Goal: Answer question/provide support: Share knowledge or assist other users

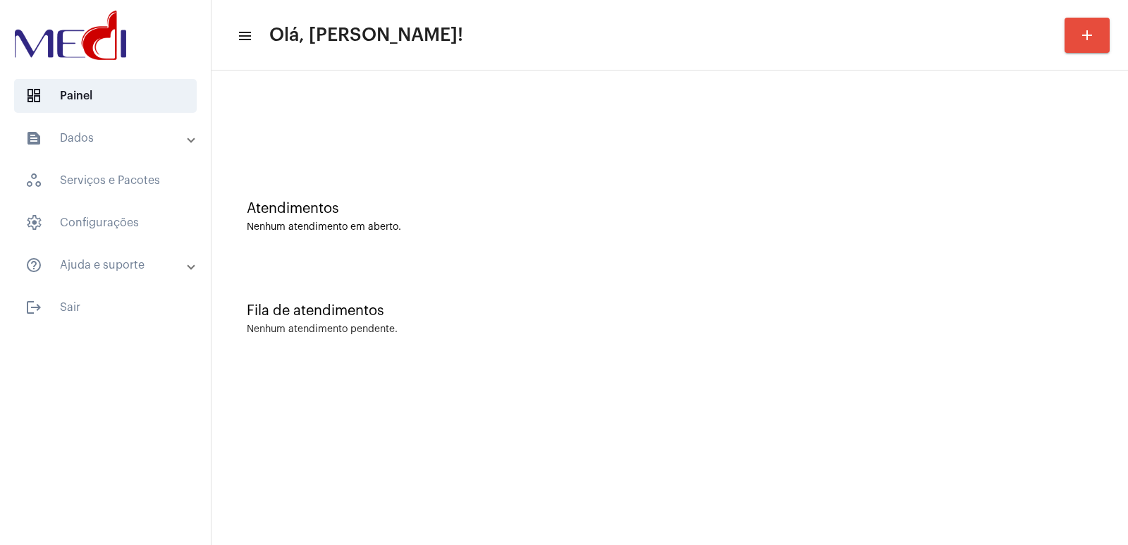
drag, startPoint x: 970, startPoint y: 223, endPoint x: 836, endPoint y: 223, distance: 133.9
click at [962, 223] on div "Nenhum atendimento em aberto." at bounding box center [670, 227] width 846 height 11
click at [1048, 352] on div "Fila de atendimentos Nenhum atendimento pendente." at bounding box center [669, 312] width 902 height 102
click at [867, 252] on div "Atendimentos Nenhum atendimento em aberto." at bounding box center [669, 210] width 902 height 102
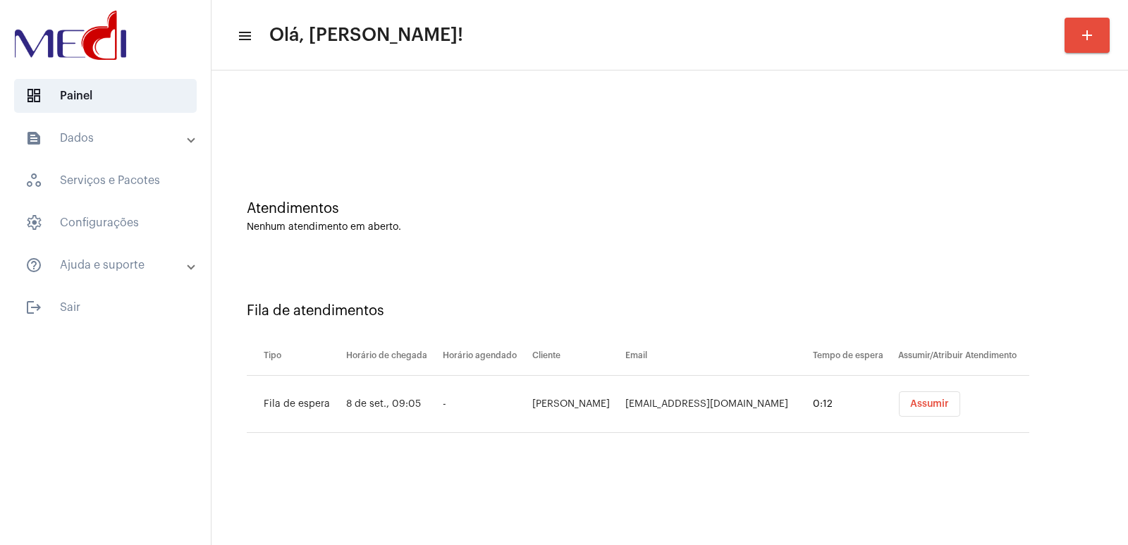
drag, startPoint x: 0, startPoint y: 0, endPoint x: 882, endPoint y: 419, distance: 976.0
click at [882, 419] on tr "Fila de espera 8 de set., 09:05 - Bruno Carlos calazans brunno.continental@gmai…" at bounding box center [638, 404] width 782 height 57
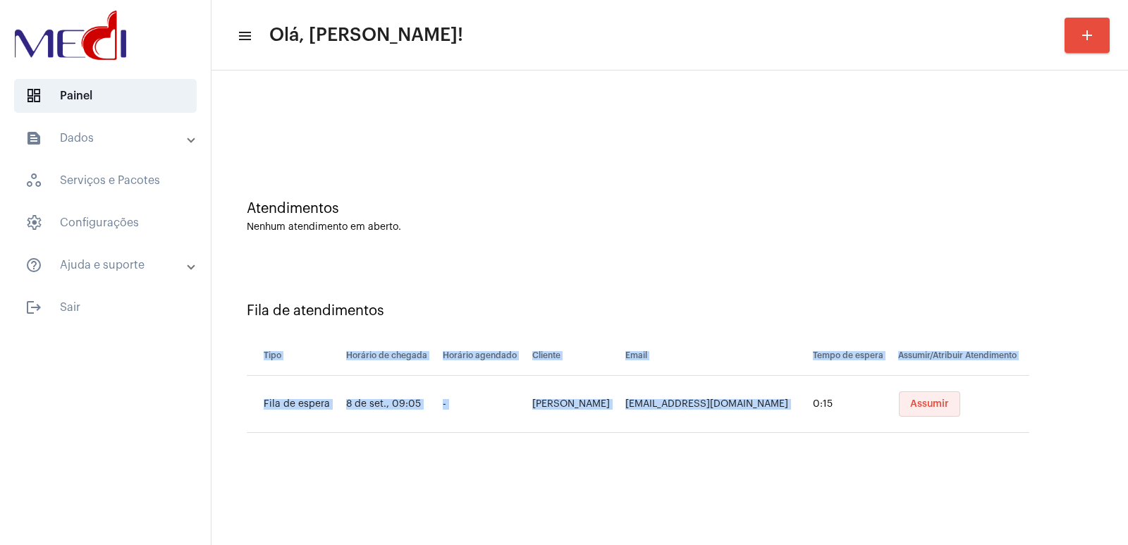
click at [937, 401] on span "Assumir" at bounding box center [929, 404] width 39 height 10
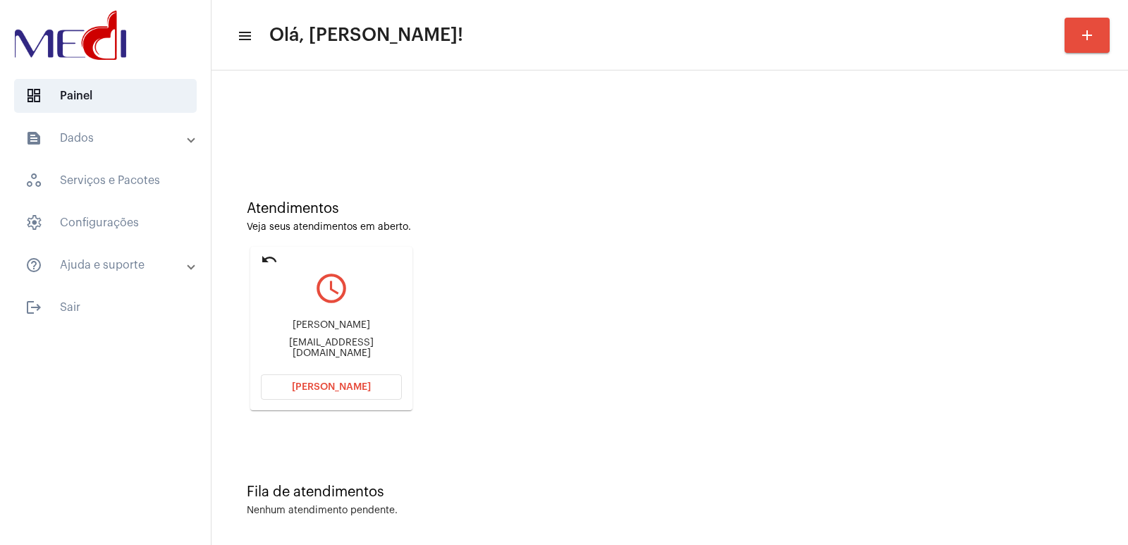
click at [330, 319] on div "Bruno Carlos calazans brunno.continental@gmail.com" at bounding box center [331, 338] width 141 height 63
click at [328, 331] on div "Bruno Carlos calazans" at bounding box center [331, 325] width 141 height 11
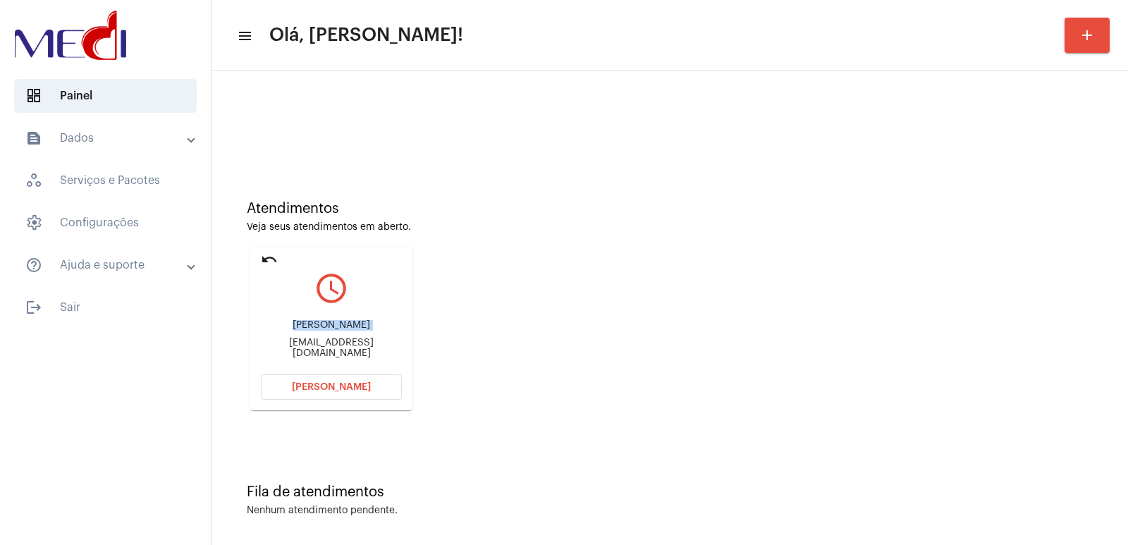
copy div "Bruno Carlos calazans"
click at [355, 381] on button "Abrir Chamada" at bounding box center [331, 386] width 141 height 25
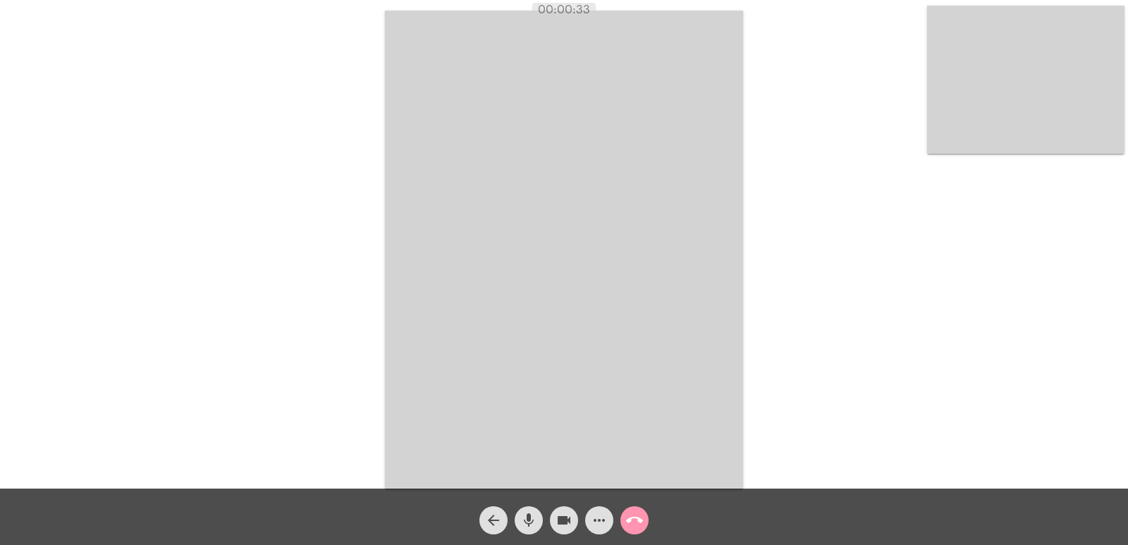
click at [994, 164] on div "Acessando Câmera e Microfone..." at bounding box center [563, 248] width 1125 height 488
click at [994, 142] on video at bounding box center [1025, 80] width 197 height 148
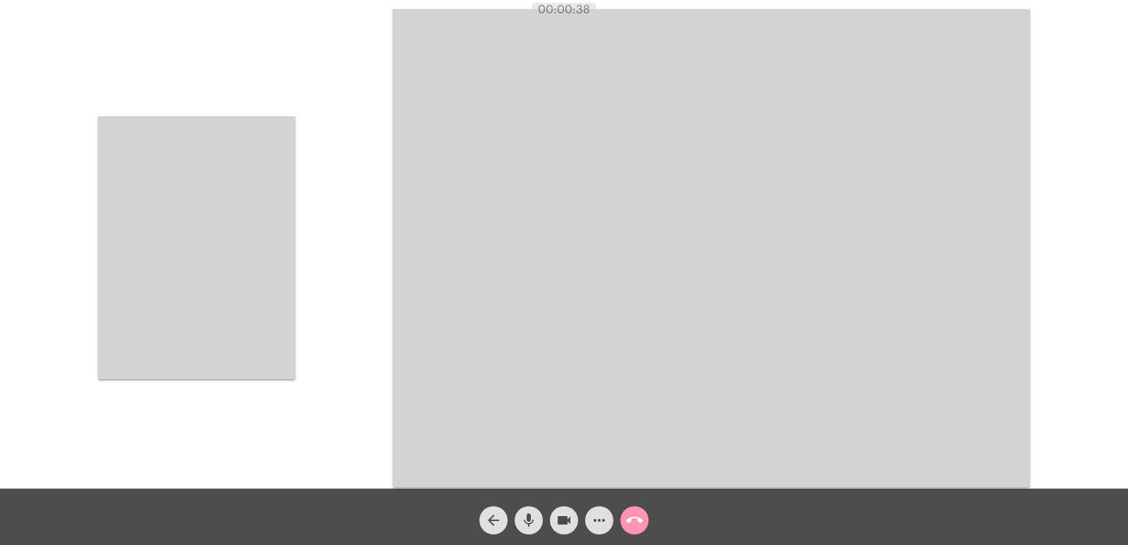
drag, startPoint x: 487, startPoint y: 224, endPoint x: 371, endPoint y: 206, distance: 116.9
click at [486, 224] on video at bounding box center [711, 248] width 637 height 478
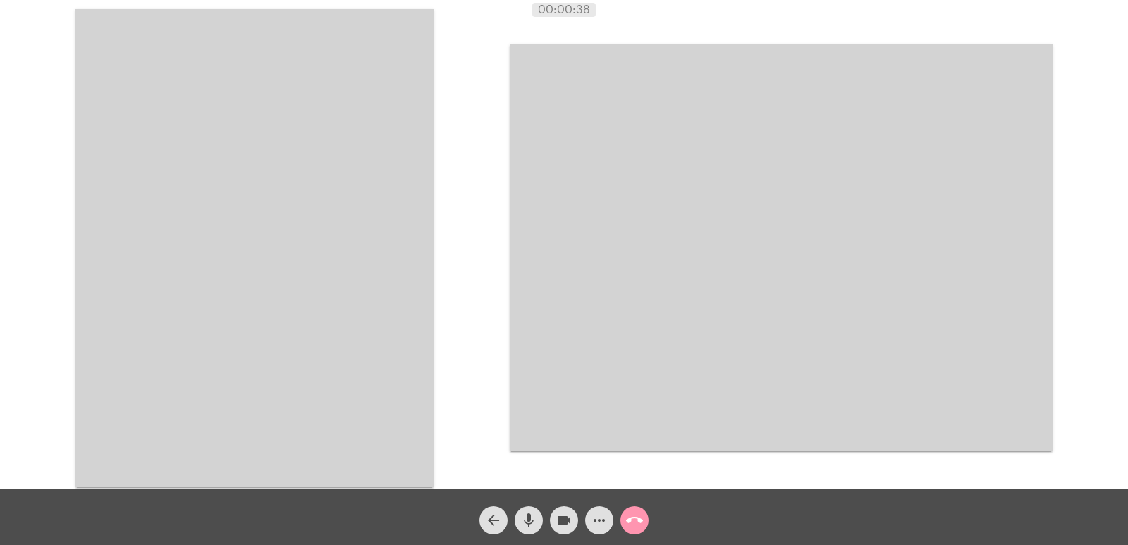
drag, startPoint x: 331, startPoint y: 201, endPoint x: 379, endPoint y: 226, distance: 54.2
click at [332, 202] on video at bounding box center [254, 248] width 358 height 478
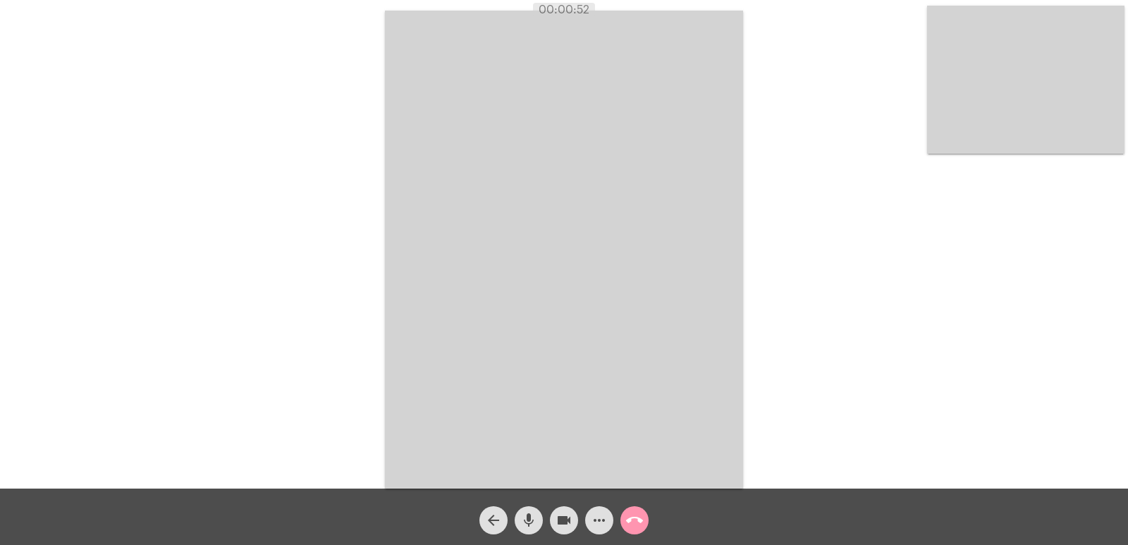
click at [553, 329] on video at bounding box center [564, 250] width 358 height 478
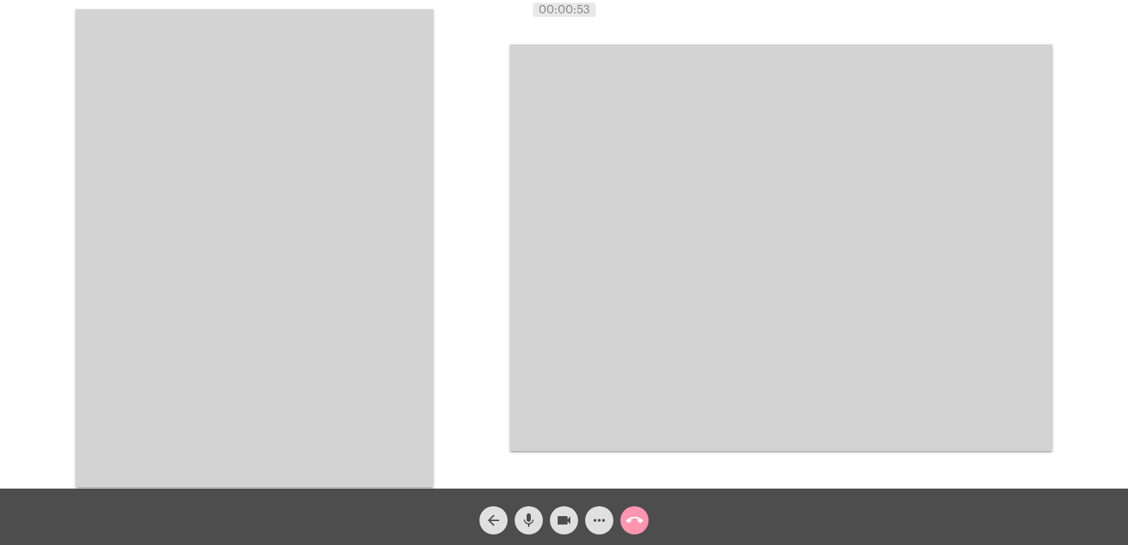
click at [180, 214] on video at bounding box center [254, 248] width 358 height 478
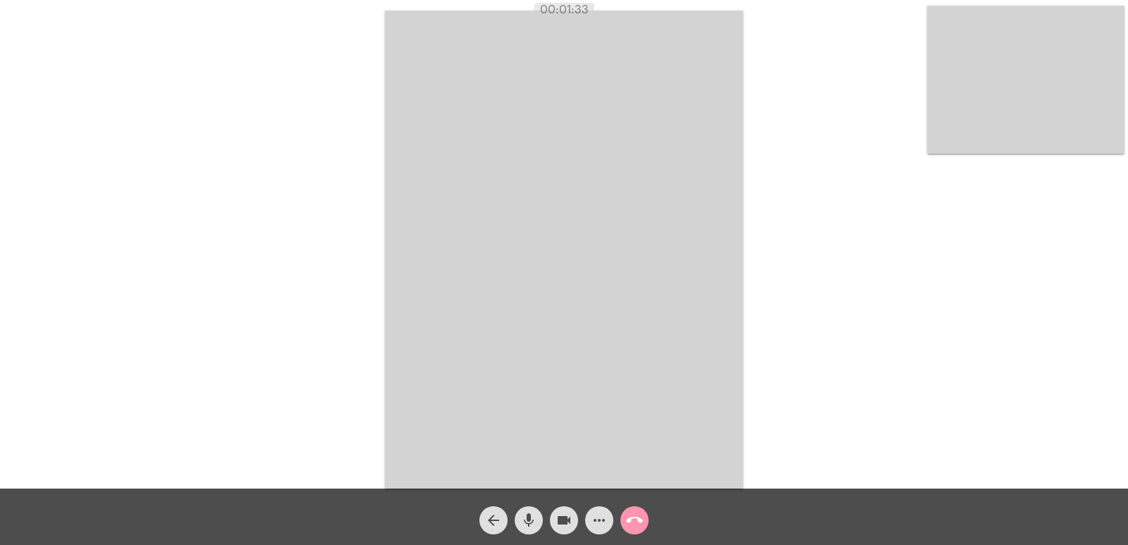
click at [300, 305] on div "Acessando Câmera e Microfone..." at bounding box center [563, 248] width 1125 height 488
click at [638, 512] on mat-icon "call_end" at bounding box center [634, 520] width 17 height 17
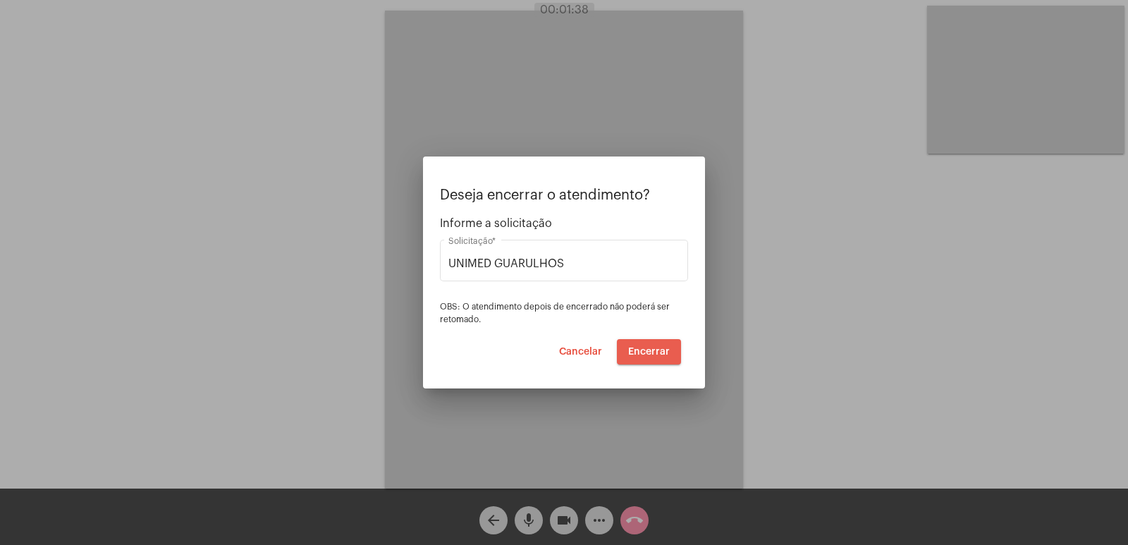
click at [656, 364] on button "Encerrar" at bounding box center [649, 351] width 64 height 25
click at [656, 359] on button "Encerrar" at bounding box center [649, 351] width 64 height 25
click at [654, 351] on span "Encerrar" at bounding box center [649, 352] width 42 height 10
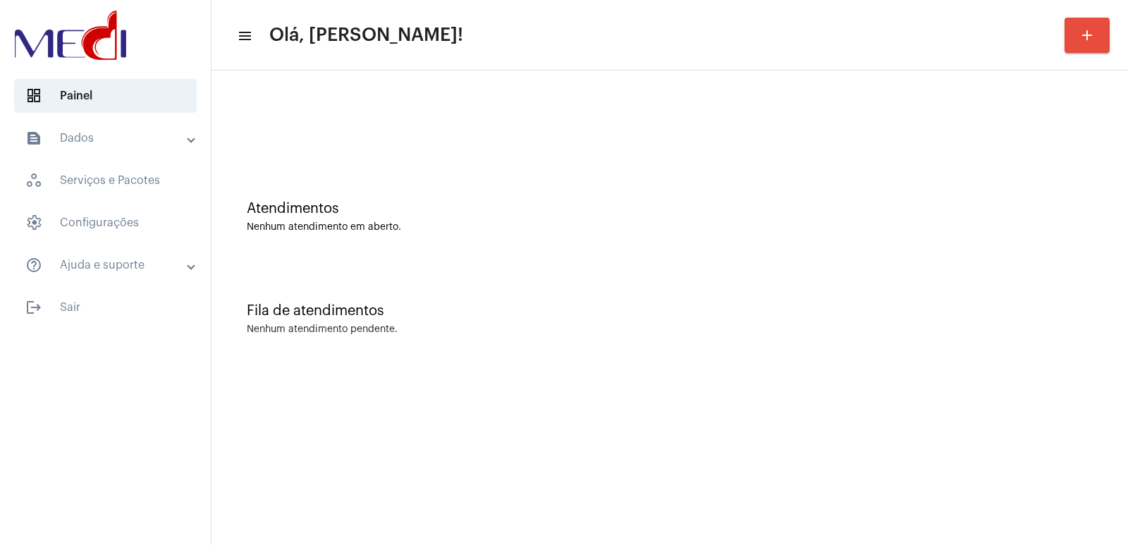
click at [591, 344] on div "Fila de atendimentos Nenhum atendimento pendente." at bounding box center [669, 312] width 902 height 102
click at [997, 352] on div "Fila de atendimentos Nenhum atendimento pendente." at bounding box center [669, 312] width 902 height 102
click at [765, 353] on div "Fila de atendimentos Nenhum atendimento pendente." at bounding box center [669, 312] width 902 height 102
click at [908, 357] on div "Fila de atendimentos Nenhum atendimento pendente." at bounding box center [669, 312] width 902 height 102
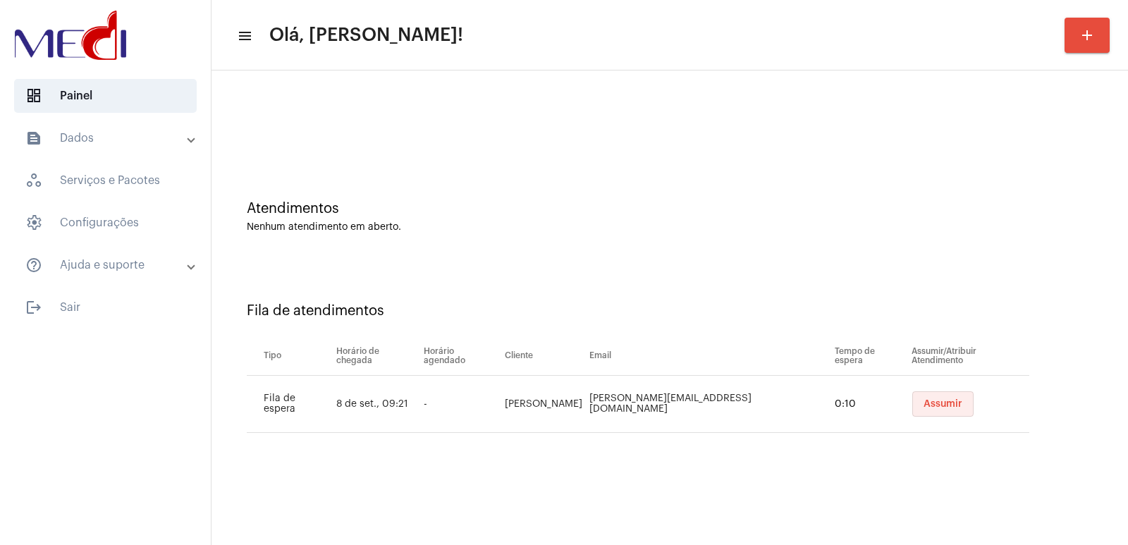
click at [912, 415] on button "Assumir" at bounding box center [942, 403] width 61 height 25
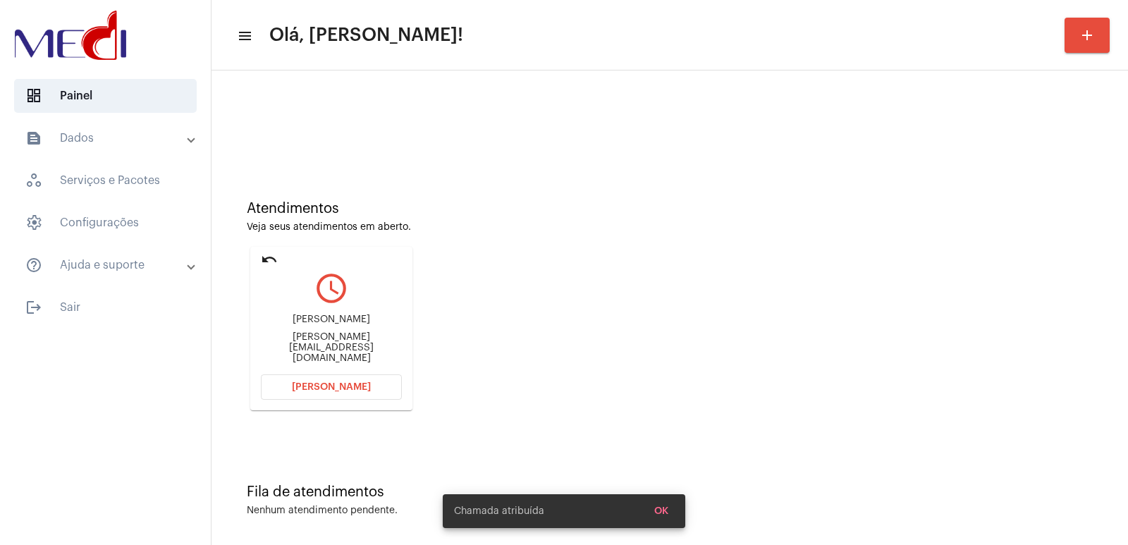
click at [357, 325] on div "Helena câmara da Silva" at bounding box center [331, 319] width 141 height 11
copy div "Helena câmara da Silva"
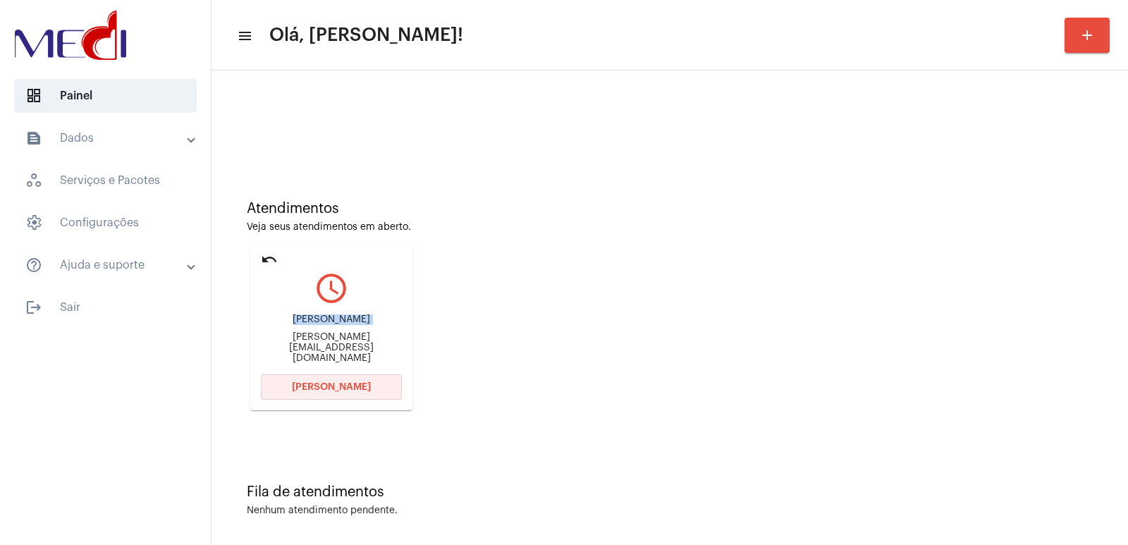
click at [361, 390] on span "Abrir Chamada" at bounding box center [331, 387] width 79 height 10
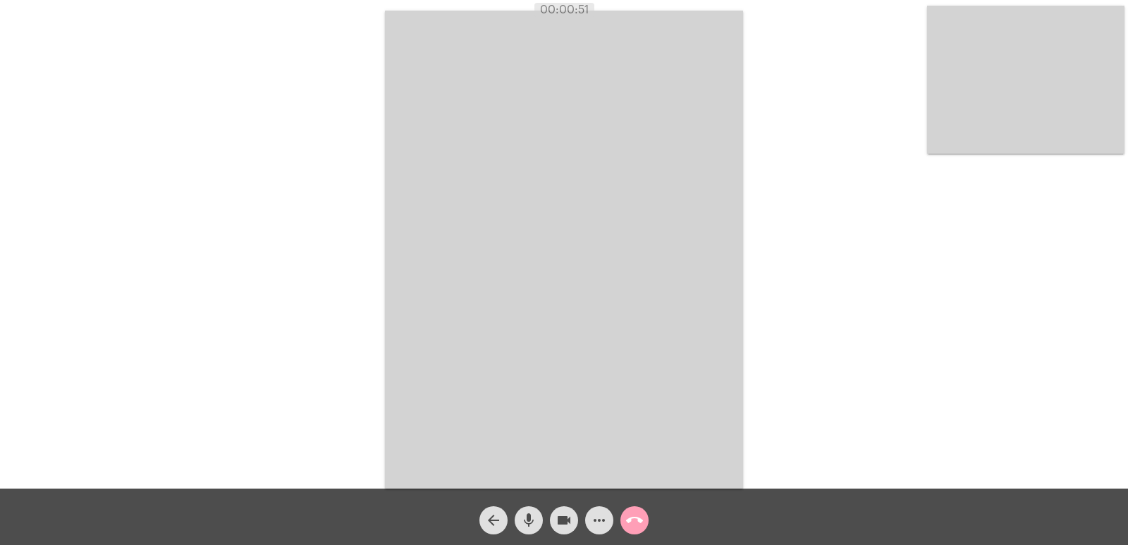
click at [643, 517] on button "call_end" at bounding box center [634, 520] width 28 height 28
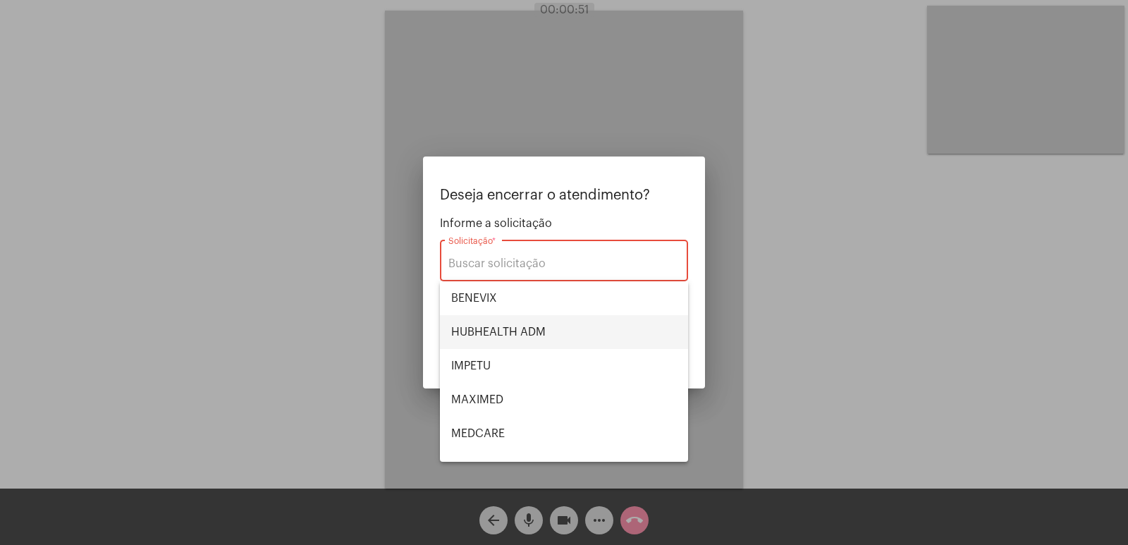
click at [532, 340] on span "HUBHEALTH ADM" at bounding box center [564, 332] width 226 height 34
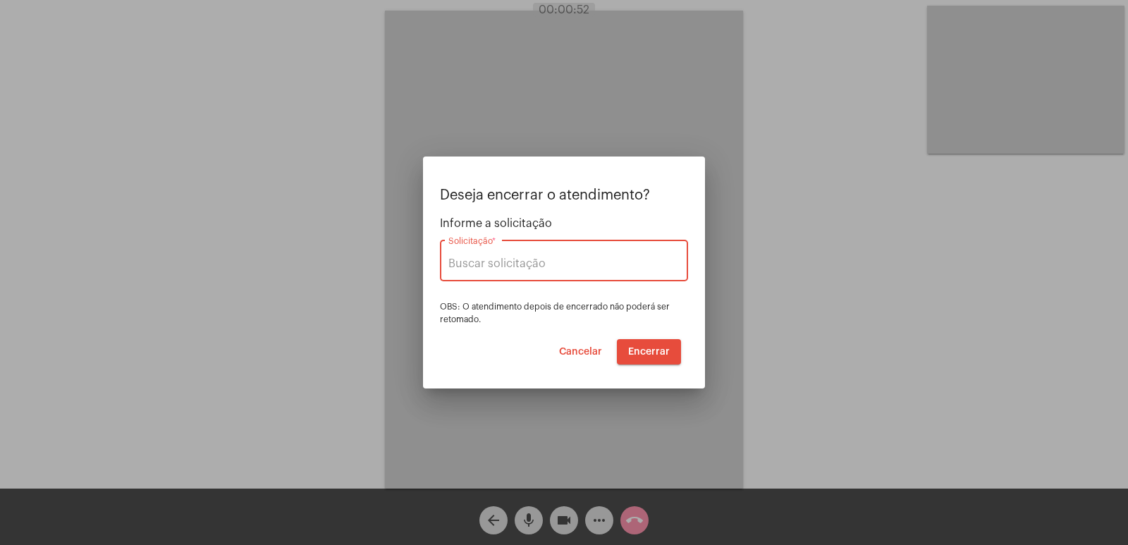
type input "HUBHEALTH ADM"
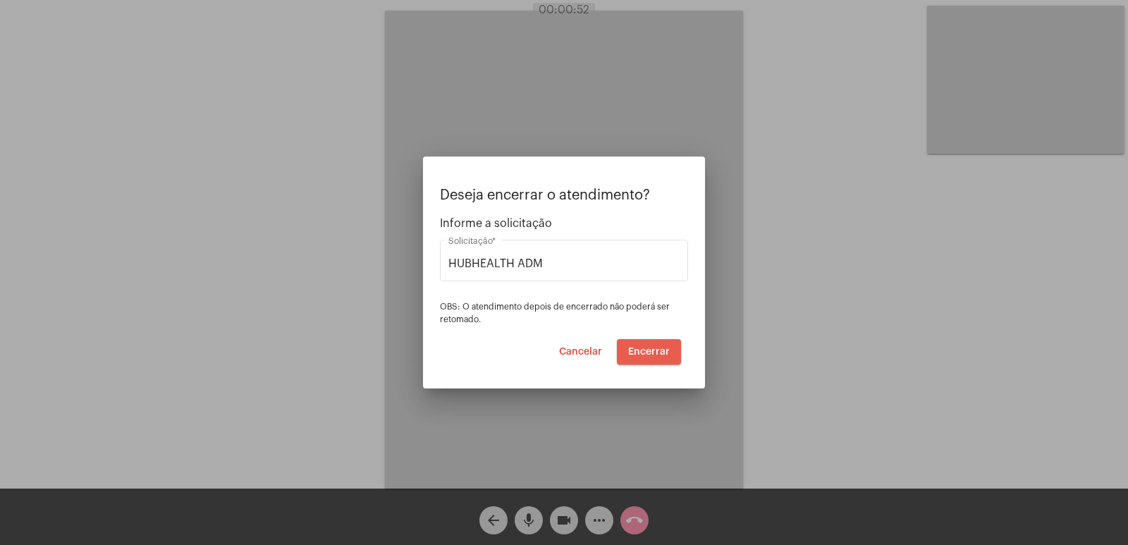
click at [643, 355] on span "Encerrar" at bounding box center [649, 352] width 42 height 10
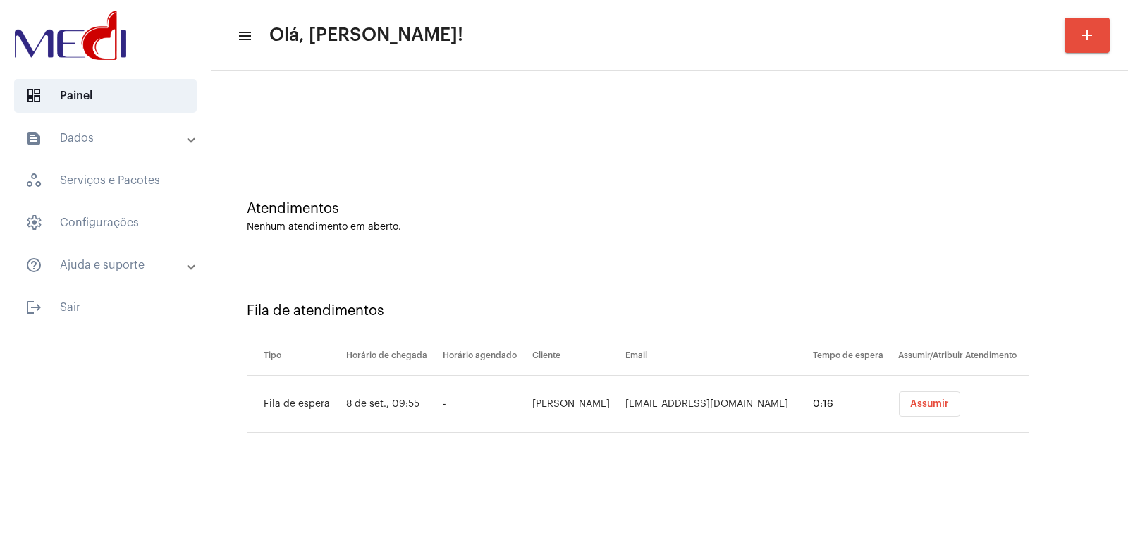
click at [912, 410] on button "Assumir" at bounding box center [929, 403] width 61 height 25
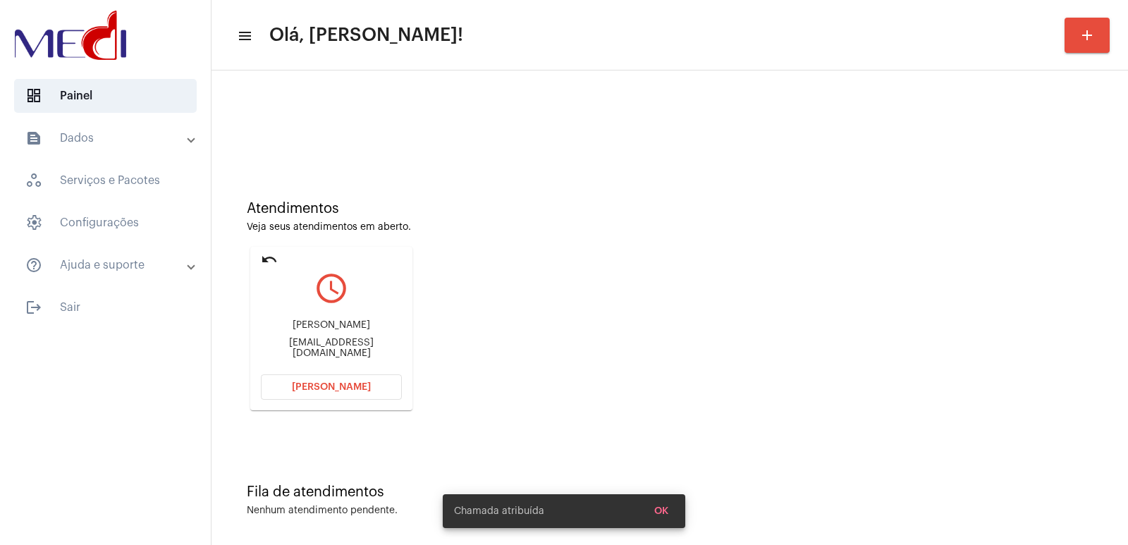
click at [333, 328] on div "[PERSON_NAME] [EMAIL_ADDRESS][DOMAIN_NAME]" at bounding box center [331, 338] width 141 height 63
click at [333, 323] on div "[PERSON_NAME] [EMAIL_ADDRESS][DOMAIN_NAME]" at bounding box center [331, 338] width 141 height 63
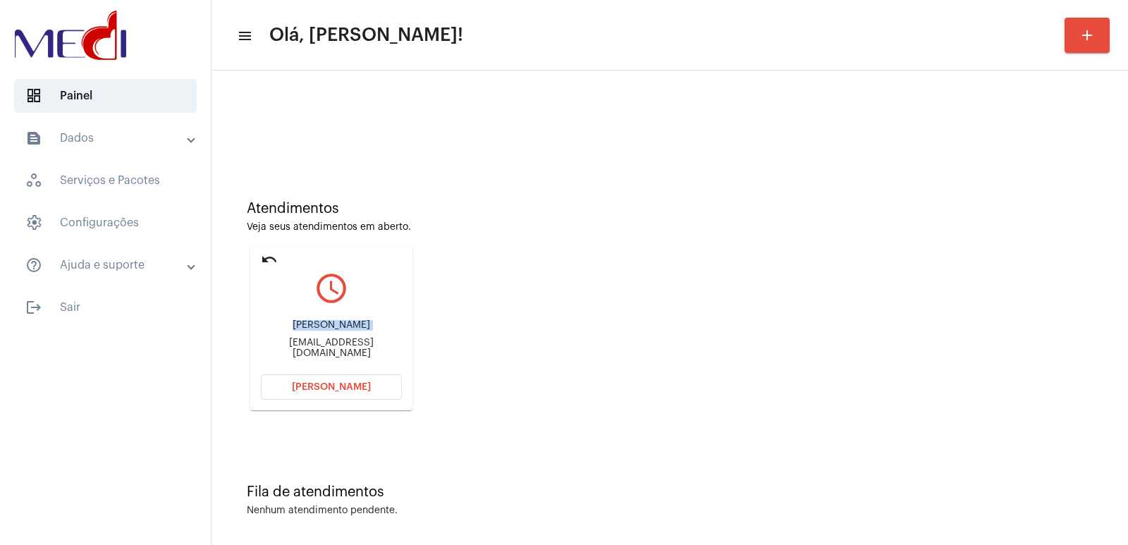
click at [317, 390] on span "[PERSON_NAME]" at bounding box center [331, 387] width 79 height 10
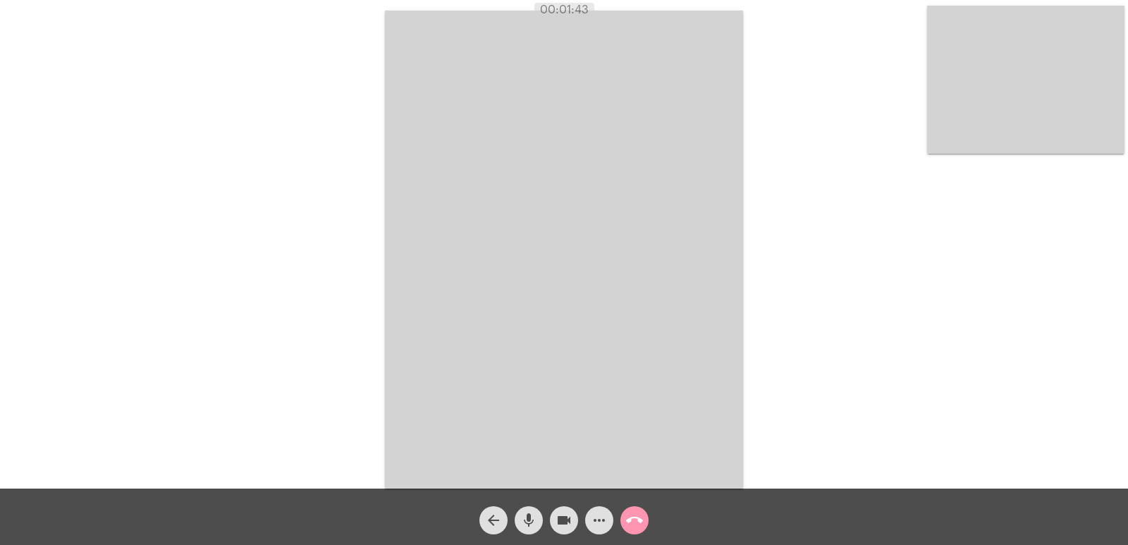
click at [700, 350] on video at bounding box center [564, 250] width 358 height 478
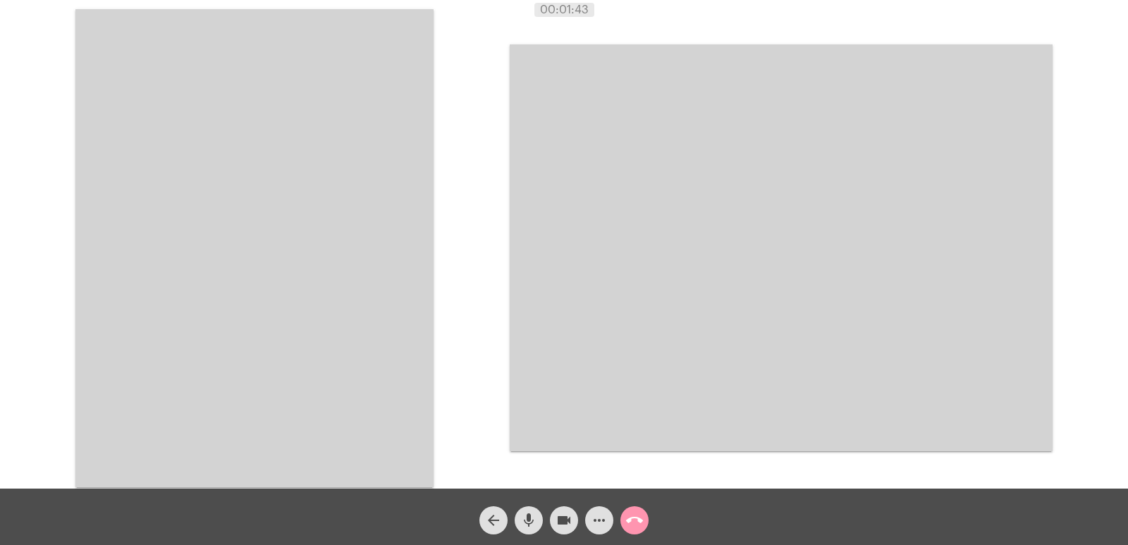
click at [304, 219] on video at bounding box center [254, 248] width 358 height 478
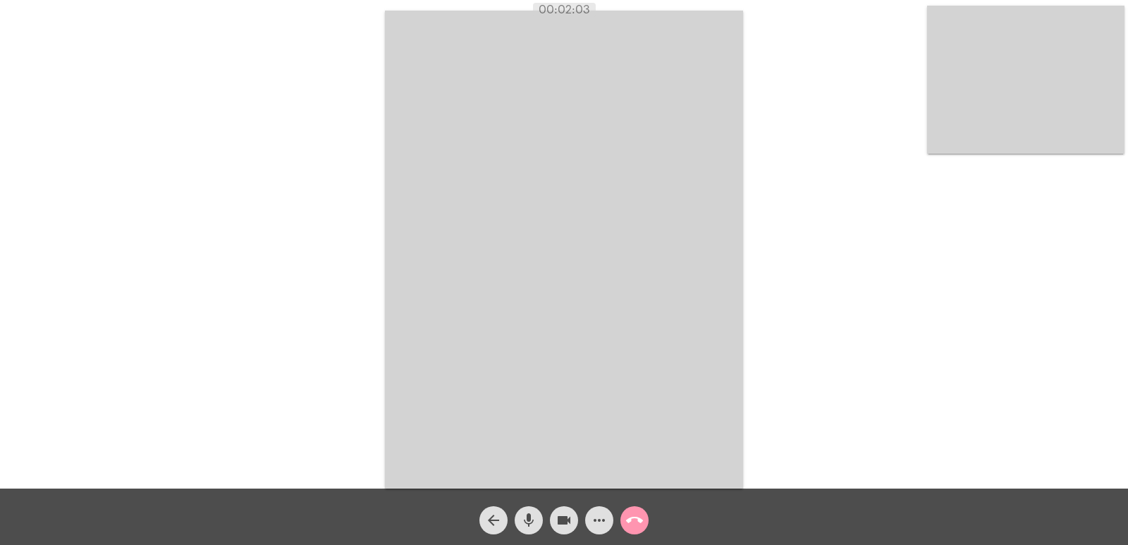
click at [636, 521] on mat-icon "call_end" at bounding box center [634, 520] width 17 height 17
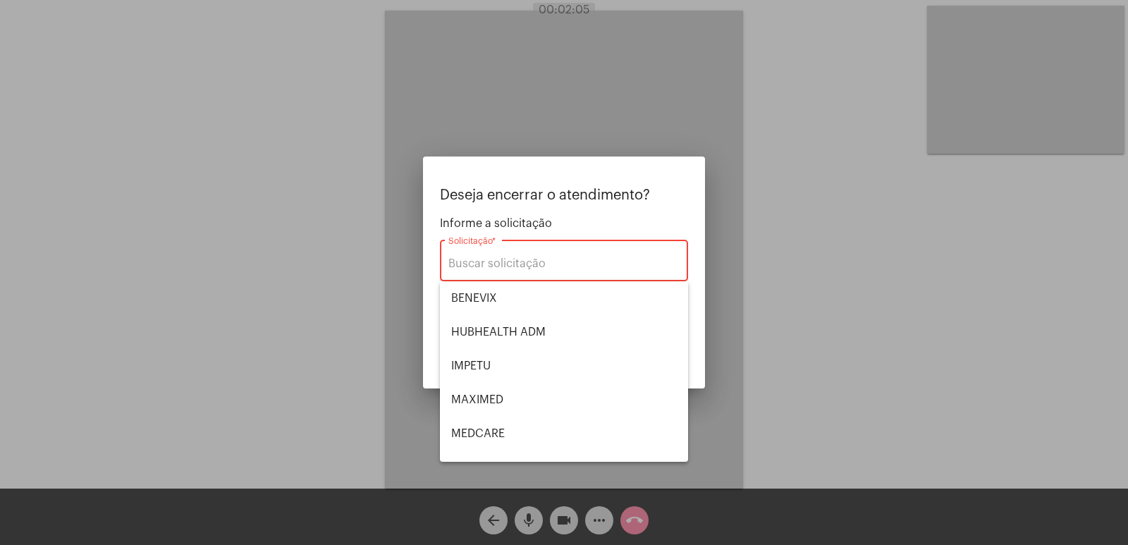
scroll to position [158, 0]
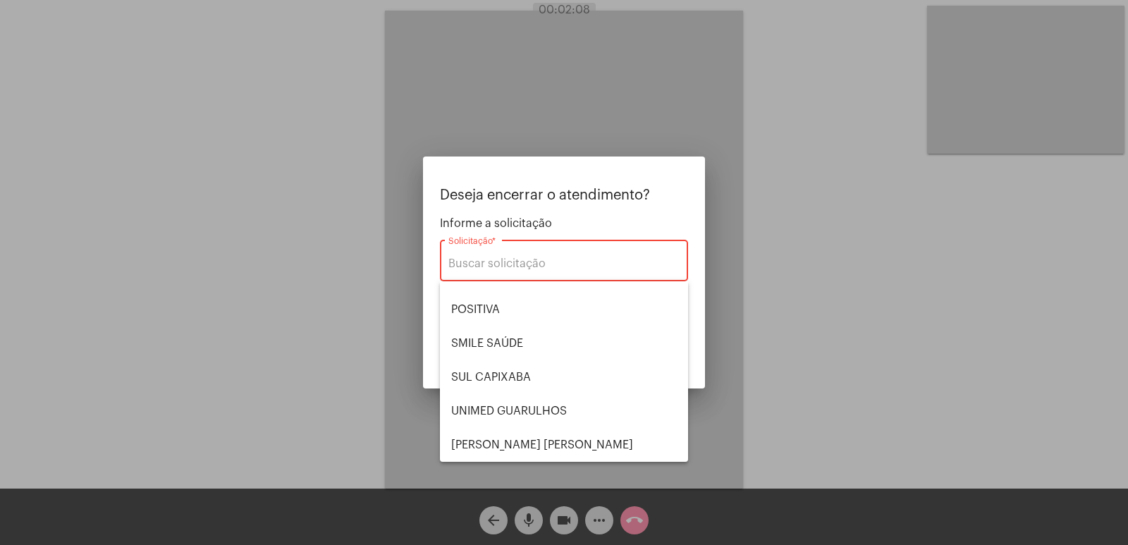
click at [490, 191] on span "HUBHEALTH ADM" at bounding box center [564, 174] width 226 height 34
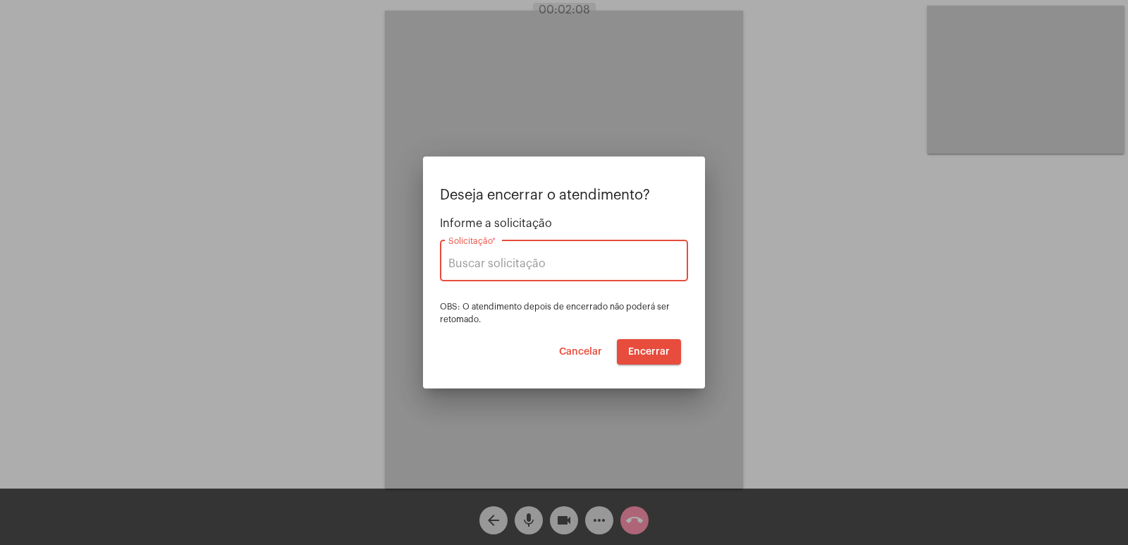
type input "HUBHEALTH ADM"
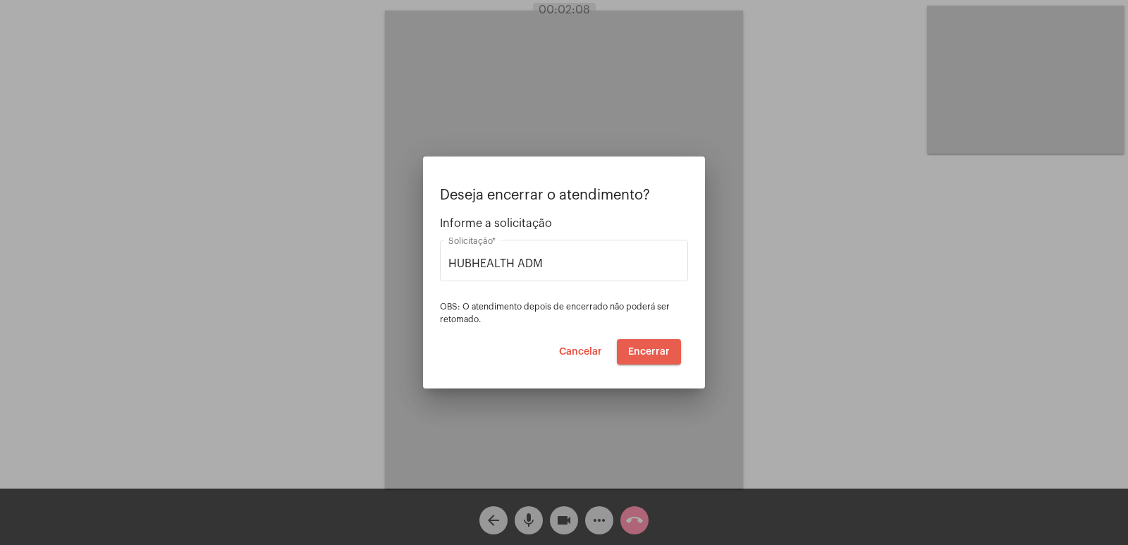
click at [639, 342] on button "Encerrar" at bounding box center [649, 351] width 64 height 25
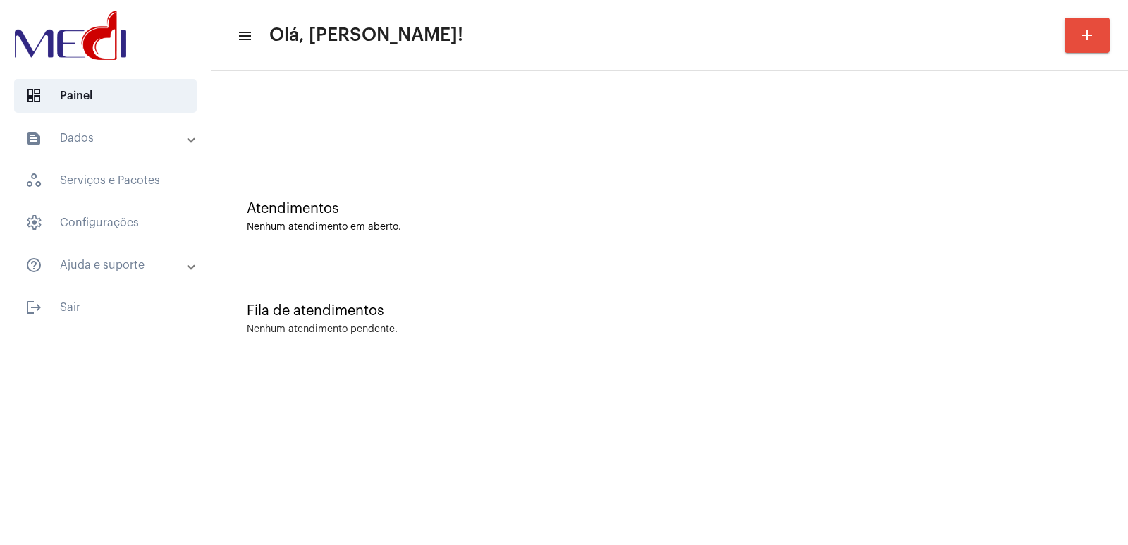
click at [952, 345] on div "Fila de atendimentos Nenhum atendimento pendente." at bounding box center [669, 312] width 902 height 102
drag, startPoint x: 898, startPoint y: 283, endPoint x: 150, endPoint y: 11, distance: 795.5
click at [892, 283] on div "Fila de atendimentos Nenhum atendimento pendente." at bounding box center [669, 312] width 902 height 102
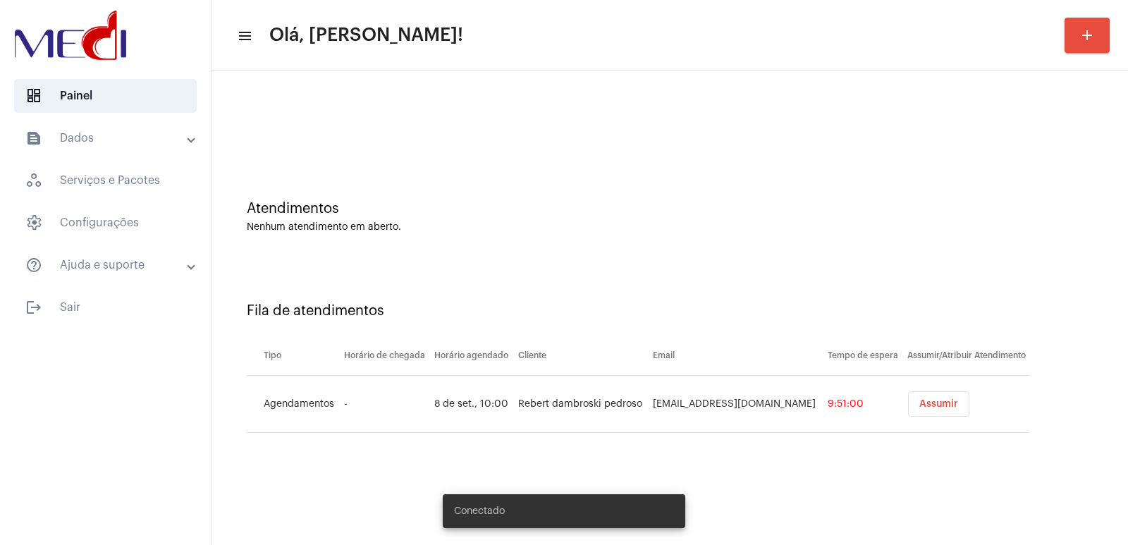
click at [944, 395] on button "Assumir" at bounding box center [938, 403] width 61 height 25
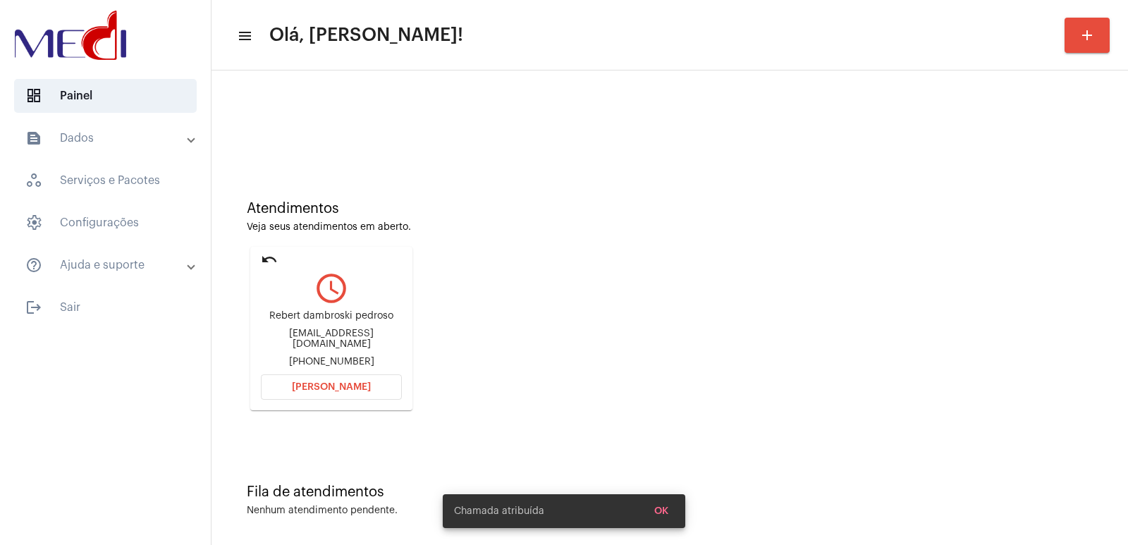
click at [324, 315] on div "Rebert dambroski pedroso Rebert_pedroso@hotmail.com +5519991545365" at bounding box center [331, 338] width 141 height 63
copy div "Rebert dambroski pedroso"
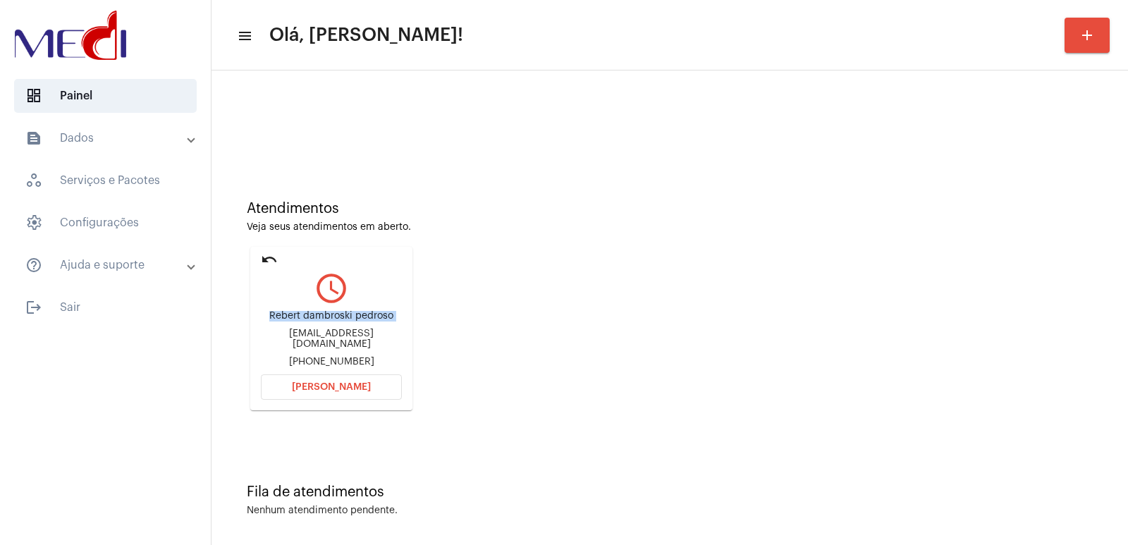
click at [333, 377] on button "Abrir Chamada" at bounding box center [331, 386] width 141 height 25
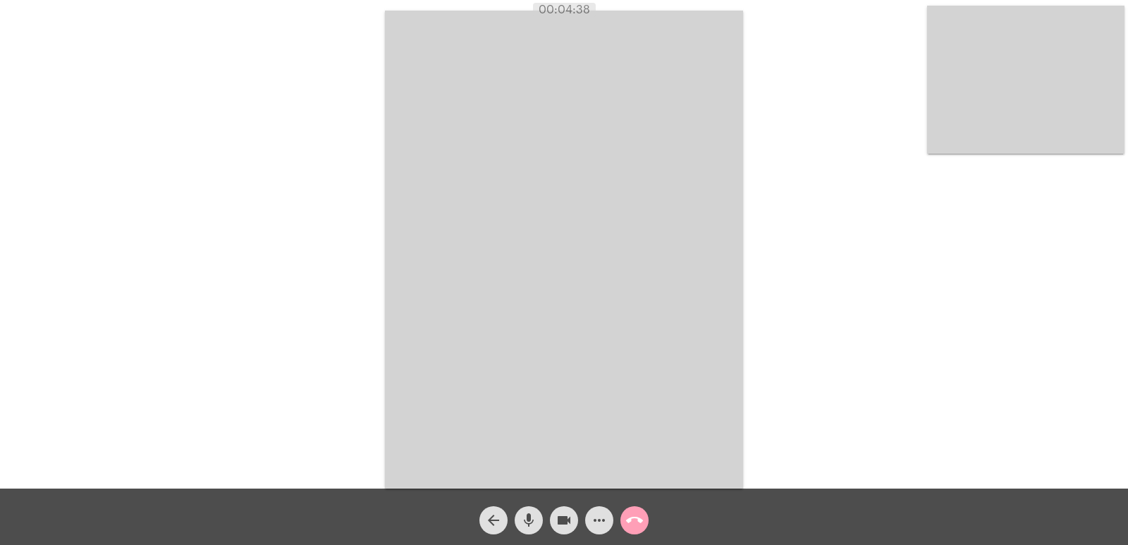
click at [643, 514] on button "call_end" at bounding box center [634, 520] width 28 height 28
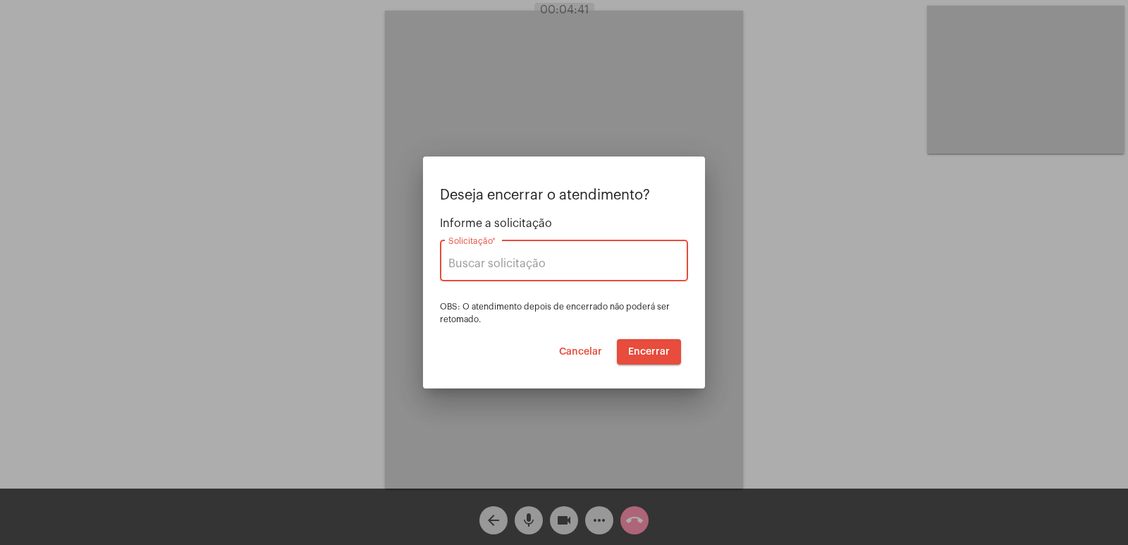
type input "[PERSON_NAME] [PERSON_NAME]"
click at [641, 358] on button "Encerrar" at bounding box center [649, 351] width 64 height 25
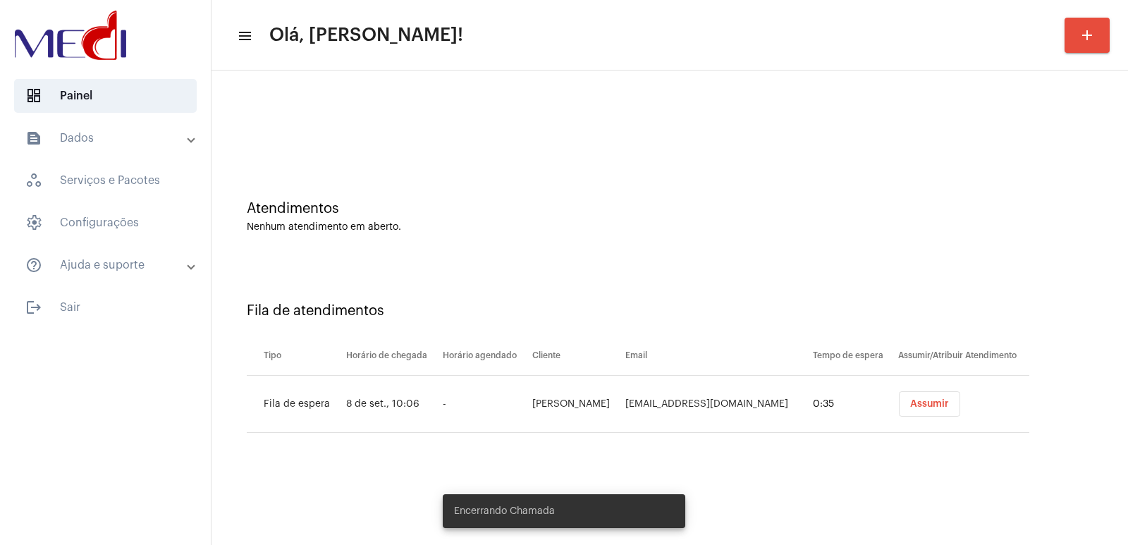
click at [916, 388] on td "Assumir" at bounding box center [961, 404] width 135 height 57
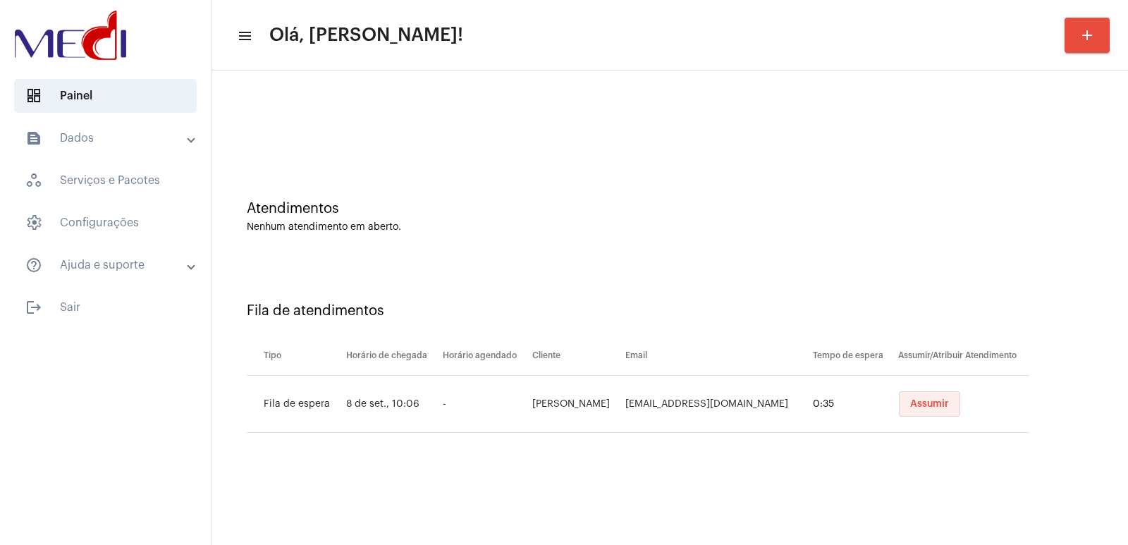
click at [916, 405] on span "Assumir" at bounding box center [929, 404] width 39 height 10
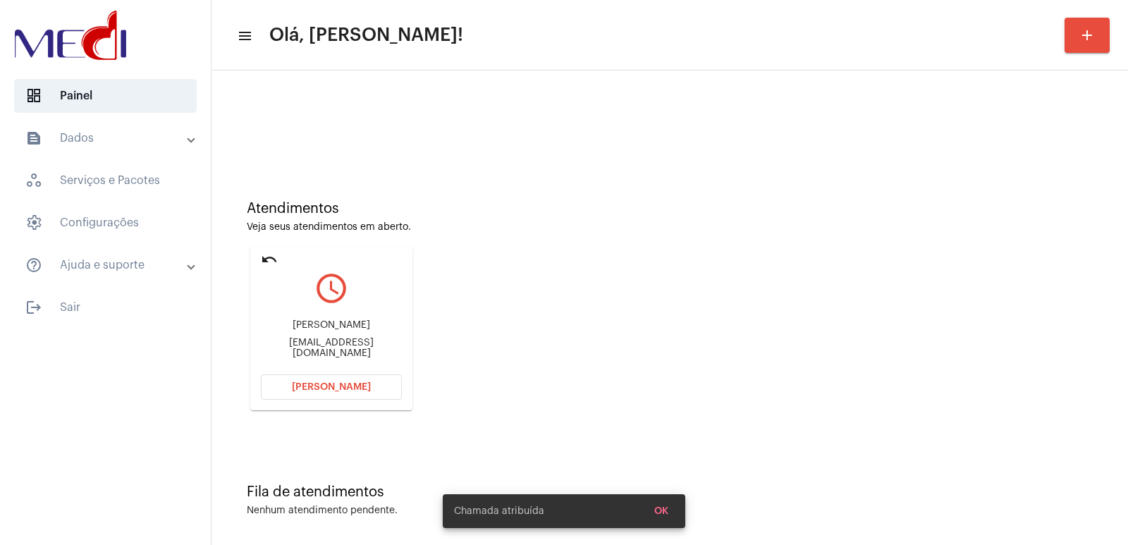
click at [314, 348] on div "david_delmaschio@hotmail.com" at bounding box center [331, 348] width 141 height 21
copy mat-card-content "david_delmaschio@hotmail.com Abrir Chamada"
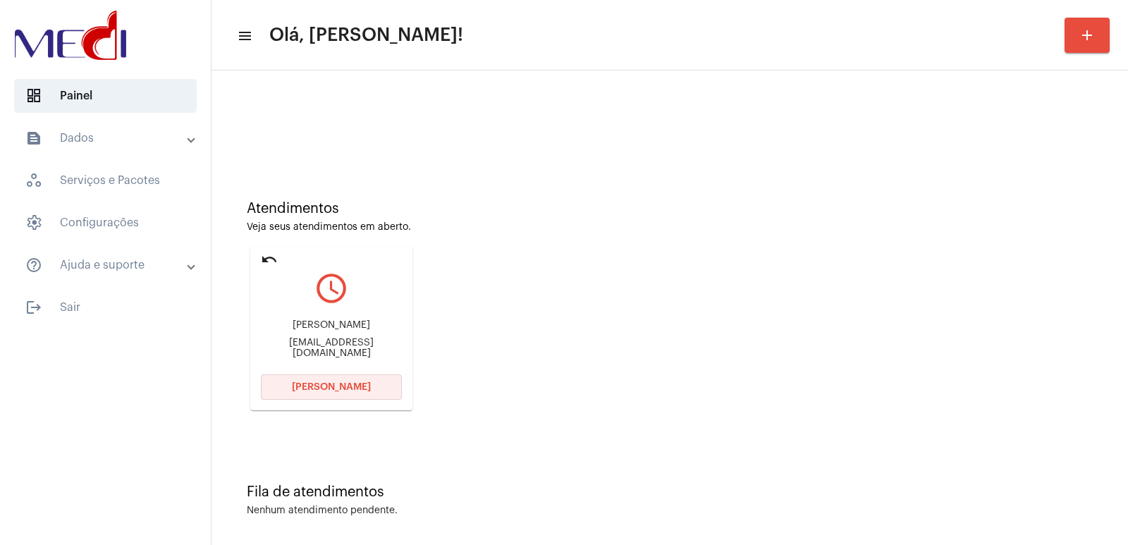
click at [321, 393] on button "Abrir Chamada" at bounding box center [331, 386] width 141 height 25
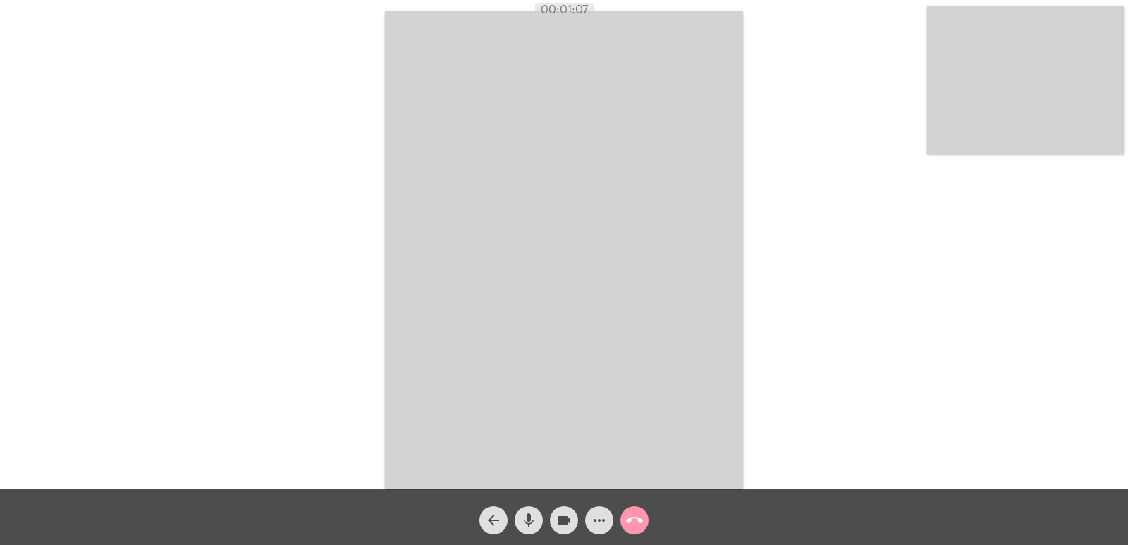
click at [529, 520] on mat-icon "mic" at bounding box center [528, 520] width 17 height 17
click at [553, 520] on button "videocam" at bounding box center [564, 520] width 28 height 28
click at [527, 521] on mat-icon "mic_off" at bounding box center [528, 520] width 17 height 17
click at [555, 524] on button "videocam_off" at bounding box center [564, 520] width 28 height 28
click at [524, 524] on mat-icon "mic" at bounding box center [528, 520] width 17 height 17
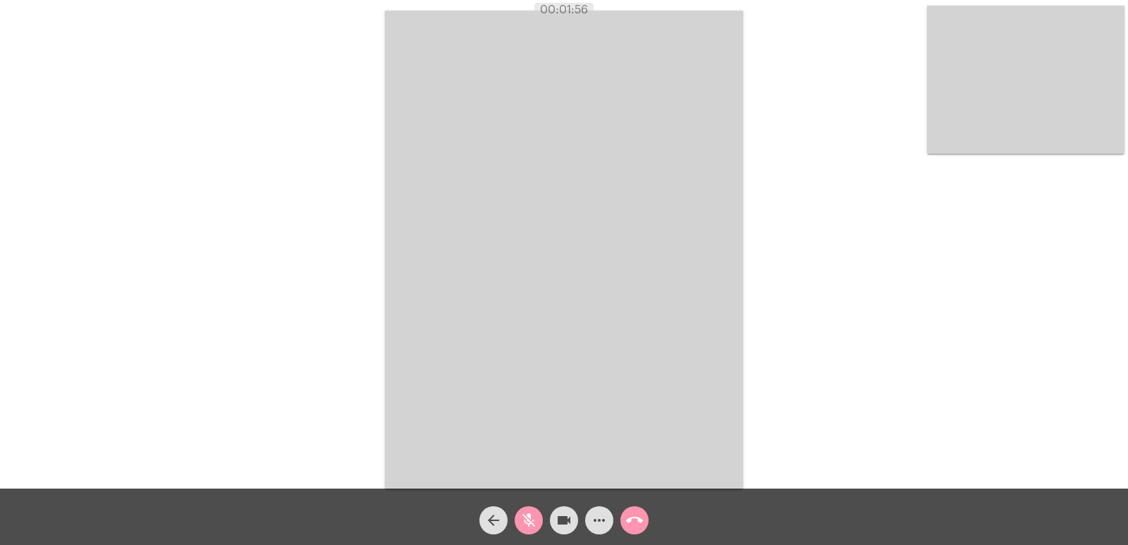
click at [560, 521] on mat-icon "videocam" at bounding box center [563, 520] width 17 height 17
drag, startPoint x: 796, startPoint y: 331, endPoint x: 768, endPoint y: 335, distance: 27.8
click at [796, 331] on div "Acessando Câmera e Microfone..." at bounding box center [563, 248] width 1125 height 488
click at [789, 259] on div "Acessando Câmera e Microfone..." at bounding box center [563, 248] width 1125 height 488
click at [537, 514] on button "mic_off" at bounding box center [528, 520] width 28 height 28
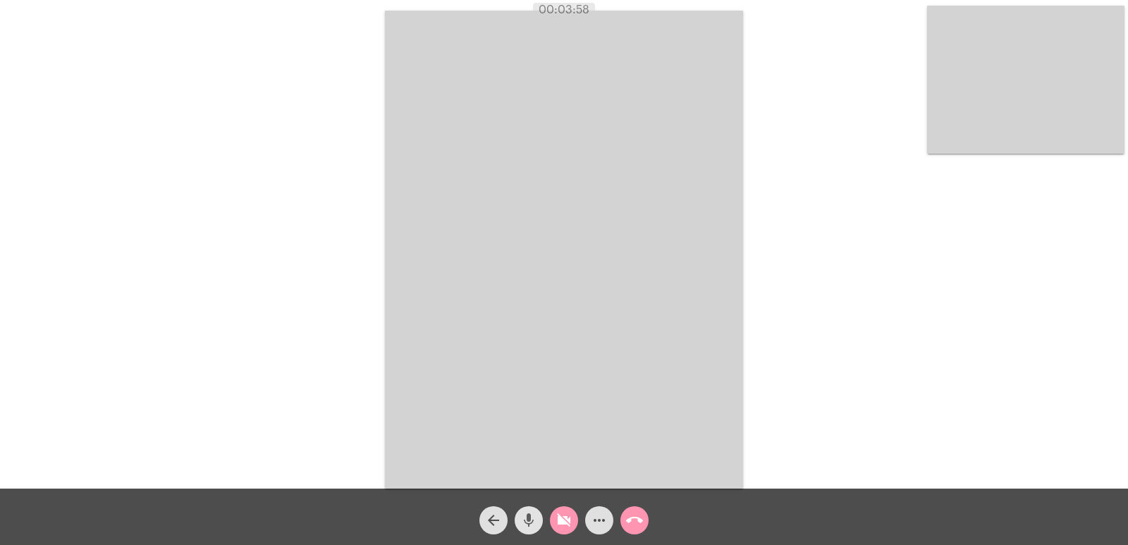
click at [552, 517] on button "videocam_off" at bounding box center [564, 520] width 28 height 28
click at [741, 304] on video at bounding box center [564, 250] width 358 height 478
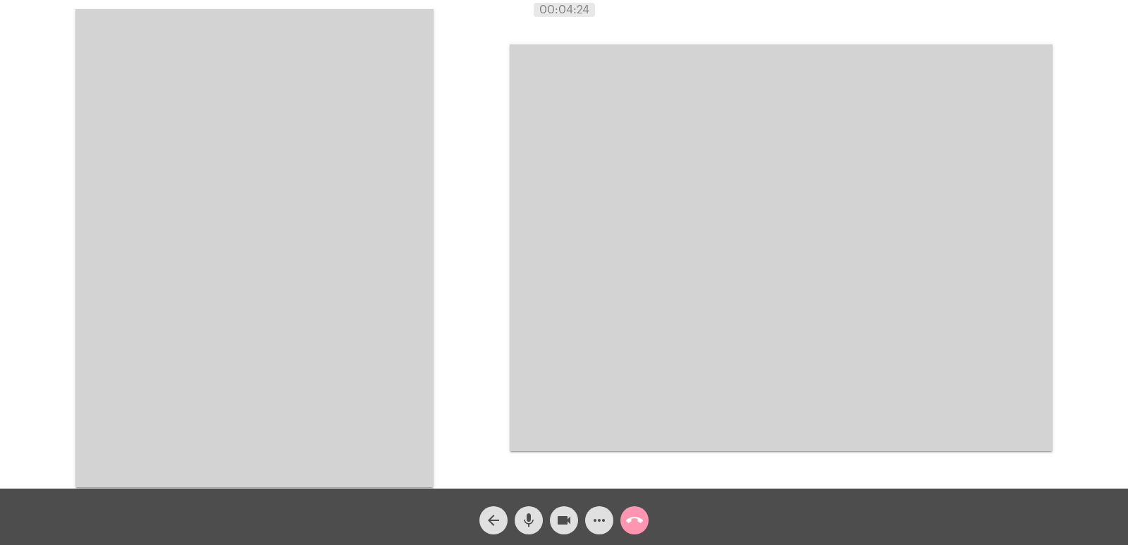
click at [339, 273] on video at bounding box center [254, 248] width 358 height 478
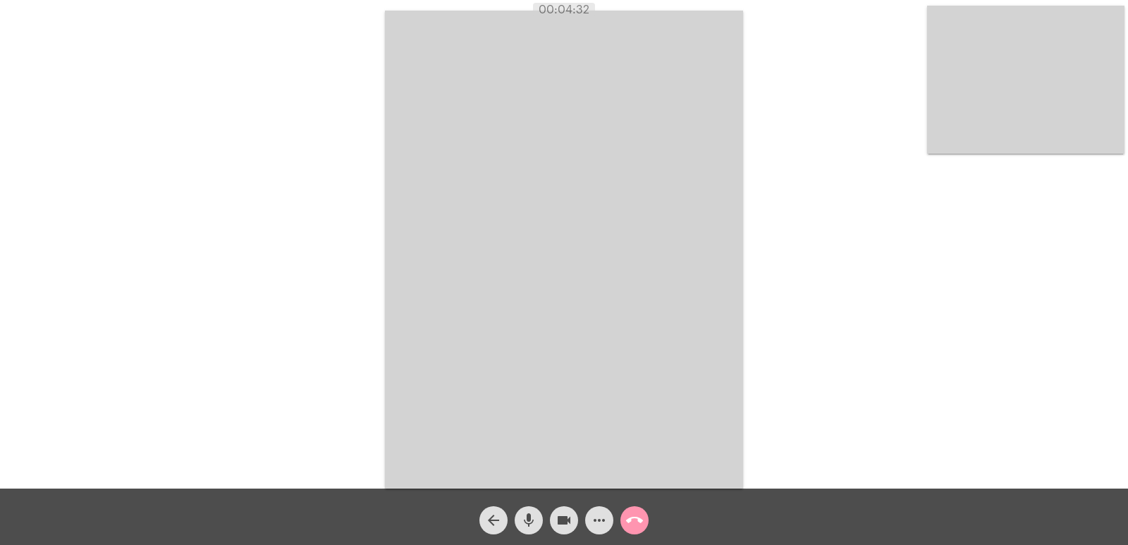
click at [790, 288] on div "Acessando Câmera e Microfone..." at bounding box center [563, 248] width 1125 height 488
click at [751, 313] on div "Acessando Câmera e Microfone..." at bounding box center [563, 248] width 1125 height 488
click at [631, 517] on mat-icon "call_end" at bounding box center [634, 520] width 17 height 17
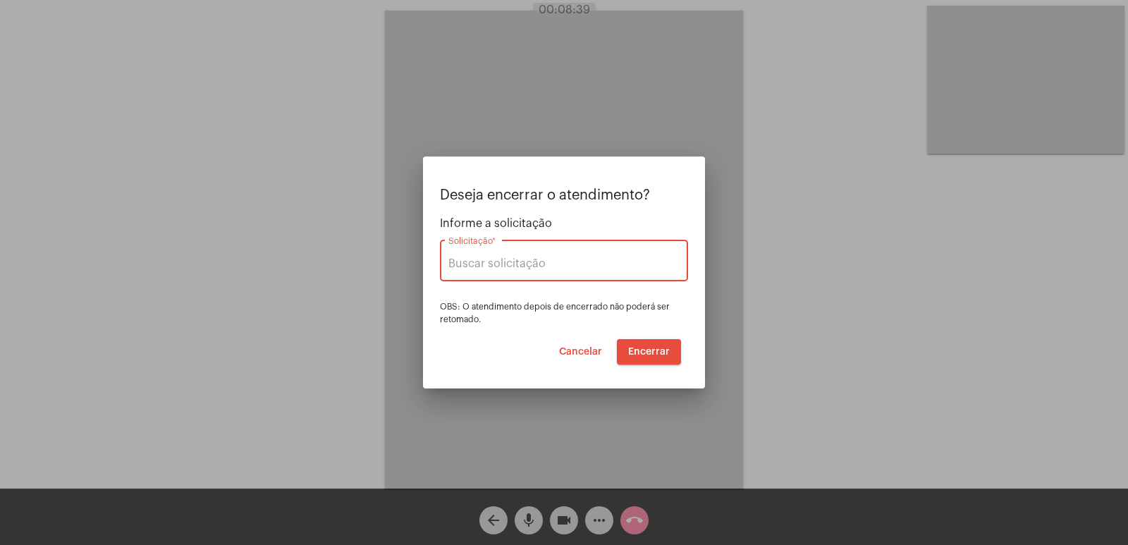
type input "VERA CRUZ"
click at [654, 361] on button "Encerrar" at bounding box center [649, 351] width 64 height 25
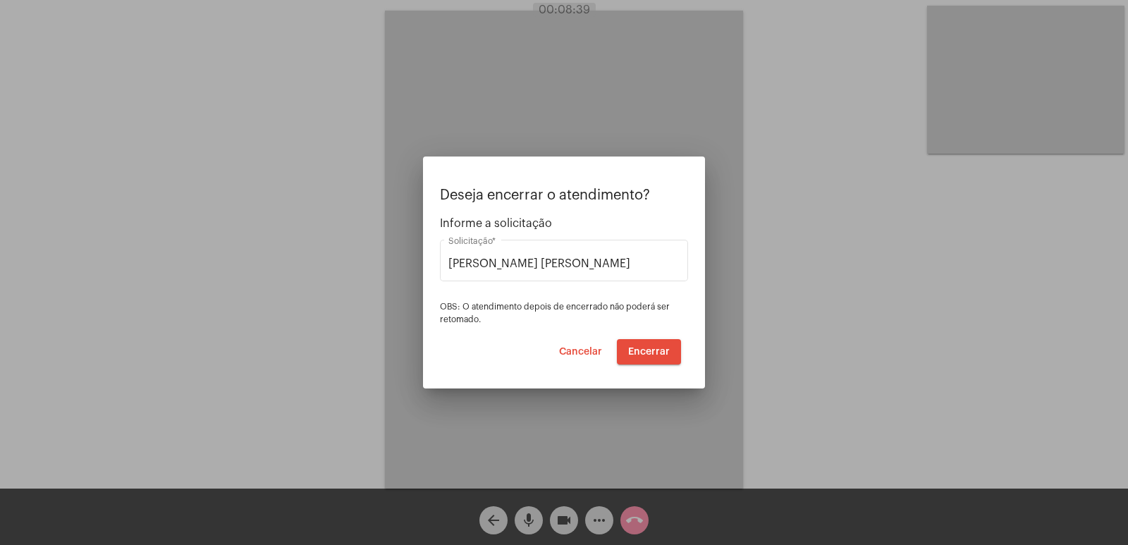
click at [649, 355] on span "Encerrar" at bounding box center [649, 352] width 42 height 10
click at [648, 355] on span "Encerrar" at bounding box center [649, 352] width 42 height 10
click at [662, 354] on span "Encerrar" at bounding box center [649, 352] width 42 height 10
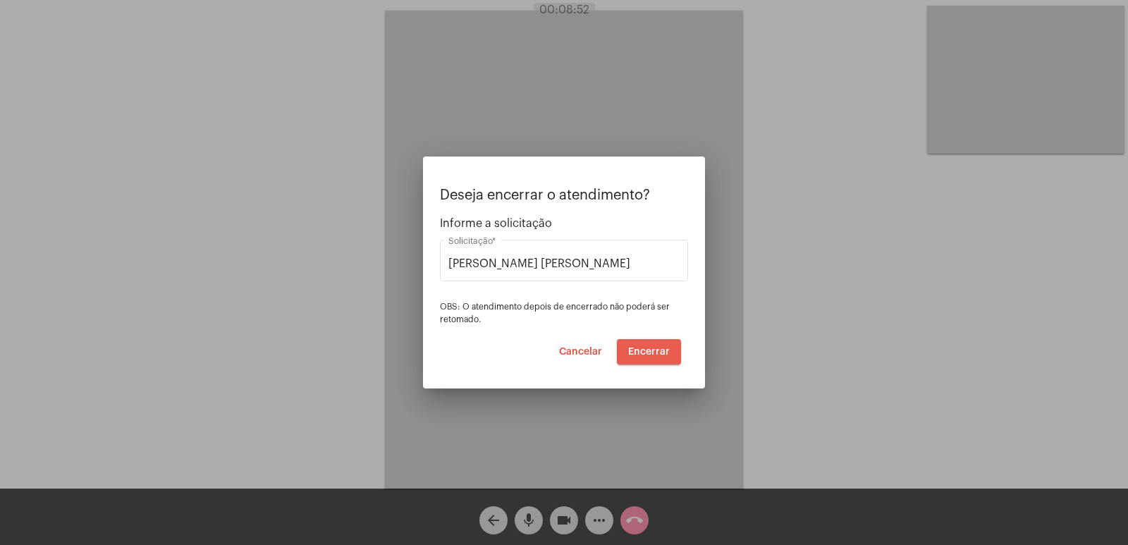
click at [662, 354] on span "Encerrar" at bounding box center [649, 352] width 42 height 10
click at [558, 510] on div at bounding box center [564, 272] width 1128 height 545
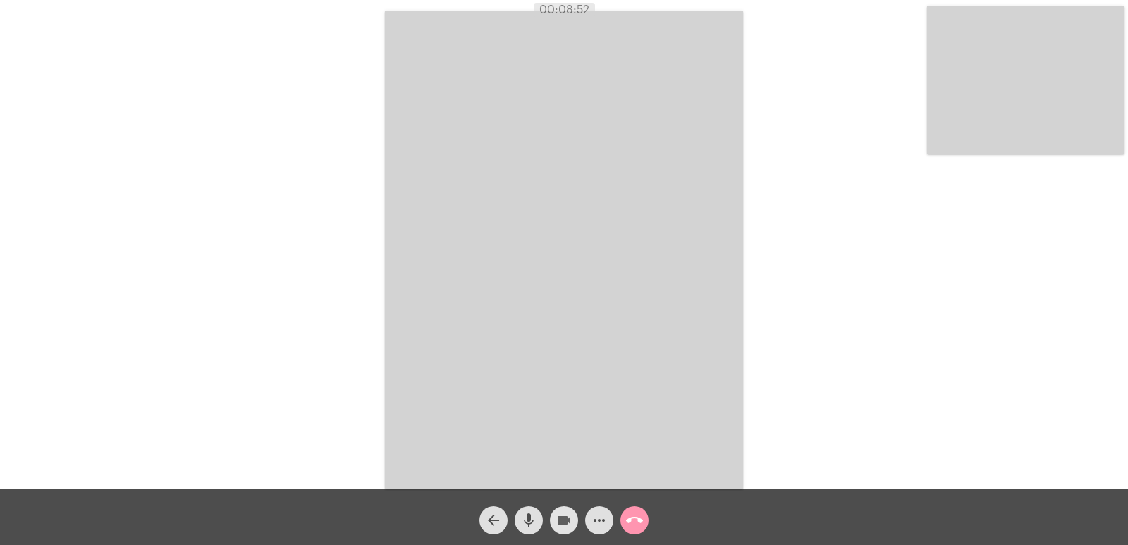
click at [558, 513] on mat-icon "videocam" at bounding box center [563, 520] width 17 height 17
click at [535, 516] on mat-icon "mic" at bounding box center [528, 520] width 17 height 17
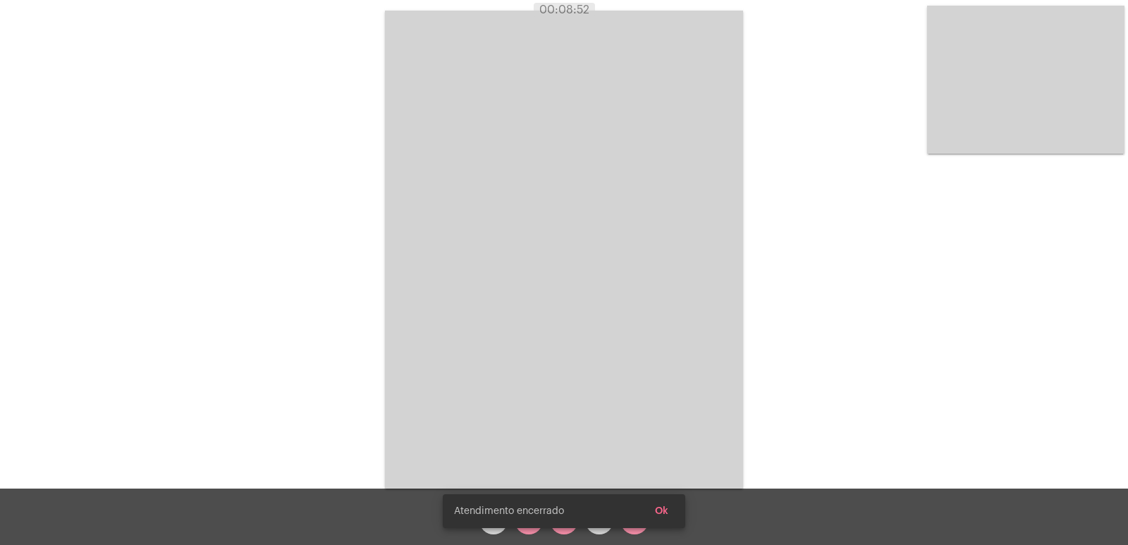
click at [663, 510] on span "Ok" at bounding box center [661, 511] width 13 height 10
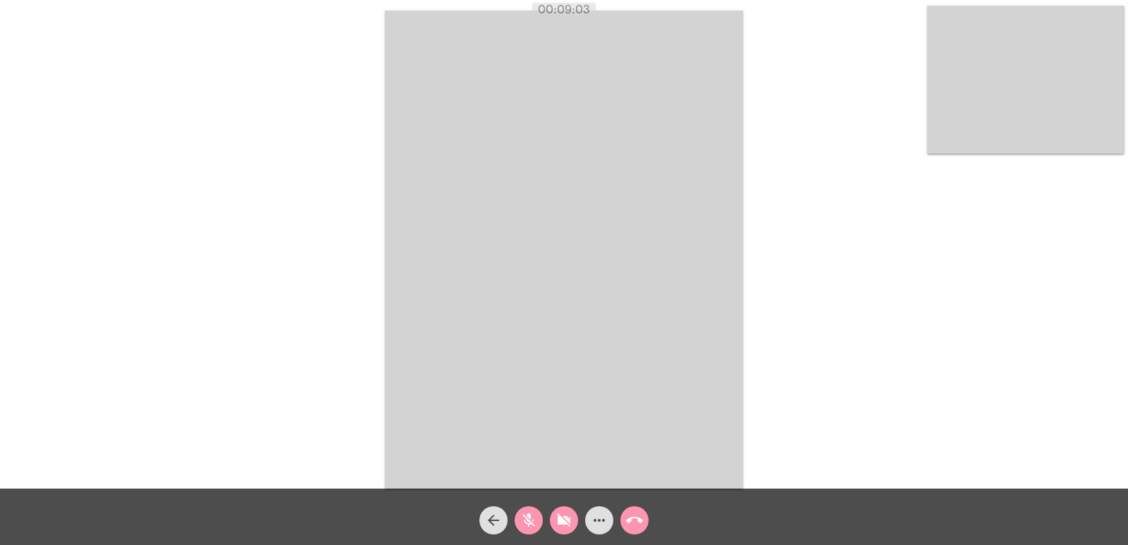
click at [622, 515] on button "call_end" at bounding box center [634, 520] width 28 height 28
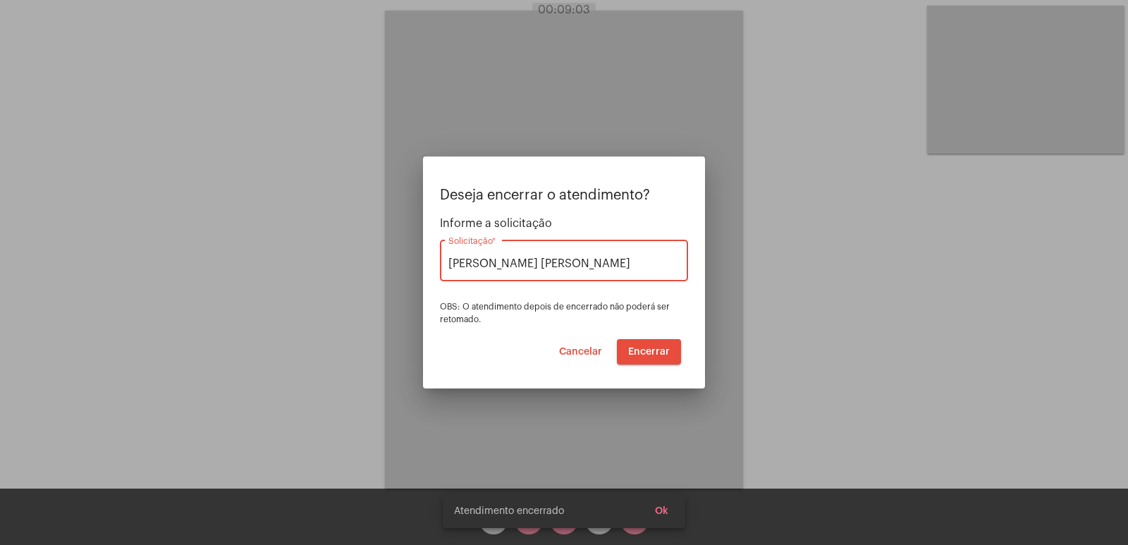
click at [635, 361] on button "Encerrar" at bounding box center [649, 351] width 64 height 25
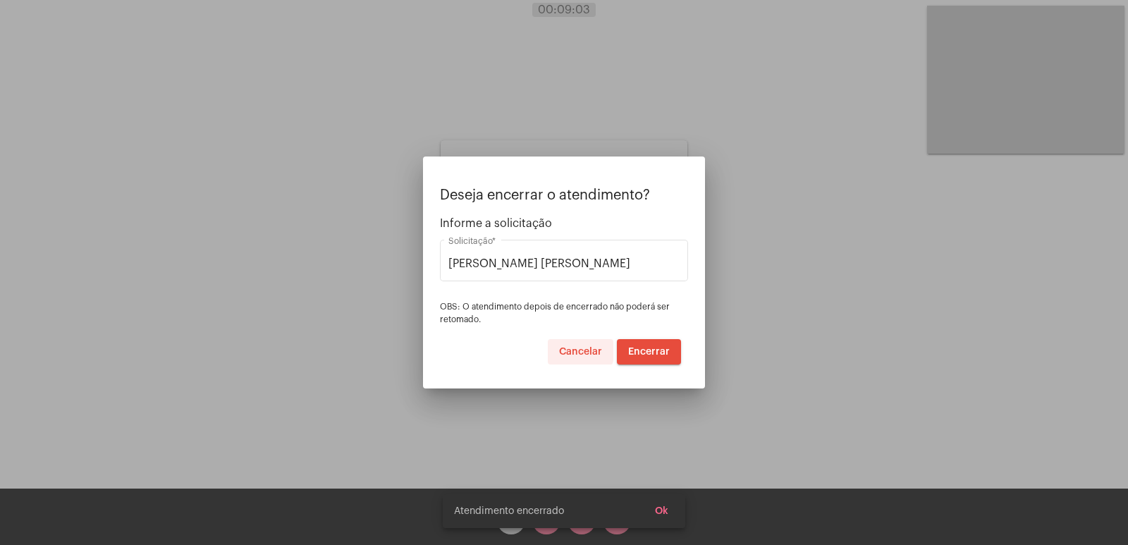
click at [576, 350] on span "Cancelar" at bounding box center [580, 352] width 43 height 10
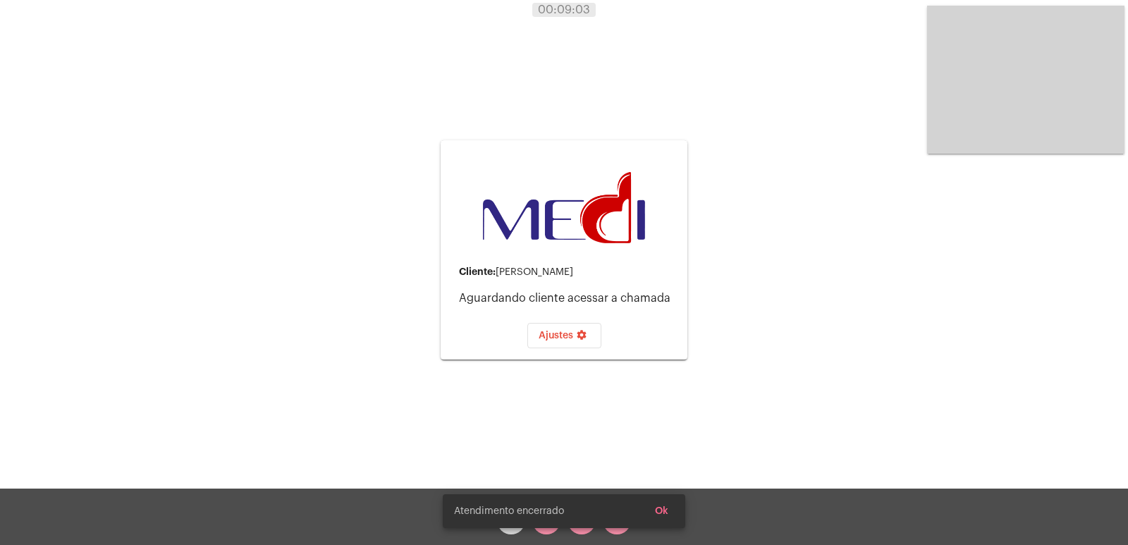
click at [674, 512] on button "Ok" at bounding box center [661, 510] width 36 height 25
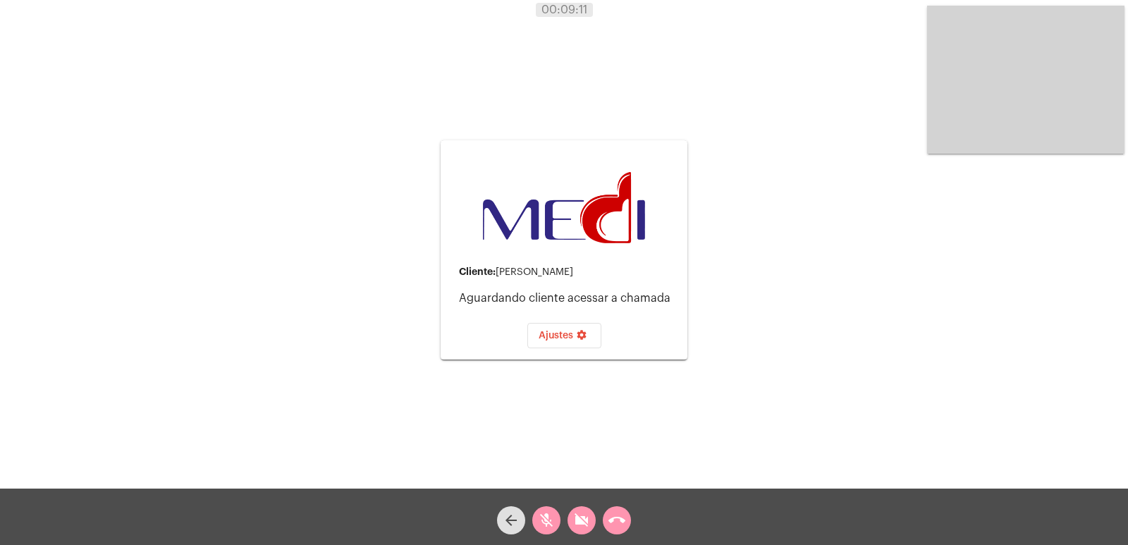
click at [622, 518] on mat-icon "call_end" at bounding box center [616, 520] width 17 height 17
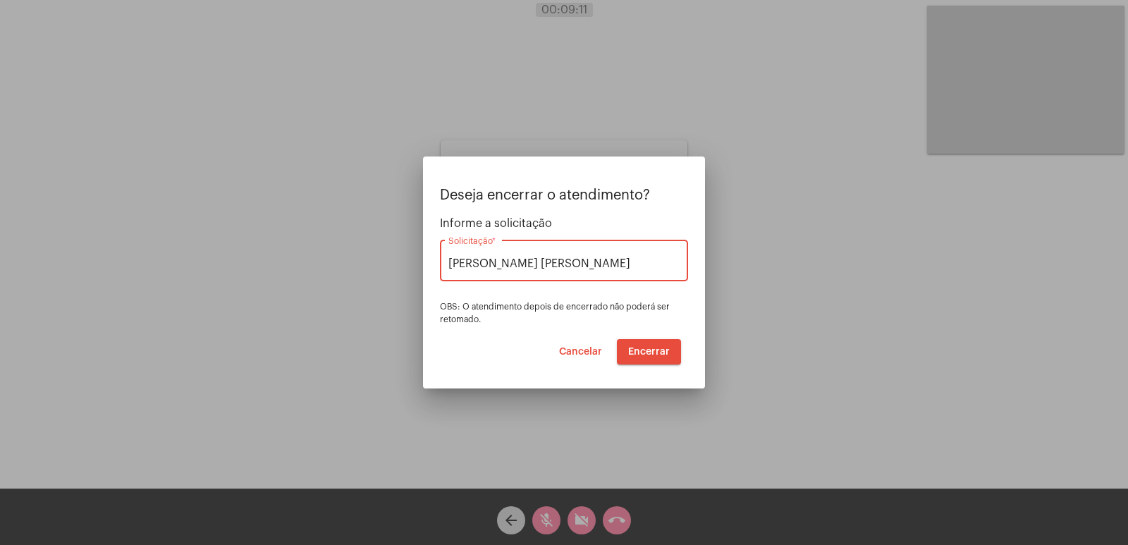
click at [646, 365] on mat-dialog-container "Deseja encerrar o atendimento? Informe a solicitação VERA CRUZ Solicitação * OB…" at bounding box center [564, 272] width 282 height 232
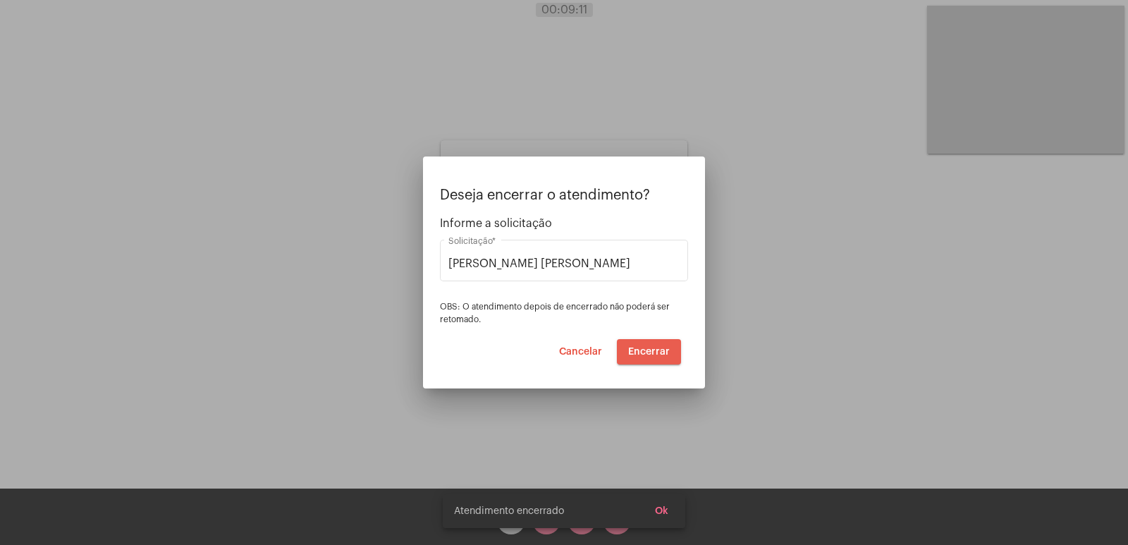
click at [643, 352] on span "Encerrar" at bounding box center [649, 352] width 42 height 10
click at [591, 345] on button "Cancelar" at bounding box center [581, 351] width 66 height 25
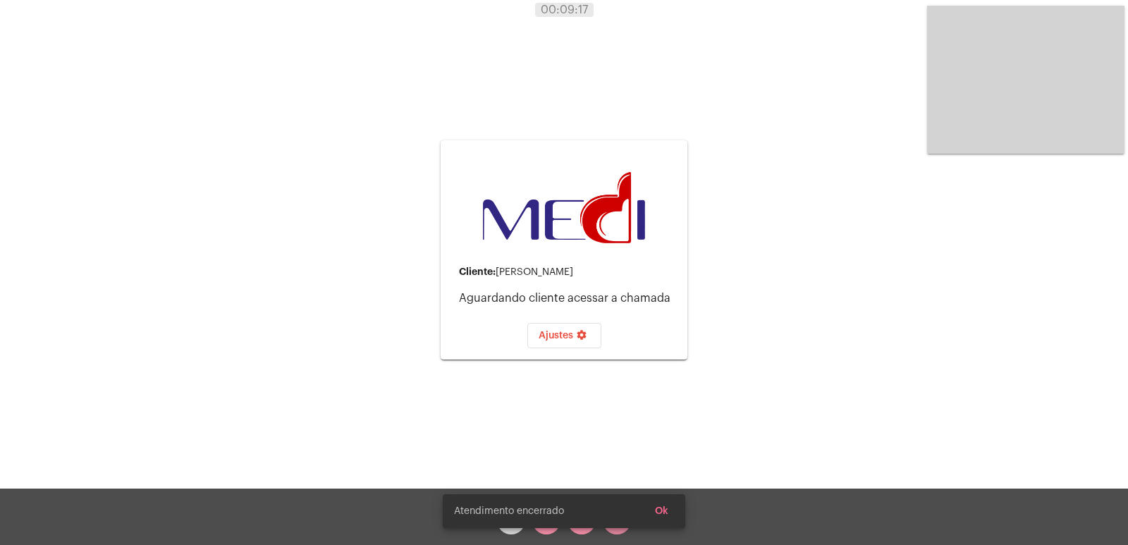
click at [519, 530] on div "Atendimento encerrado Ok" at bounding box center [564, 511] width 276 height 68
click at [508, 529] on div "Atendimento encerrado Ok" at bounding box center [564, 511] width 276 height 68
click at [658, 508] on span "Ok" at bounding box center [661, 511] width 13 height 10
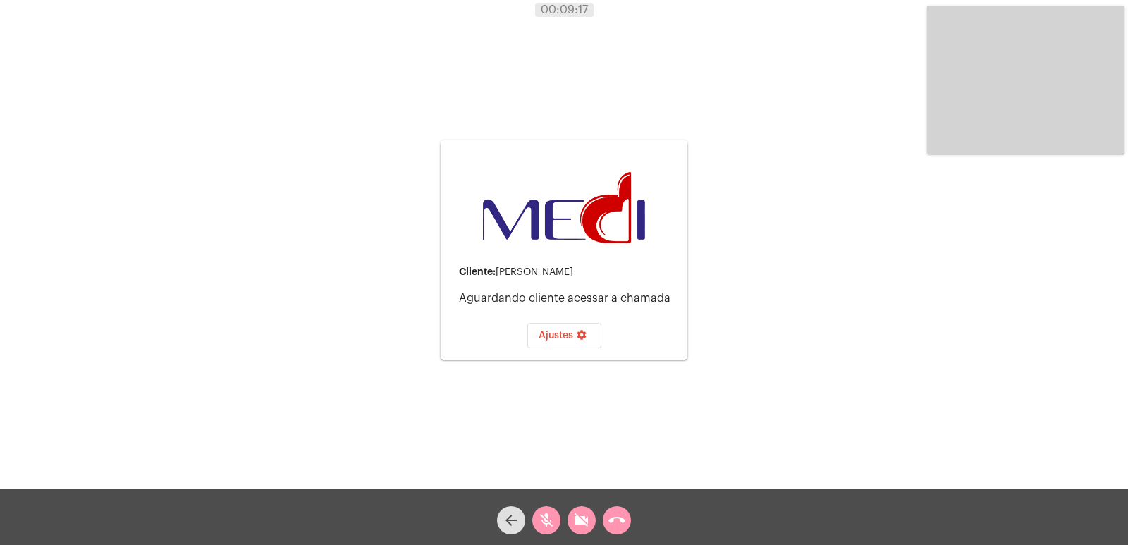
click at [512, 519] on mat-icon "arrow_back" at bounding box center [510, 520] width 17 height 17
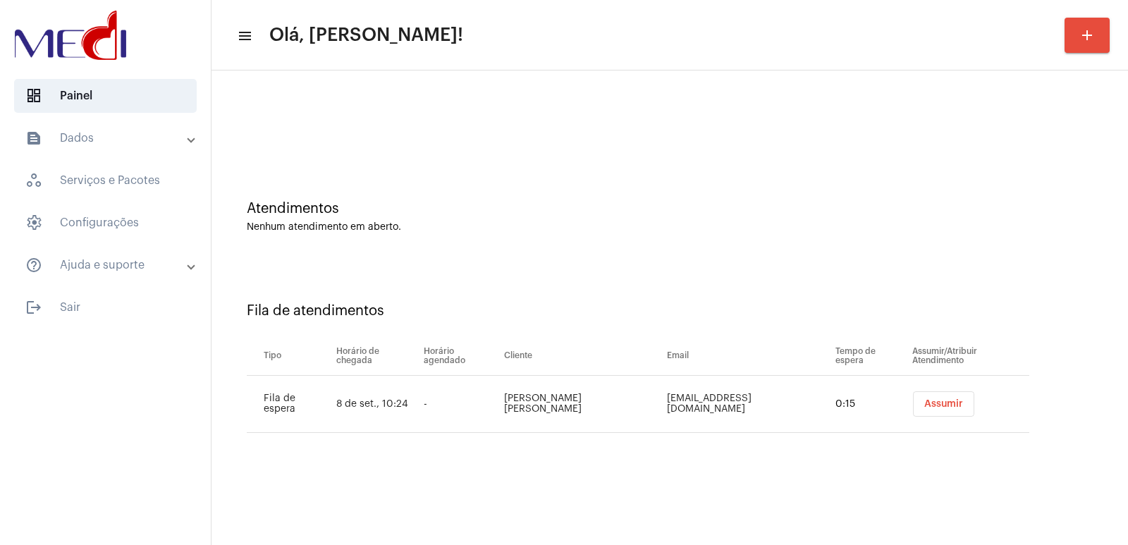
click at [913, 400] on button "Assumir" at bounding box center [943, 403] width 61 height 25
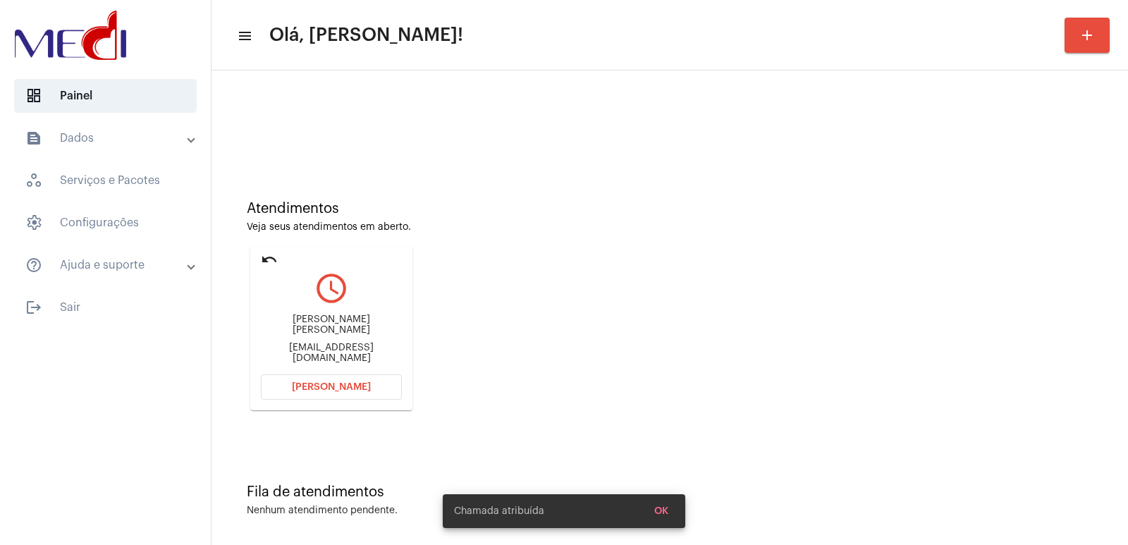
click at [300, 323] on div "[PERSON_NAME] [PERSON_NAME] [EMAIL_ADDRESS][DOMAIN_NAME]" at bounding box center [331, 338] width 141 height 63
copy div "[PERSON_NAME] [PERSON_NAME]"
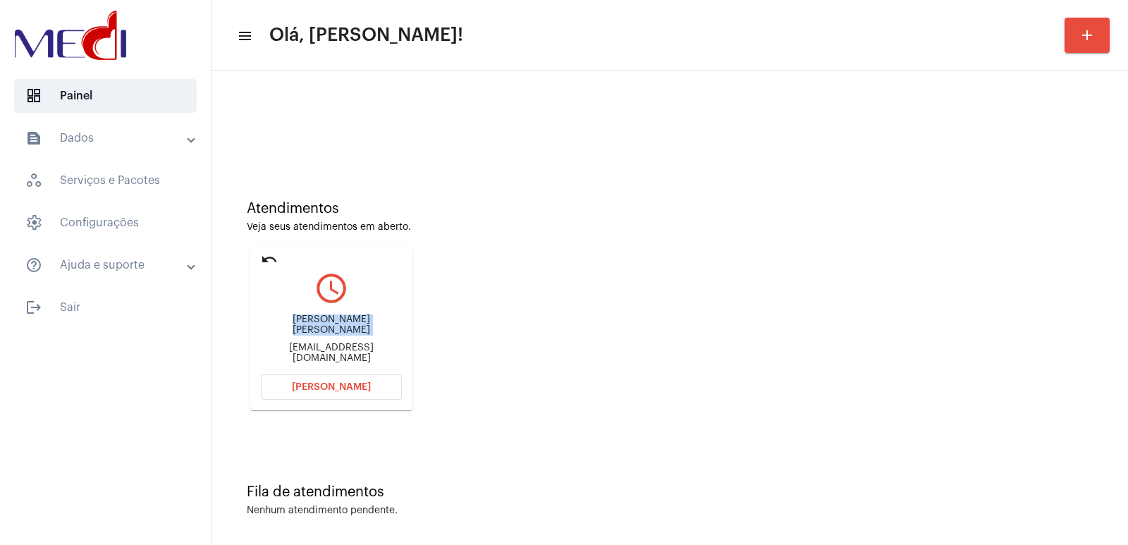
click at [318, 383] on span "[PERSON_NAME]" at bounding box center [331, 387] width 79 height 10
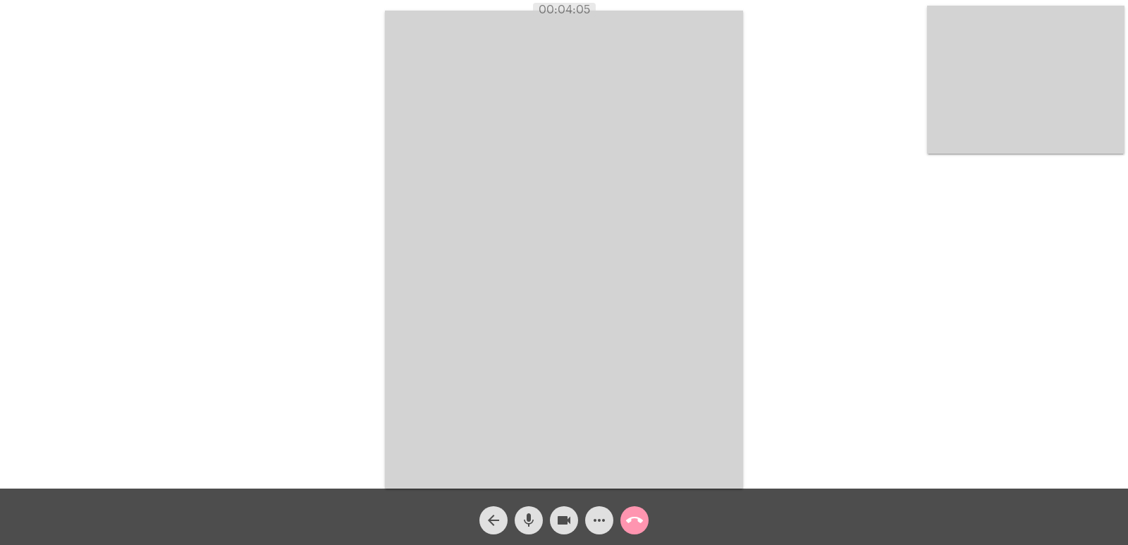
click at [641, 515] on mat-icon "call_end" at bounding box center [634, 520] width 17 height 17
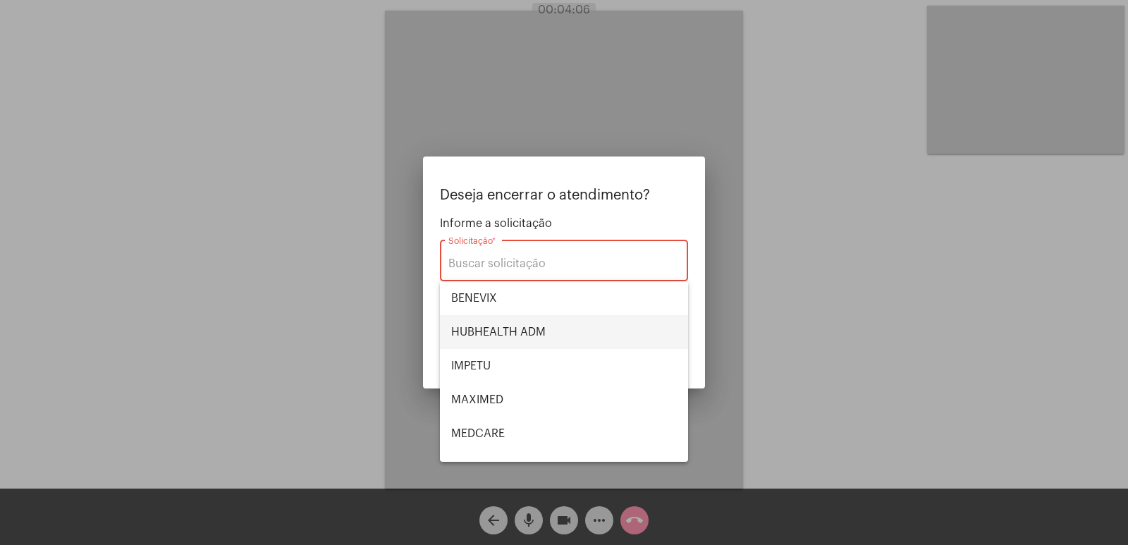
click at [487, 323] on span "HUBHEALTH ADM" at bounding box center [564, 332] width 226 height 34
type input "HUBHEALTH ADM"
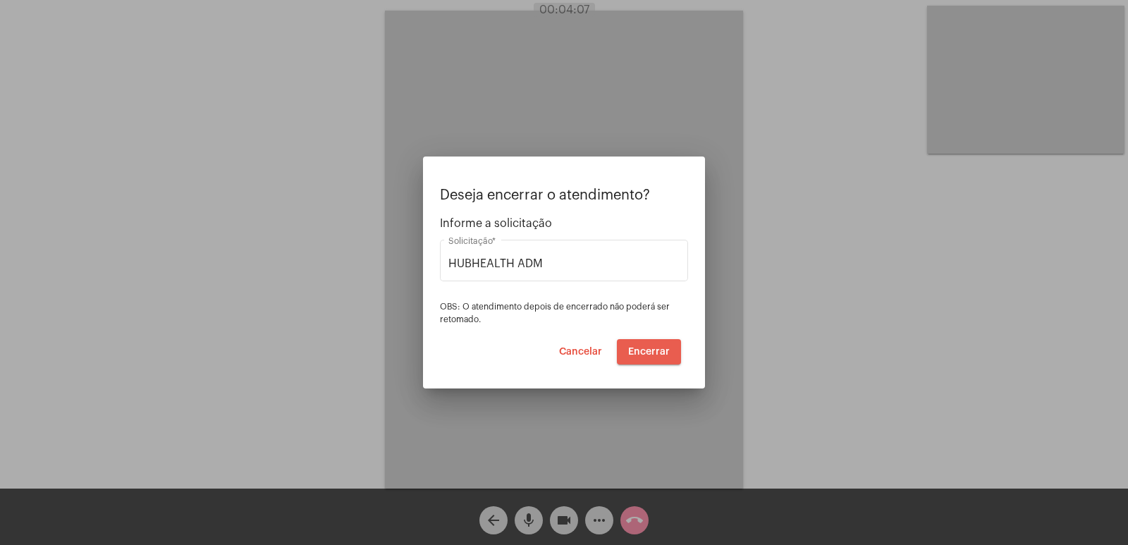
click at [669, 342] on button "Encerrar" at bounding box center [649, 351] width 64 height 25
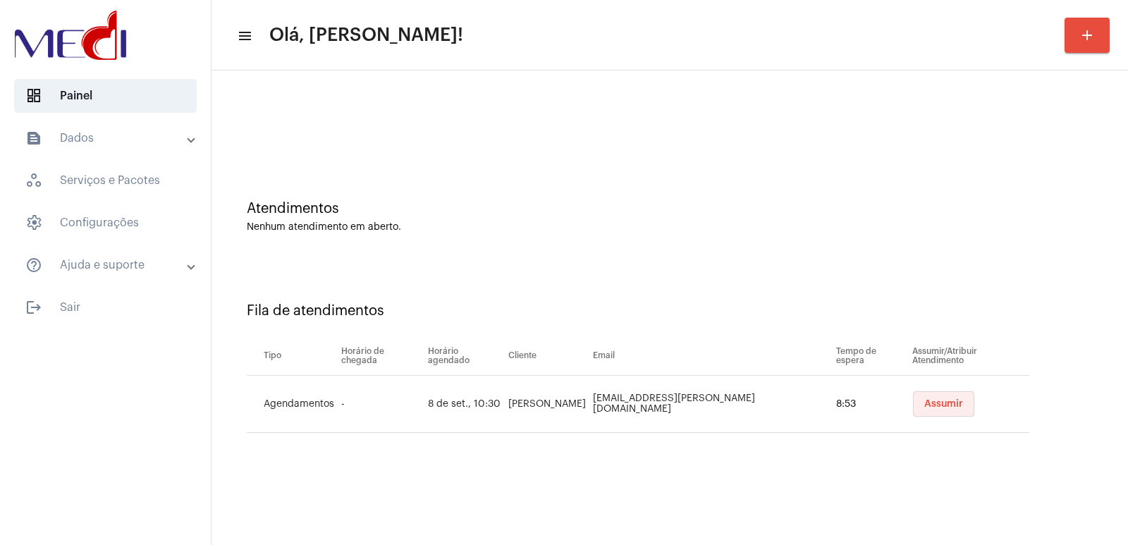
click at [935, 407] on span "Assumir" at bounding box center [943, 404] width 39 height 10
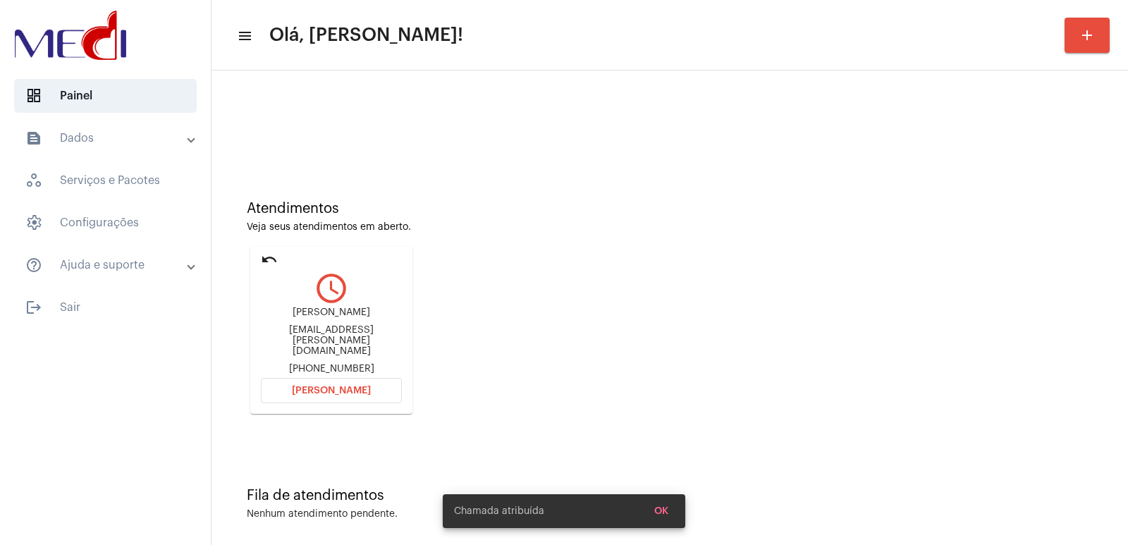
click at [338, 318] on div "Danielle Camargo" at bounding box center [331, 312] width 141 height 11
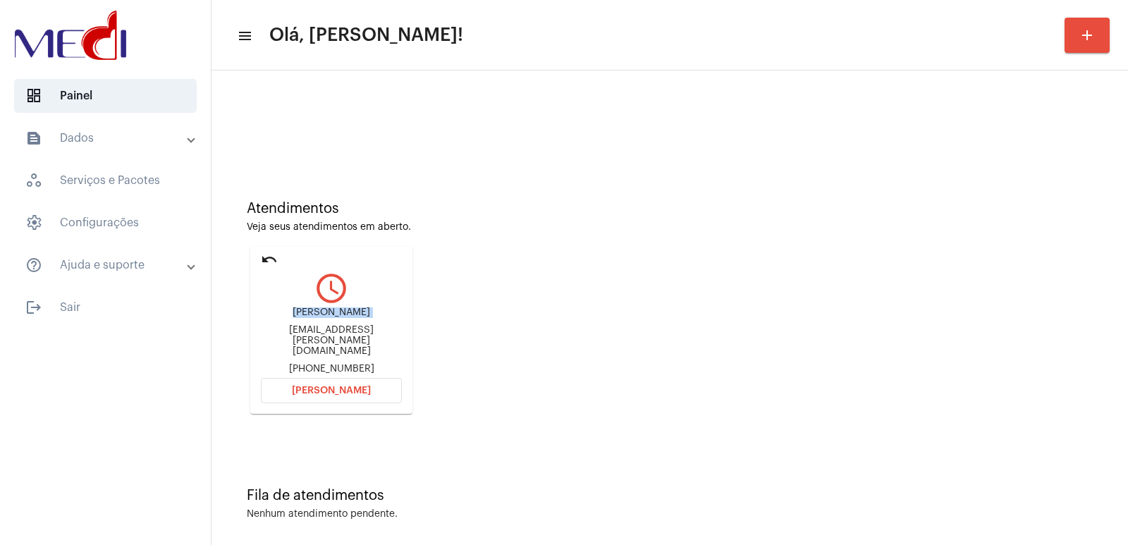
copy div "Danielle Camargo"
click at [328, 387] on span "Abrir Chamada" at bounding box center [331, 391] width 79 height 10
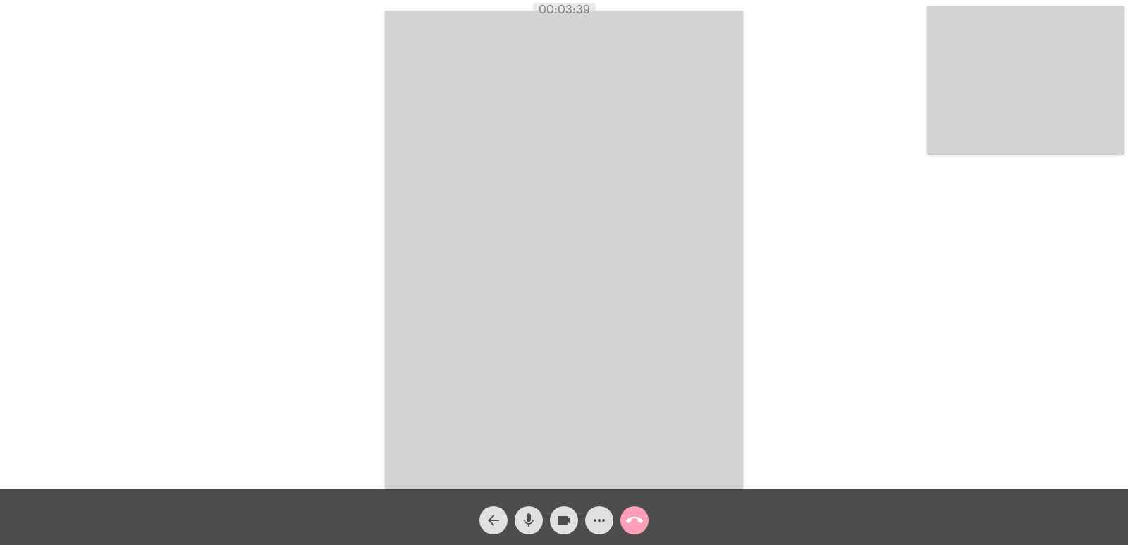
click at [631, 524] on mat-icon "call_end" at bounding box center [634, 520] width 17 height 17
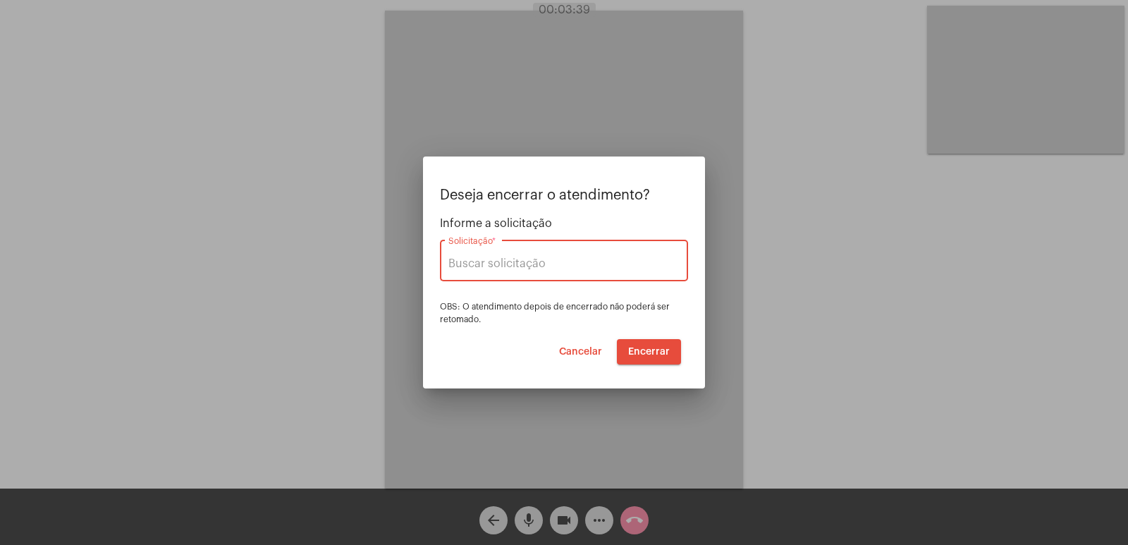
type input "VERA CRUZ"
click at [655, 352] on span "Encerrar" at bounding box center [649, 352] width 42 height 10
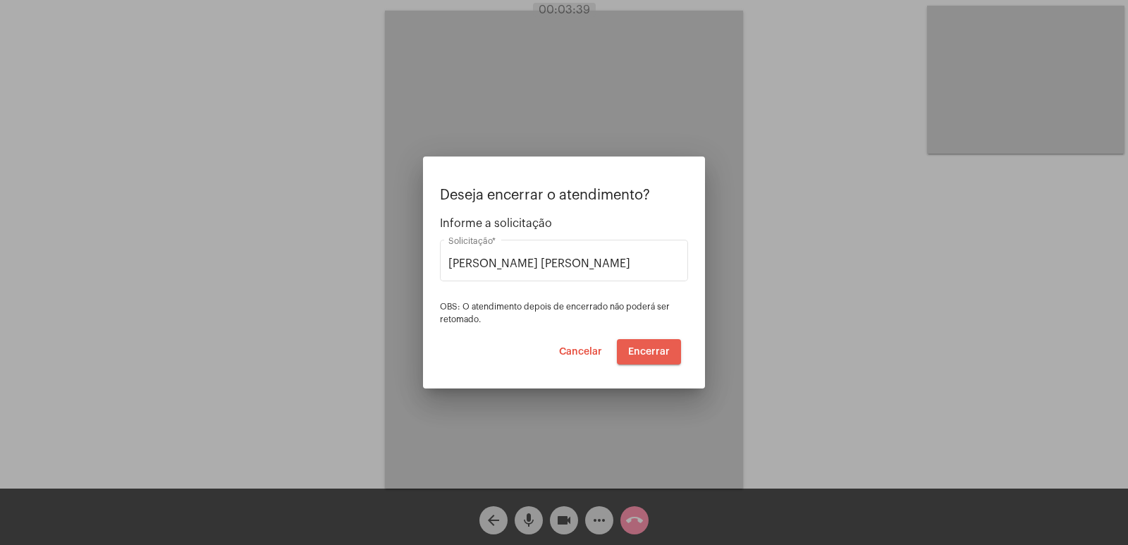
click at [655, 352] on span "Encerrar" at bounding box center [649, 352] width 42 height 10
click at [655, 353] on span "Encerrar" at bounding box center [649, 352] width 42 height 10
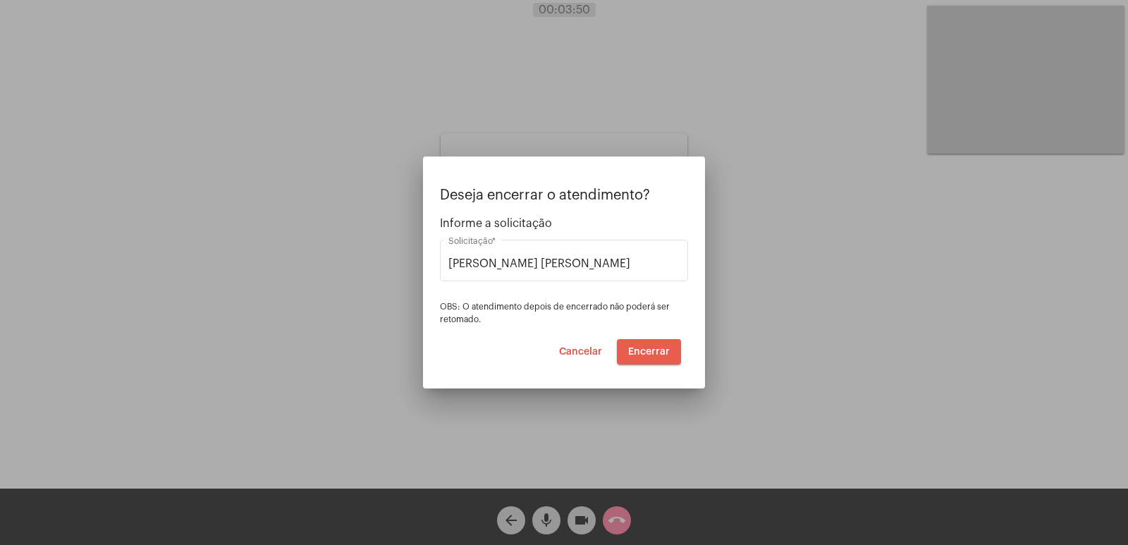
click at [655, 353] on span "Encerrar" at bounding box center [649, 352] width 42 height 10
click at [655, 353] on div "Ajustes settings" at bounding box center [564, 338] width 224 height 32
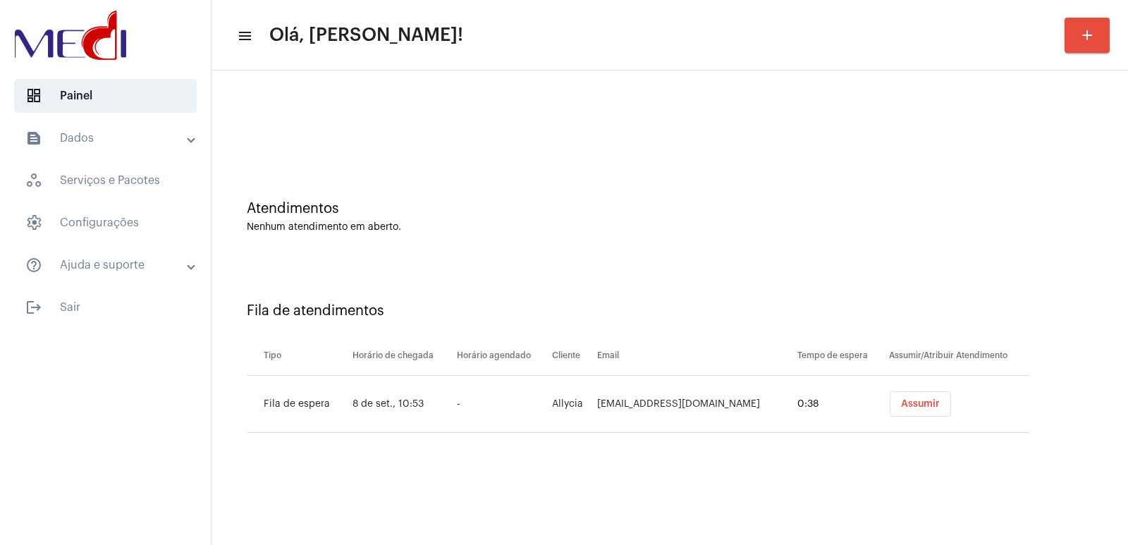
click at [900, 395] on button "Assumir" at bounding box center [919, 403] width 61 height 25
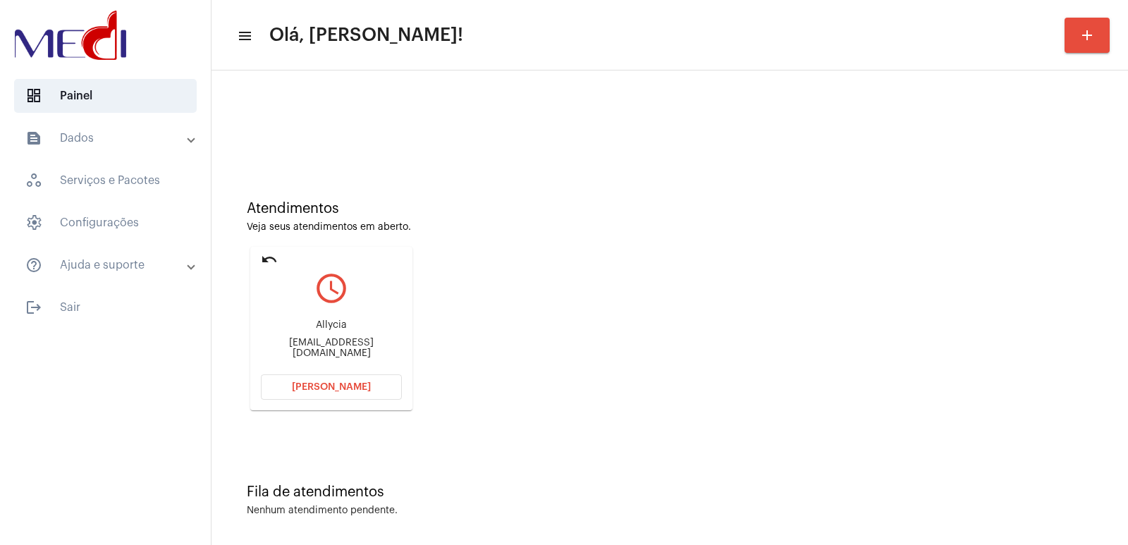
click at [320, 335] on div "Allycia [EMAIL_ADDRESS][DOMAIN_NAME]" at bounding box center [331, 338] width 141 height 63
click at [312, 350] on div "[EMAIL_ADDRESS][DOMAIN_NAME]" at bounding box center [331, 348] width 141 height 21
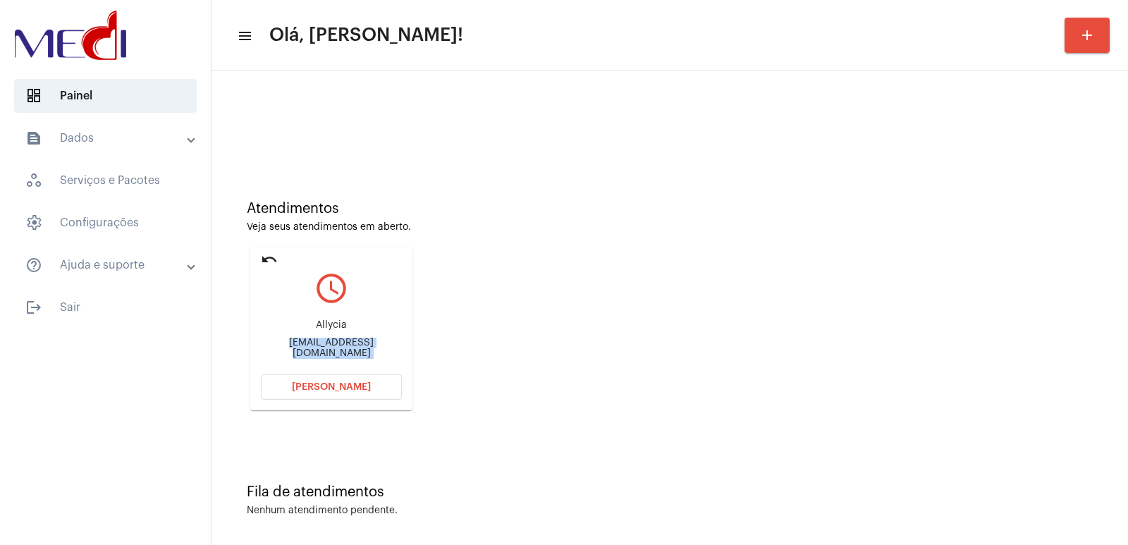
click at [312, 350] on div "[EMAIL_ADDRESS][DOMAIN_NAME]" at bounding box center [331, 348] width 141 height 21
copy mat-card-content "[EMAIL_ADDRESS][DOMAIN_NAME] [PERSON_NAME]"
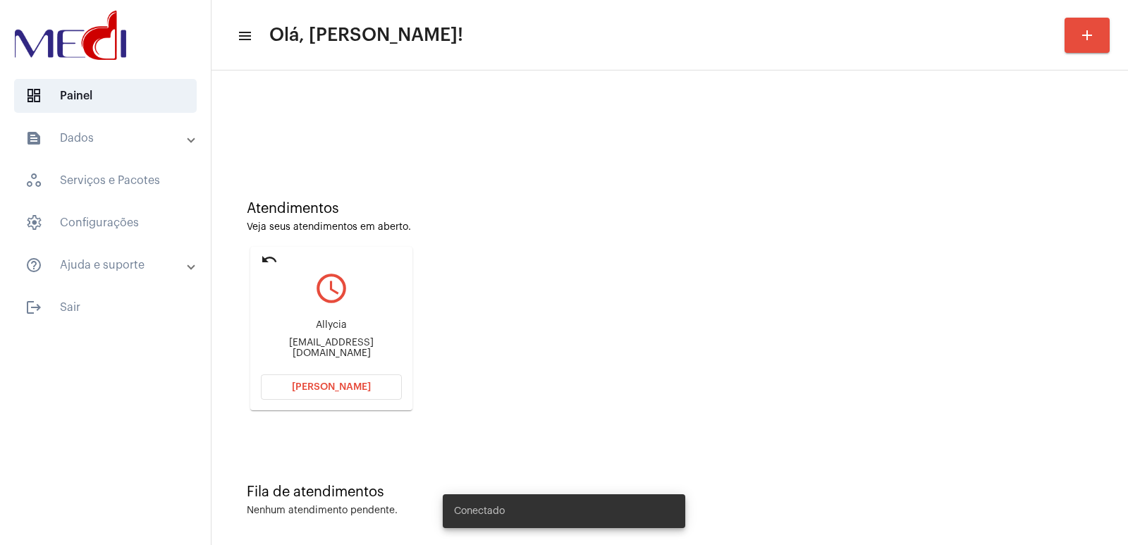
scroll to position [6, 0]
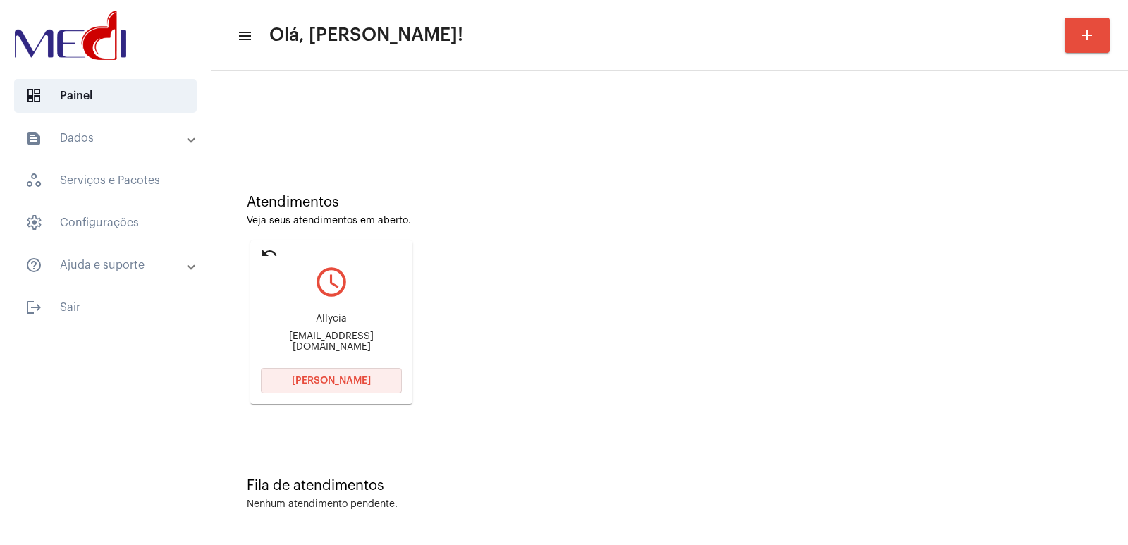
drag, startPoint x: 379, startPoint y: 376, endPoint x: 381, endPoint y: 398, distance: 21.9
click at [379, 385] on button "Abrir Chamada" at bounding box center [331, 380] width 141 height 25
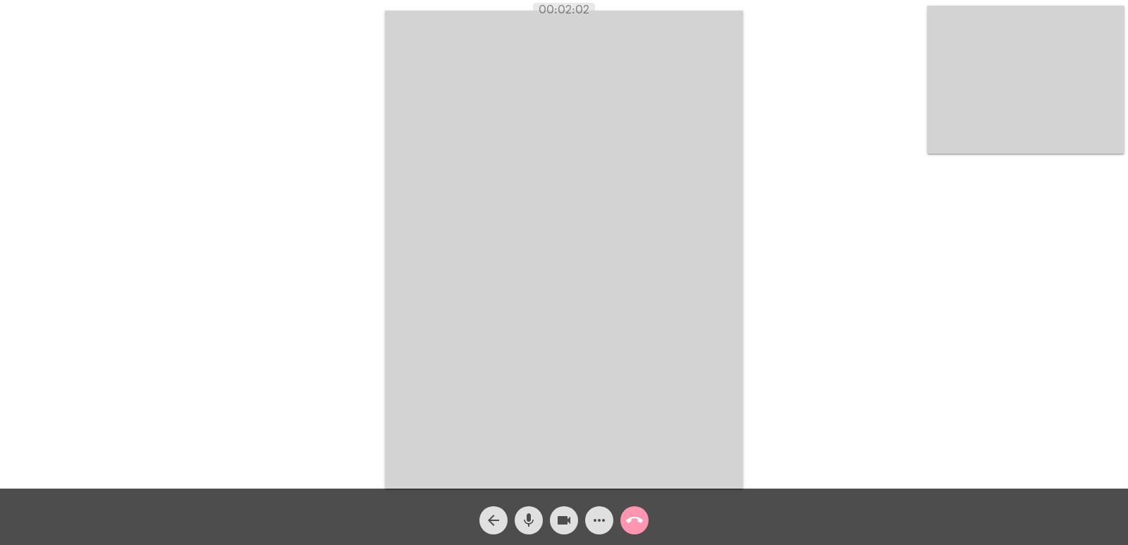
click at [640, 523] on mat-icon "call_end" at bounding box center [634, 520] width 17 height 17
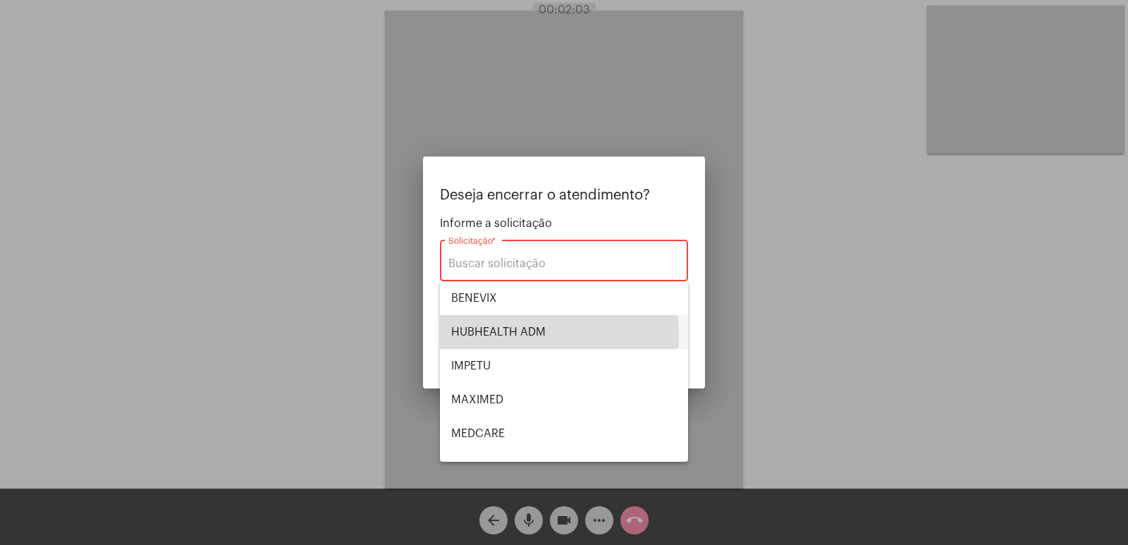
click at [512, 335] on span "HUBHEALTH ADM" at bounding box center [564, 332] width 226 height 34
type input "HUBHEALTH ADM"
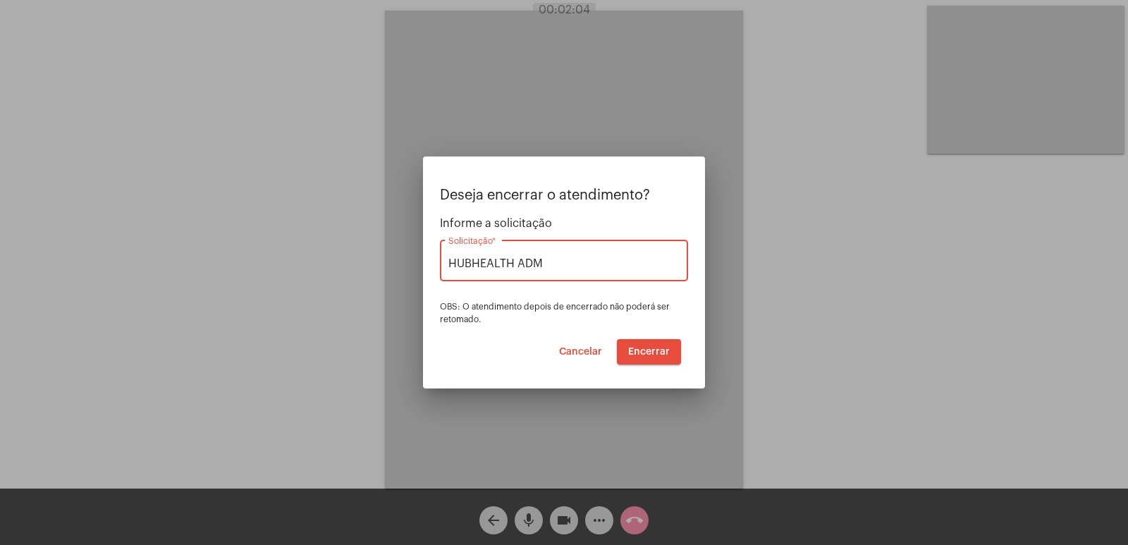
click at [660, 350] on span "Encerrar" at bounding box center [649, 352] width 42 height 10
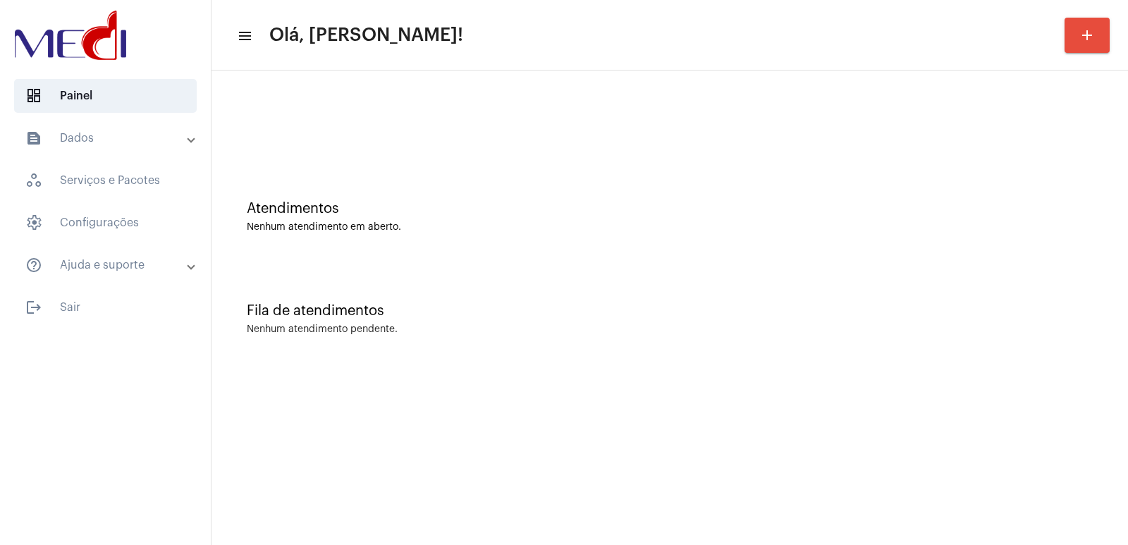
click at [749, 251] on div "Atendimentos Nenhum atendimento em aberto." at bounding box center [669, 210] width 902 height 102
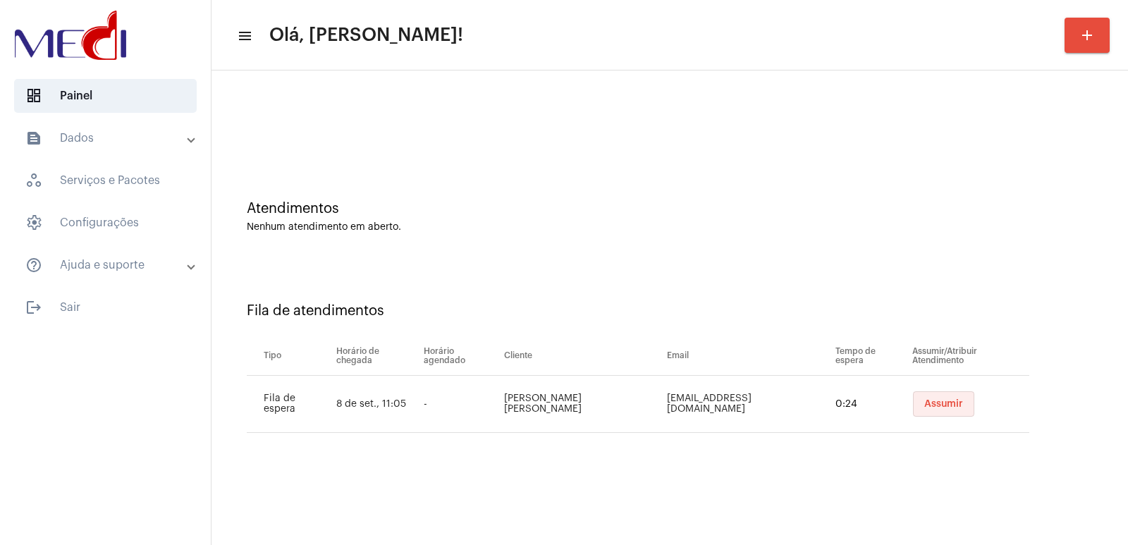
click at [927, 401] on span "Assumir" at bounding box center [943, 404] width 39 height 10
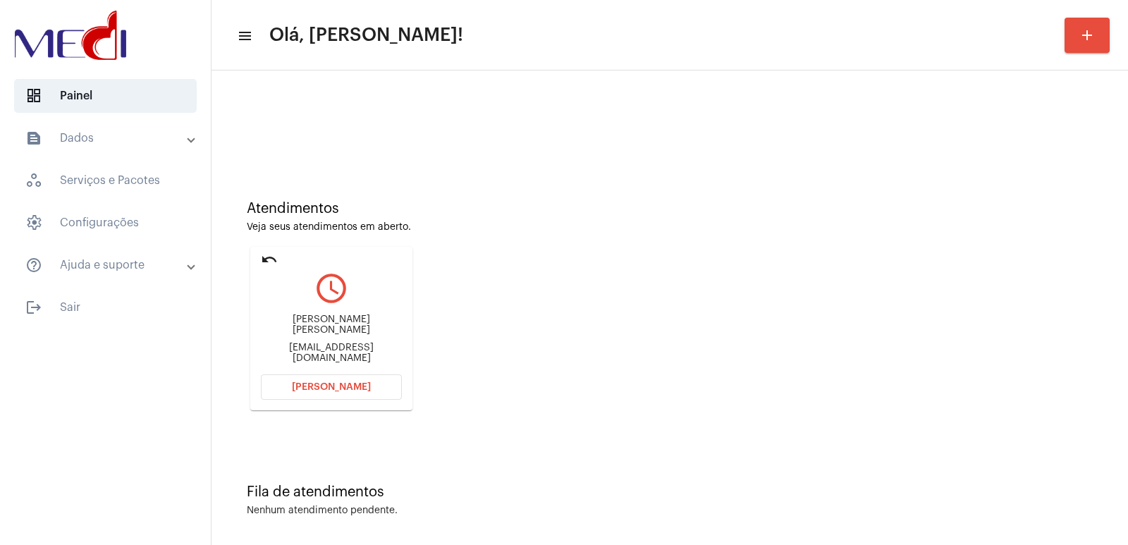
click at [341, 331] on div "João Victor Carvalho Aguiar" at bounding box center [331, 324] width 141 height 21
copy div "João Victor Carvalho Aguiar"
click at [344, 388] on span "Abrir Chamada" at bounding box center [331, 387] width 79 height 10
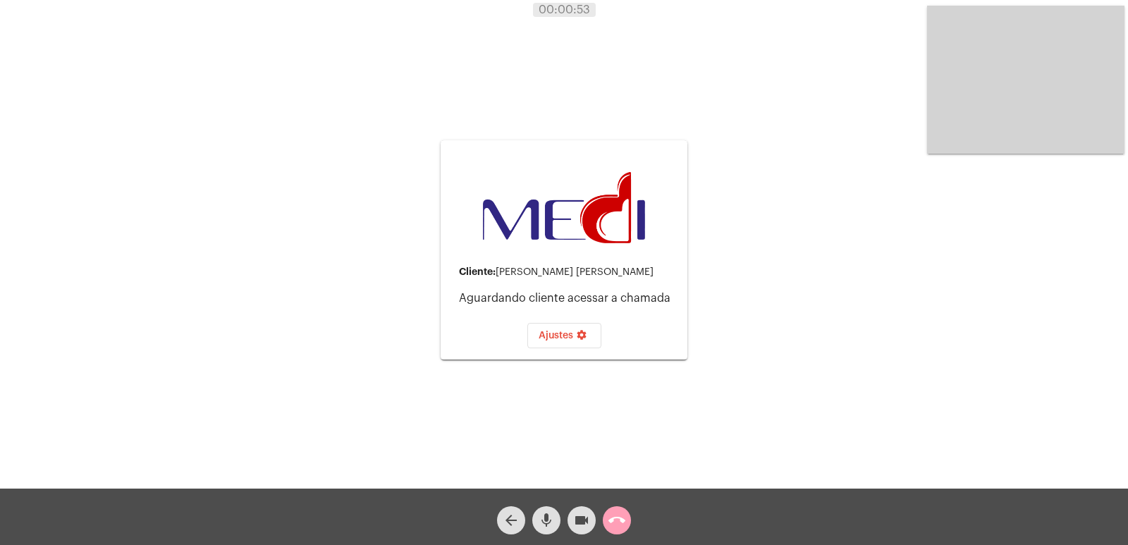
click at [612, 520] on mat-icon "call_end" at bounding box center [616, 520] width 17 height 17
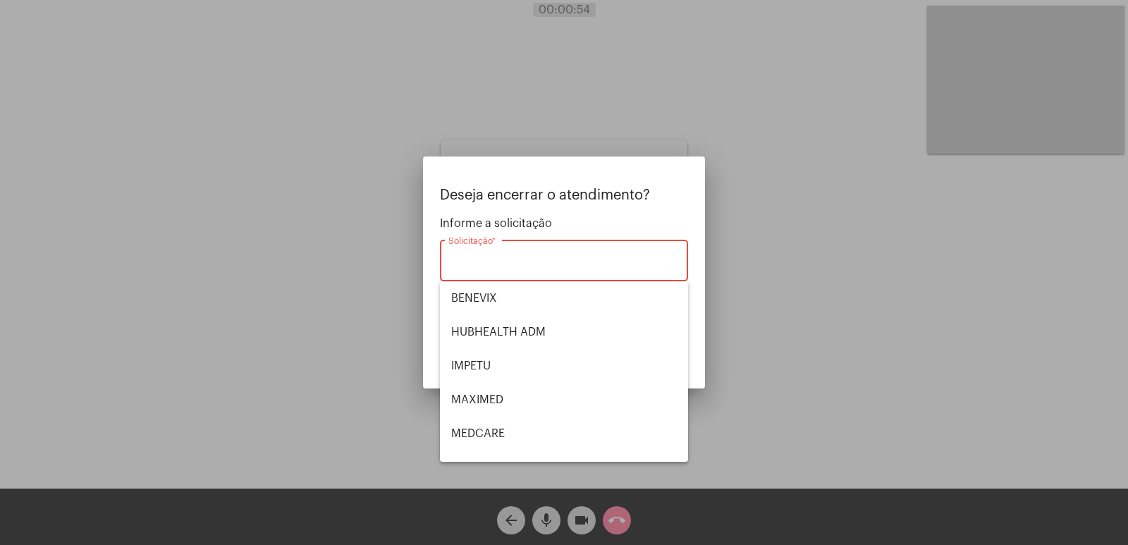
scroll to position [158, 0]
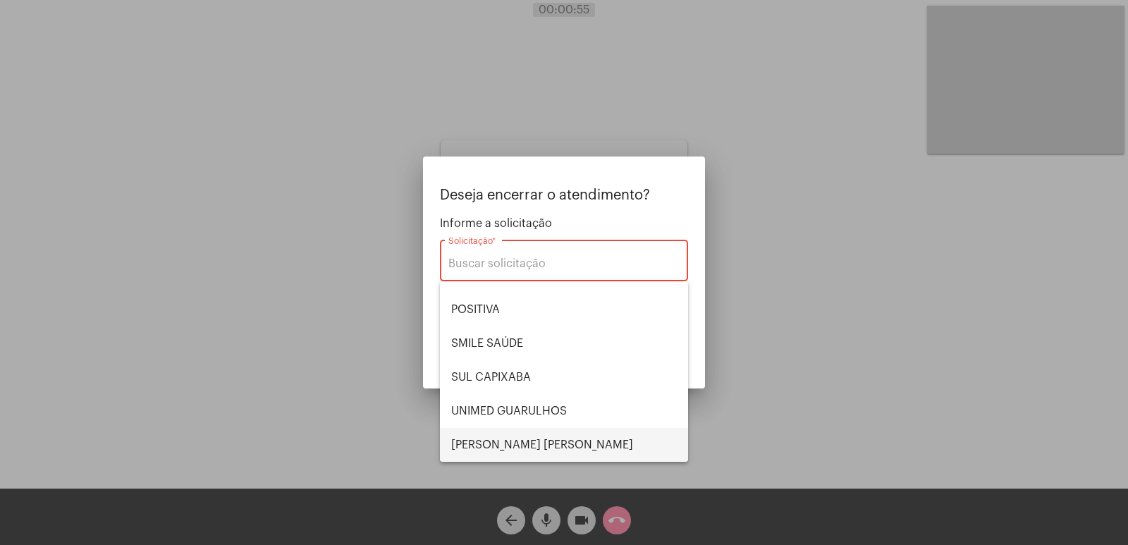
click at [508, 446] on span "VERA CRUZ" at bounding box center [564, 445] width 226 height 34
type input "VERA CRUZ"
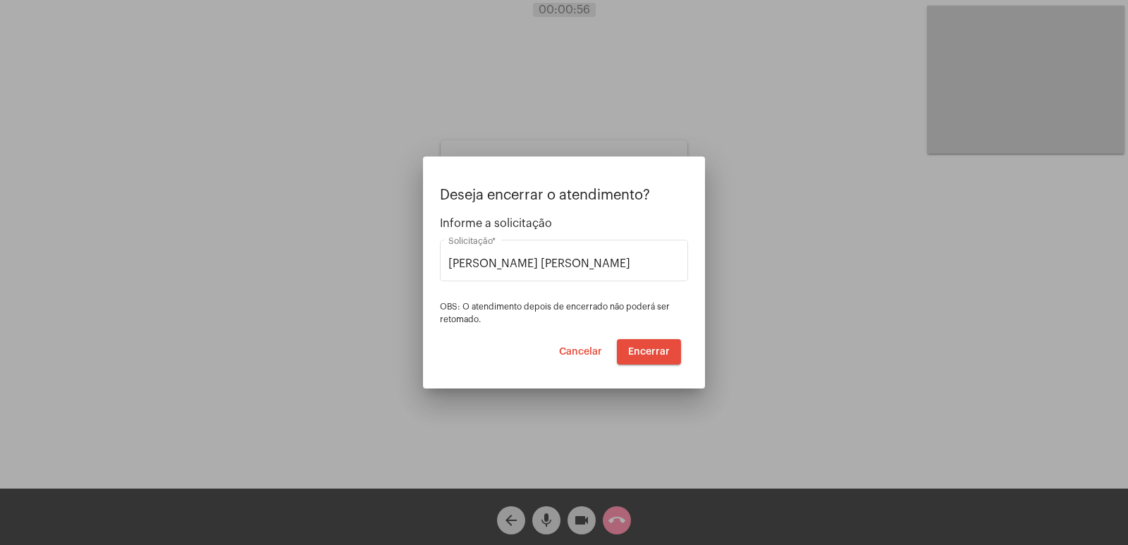
click at [641, 369] on mat-dialog-container "Deseja encerrar o atendimento? Informe a solicitação VERA CRUZ Solicitação * OB…" at bounding box center [564, 272] width 282 height 232
click at [641, 354] on span "Encerrar" at bounding box center [649, 352] width 42 height 10
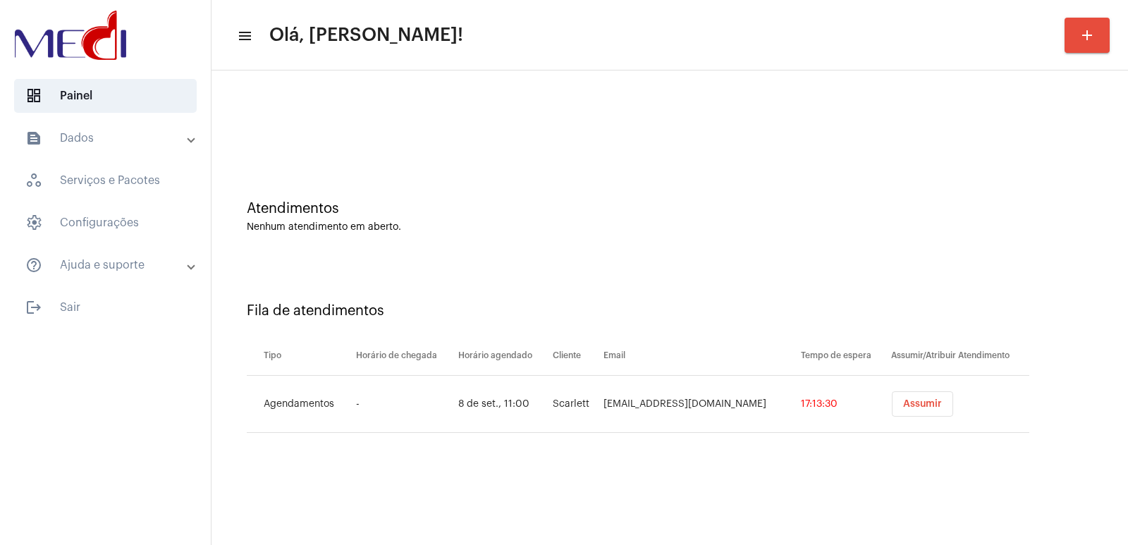
click at [913, 395] on button "Assumir" at bounding box center [922, 403] width 61 height 25
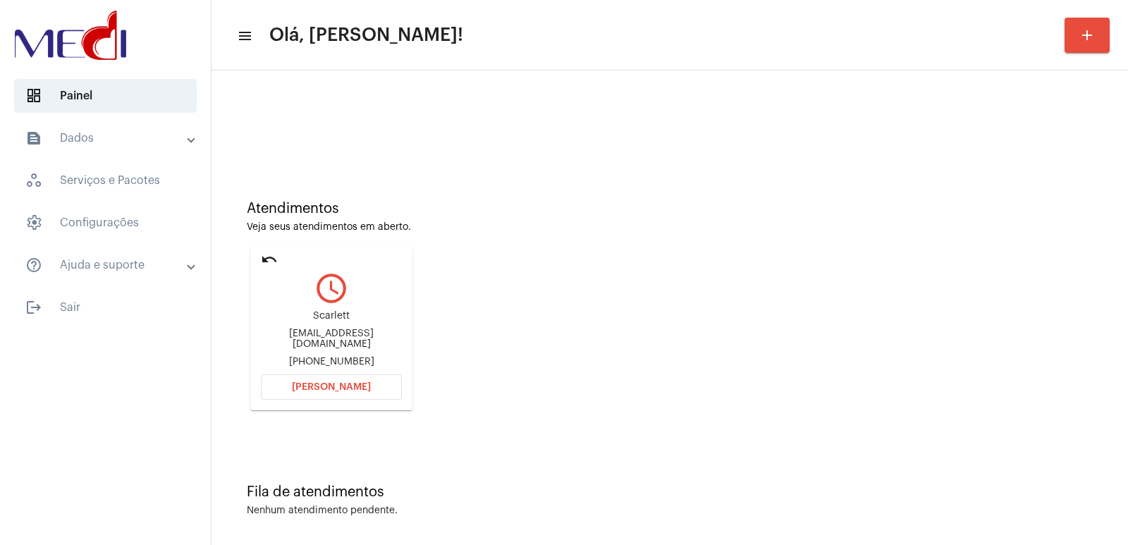
click at [326, 345] on div "Scarlett Scarlettdiane509@gmail.com +5582993854143" at bounding box center [331, 338] width 141 height 63
click at [326, 342] on div "Scarlettdiane509@gmail.com" at bounding box center [331, 338] width 141 height 21
copy div "Scarlettdiane509@gmail.com"
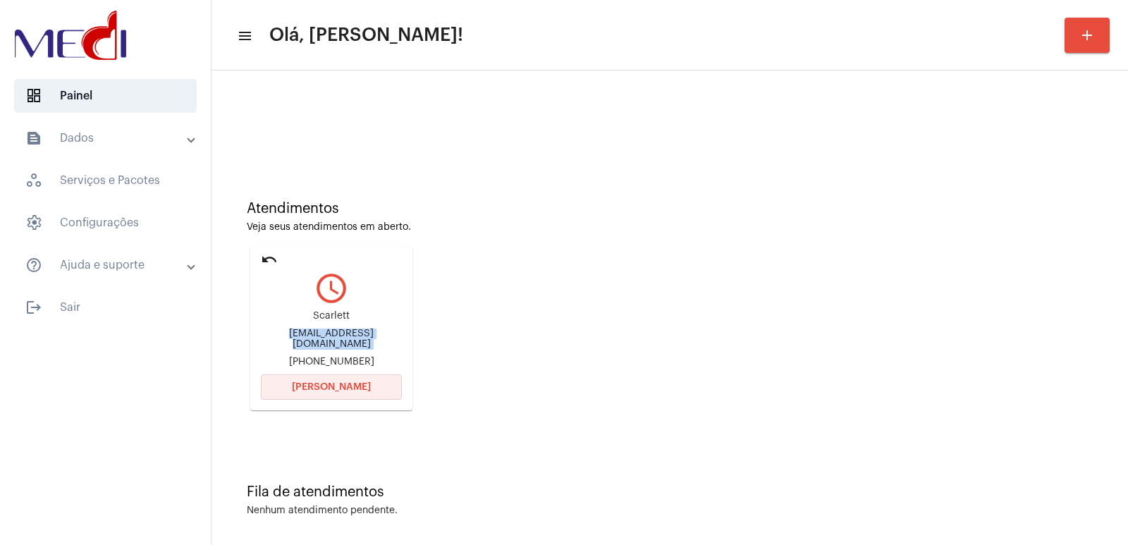
click at [314, 378] on button "Abrir Chamada" at bounding box center [331, 386] width 141 height 25
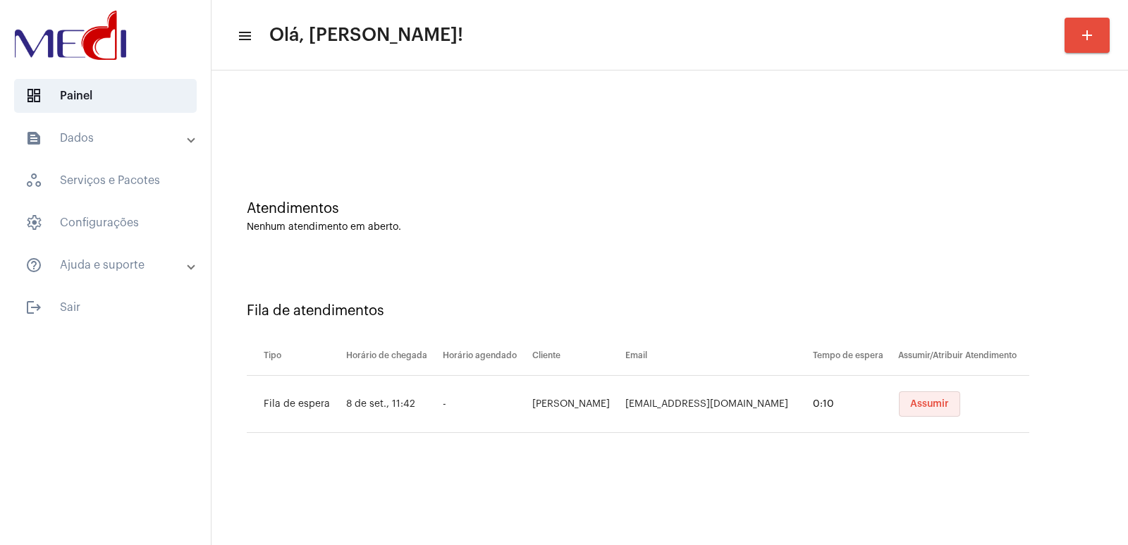
click at [911, 409] on button "Assumir" at bounding box center [929, 403] width 61 height 25
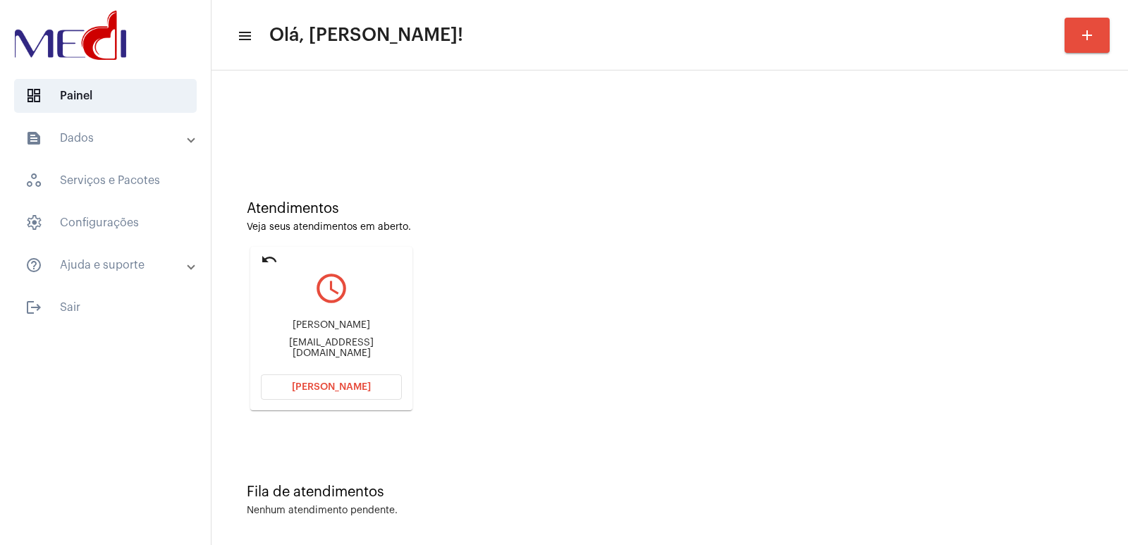
drag, startPoint x: 325, startPoint y: 339, endPoint x: 325, endPoint y: 323, distance: 15.5
click at [325, 333] on div "Ana Célia ana.celia@ariasocial.ong.br" at bounding box center [331, 338] width 141 height 63
click at [325, 323] on div "Ana Célia ana.celia@ariasocial.ong.br" at bounding box center [331, 338] width 141 height 63
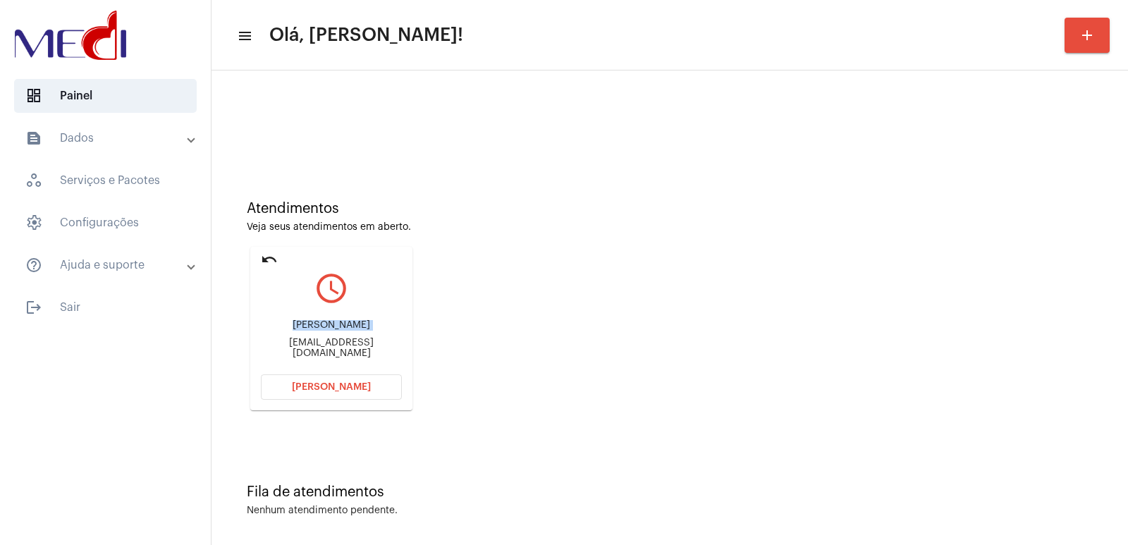
click at [363, 388] on span "Abrir Chamada" at bounding box center [331, 387] width 79 height 10
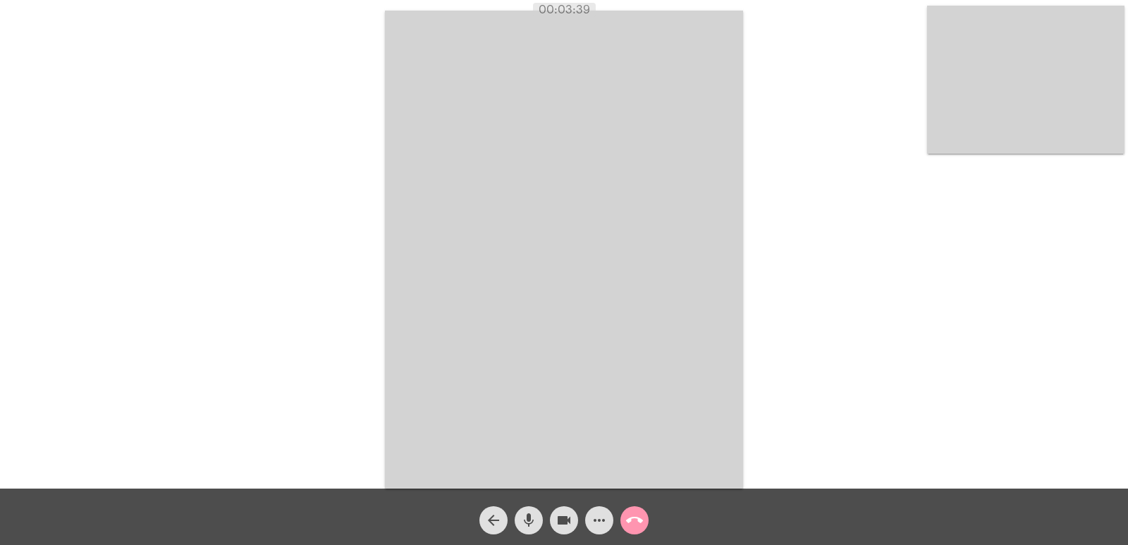
click at [622, 524] on button "call_end" at bounding box center [634, 520] width 28 height 28
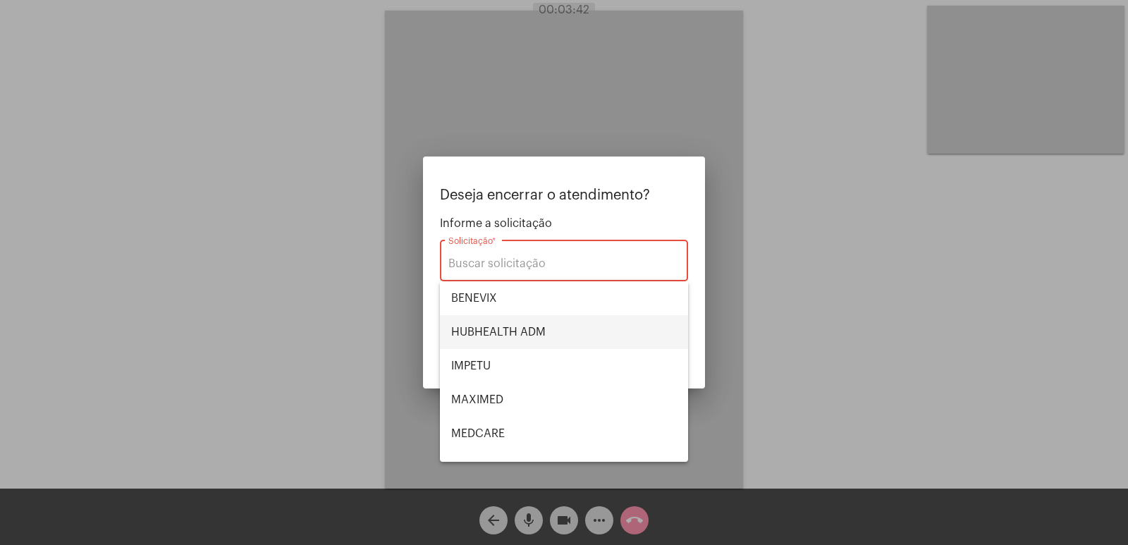
click at [470, 318] on span "HUBHEALTH ADM" at bounding box center [564, 332] width 226 height 34
type input "HUBHEALTH ADM"
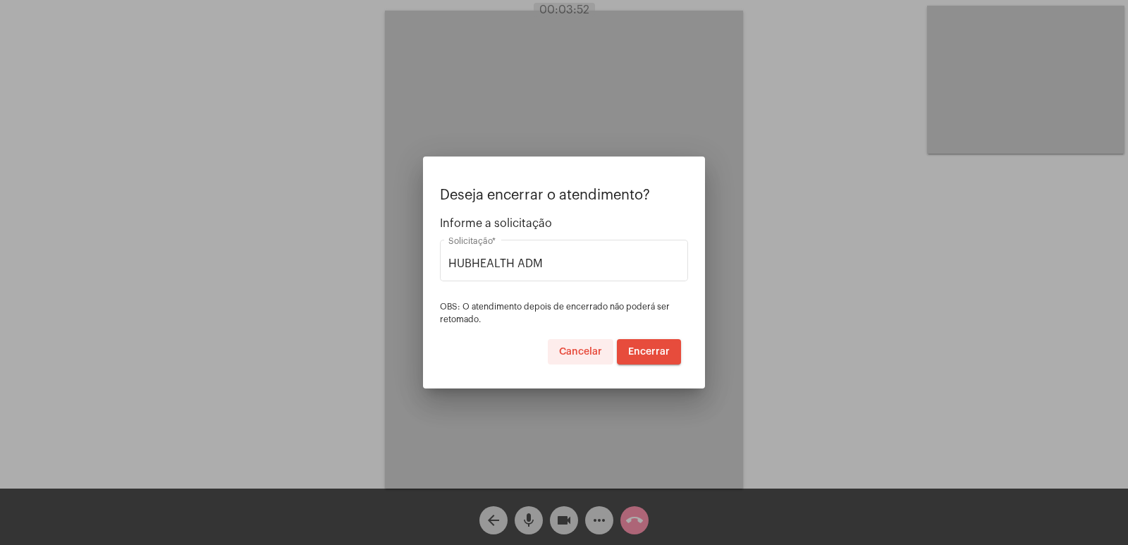
click at [577, 350] on span "Cancelar" at bounding box center [580, 352] width 43 height 10
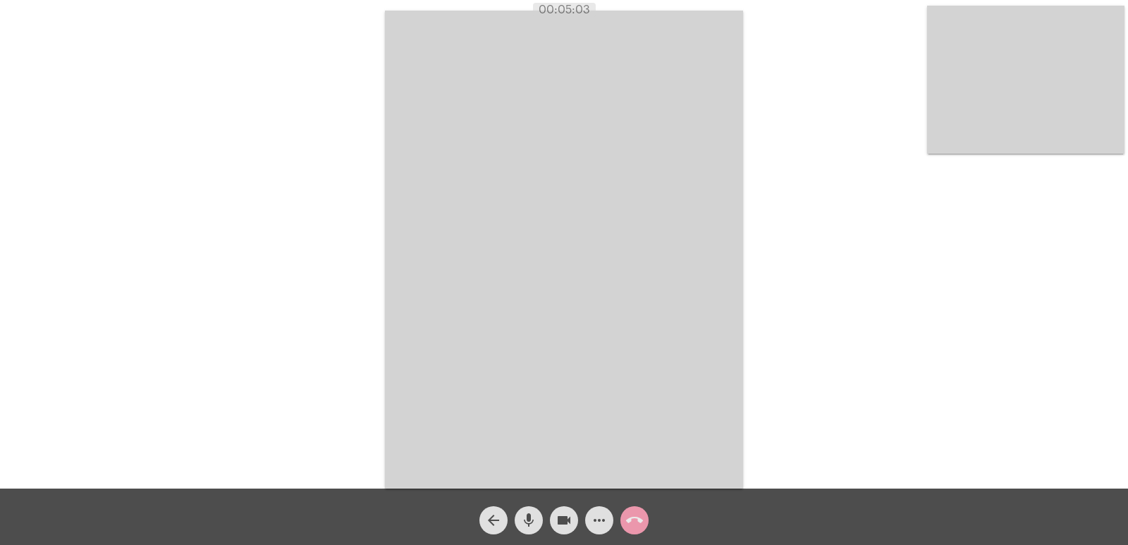
click at [629, 517] on mat-icon "call_end" at bounding box center [634, 520] width 17 height 17
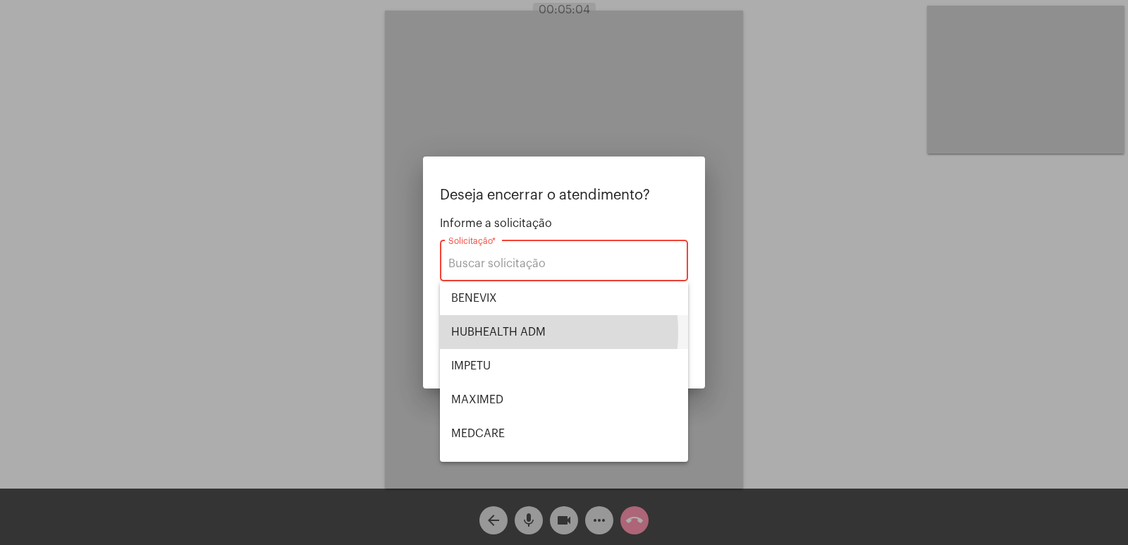
click at [519, 332] on span "HUBHEALTH ADM" at bounding box center [564, 332] width 226 height 34
type input "HUBHEALTH ADM"
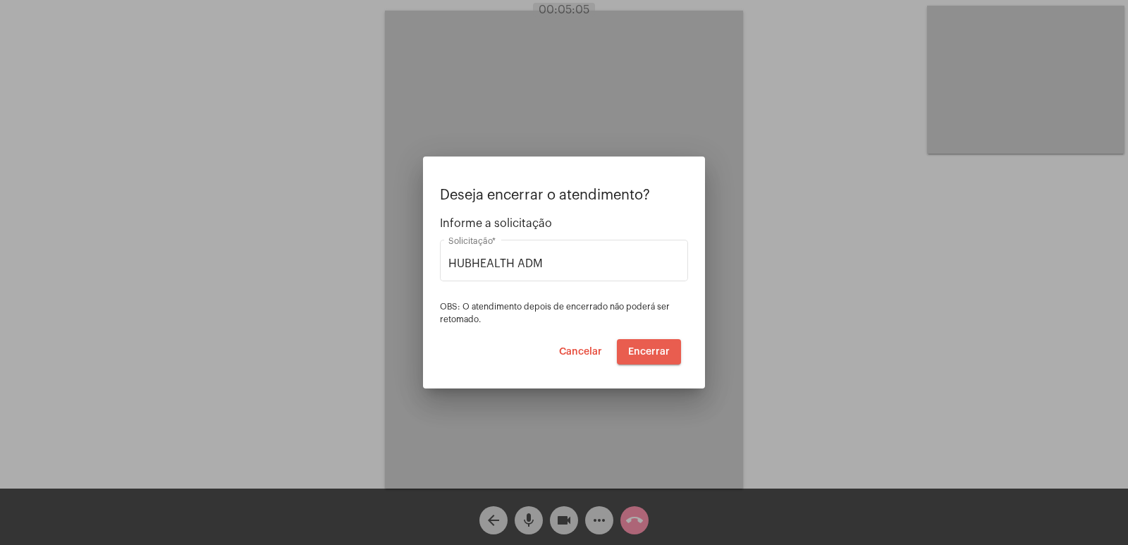
click at [654, 348] on span "Encerrar" at bounding box center [649, 352] width 42 height 10
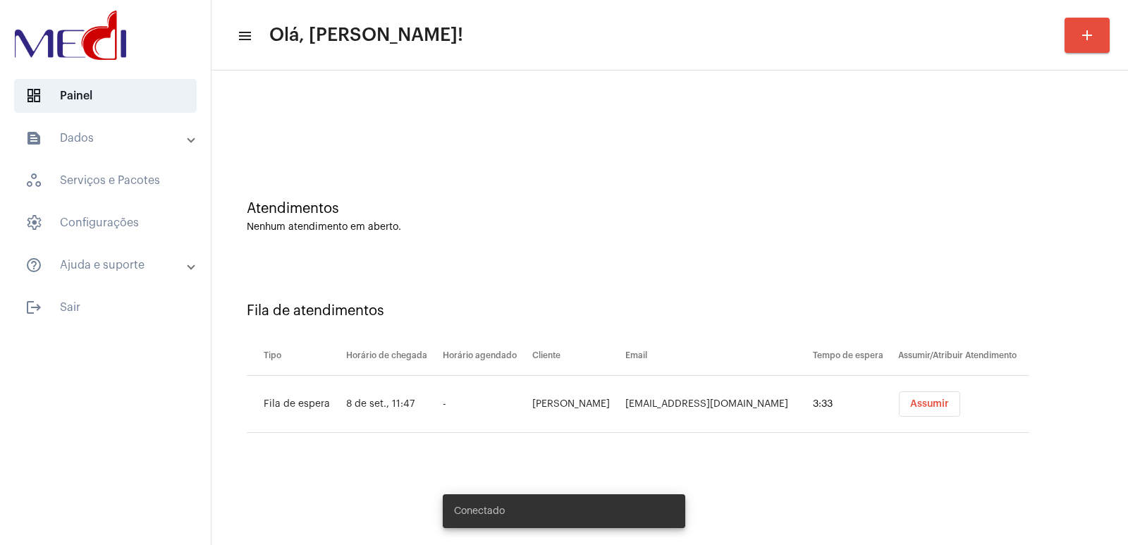
click at [935, 400] on span "Assumir" at bounding box center [929, 404] width 39 height 10
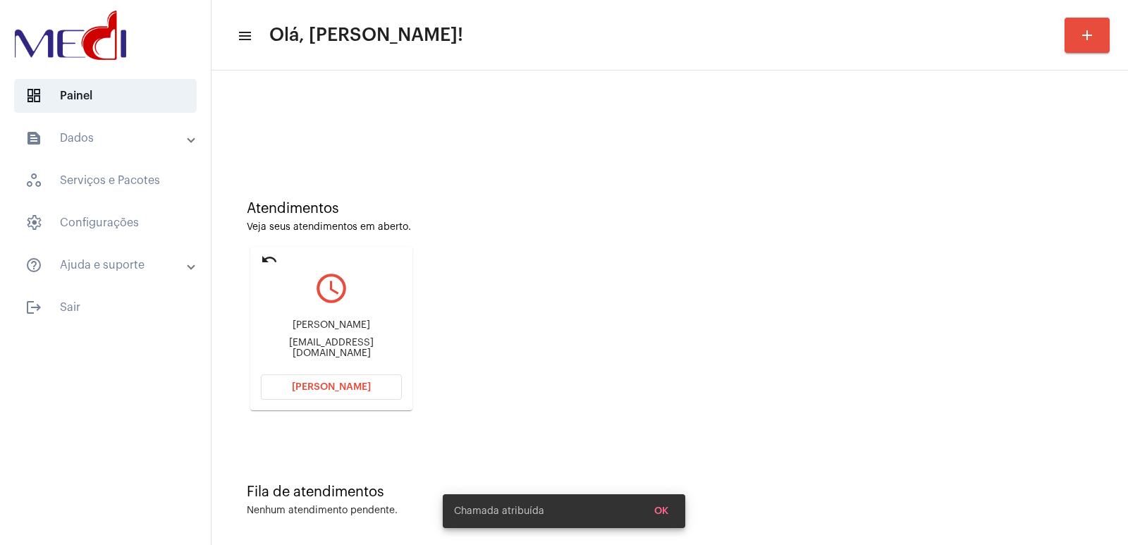
click at [297, 331] on div "[PERSON_NAME]" at bounding box center [331, 325] width 141 height 11
click at [297, 331] on div "Talita adelina da silva" at bounding box center [331, 325] width 141 height 11
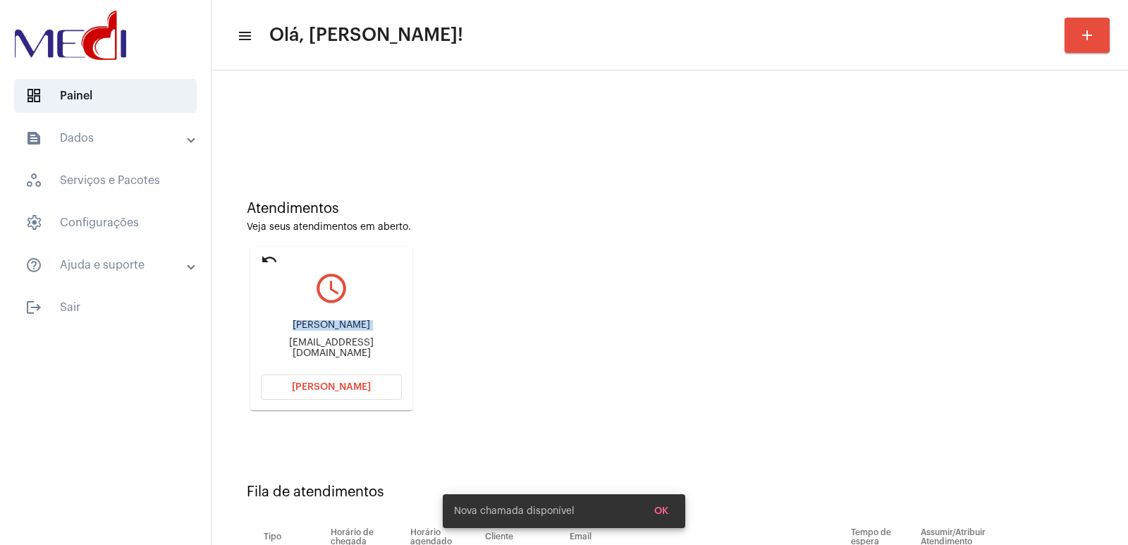
copy div "Talita adelina da silva"
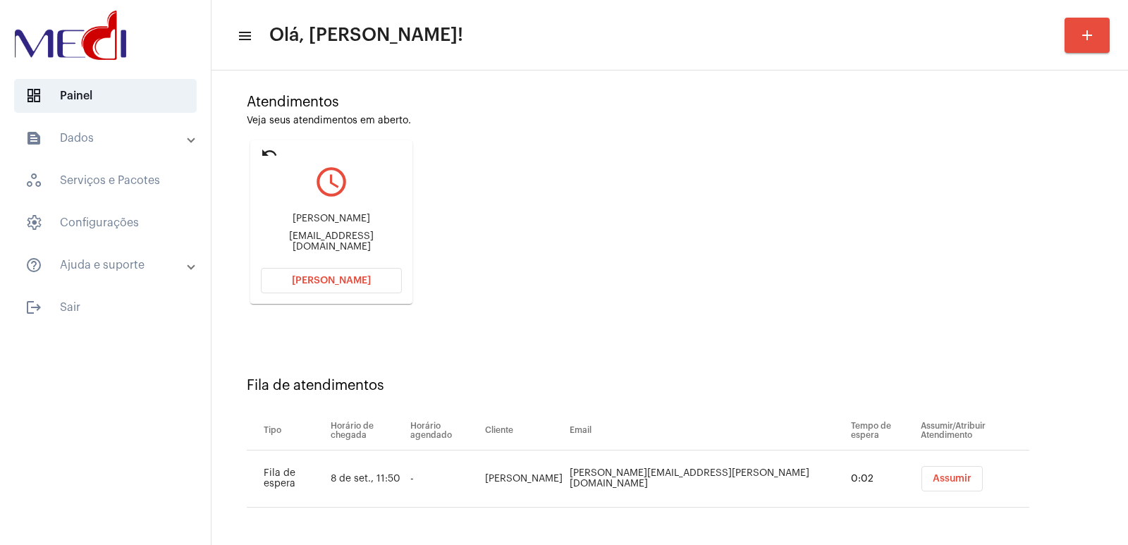
scroll to position [107, 0]
click at [312, 228] on div "Talita adelina da silva Talitaadelina14@gmail.com" at bounding box center [331, 231] width 141 height 63
click at [312, 223] on div "Talita adelina da silva" at bounding box center [331, 218] width 141 height 11
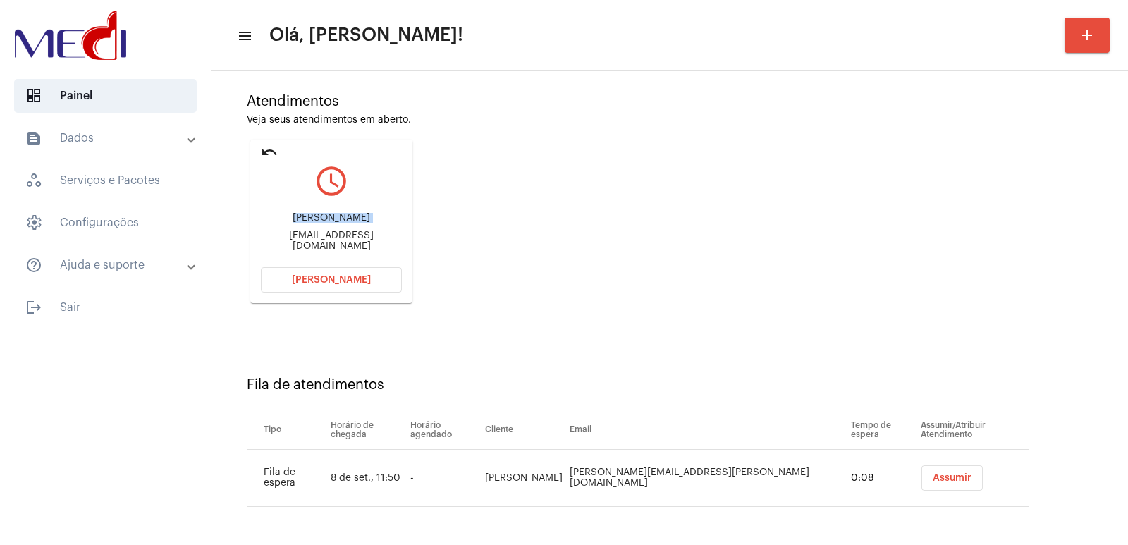
copy div "Talita adelina da silva"
click at [325, 280] on span "Abrir Chamada" at bounding box center [331, 280] width 79 height 10
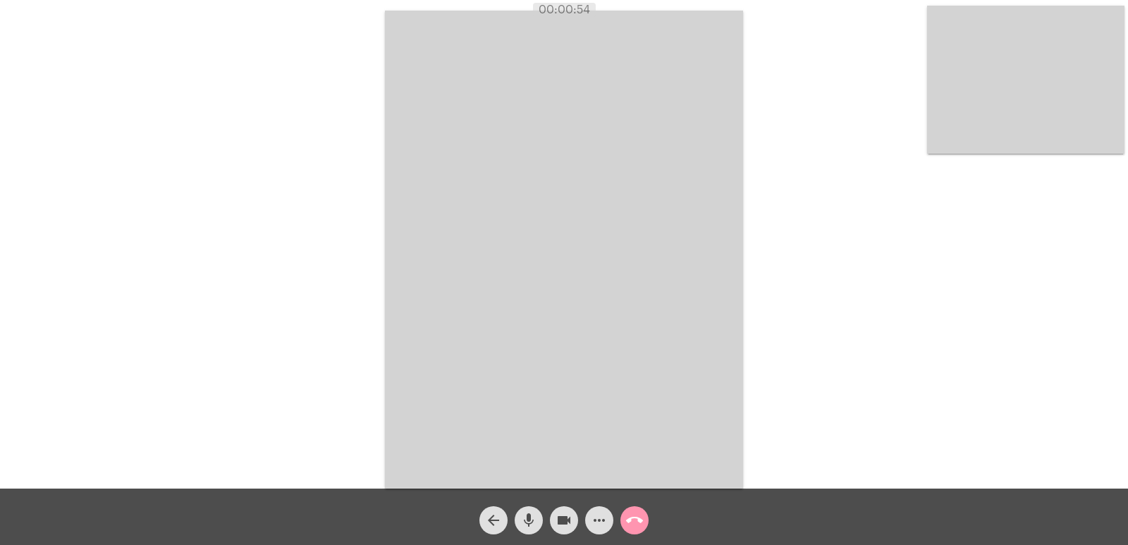
drag, startPoint x: 1084, startPoint y: 113, endPoint x: 1075, endPoint y: 123, distance: 13.0
click at [1076, 118] on video at bounding box center [1025, 80] width 197 height 148
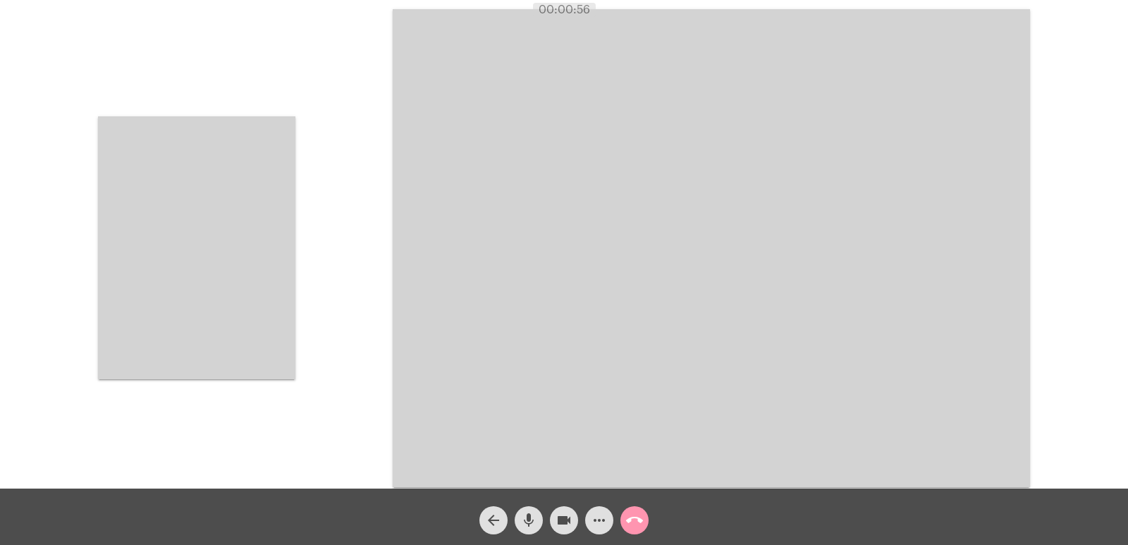
click at [186, 235] on video at bounding box center [196, 247] width 197 height 263
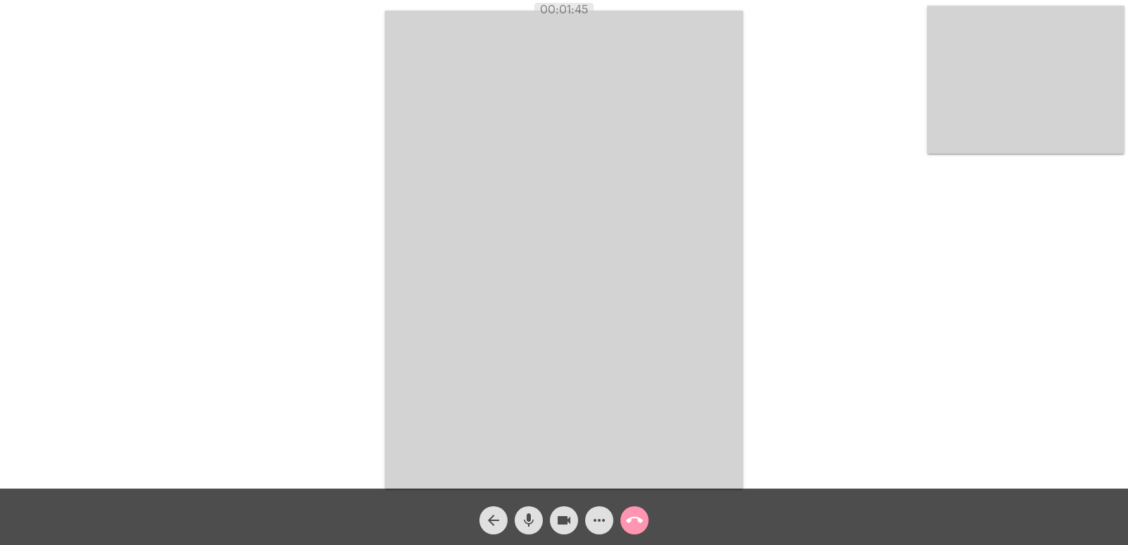
click at [634, 514] on mat-icon "call_end" at bounding box center [634, 520] width 17 height 17
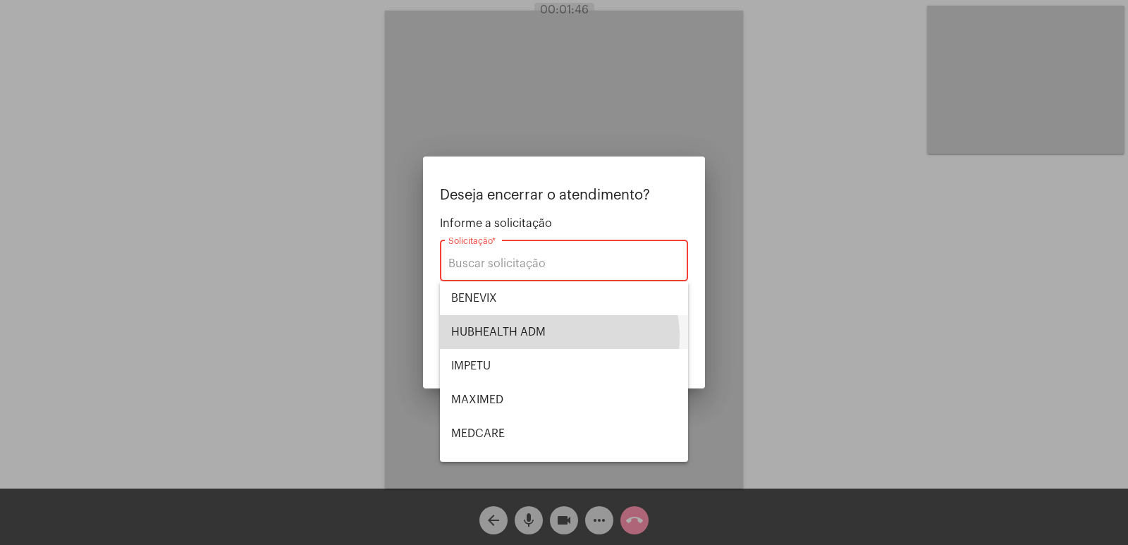
click at [545, 337] on span "HUBHEALTH ADM" at bounding box center [564, 332] width 226 height 34
type input "HUBHEALTH ADM"
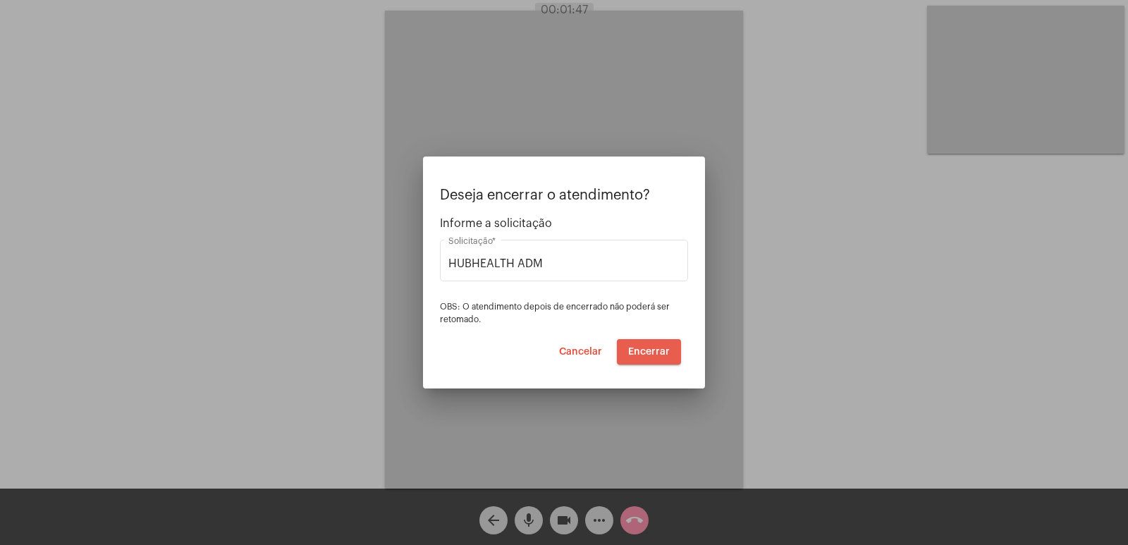
click at [657, 350] on span "Encerrar" at bounding box center [649, 352] width 42 height 10
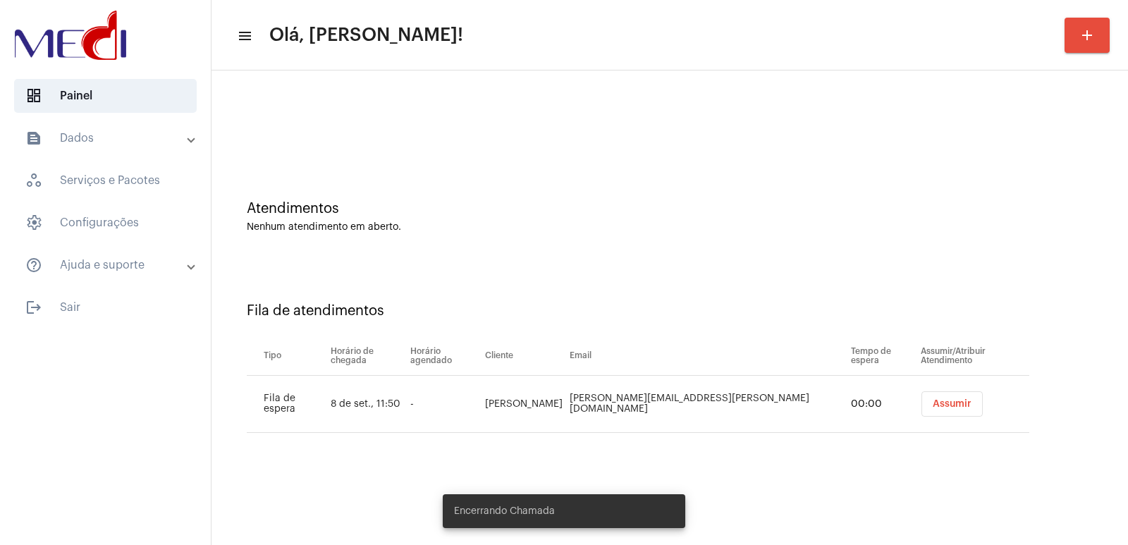
click at [932, 400] on span "Assumir" at bounding box center [951, 404] width 39 height 10
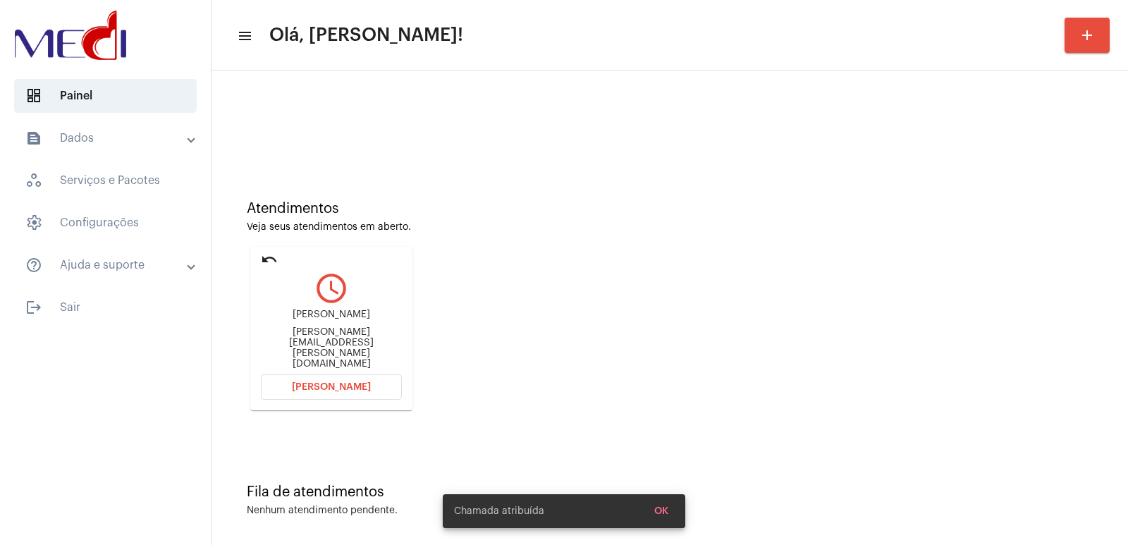
click at [326, 383] on span "Abrir Chamada" at bounding box center [331, 387] width 79 height 10
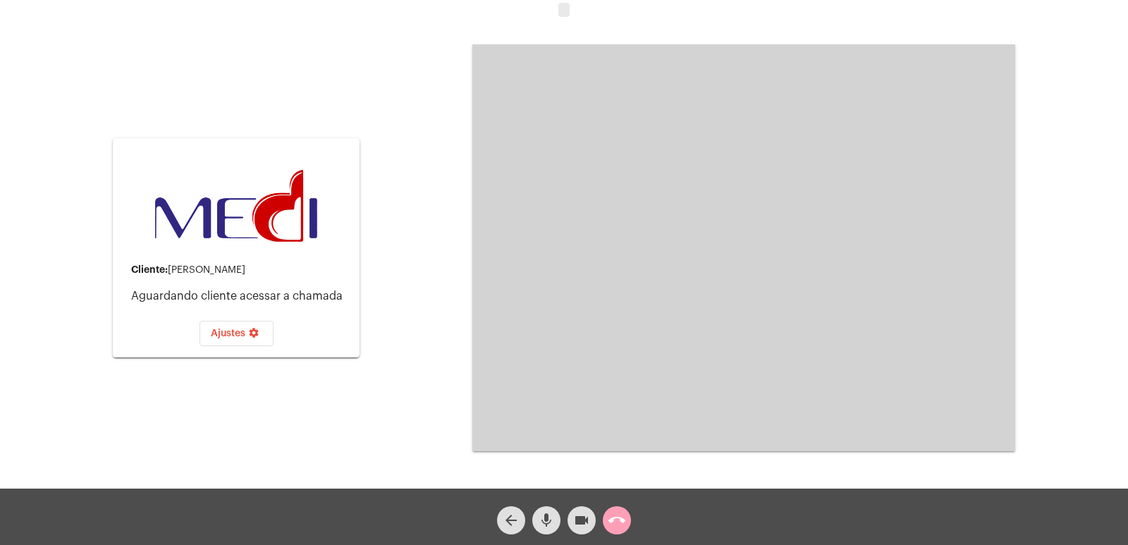
click at [618, 514] on mat-icon "call_end" at bounding box center [616, 520] width 17 height 17
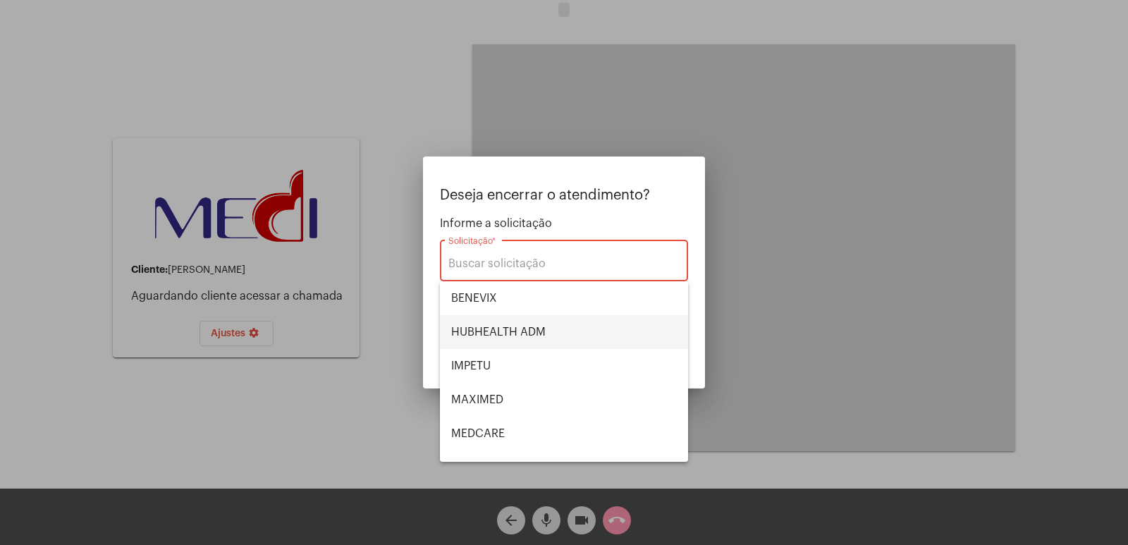
click at [499, 337] on span "HUBHEALTH ADM" at bounding box center [564, 332] width 226 height 34
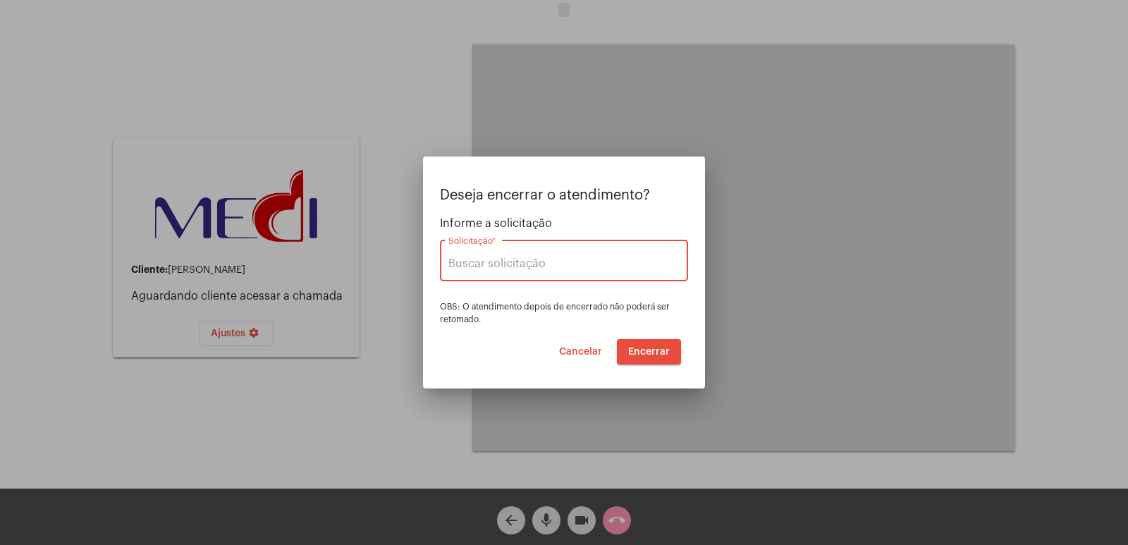
type input "HUBHEALTH ADM"
click at [662, 350] on span "Encerrar" at bounding box center [649, 352] width 42 height 10
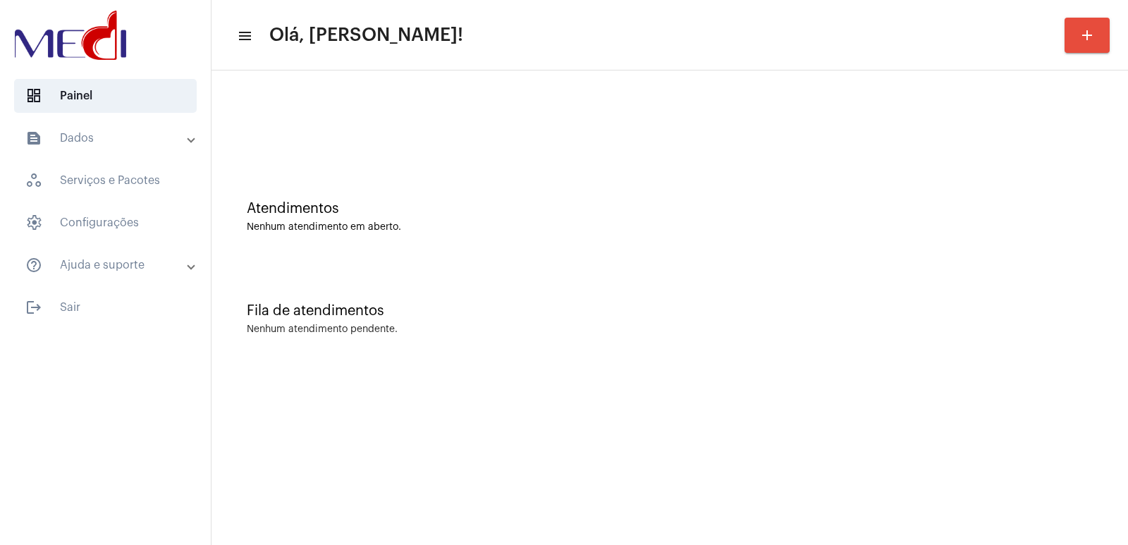
drag, startPoint x: 841, startPoint y: 388, endPoint x: 305, endPoint y: 215, distance: 563.4
click at [815, 383] on mat-sidenav-content "menu Olá, [PERSON_NAME]! add Atendimentos Nenhum atendimento em aberto. Fila de…" at bounding box center [669, 272] width 916 height 545
click at [715, 269] on div "Fila de atendimentos Nenhum atendimento pendente." at bounding box center [669, 312] width 902 height 102
click at [777, 287] on div "Fila de atendimentos Nenhum atendimento pendente." at bounding box center [669, 312] width 902 height 102
drag, startPoint x: 832, startPoint y: 240, endPoint x: 667, endPoint y: 197, distance: 170.6
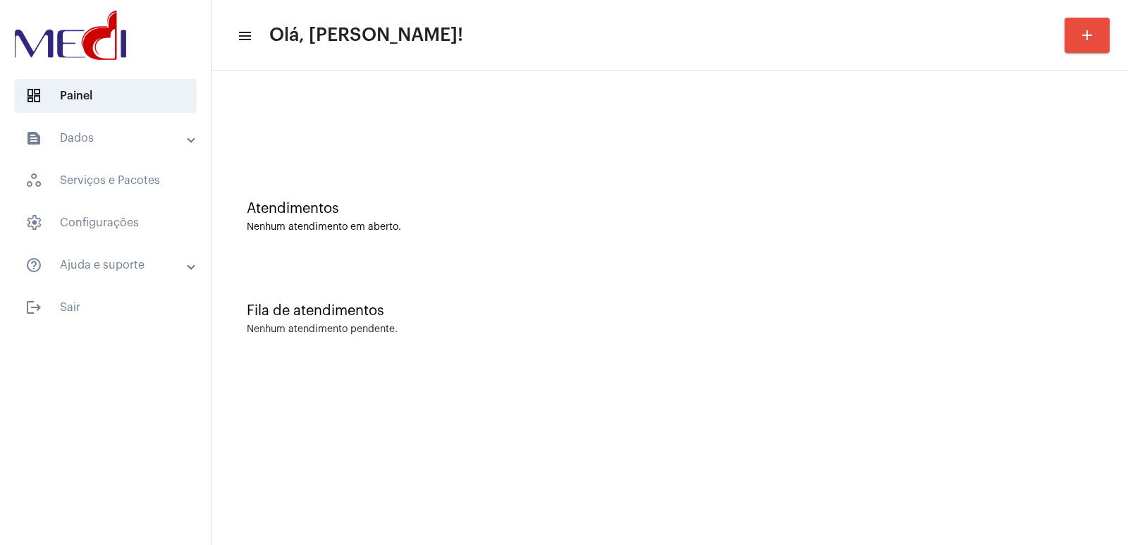
click at [827, 235] on div "Atendimentos Nenhum atendimento em aberto." at bounding box center [669, 210] width 902 height 102
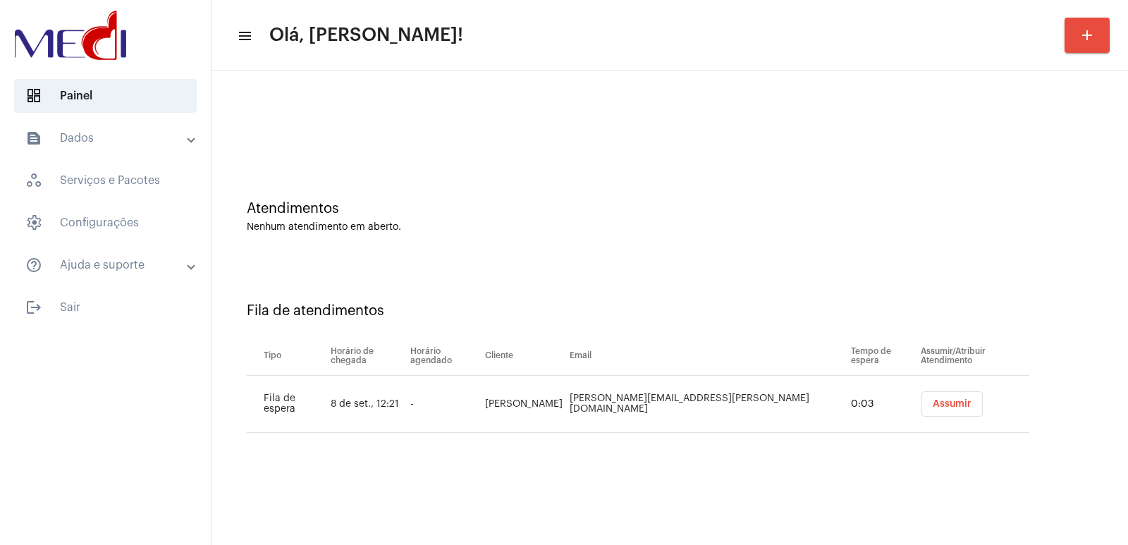
click at [925, 389] on td "Assumir" at bounding box center [973, 404] width 112 height 57
click at [921, 397] on button "Assumir" at bounding box center [951, 403] width 61 height 25
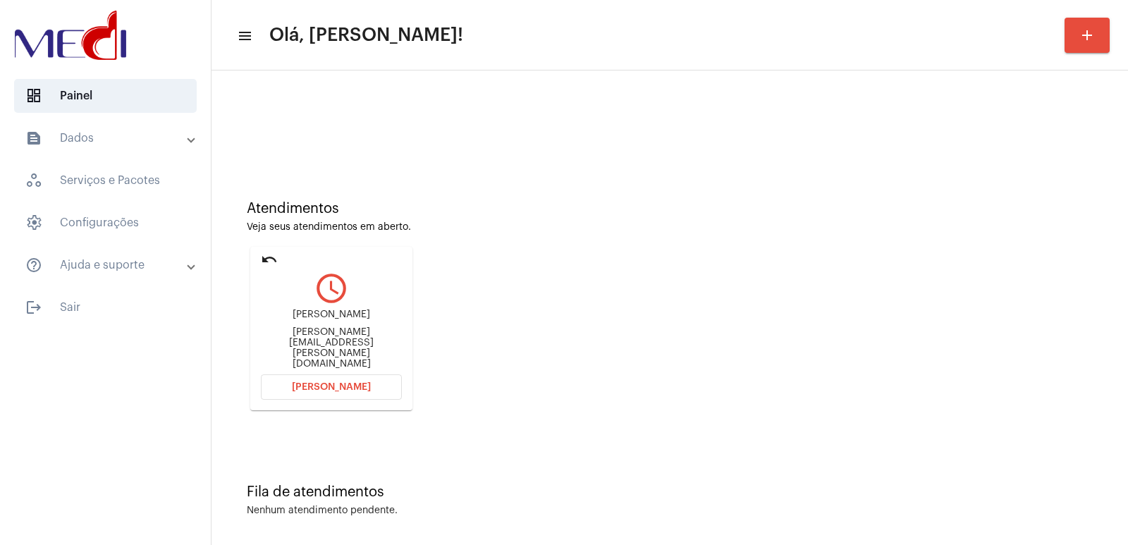
click at [297, 344] on div "ana.celia@ariasocial.ong.br" at bounding box center [331, 348] width 141 height 42
copy mat-card-content "ana.celia@ariasocial.ong.br Abrir Chamada"
click at [332, 381] on button "[PERSON_NAME]" at bounding box center [331, 386] width 141 height 25
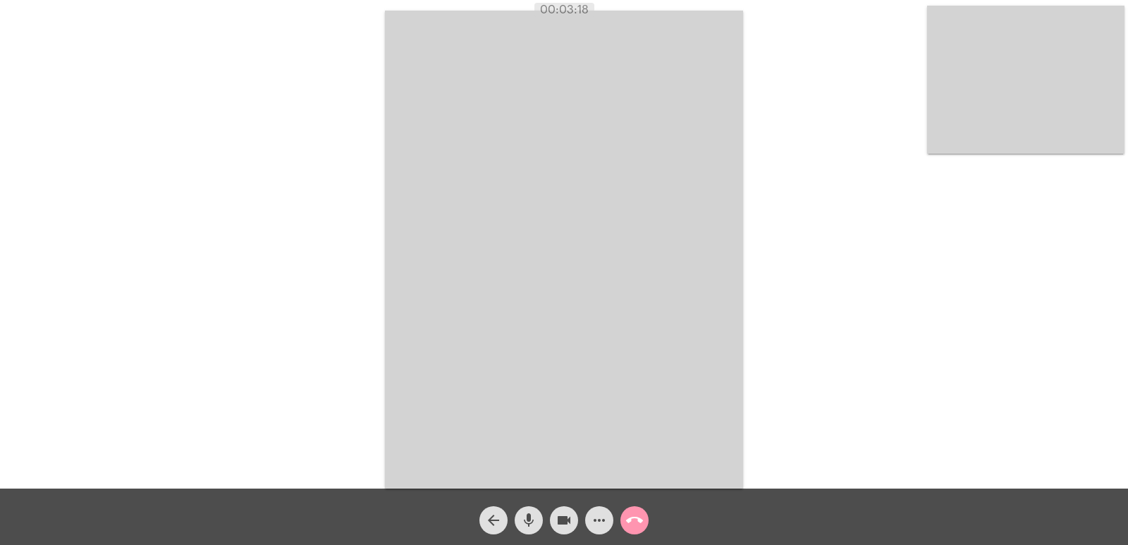
drag, startPoint x: 336, startPoint y: 120, endPoint x: 226, endPoint y: 85, distance: 116.1
click at [226, 85] on div "Acessando Câmera e Microfone..." at bounding box center [563, 248] width 1125 height 488
drag, startPoint x: 536, startPoint y: 11, endPoint x: 607, endPoint y: 13, distance: 71.2
click at [607, 13] on div "00:03:20" at bounding box center [564, 10] width 1128 height 13
drag, startPoint x: 182, startPoint y: 83, endPoint x: 240, endPoint y: 1, distance: 101.1
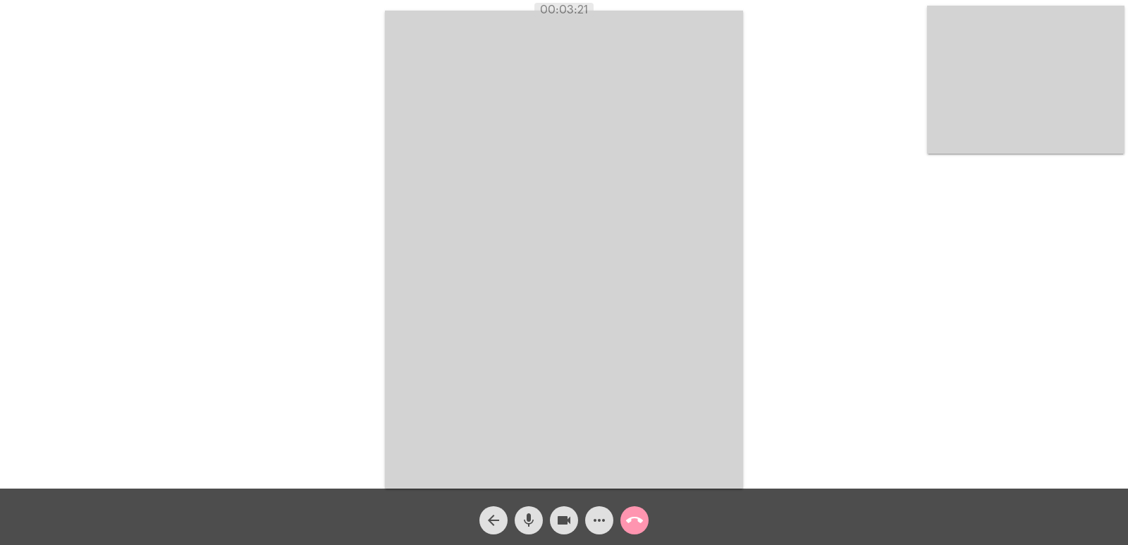
click at [183, 80] on div "Acessando Câmera e Microfone..." at bounding box center [563, 248] width 1125 height 488
click at [634, 517] on mat-icon "call_end" at bounding box center [634, 520] width 17 height 17
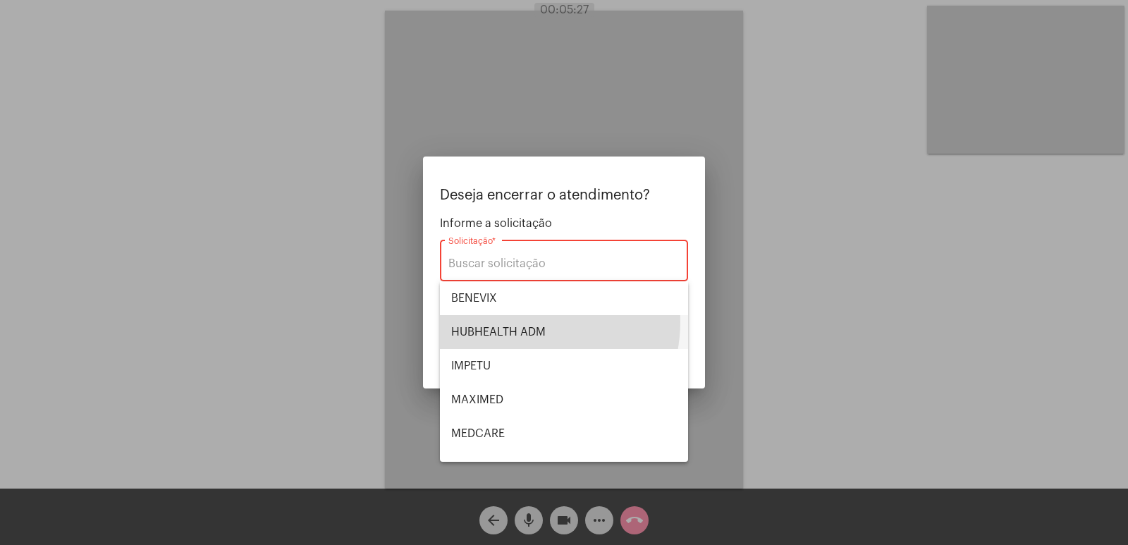
click at [524, 321] on span "HUBHEALTH ADM" at bounding box center [564, 332] width 226 height 34
type input "HUBHEALTH ADM"
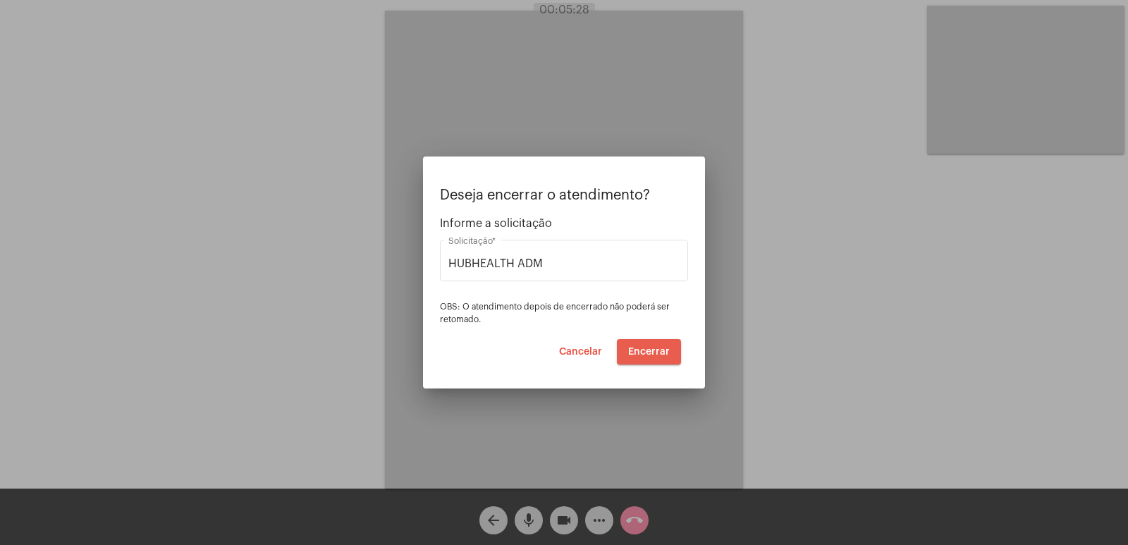
click at [650, 349] on span "Encerrar" at bounding box center [649, 352] width 42 height 10
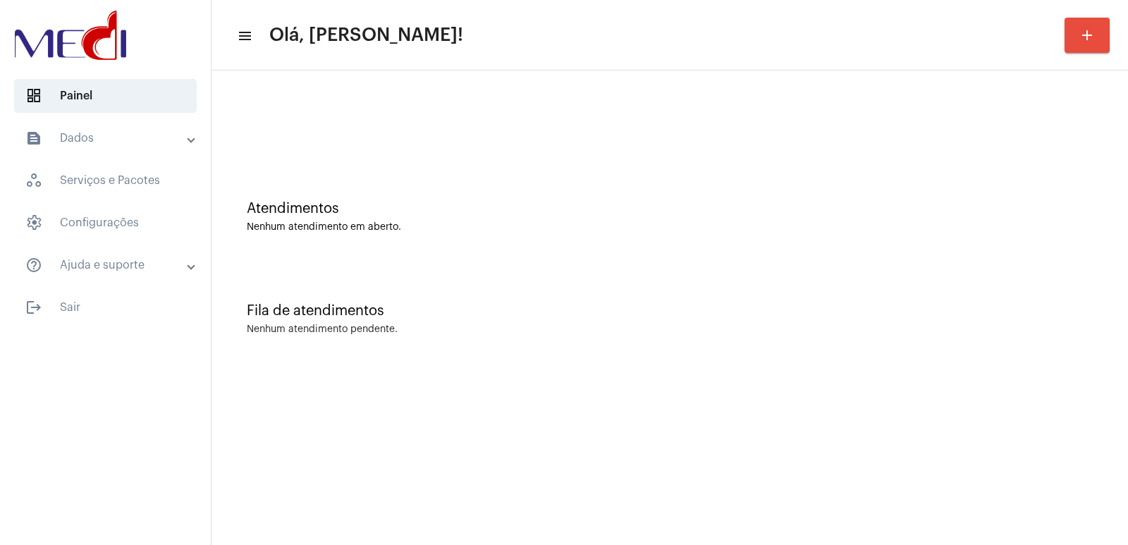
drag, startPoint x: 912, startPoint y: 395, endPoint x: 434, endPoint y: 495, distance: 488.2
click at [884, 405] on mat-sidenav-content "menu Olá, [PERSON_NAME]! add Atendimentos Nenhum atendimento em aberto. Fila de…" at bounding box center [669, 272] width 916 height 545
click at [710, 312] on div "Fila de atendimentos" at bounding box center [670, 311] width 846 height 16
drag, startPoint x: 338, startPoint y: 483, endPoint x: 353, endPoint y: 491, distance: 17.3
click at [350, 490] on mat-sidenav-content "menu Olá, [PERSON_NAME]! add Atendimentos Nenhum atendimento em aberto. Fila de…" at bounding box center [669, 272] width 916 height 545
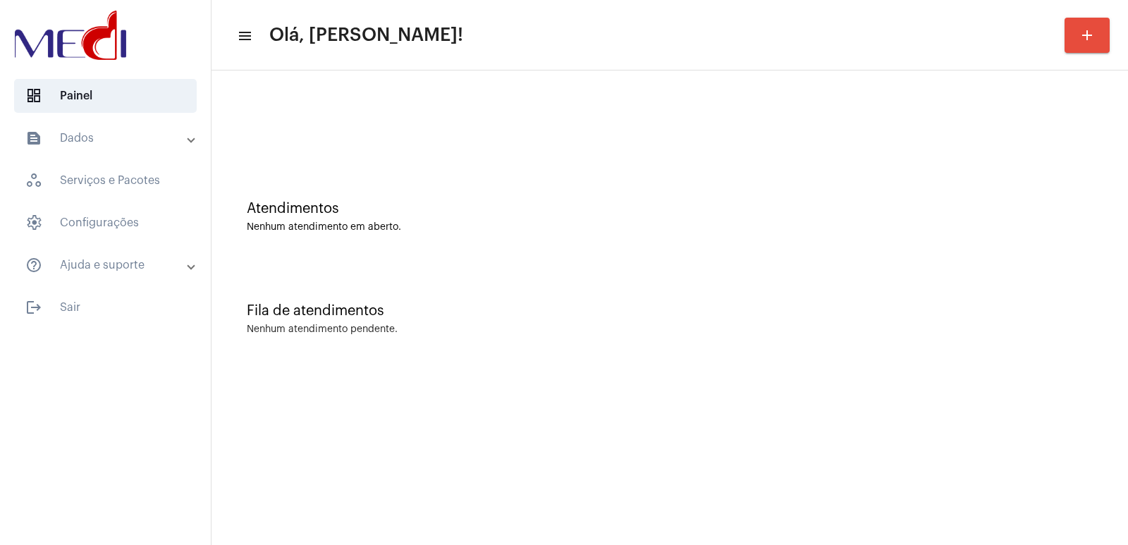
click at [990, 142] on div at bounding box center [669, 118] width 902 height 81
drag, startPoint x: 665, startPoint y: 505, endPoint x: 405, endPoint y: 502, distance: 259.4
click at [598, 505] on mat-sidenav-content "menu Olá, [PERSON_NAME]! add Atendimentos Nenhum atendimento em aberto. Fila de…" at bounding box center [669, 272] width 916 height 545
drag, startPoint x: 749, startPoint y: 395, endPoint x: 438, endPoint y: 359, distance: 313.0
click at [748, 395] on mat-sidenav-content "menu Olá, [PERSON_NAME]! add Atendimentos Nenhum atendimento em aberto. Fila de…" at bounding box center [669, 272] width 916 height 545
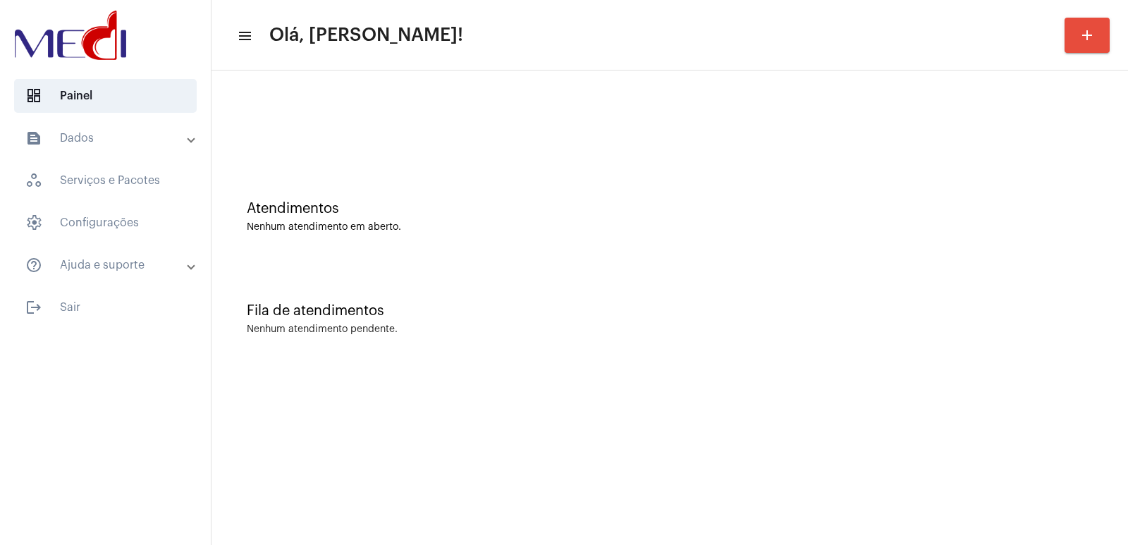
click at [124, 141] on mat-panel-title "text_snippet_outlined Dados" at bounding box center [106, 138] width 163 height 17
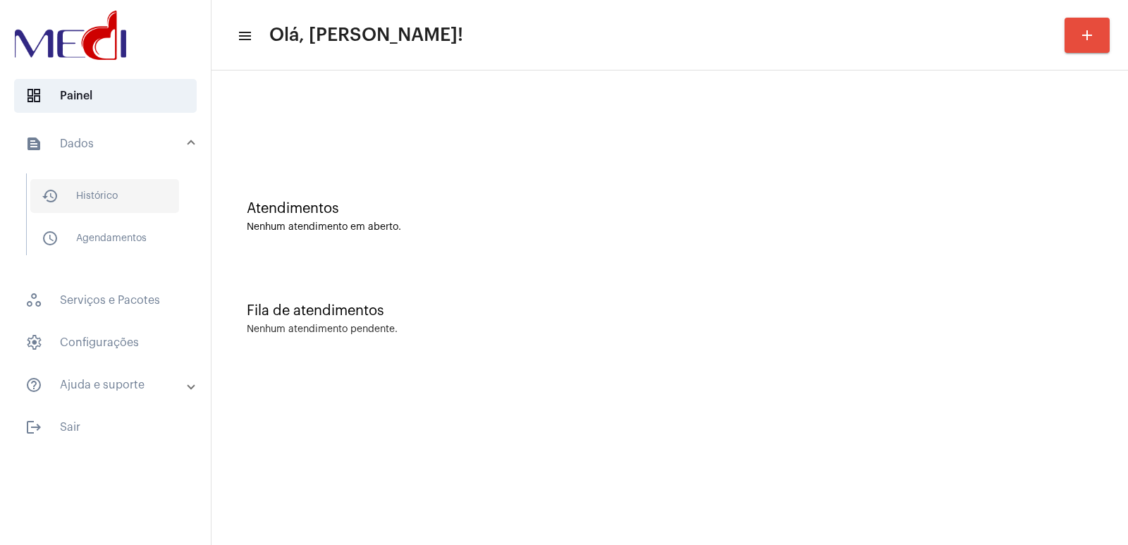
click at [135, 203] on span "history_outlined Histórico" at bounding box center [104, 196] width 149 height 34
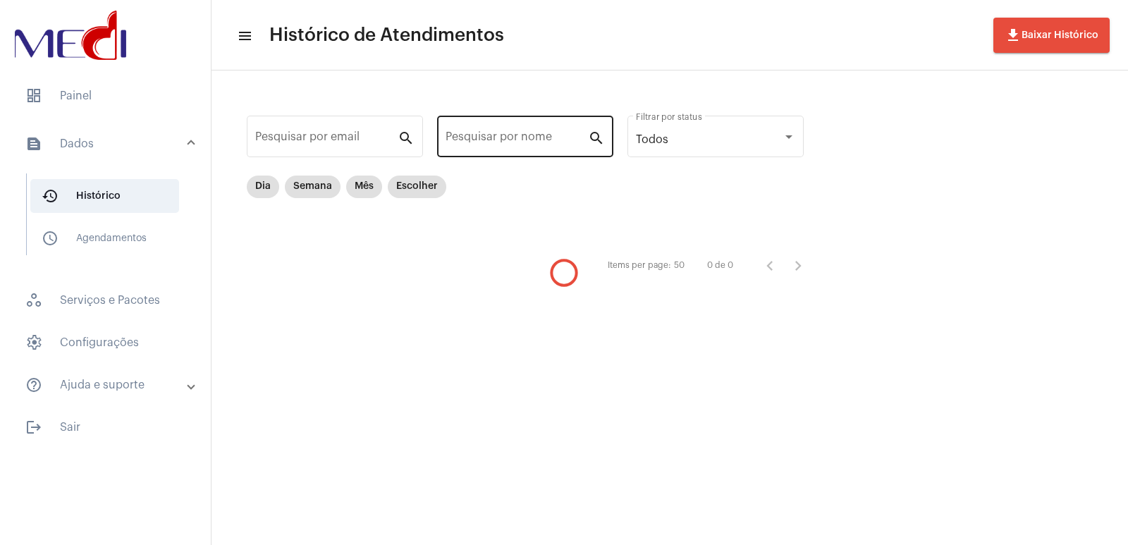
click at [504, 143] on input "Pesquisar por nome" at bounding box center [516, 139] width 142 height 13
paste input "LEANDRO PINHEIRO MARTOS"
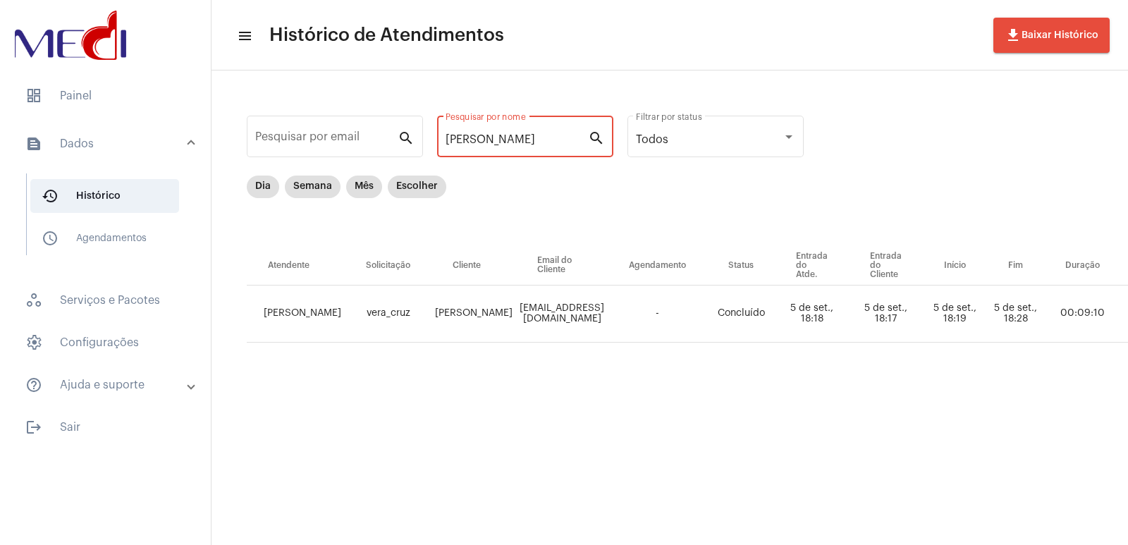
type input "LEANDRO PINHEIRO MARTOS"
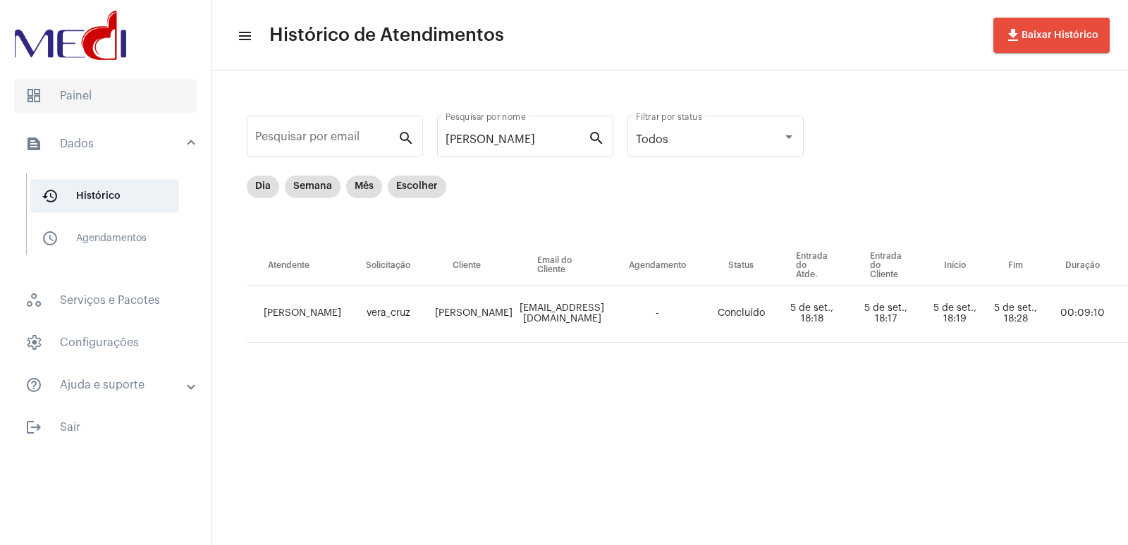
click at [110, 95] on span "dashboard Painel" at bounding box center [105, 96] width 183 height 34
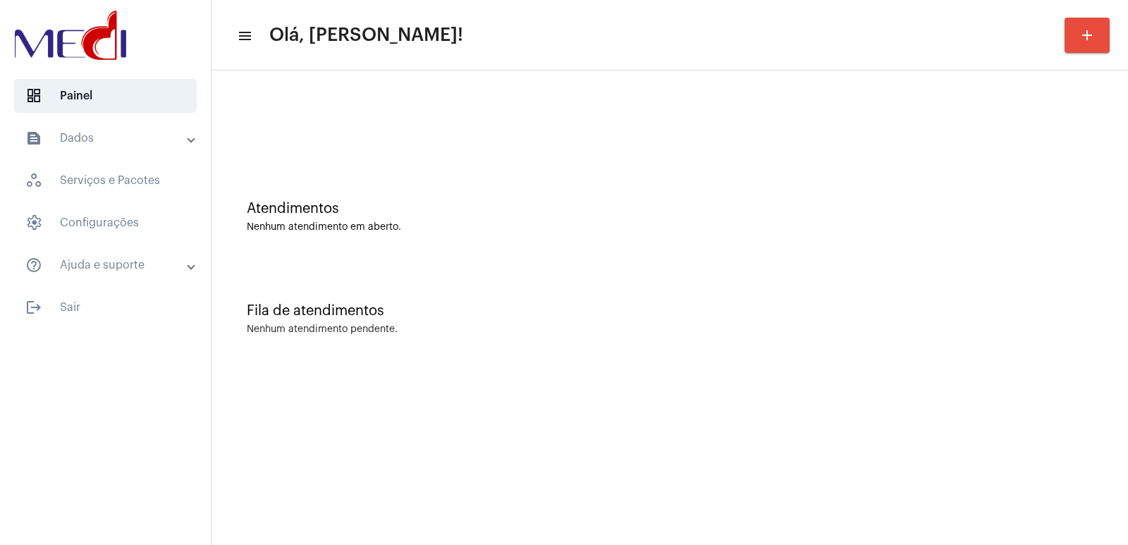
drag, startPoint x: 998, startPoint y: 196, endPoint x: 866, endPoint y: 168, distance: 134.8
click at [987, 200] on div "Atendimentos Nenhum atendimento em aberto." at bounding box center [669, 210] width 902 height 102
click at [977, 280] on div "Fila de atendimentos Nenhum atendimento pendente." at bounding box center [669, 312] width 902 height 102
drag, startPoint x: 868, startPoint y: 197, endPoint x: 821, endPoint y: 178, distance: 51.2
click at [867, 197] on div "Atendimentos Nenhum atendimento em aberto." at bounding box center [669, 210] width 902 height 102
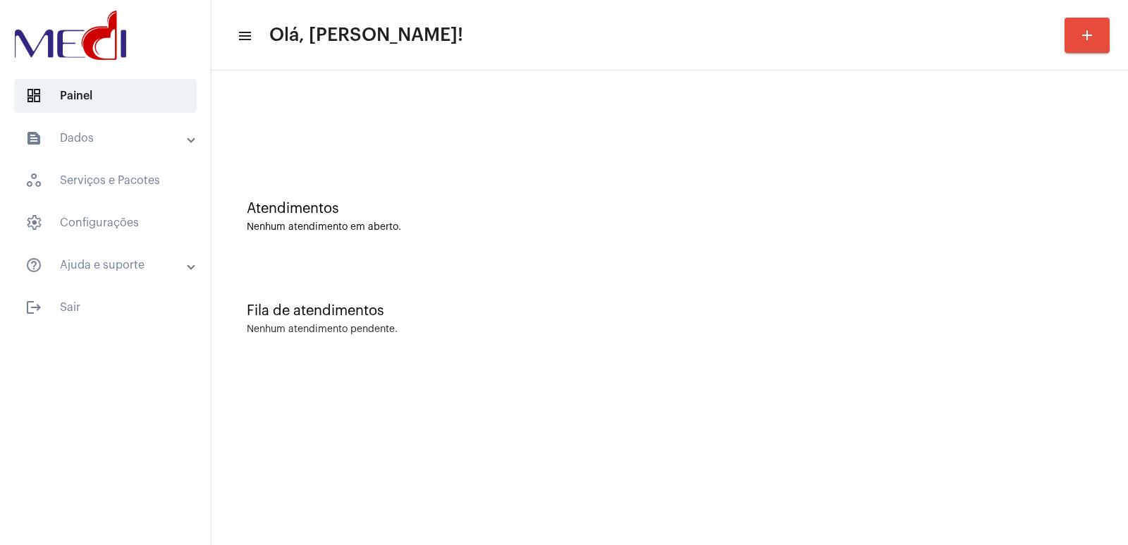
click at [343, 371] on mat-sidenav-content "menu Olá, Vivian! add Atendimentos Nenhum atendimento em aberto. Fila de atendi…" at bounding box center [669, 272] width 916 height 545
drag, startPoint x: 810, startPoint y: 366, endPoint x: 770, endPoint y: 378, distance: 42.4
click at [800, 371] on mat-sidenav-content "menu Olá, Vivian! add Atendimentos Nenhum atendimento em aberto. Fila de atendi…" at bounding box center [669, 272] width 916 height 545
drag, startPoint x: 802, startPoint y: 297, endPoint x: 381, endPoint y: 27, distance: 500.5
click at [707, 252] on div "Atendimentos Nenhum atendimento em aberto. Fila de atendimentos Nenhum atendime…" at bounding box center [669, 220] width 902 height 285
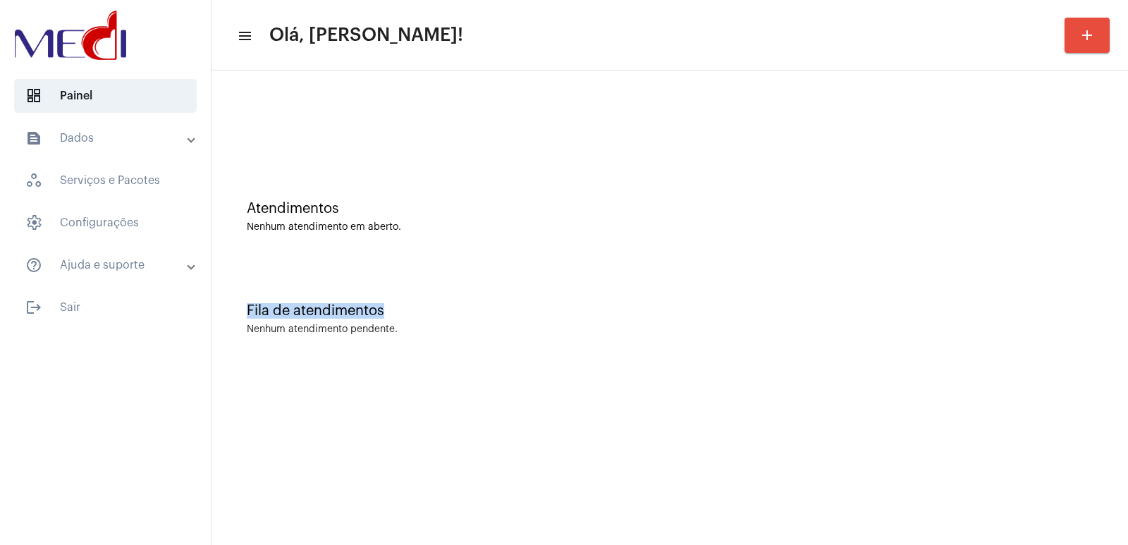
click at [468, 299] on div "Fila de atendimentos Nenhum atendimento pendente." at bounding box center [669, 312] width 902 height 102
drag, startPoint x: 0, startPoint y: 0, endPoint x: 918, endPoint y: 426, distance: 1012.2
click at [918, 426] on mat-sidenav-content "menu Olá, [PERSON_NAME]! add Atendimentos Nenhum atendimento em aberto. Fila de…" at bounding box center [669, 272] width 916 height 545
click at [1127, 374] on mat-sidenav-content "menu Olá, [PERSON_NAME]! add Atendimentos Nenhum atendimento em aberto. Fila de…" at bounding box center [669, 272] width 916 height 545
drag, startPoint x: 720, startPoint y: 297, endPoint x: 684, endPoint y: 267, distance: 46.5
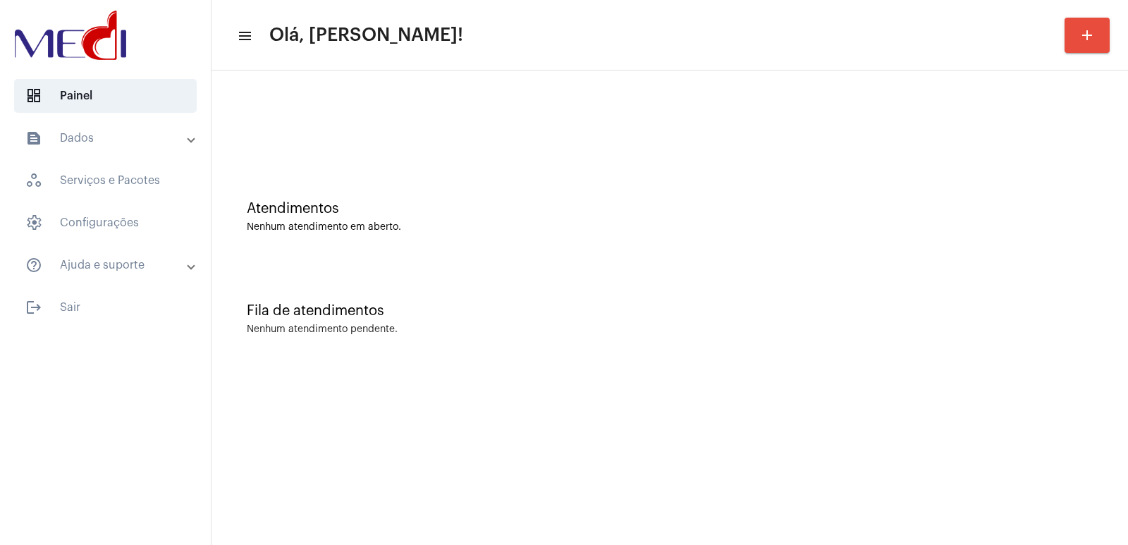
click at [715, 297] on div "Fila de atendimentos Nenhum atendimento pendente." at bounding box center [669, 312] width 902 height 102
click at [853, 258] on div "Atendimentos Nenhum atendimento em aberto." at bounding box center [669, 210] width 902 height 102
drag, startPoint x: 813, startPoint y: 334, endPoint x: 347, endPoint y: 221, distance: 478.8
click at [799, 334] on div "Nenhum atendimento pendente." at bounding box center [670, 329] width 846 height 11
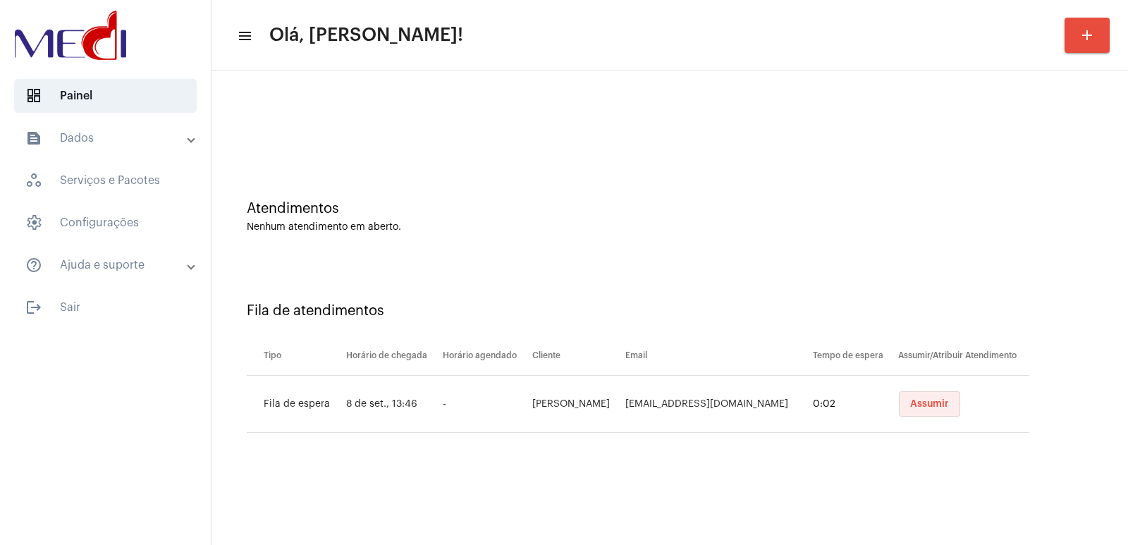
click at [913, 409] on button "Assumir" at bounding box center [929, 403] width 61 height 25
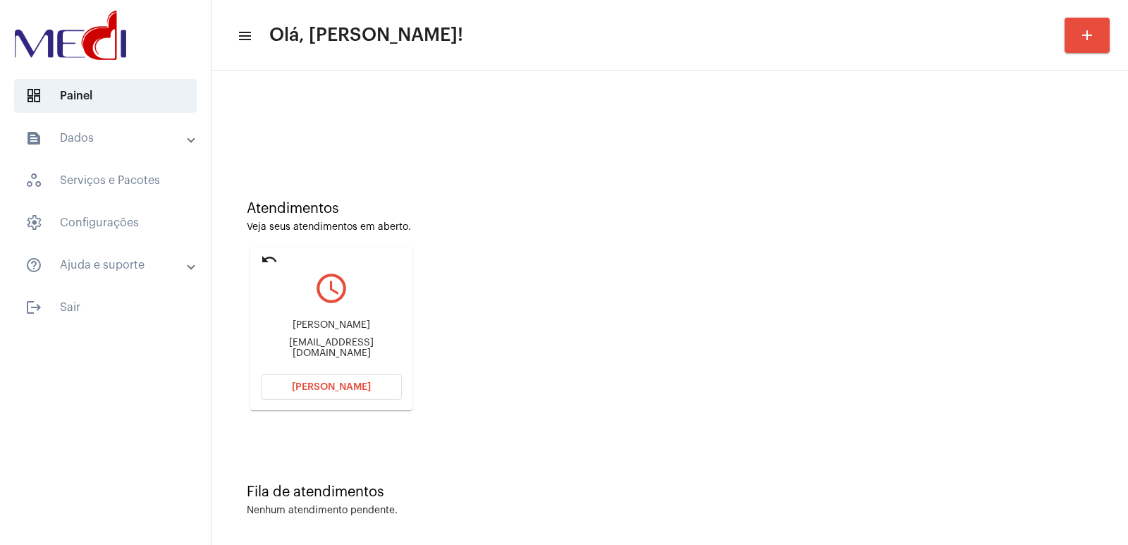
click at [312, 349] on div "multilogtransportespe@gmail.com" at bounding box center [331, 348] width 141 height 21
copy div "multilogtransportespe"
click at [350, 381] on button "Abrir Chamada" at bounding box center [331, 386] width 141 height 25
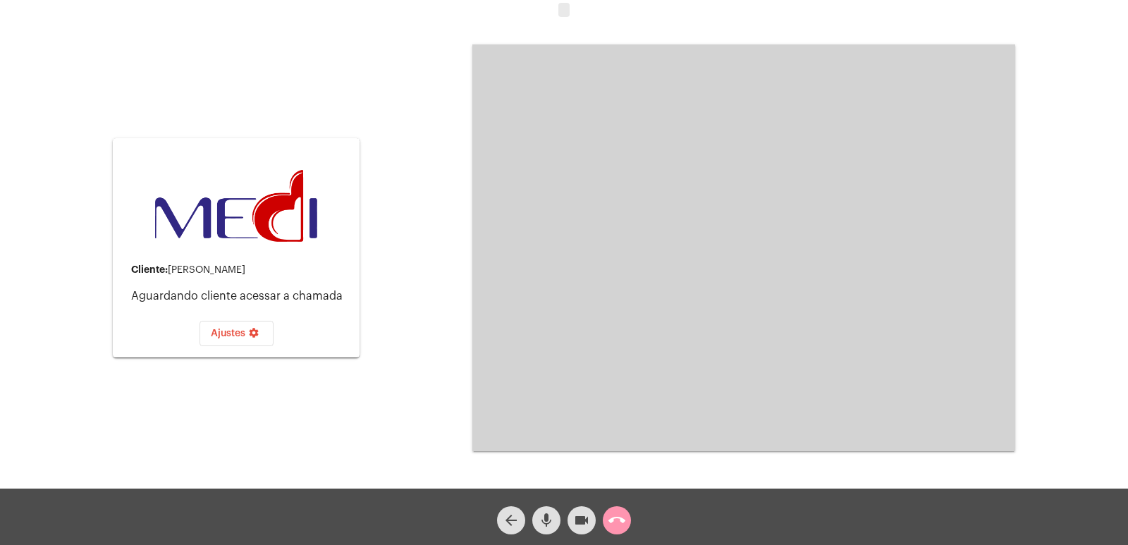
drag, startPoint x: 369, startPoint y: 369, endPoint x: 729, endPoint y: 173, distance: 410.6
click at [729, 173] on video at bounding box center [743, 247] width 543 height 407
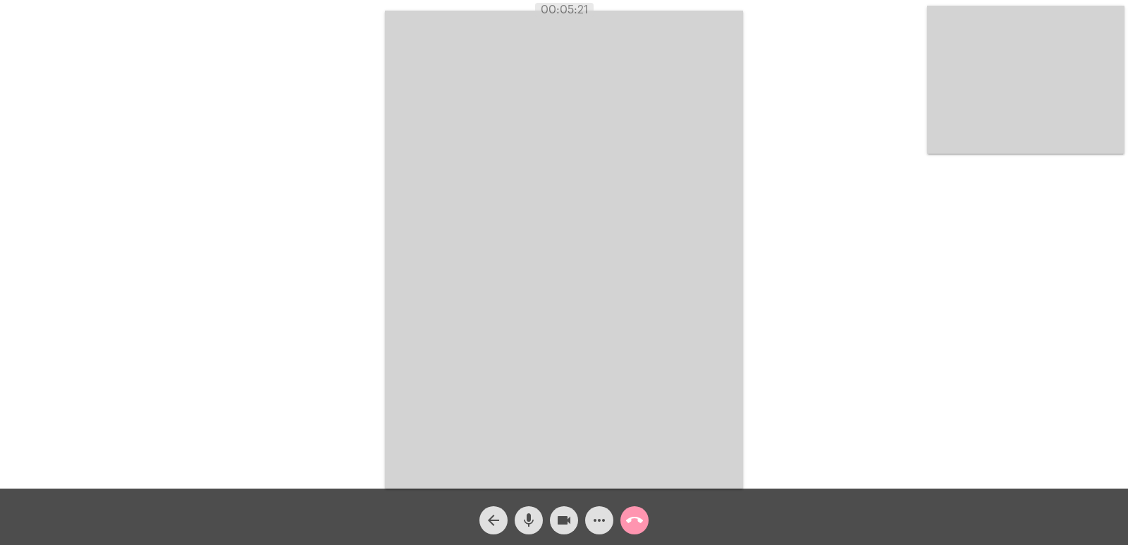
click at [973, 123] on video at bounding box center [1025, 80] width 197 height 148
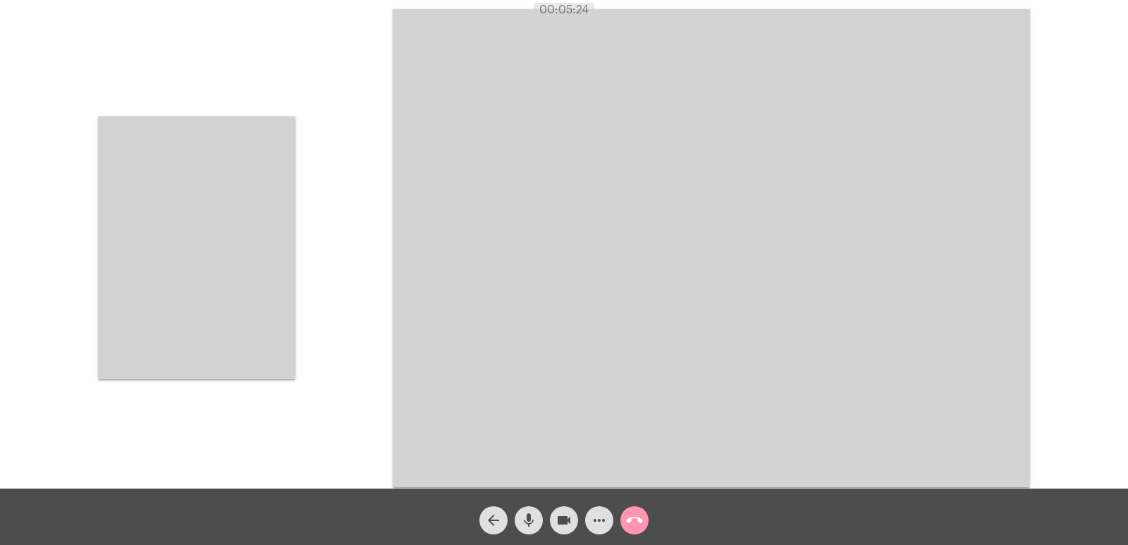
click at [200, 240] on video at bounding box center [196, 247] width 197 height 263
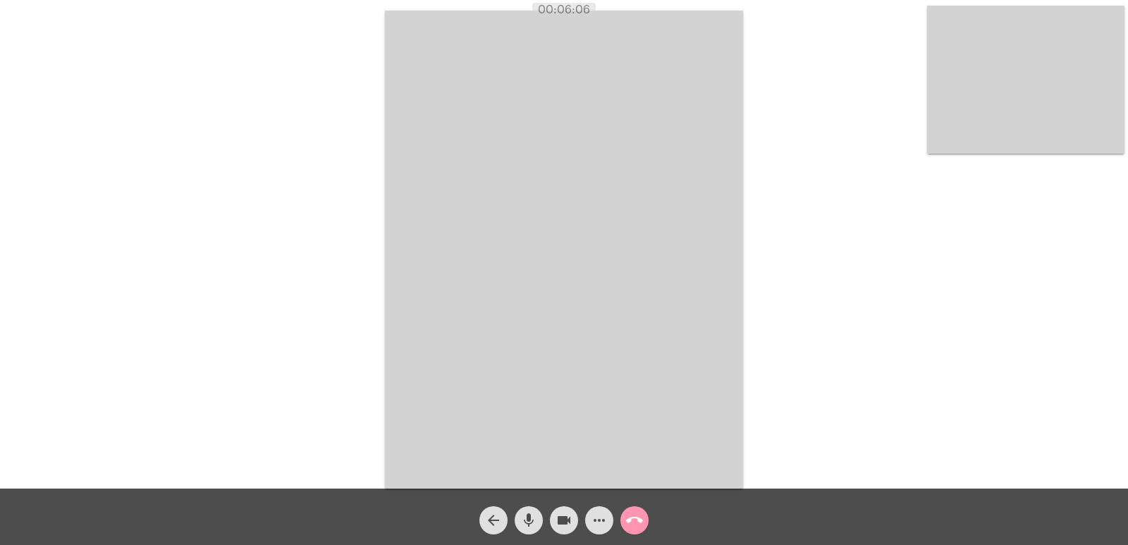
click at [631, 507] on span "call_end" at bounding box center [634, 520] width 17 height 28
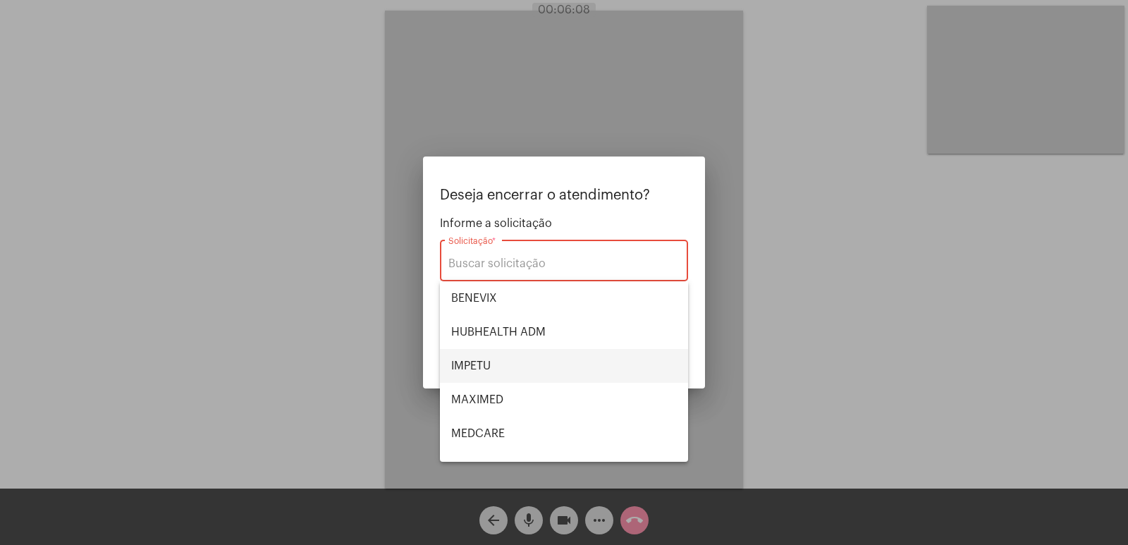
click at [521, 362] on span "IMPETU" at bounding box center [564, 366] width 226 height 34
type input "IMPETU"
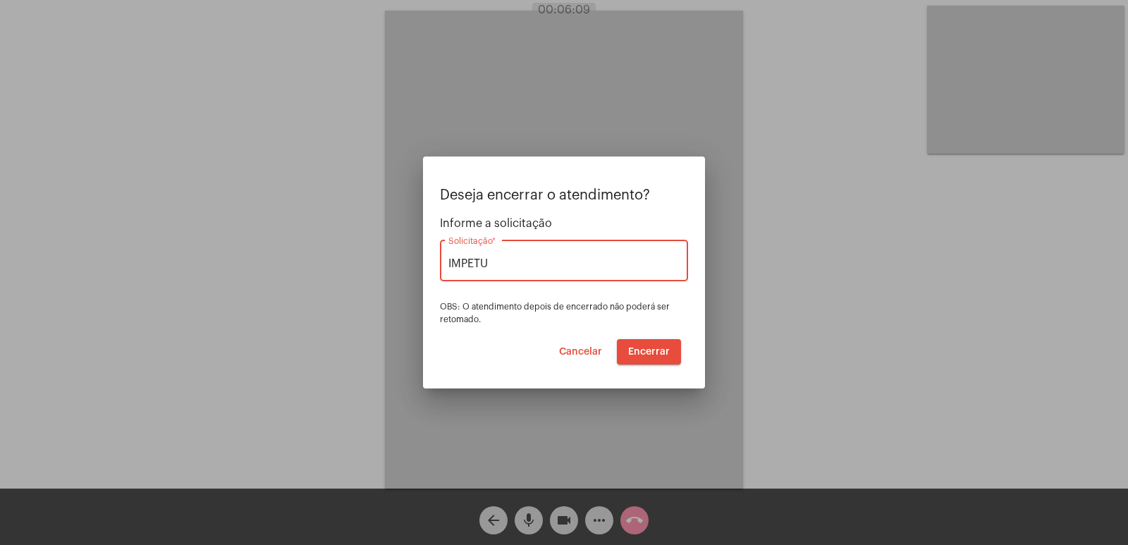
click at [647, 345] on button "Encerrar" at bounding box center [649, 351] width 64 height 25
click at [635, 351] on span "Encerrar" at bounding box center [649, 352] width 42 height 10
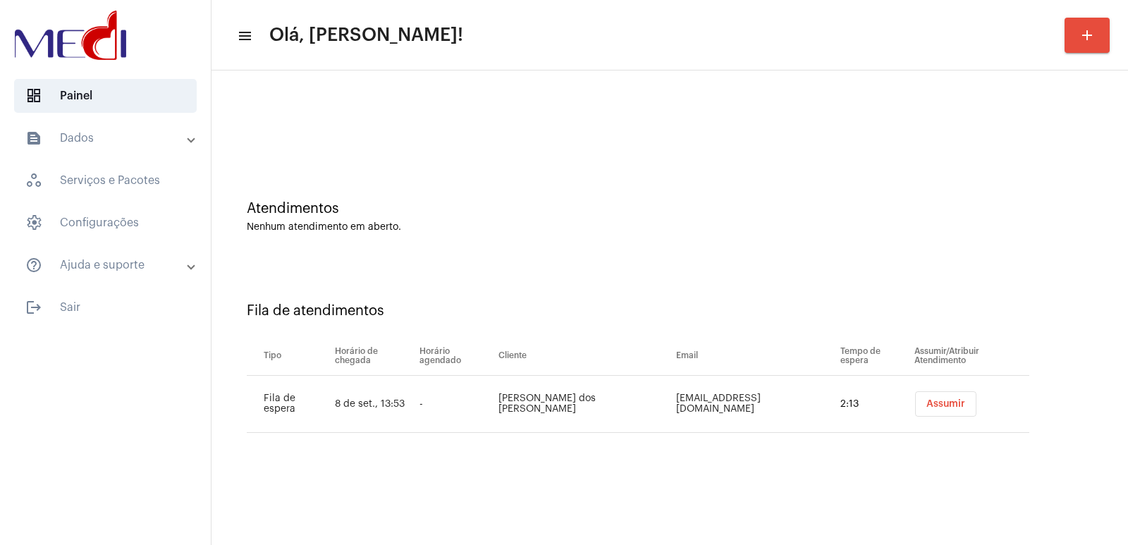
click at [916, 396] on button "Assumir" at bounding box center [945, 403] width 61 height 25
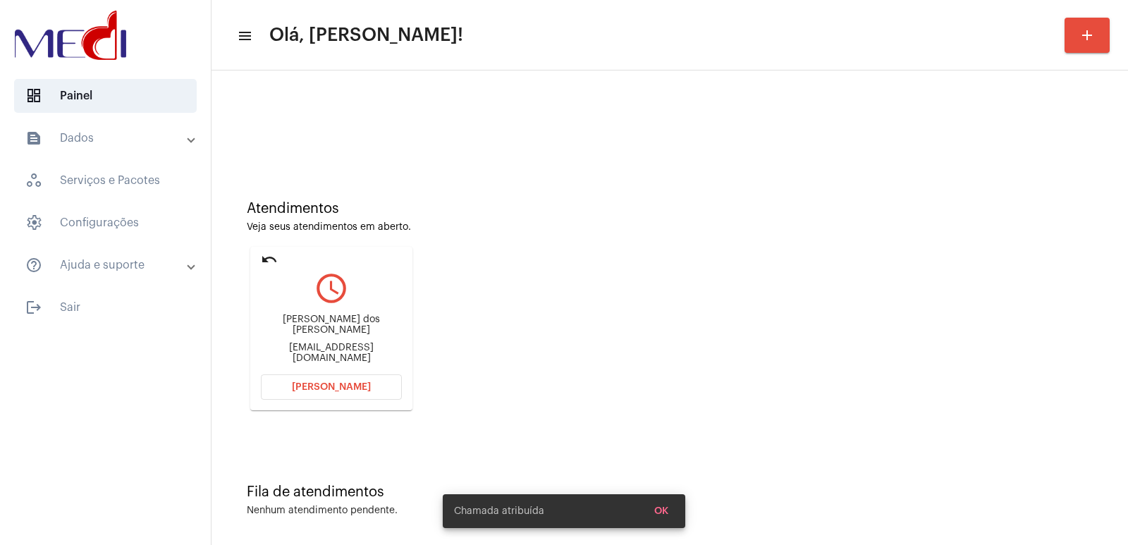
drag, startPoint x: 261, startPoint y: 334, endPoint x: 268, endPoint y: 331, distance: 7.3
click at [263, 334] on div "Alexandra Alves dos Santos" at bounding box center [331, 324] width 141 height 21
click at [282, 326] on div "Alexandra Alves dos Santos" at bounding box center [331, 324] width 141 height 21
click at [283, 326] on div "Alexandra Alves dos Santos" at bounding box center [331, 324] width 141 height 21
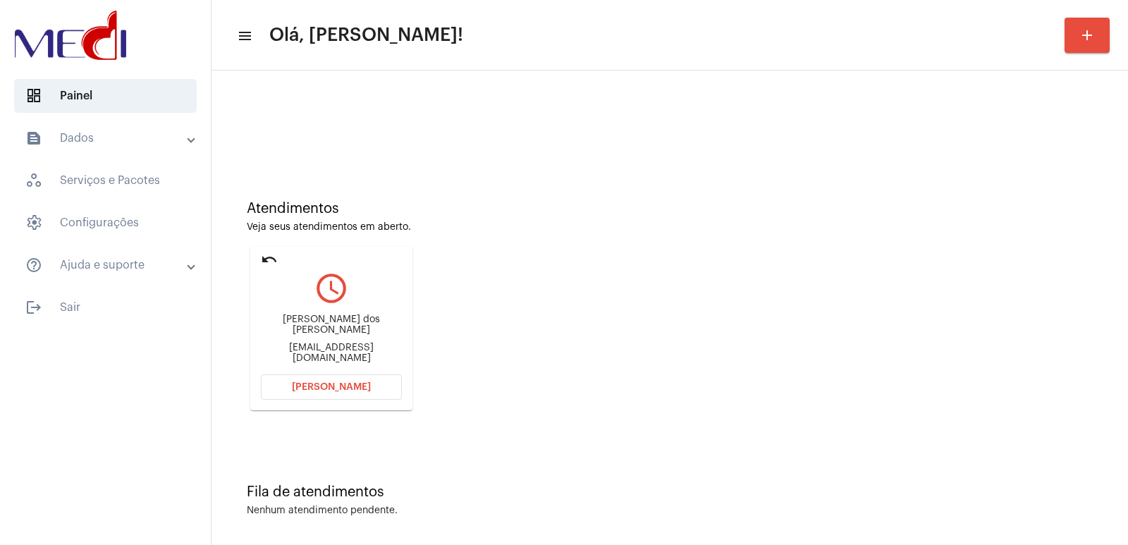
click at [283, 326] on div "Alexandra Alves dos Santos" at bounding box center [331, 324] width 141 height 21
copy div "Alexandra Alves dos Santos"
click at [373, 386] on button "Abrir Chamada" at bounding box center [331, 386] width 141 height 25
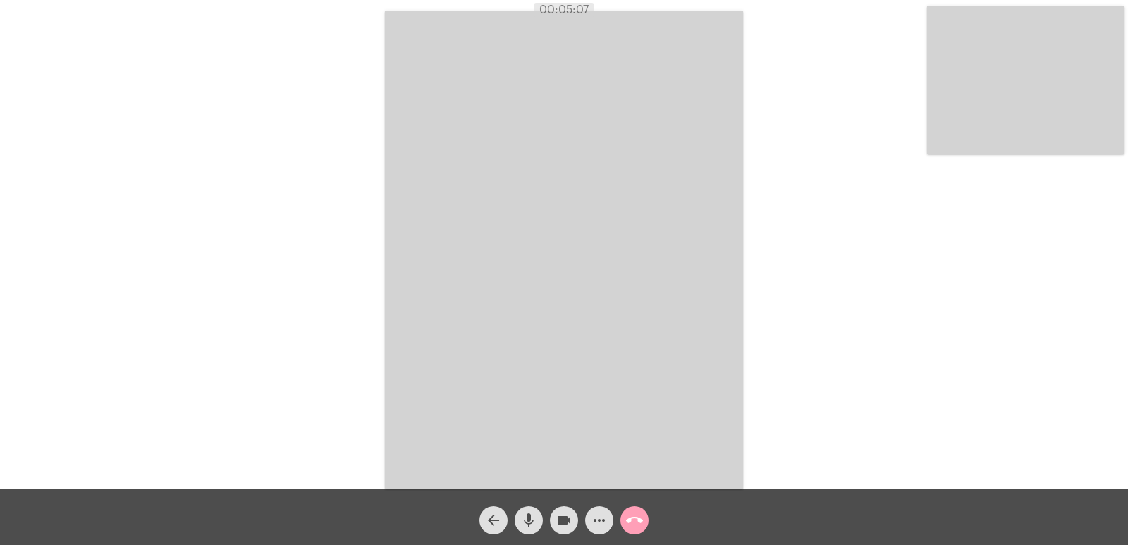
click at [630, 526] on mat-icon "call_end" at bounding box center [634, 520] width 17 height 17
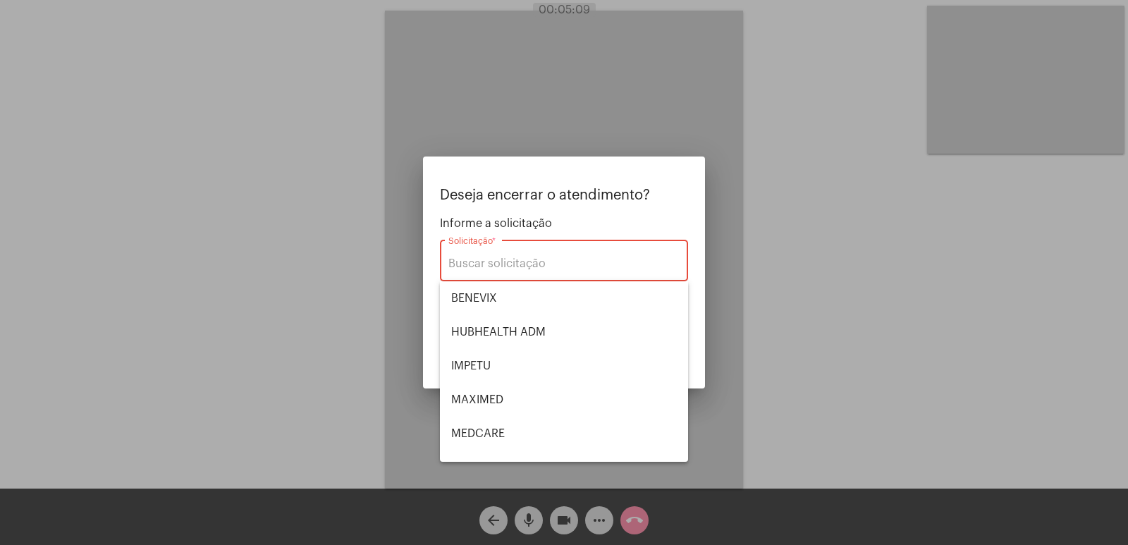
scroll to position [158, 0]
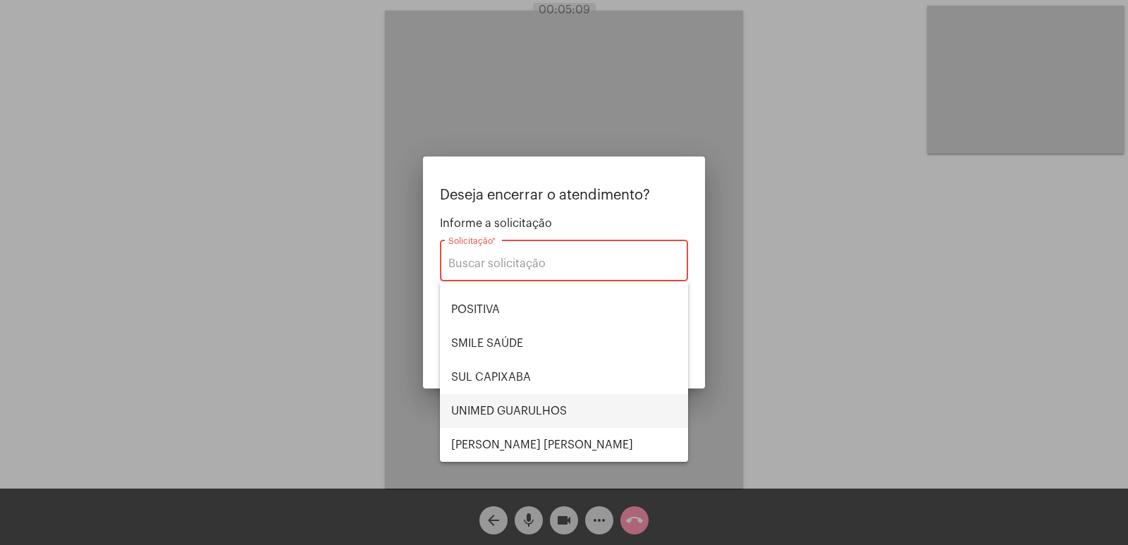
click at [526, 405] on span "UNIMED GUARULHOS" at bounding box center [564, 411] width 226 height 34
type input "UNIMED GUARULHOS"
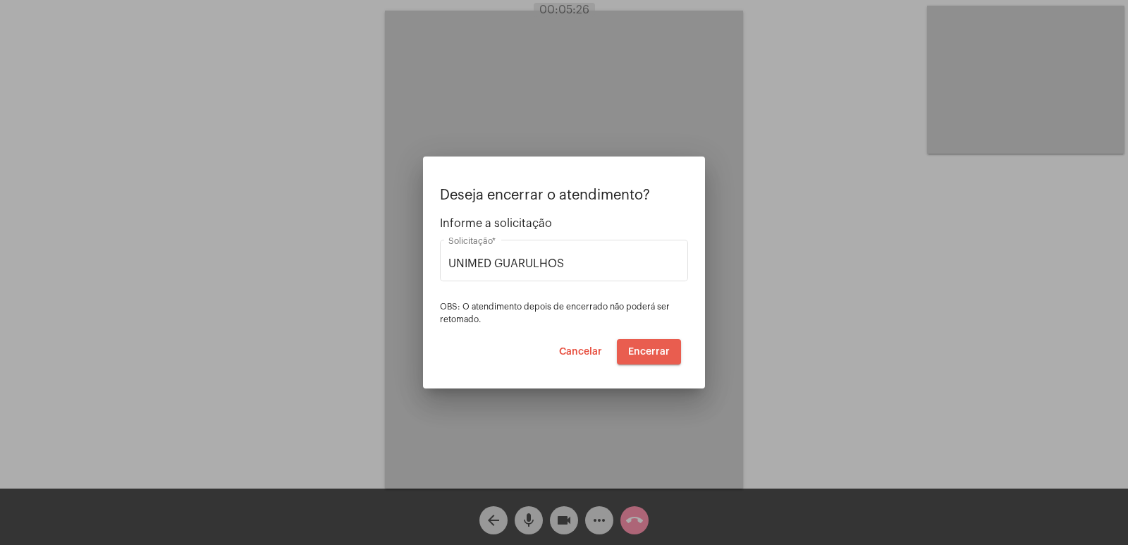
click at [645, 354] on span "Encerrar" at bounding box center [649, 352] width 42 height 10
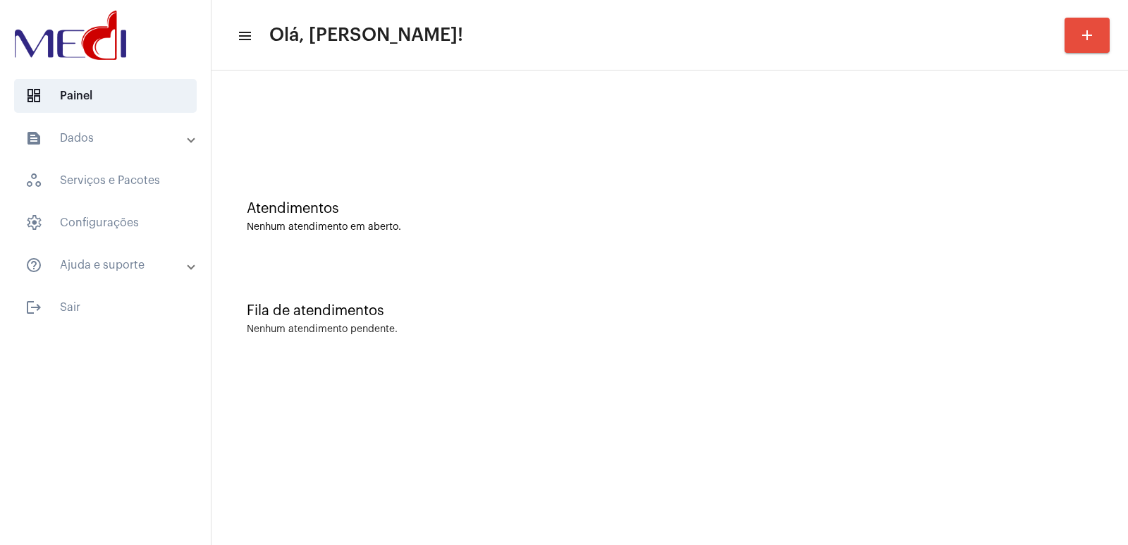
drag, startPoint x: 271, startPoint y: 368, endPoint x: 353, endPoint y: 497, distance: 152.7
click at [330, 474] on mat-sidenav-content "menu Olá, [PERSON_NAME]! add Atendimentos Nenhum atendimento em aberto. Fila de…" at bounding box center [669, 272] width 916 height 545
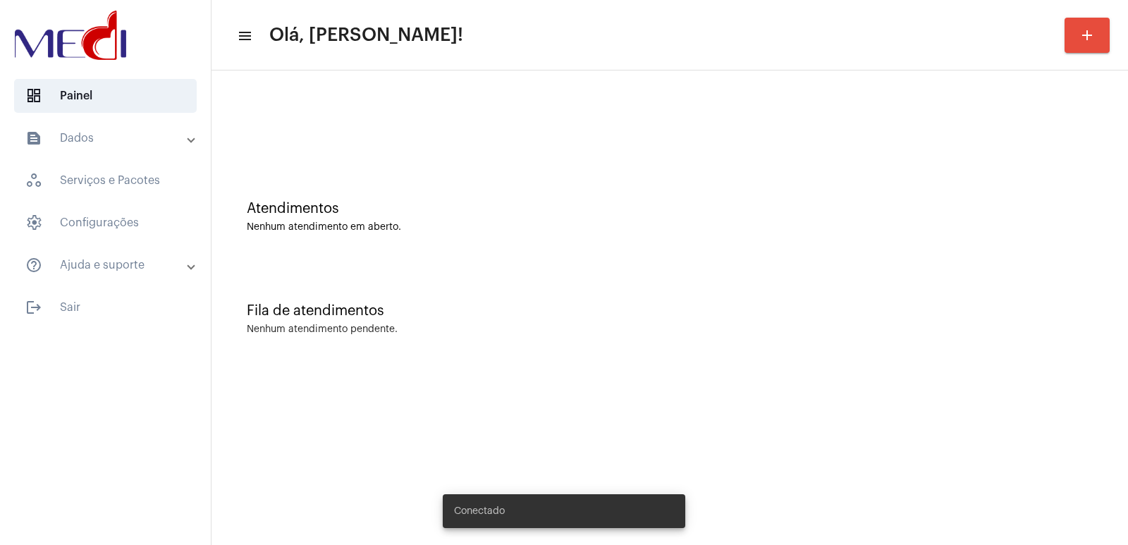
drag, startPoint x: 579, startPoint y: 225, endPoint x: 500, endPoint y: 194, distance: 84.8
click at [568, 225] on div "Nenhum atendimento em aberto." at bounding box center [670, 227] width 846 height 11
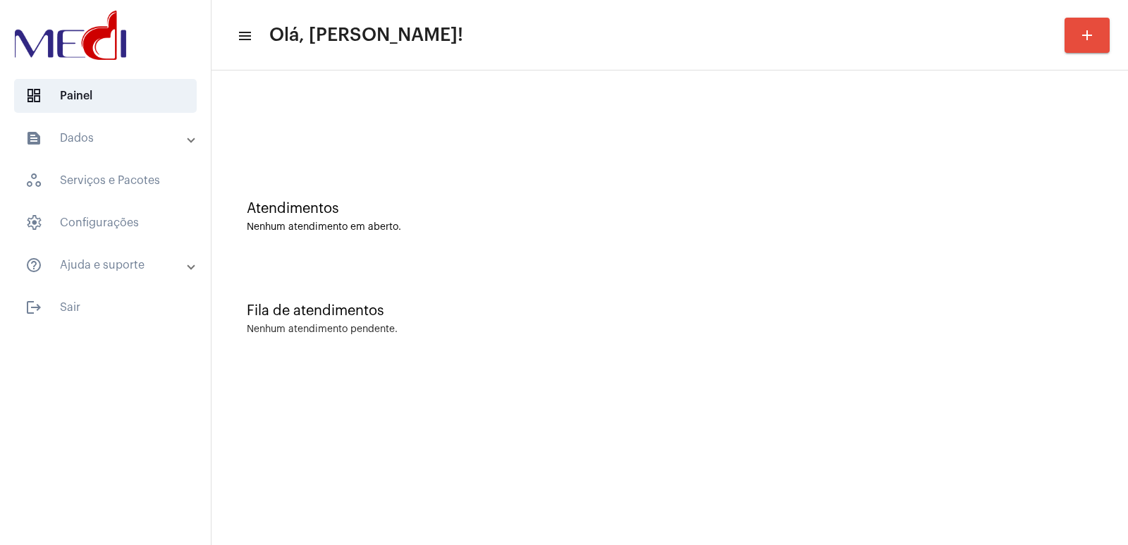
click at [545, 374] on mat-sidenav-content "menu Olá, [PERSON_NAME]! add Atendimentos Nenhum atendimento em aberto. Fila de…" at bounding box center [669, 272] width 916 height 545
click at [1050, 223] on div "Nenhum atendimento em aberto." at bounding box center [670, 227] width 846 height 11
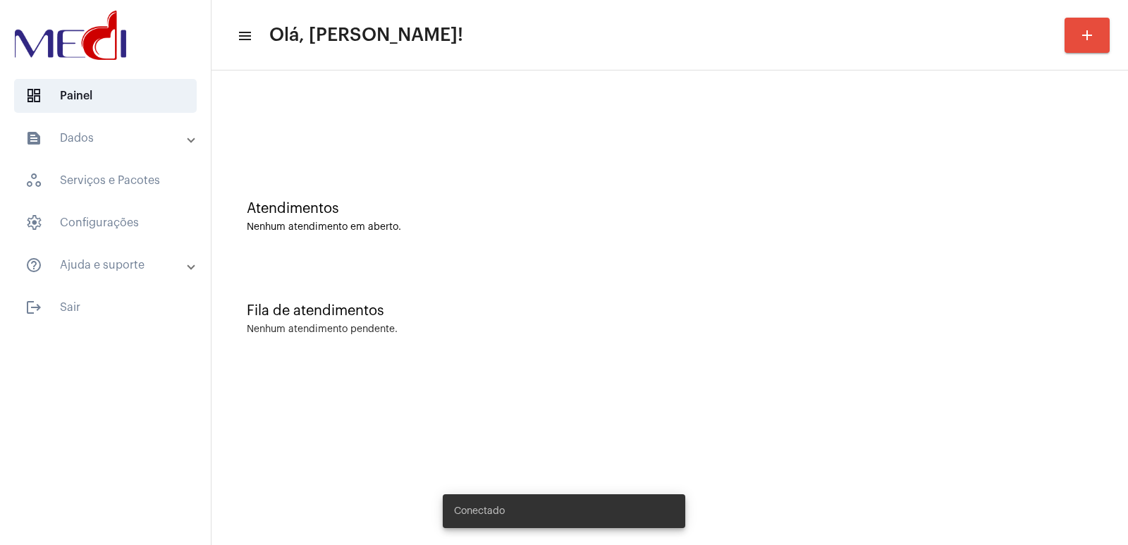
click at [528, 230] on div "Nenhum atendimento em aberto." at bounding box center [670, 227] width 846 height 11
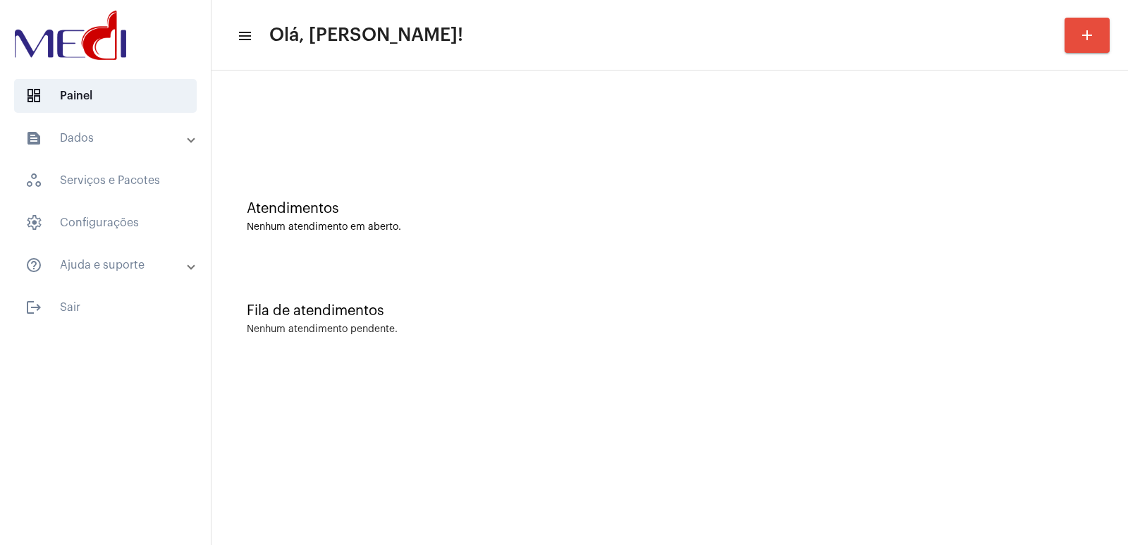
drag, startPoint x: 770, startPoint y: 236, endPoint x: 741, endPoint y: 233, distance: 29.7
click at [754, 236] on div "Atendimentos Nenhum atendimento em aberto." at bounding box center [669, 210] width 902 height 102
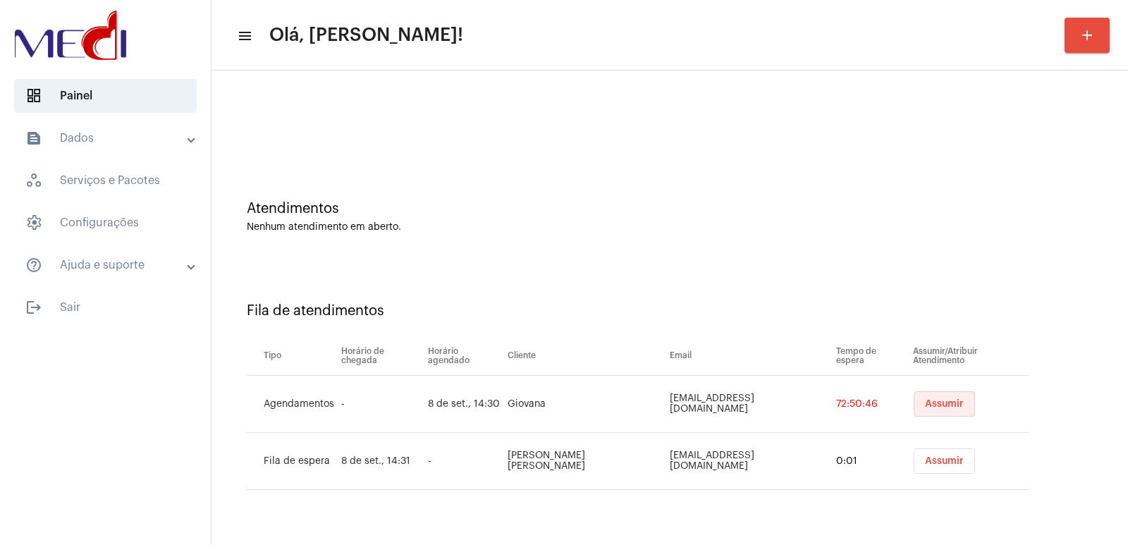
click at [925, 407] on span "Assumir" at bounding box center [944, 404] width 39 height 10
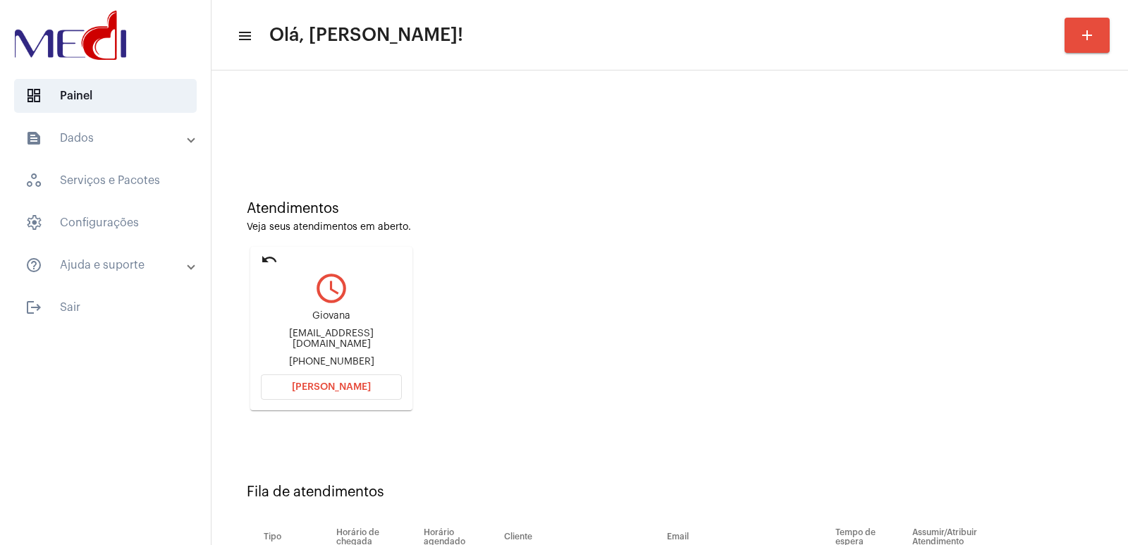
click at [371, 340] on div "giovana19campa@gmail.com" at bounding box center [331, 338] width 141 height 21
click at [367, 340] on div "giovana19campa@gmail.com" at bounding box center [331, 338] width 141 height 21
click at [366, 340] on div "giovana19campa@gmail.com" at bounding box center [331, 338] width 141 height 21
click at [365, 340] on div "giovana19campa@gmail.com" at bounding box center [331, 338] width 141 height 21
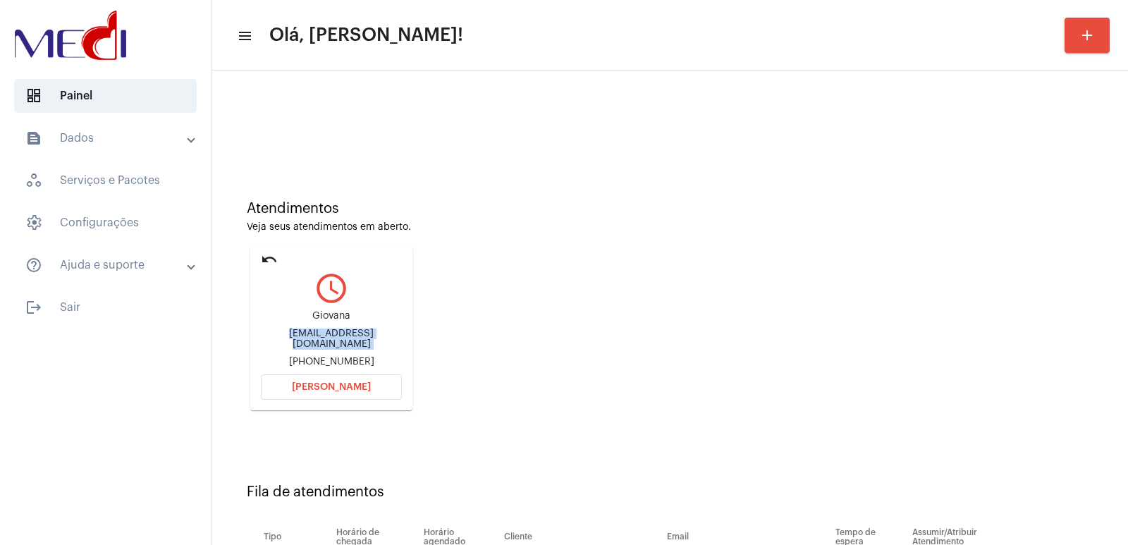
click at [365, 340] on div "giovana19campa@gmail.com" at bounding box center [331, 338] width 141 height 21
click at [321, 376] on button "Abrir Chamada" at bounding box center [331, 386] width 141 height 25
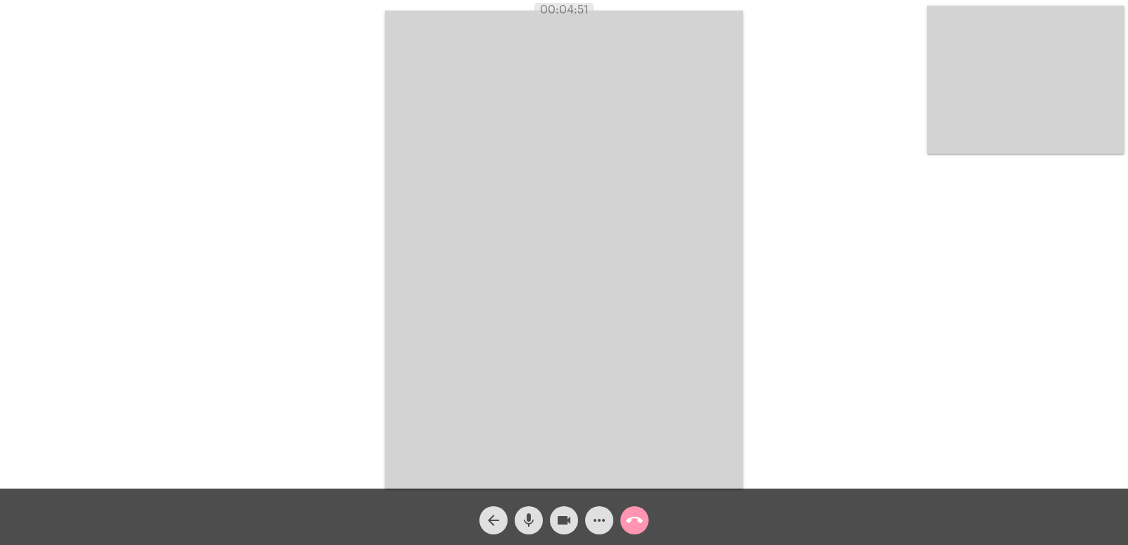
click at [574, 466] on video at bounding box center [564, 250] width 358 height 478
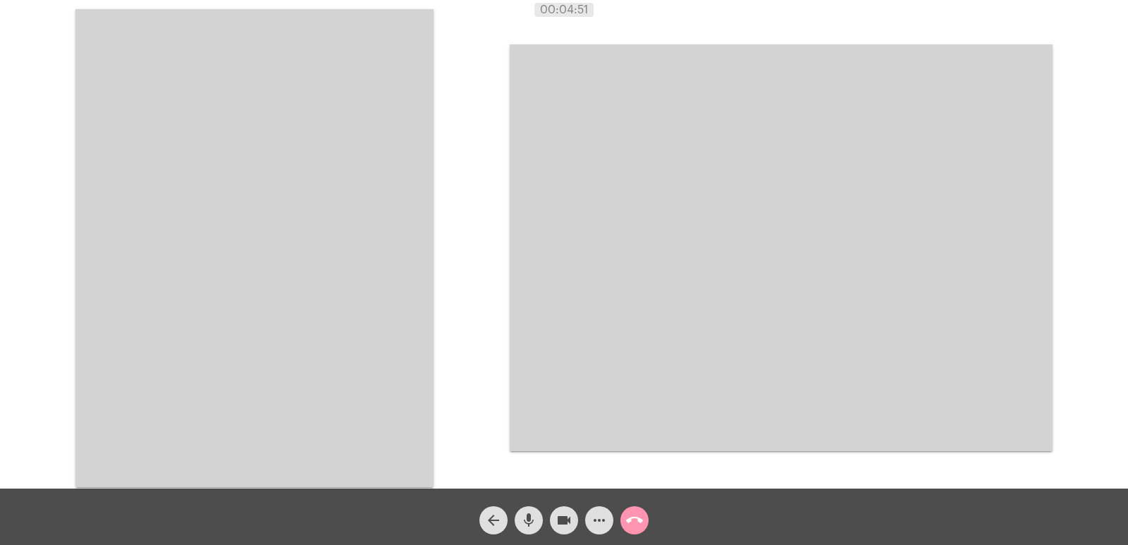
click at [810, 343] on video at bounding box center [781, 247] width 543 height 407
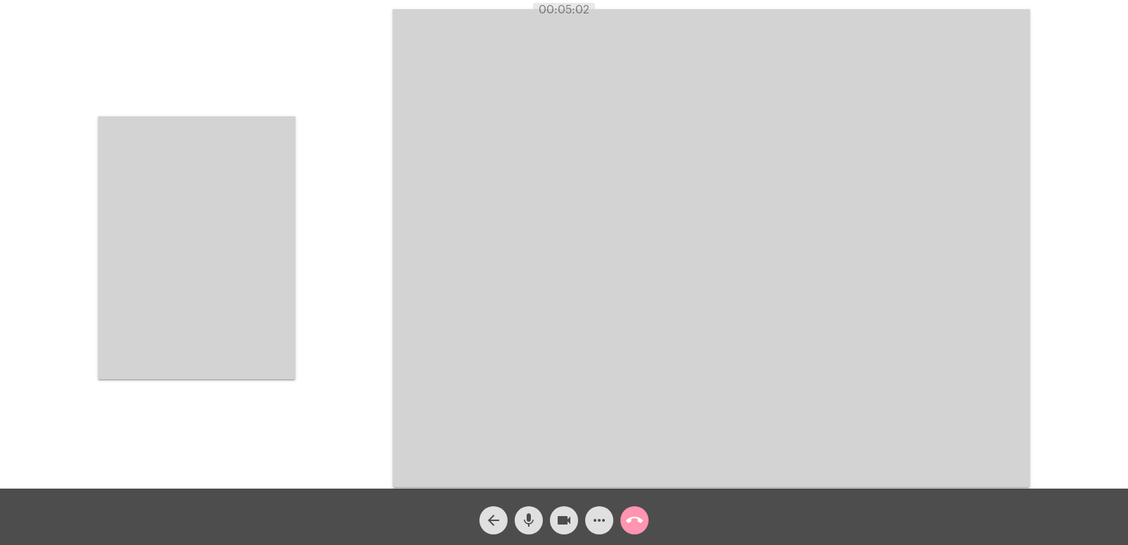
click at [636, 514] on mat-icon "call_end" at bounding box center [634, 520] width 17 height 17
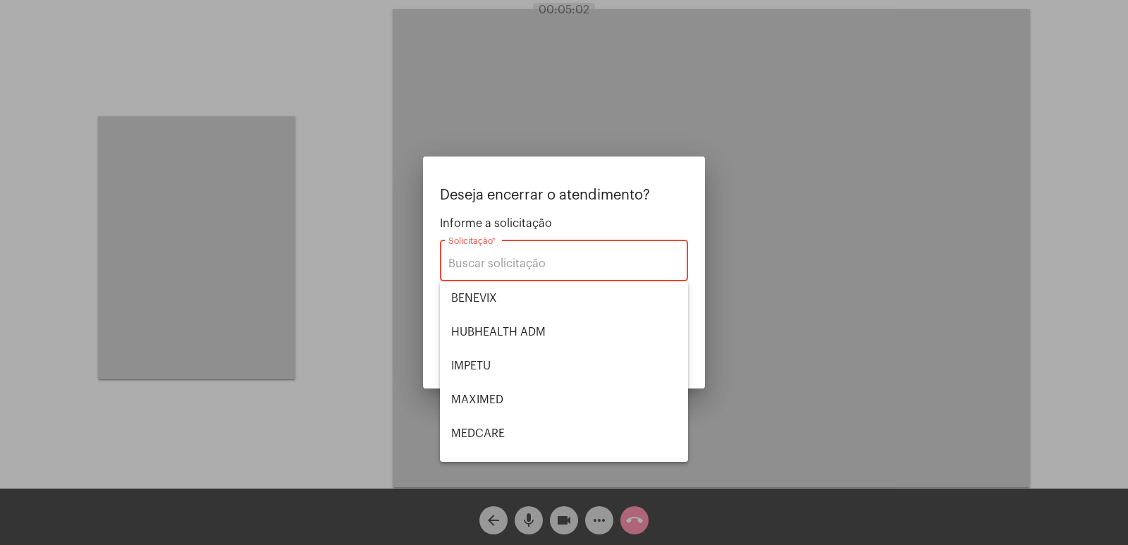
click at [491, 249] on div "Solicitação *" at bounding box center [563, 259] width 231 height 44
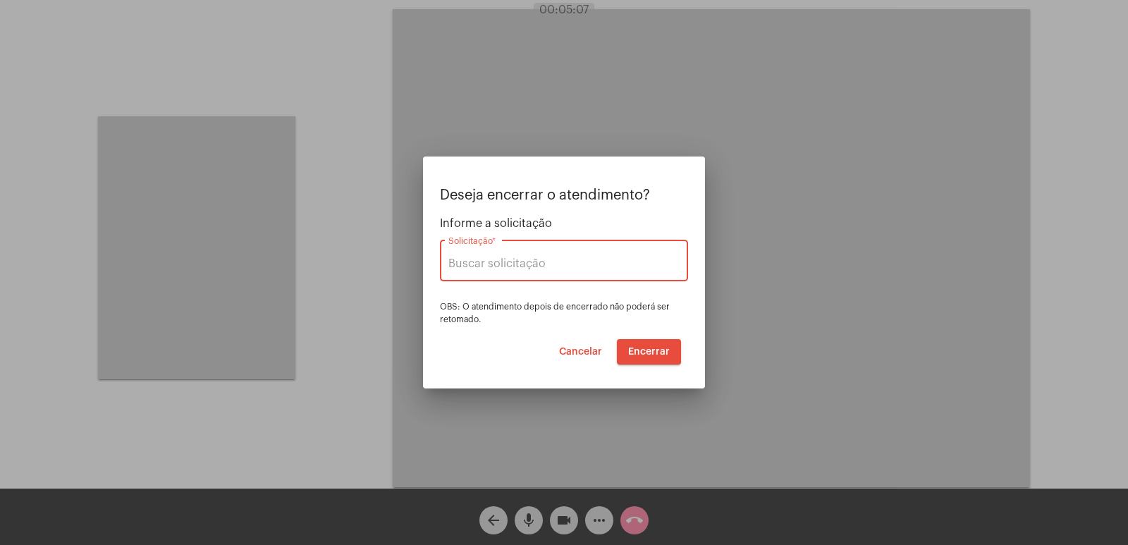
type input "VERA CRUZ"
click at [670, 341] on button "Encerrar" at bounding box center [649, 351] width 64 height 25
click at [654, 363] on button "Encerrar" at bounding box center [649, 351] width 64 height 25
click at [654, 359] on button "Encerrar" at bounding box center [649, 351] width 64 height 25
click at [654, 354] on span "Encerrar" at bounding box center [649, 352] width 42 height 10
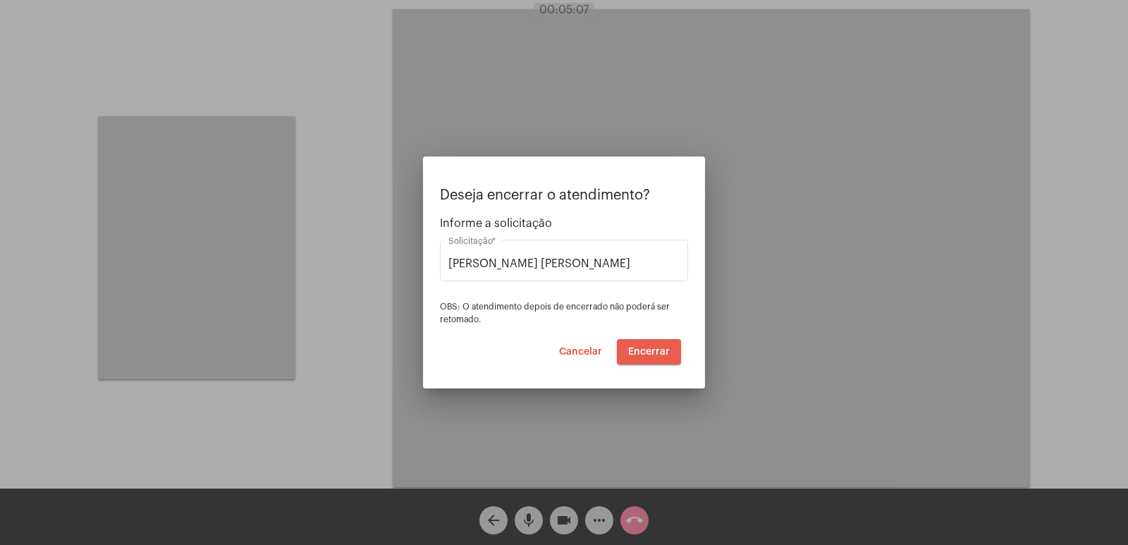
click at [646, 345] on button "Encerrar" at bounding box center [649, 351] width 64 height 25
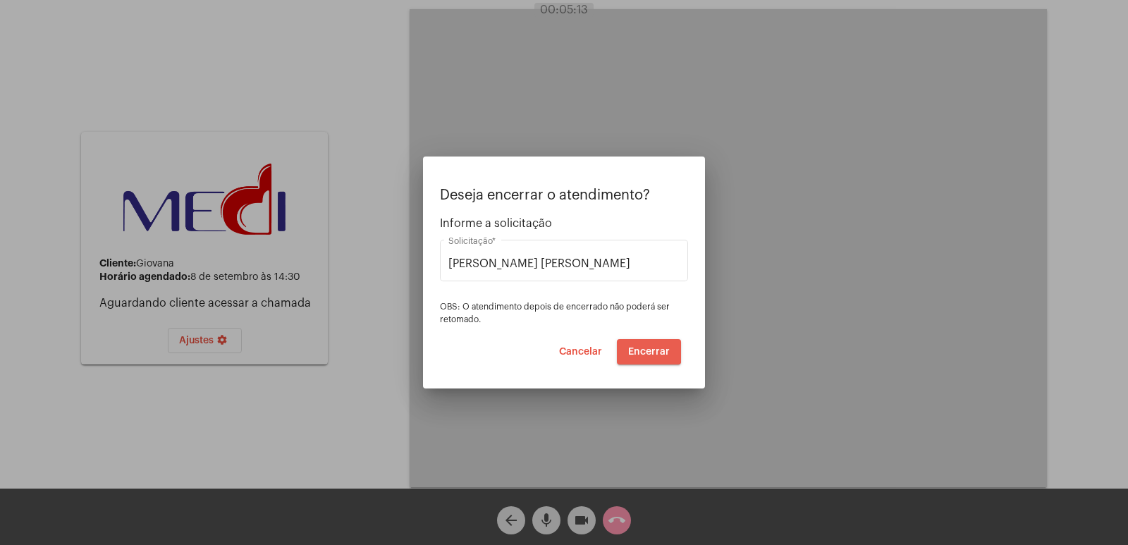
click at [646, 345] on button "Encerrar" at bounding box center [649, 351] width 64 height 25
click at [636, 354] on span "Encerrar" at bounding box center [649, 352] width 42 height 10
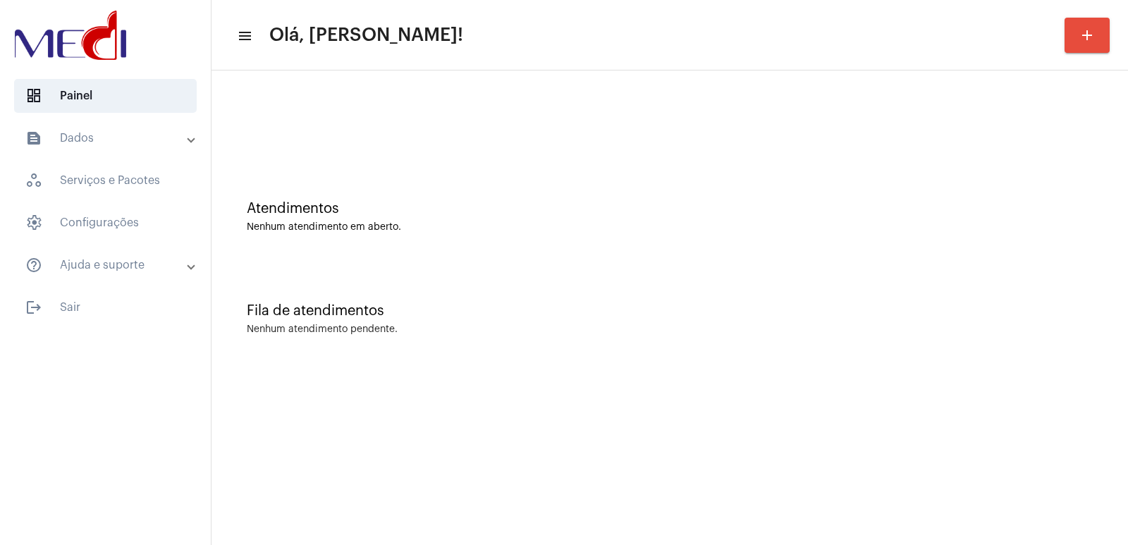
click at [100, 135] on mat-panel-title "text_snippet_outlined Dados" at bounding box center [106, 138] width 163 height 17
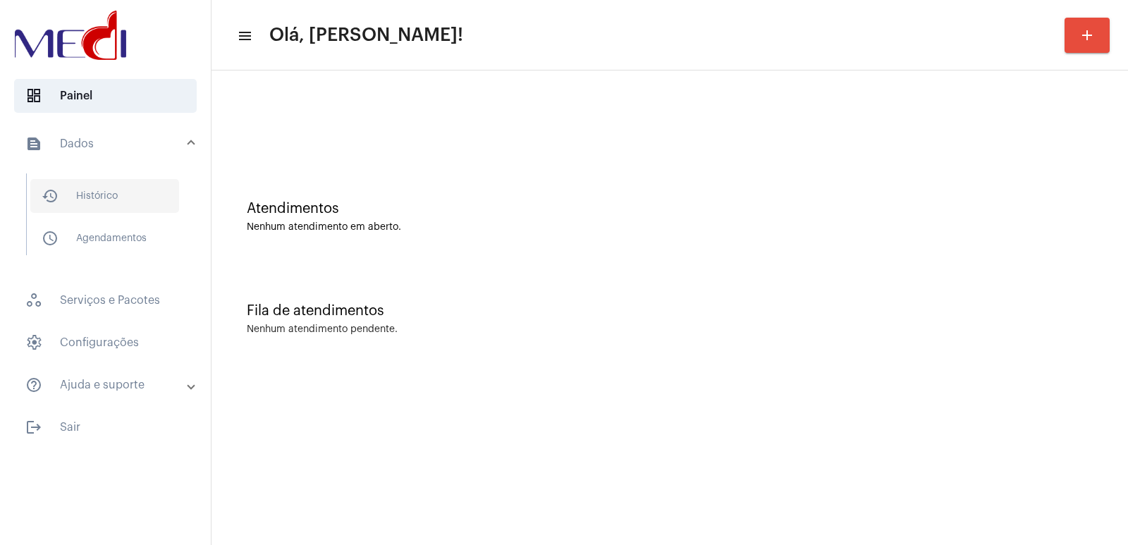
click at [91, 193] on span "history_outlined Histórico" at bounding box center [104, 196] width 149 height 34
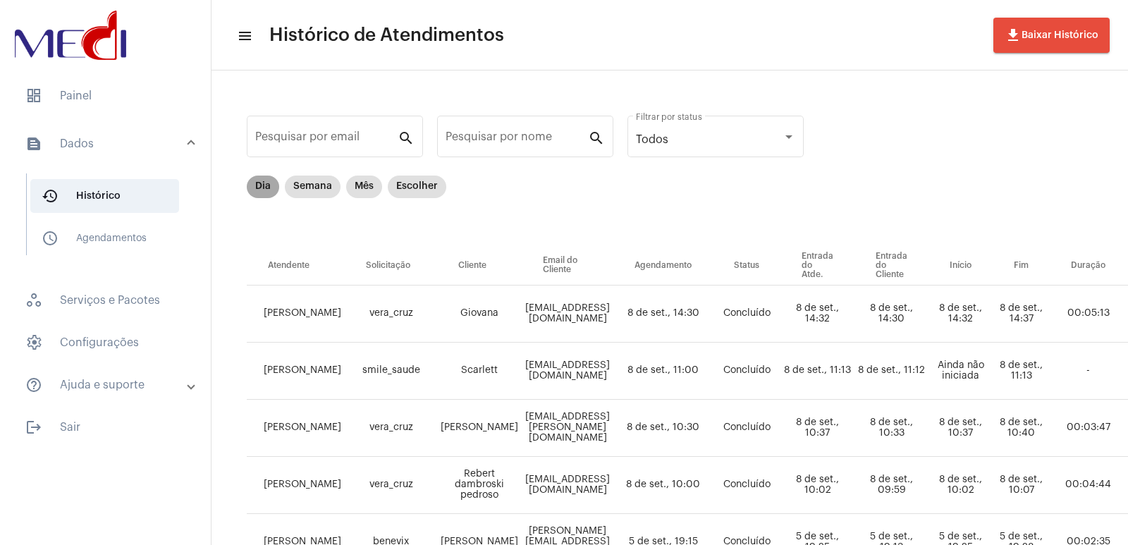
click at [264, 190] on mat-chip "Dia" at bounding box center [263, 186] width 32 height 23
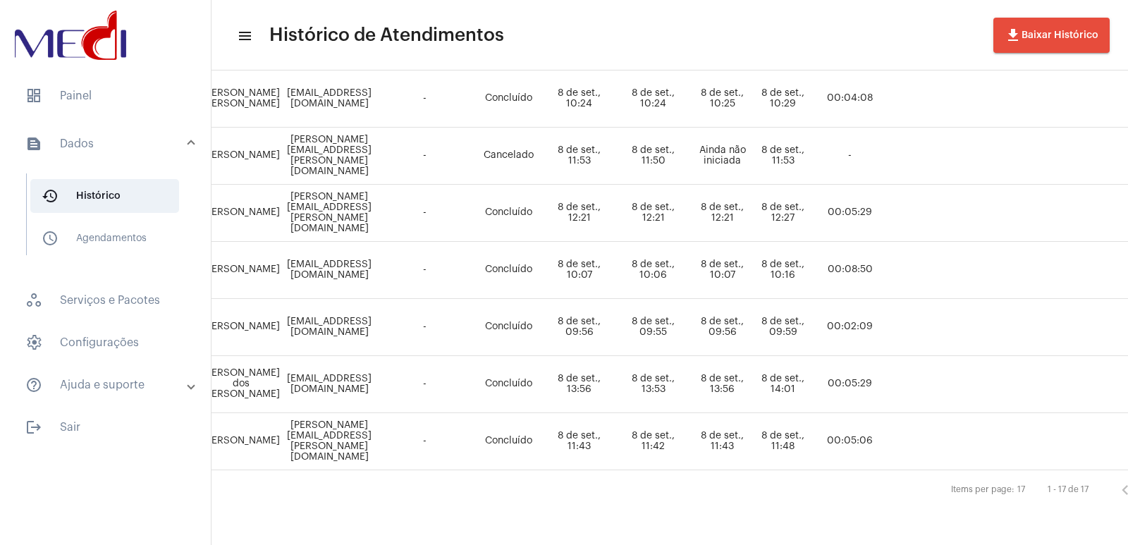
scroll to position [796, 240]
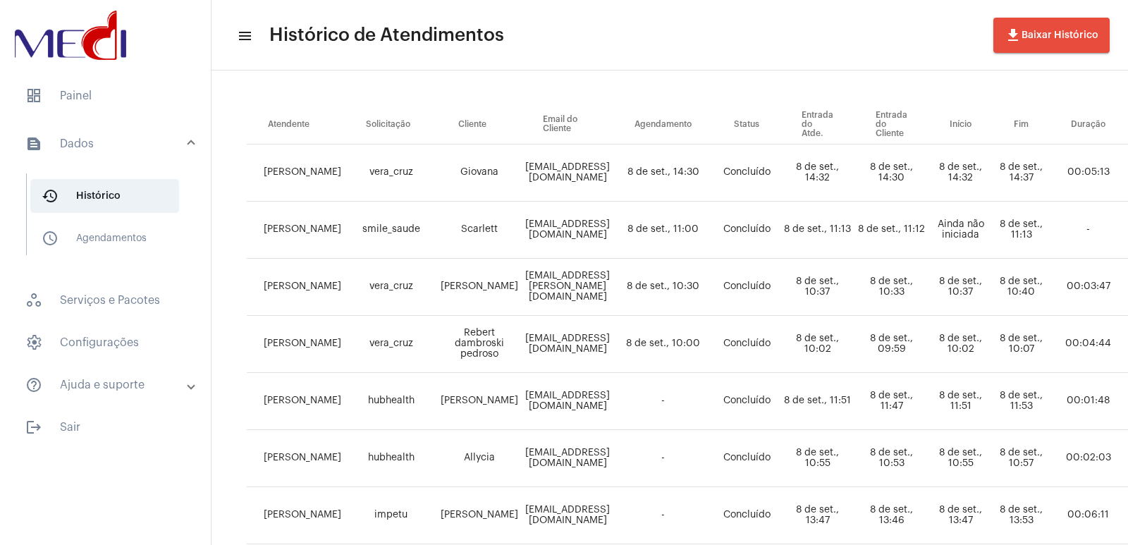
scroll to position [0, 0]
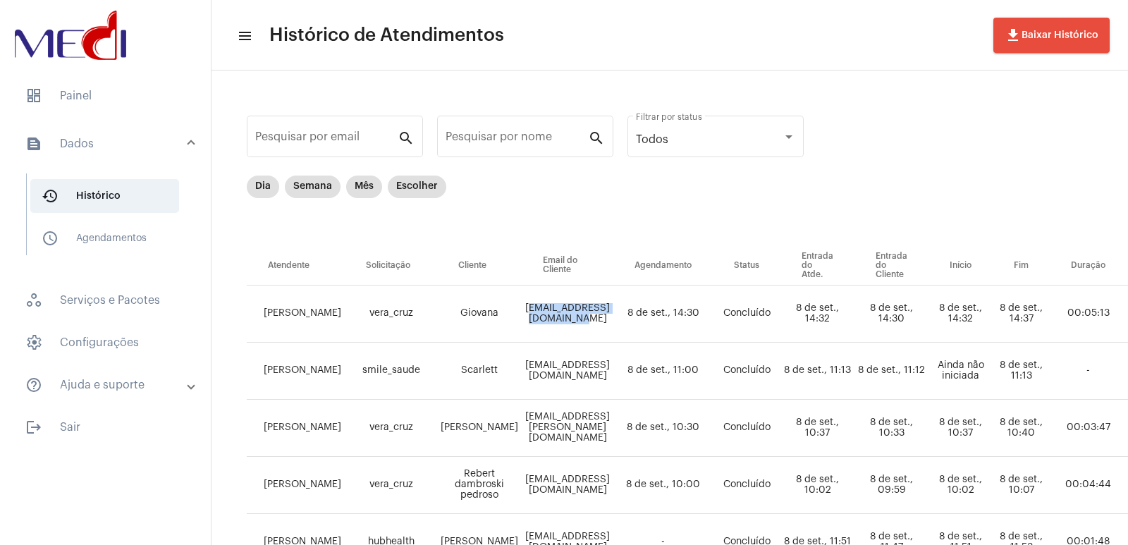
drag, startPoint x: 529, startPoint y: 311, endPoint x: 670, endPoint y: 304, distance: 141.1
click at [613, 304] on td "giovana19campa@gmail.com" at bounding box center [568, 313] width 92 height 57
copy td "giovana19campa@gmail.com"
click at [536, 373] on td "Scarlettdiane509@gmail.com" at bounding box center [568, 371] width 92 height 57
drag, startPoint x: 528, startPoint y: 373, endPoint x: 686, endPoint y: 369, distance: 158.6
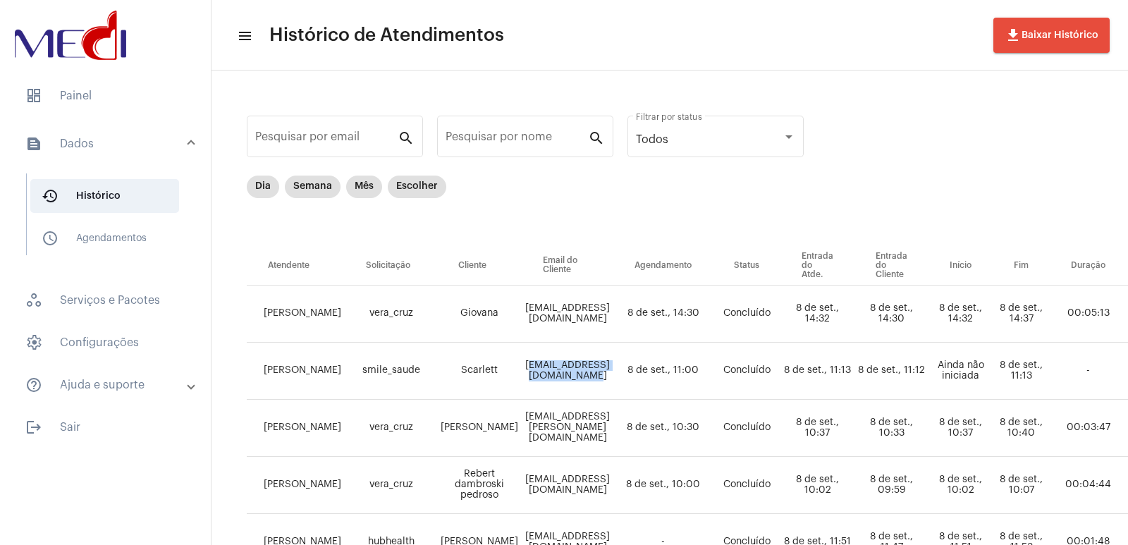
click at [613, 369] on td "Scarlettdiane509@gmail.com" at bounding box center [568, 371] width 92 height 57
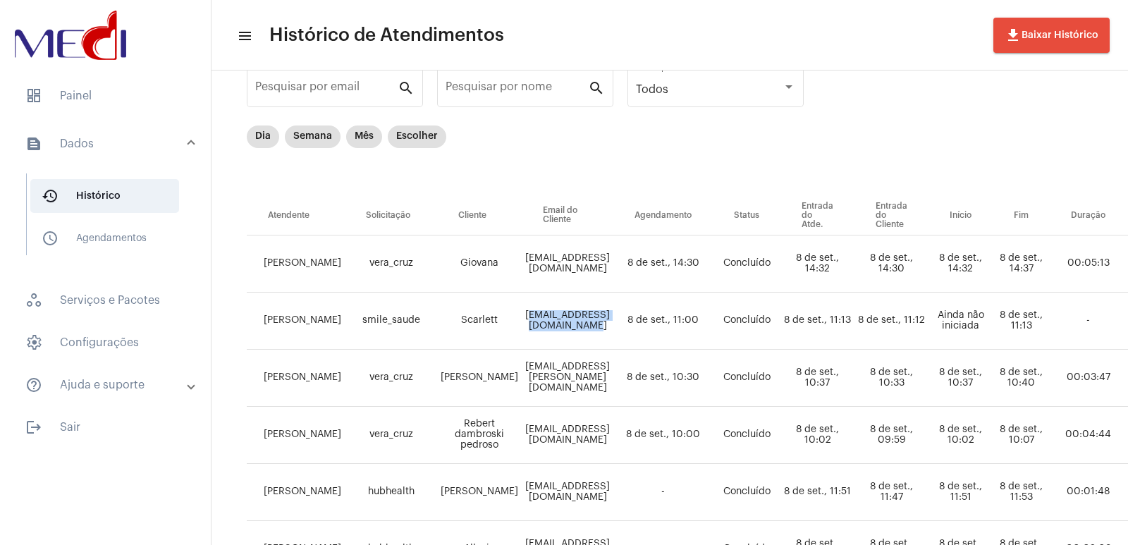
scroll to position [70, 0]
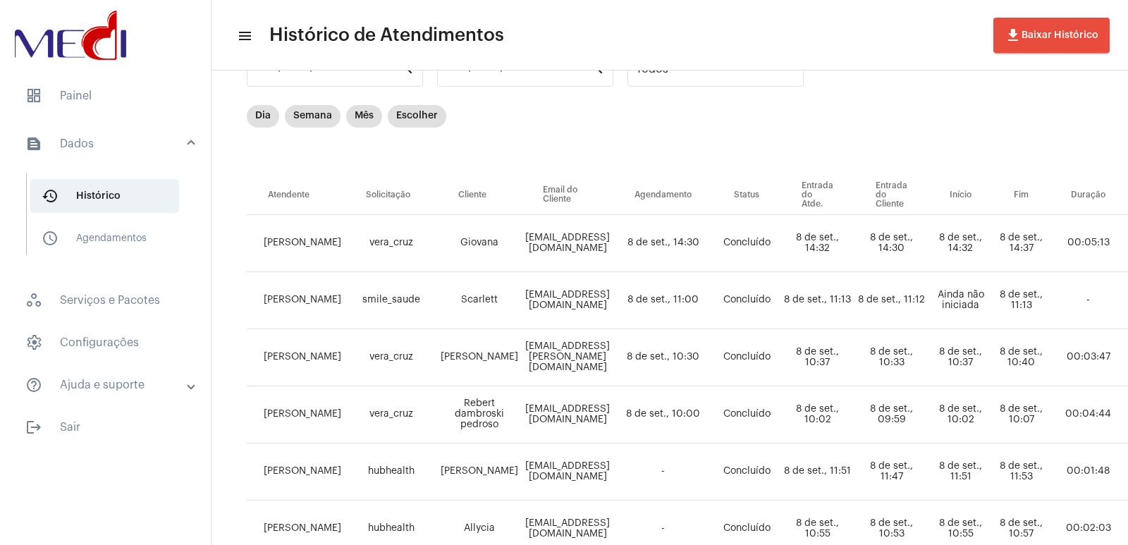
click at [534, 241] on td "giovana19campa@gmail.com" at bounding box center [568, 243] width 92 height 57
drag, startPoint x: 531, startPoint y: 242, endPoint x: 399, endPoint y: 0, distance: 275.7
click at [707, 242] on tr "Vivian Gonçalves vera_cruz Giovana giovana19campa@gmail.com 8 de set., 14:30 Co…" at bounding box center [829, 243] width 1164 height 57
copy td "giovana19campa@gmail.c"
drag, startPoint x: 501, startPoint y: 354, endPoint x: 714, endPoint y: 354, distance: 212.8
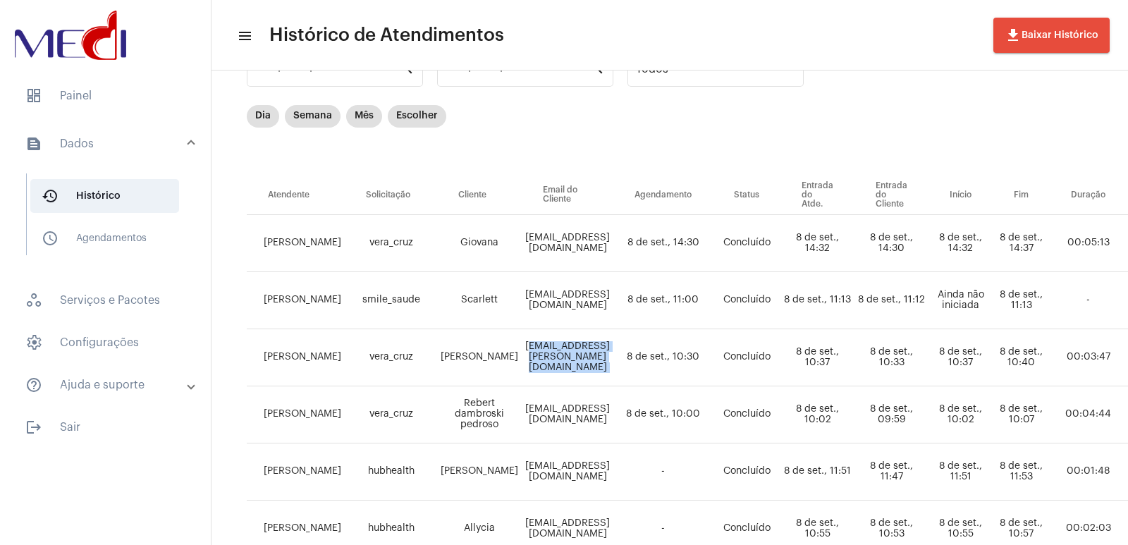
click at [714, 354] on tr "Vivian Gonçalves vera_cruz Danielle Camargo Daniellecamargo.evangelista@hotmail…" at bounding box center [829, 357] width 1164 height 57
copy td "Daniellecamargo.evangelista@hotmail.com"
drag, startPoint x: 525, startPoint y: 412, endPoint x: 674, endPoint y: 415, distance: 149.4
click at [613, 415] on td "Rebert_pedroso@hotmail.com" at bounding box center [568, 414] width 92 height 57
copy td "Rebert_pedroso@hotmail.com"
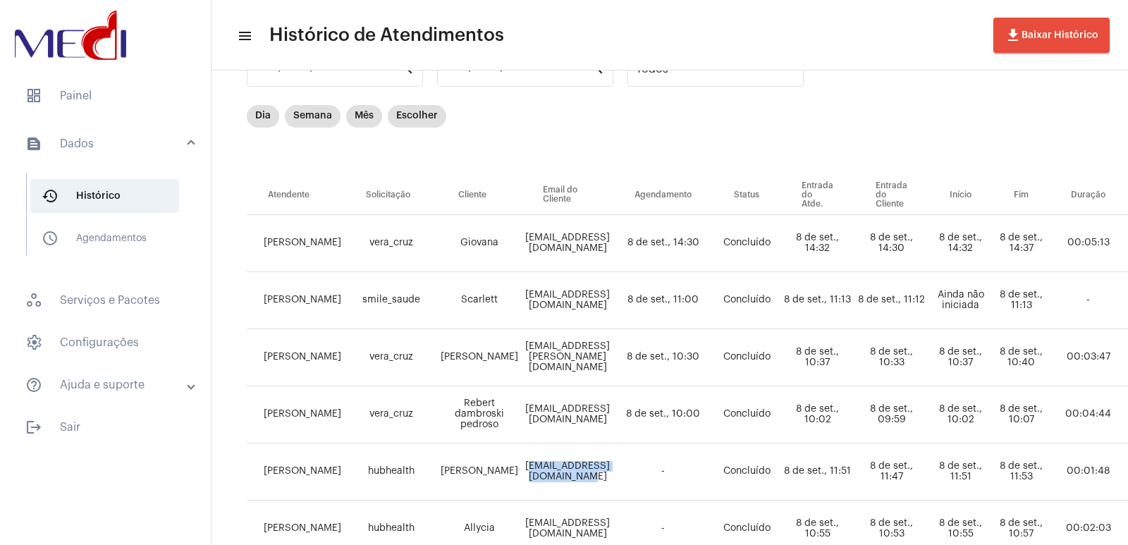
drag, startPoint x: 536, startPoint y: 470, endPoint x: 677, endPoint y: 482, distance: 142.2
click at [613, 482] on td "Talitaadelina14@gmail.com" at bounding box center [568, 471] width 92 height 57
copy td "Talitaadelina14@gmail.com"
drag, startPoint x: 429, startPoint y: 460, endPoint x: 495, endPoint y: 479, distance: 68.1
click at [495, 479] on tr "Vivian Gonçalves hubhealth Talita adelina da silva Talitaadelina14@gmail.com - …" at bounding box center [829, 471] width 1164 height 57
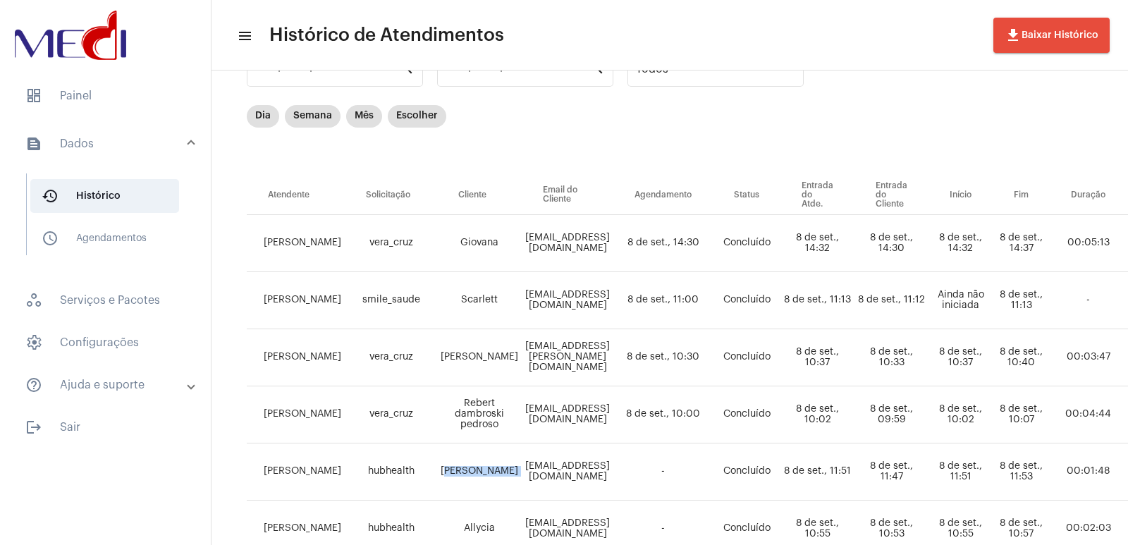
copy td "Talita adelina da silva"
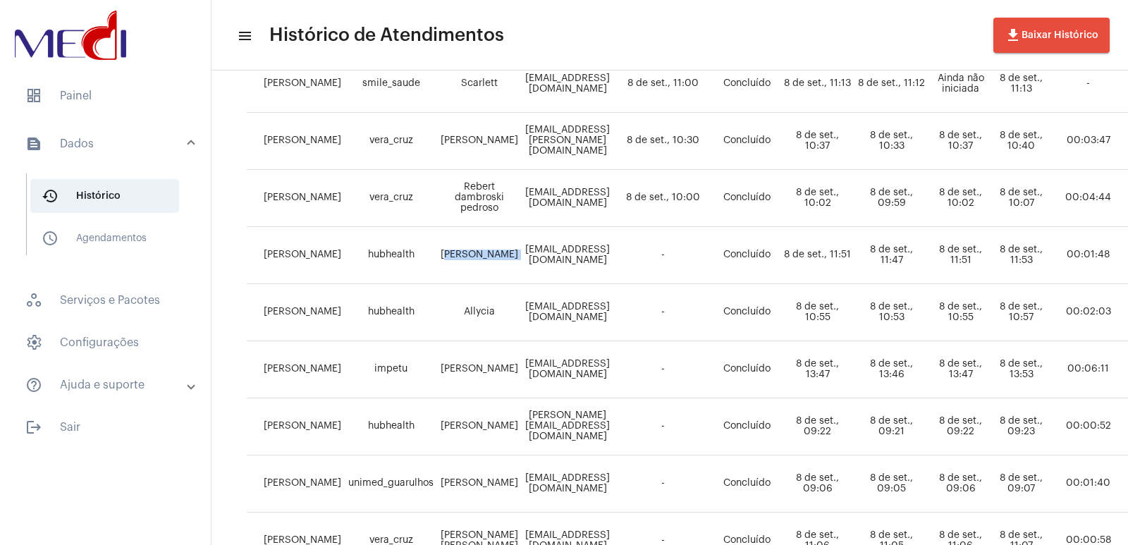
scroll to position [352, 0]
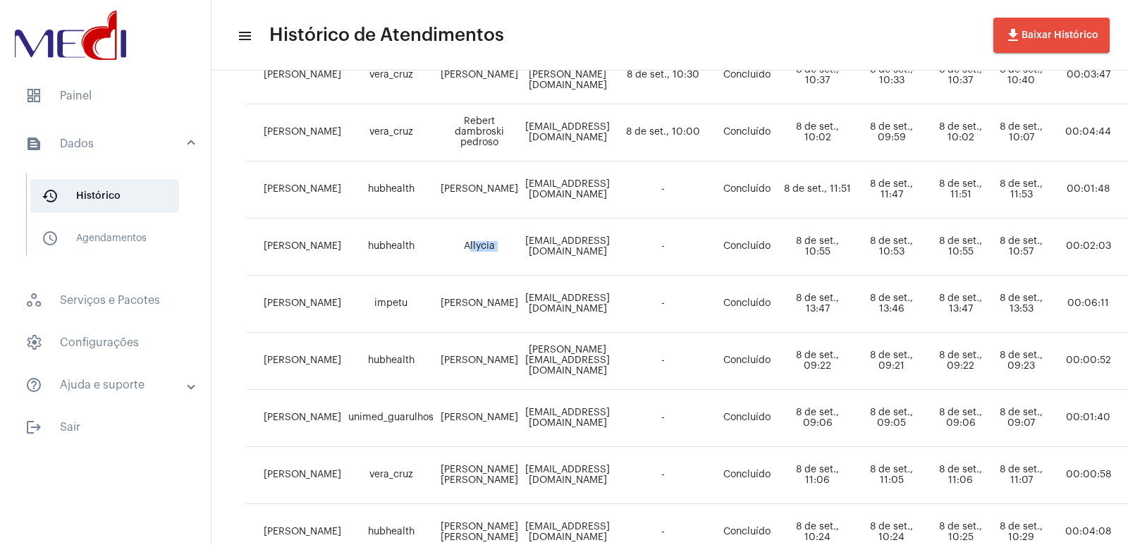
drag, startPoint x: 443, startPoint y: 243, endPoint x: 501, endPoint y: 245, distance: 57.8
click at [501, 245] on tr "Vivian Gonçalves hubhealth Allycia Allyciabarko@gmail.com - Concluído 8 de set.…" at bounding box center [829, 246] width 1164 height 57
copy td "Allycia"
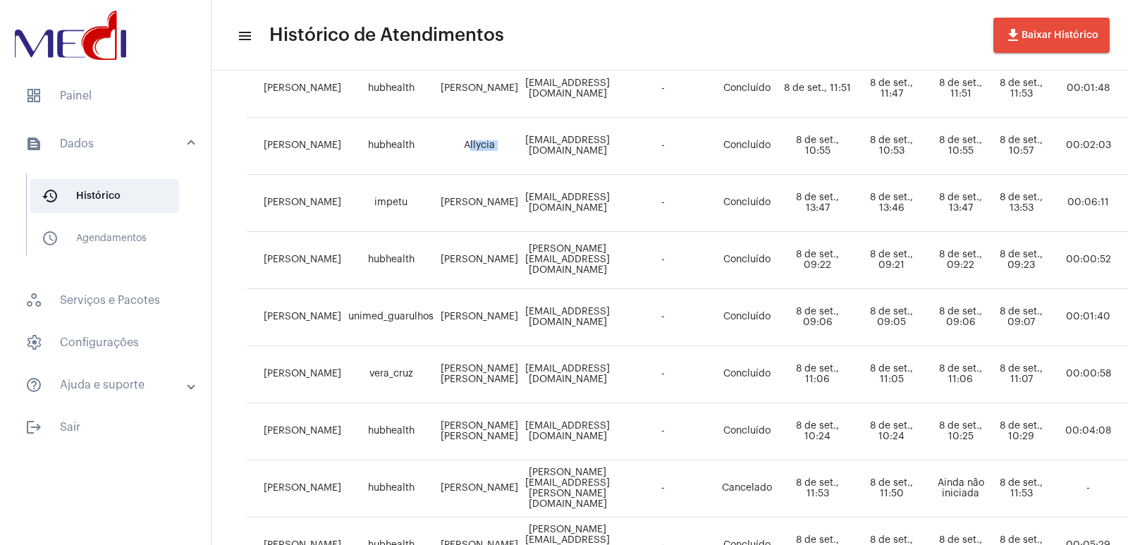
scroll to position [423, 0]
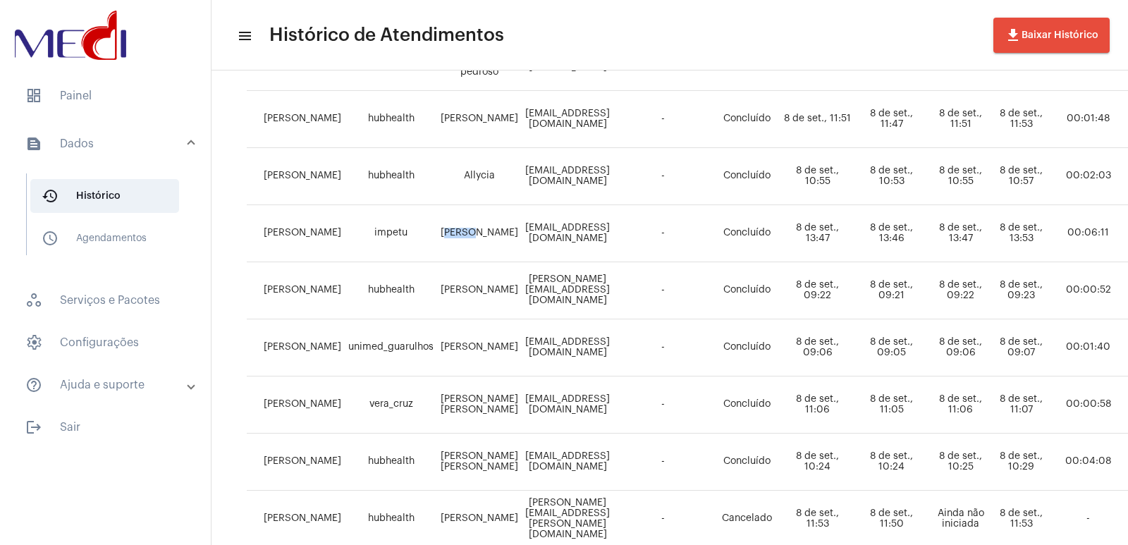
drag, startPoint x: 444, startPoint y: 235, endPoint x: 485, endPoint y: 231, distance: 41.0
click at [485, 231] on td "Cesar" at bounding box center [479, 233] width 85 height 57
copy td "Cesar"
drag, startPoint x: 518, startPoint y: 233, endPoint x: 701, endPoint y: 228, distance: 183.3
click at [701, 228] on tr "Vivian Gonçalves impetu Cesar multilogtransportespe@gmail.com - Concluído 8 de …" at bounding box center [829, 233] width 1164 height 57
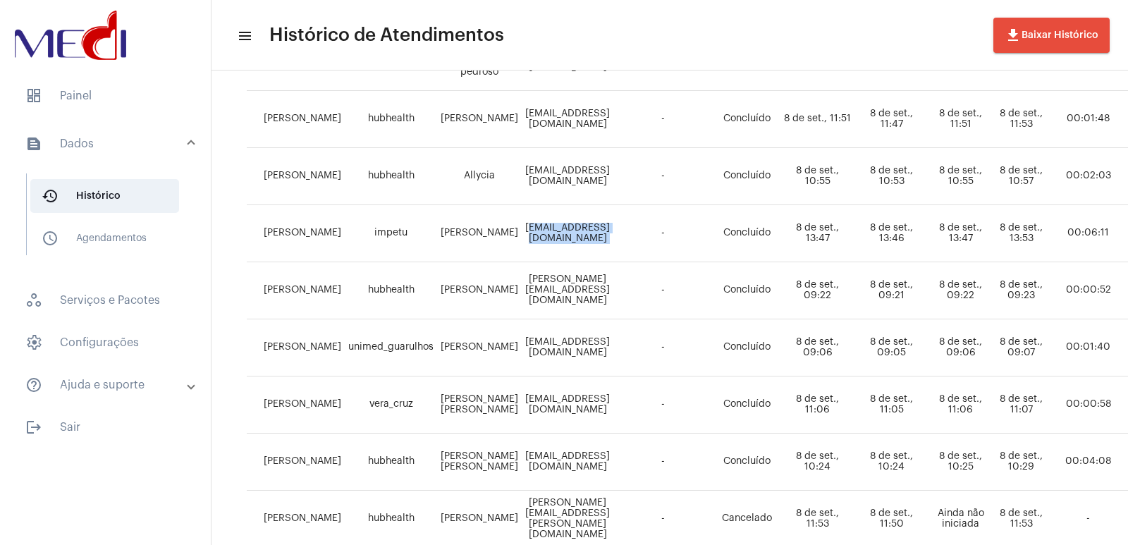
copy td "multilogtransportespe@gmail.com"
drag, startPoint x: 442, startPoint y: 273, endPoint x: 505, endPoint y: 303, distance: 69.7
click at [505, 303] on tr "Vivian Gonçalves hubhealth Helena câmara da Silva Helena_camara.s@hotmail.com -…" at bounding box center [829, 290] width 1164 height 57
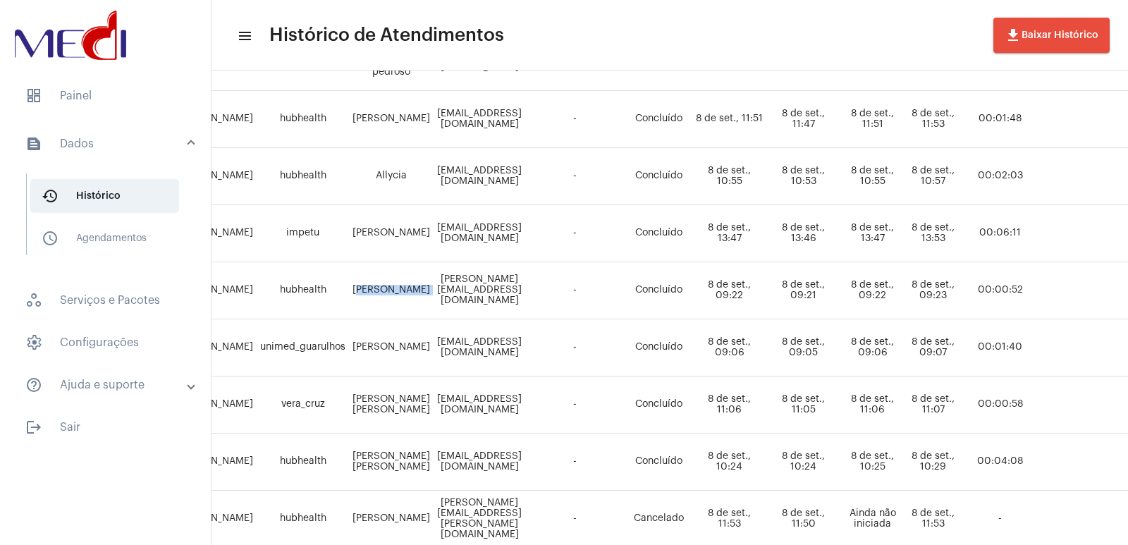
scroll to position [423, 82]
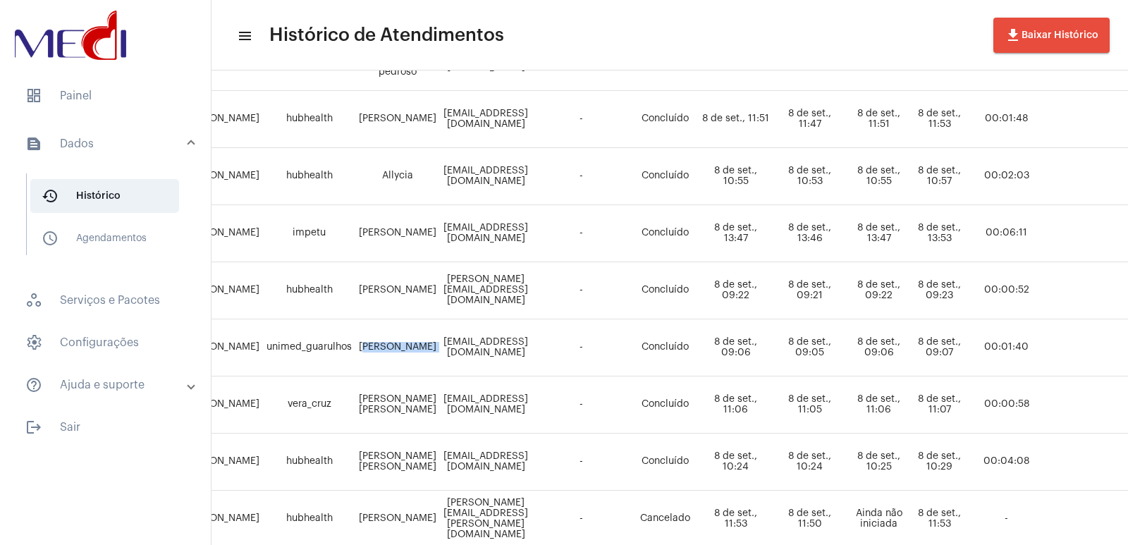
drag, startPoint x: 345, startPoint y: 340, endPoint x: 427, endPoint y: 361, distance: 85.1
click at [427, 361] on tr "Vivian Gonçalves unimed_guarulhos Bruno Carlos calazans brunno.continental@gmai…" at bounding box center [747, 347] width 1164 height 57
drag, startPoint x: 356, startPoint y: 393, endPoint x: 421, endPoint y: 407, distance: 67.0
click at [421, 407] on tr "Vivian Gonçalves vera_cruz João Victor Carvalho Aguiar jvictorcaguiar@gmail.com…" at bounding box center [747, 404] width 1164 height 57
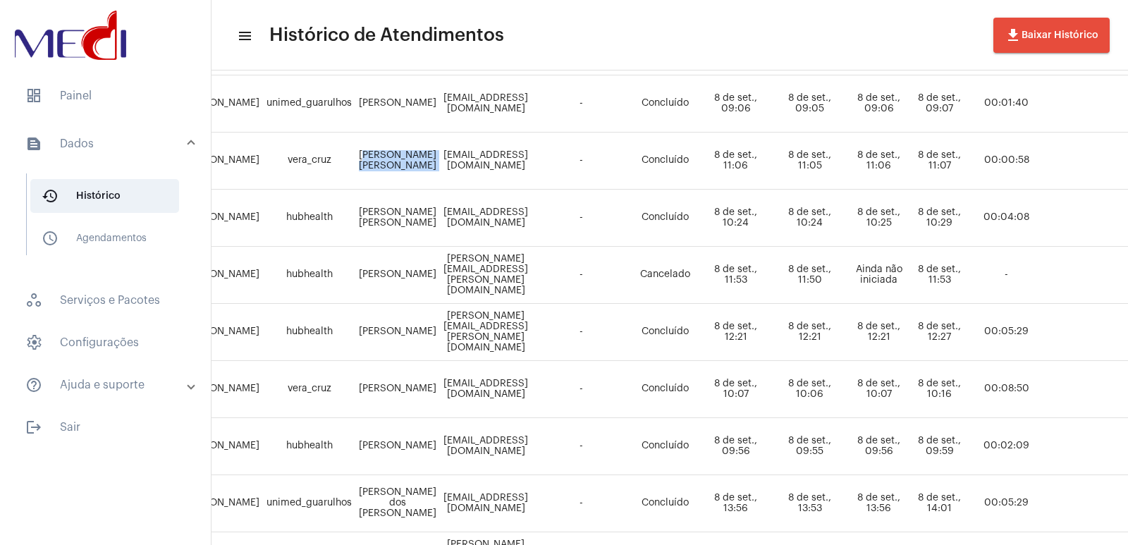
scroll to position [705, 82]
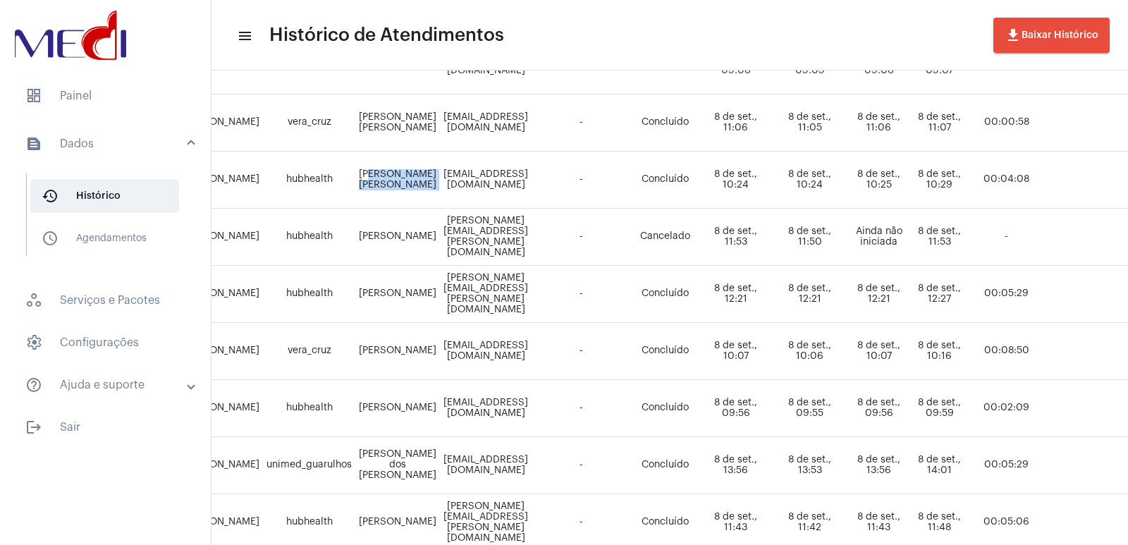
drag, startPoint x: 359, startPoint y: 171, endPoint x: 446, endPoint y: 187, distance: 88.3
click at [446, 187] on tr "Vivian Gonçalves hubhealth Thiago de melo silva Pizzaiolothiago8@gmail.com - Co…" at bounding box center [747, 180] width 1164 height 57
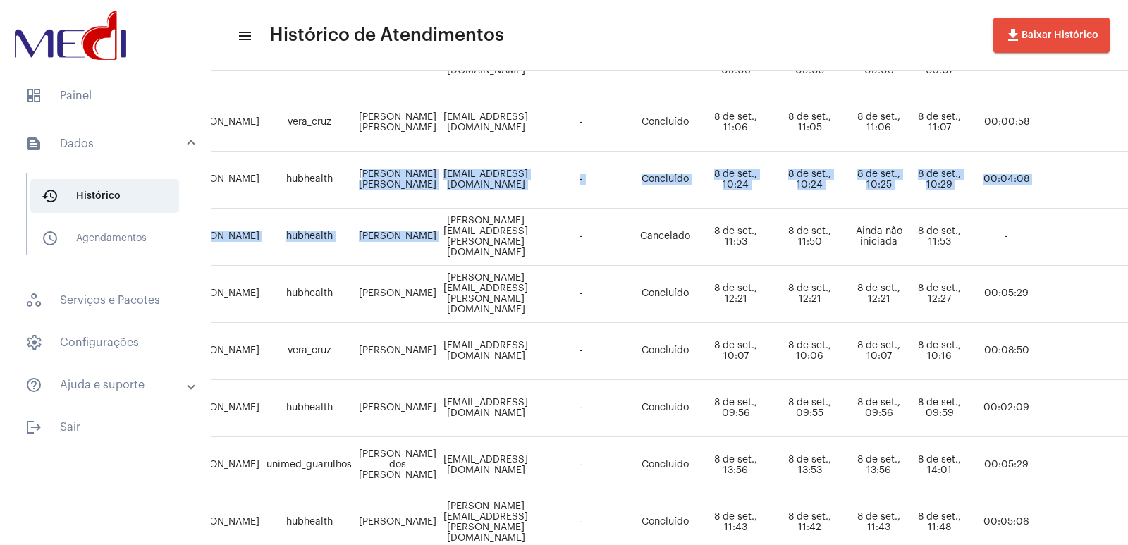
drag, startPoint x: 354, startPoint y: 171, endPoint x: 436, endPoint y: 208, distance: 89.2
click at [436, 208] on tbody "Vivian Gonçalves vera_cruz Giovana giovana19campa@gmail.com 8 de set., 14:30 Co…" at bounding box center [747, 66] width 1164 height 970
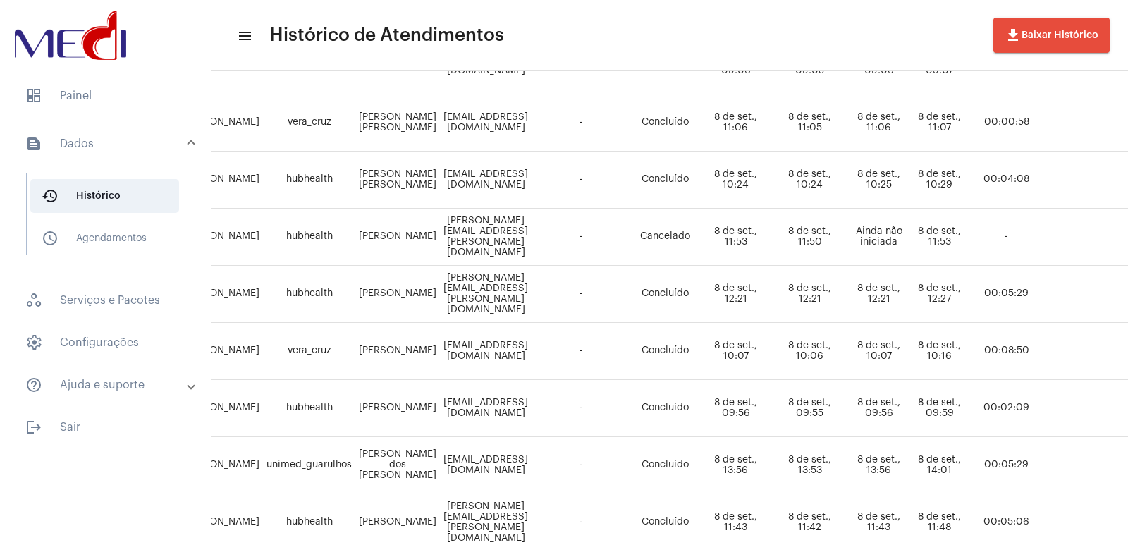
click at [531, 252] on td "ana.celia@ariasocial.ong.br" at bounding box center [486, 237] width 92 height 57
drag, startPoint x: 457, startPoint y: 235, endPoint x: 629, endPoint y: 233, distance: 172.0
click at [629, 233] on tr "Vivian Gonçalves hubhealth Ana Célia ana.celia@ariasocial.ong.br - Cancelado 8 …" at bounding box center [747, 237] width 1164 height 57
drag, startPoint x: 440, startPoint y: 344, endPoint x: 653, endPoint y: 344, distance: 212.8
click at [653, 344] on tr "Vivian Gonçalves vera_cruz David david_delmaschio@hotmail.com - Concluído 8 de …" at bounding box center [747, 351] width 1164 height 57
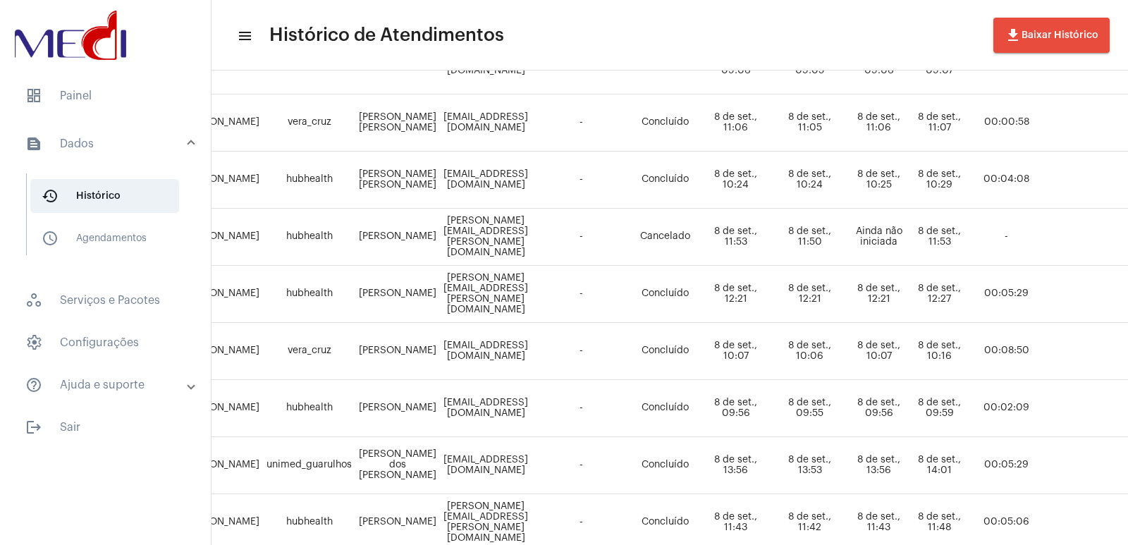
click at [631, 333] on td "-" at bounding box center [580, 351] width 99 height 57
drag, startPoint x: 440, startPoint y: 402, endPoint x: 651, endPoint y: 402, distance: 211.4
click at [651, 402] on tr "Vivian Gonçalves hubhealth Caio Magalhães Luandamagalhaes@hotmail.com - Concluí…" at bounding box center [747, 408] width 1164 height 57
drag, startPoint x: 452, startPoint y: 457, endPoint x: 639, endPoint y: 455, distance: 186.8
click at [639, 455] on tr "Vivian Gonçalves unimed_guarulhos Alexandra Alves dos Santos Alejulia071011@gma…" at bounding box center [747, 465] width 1164 height 57
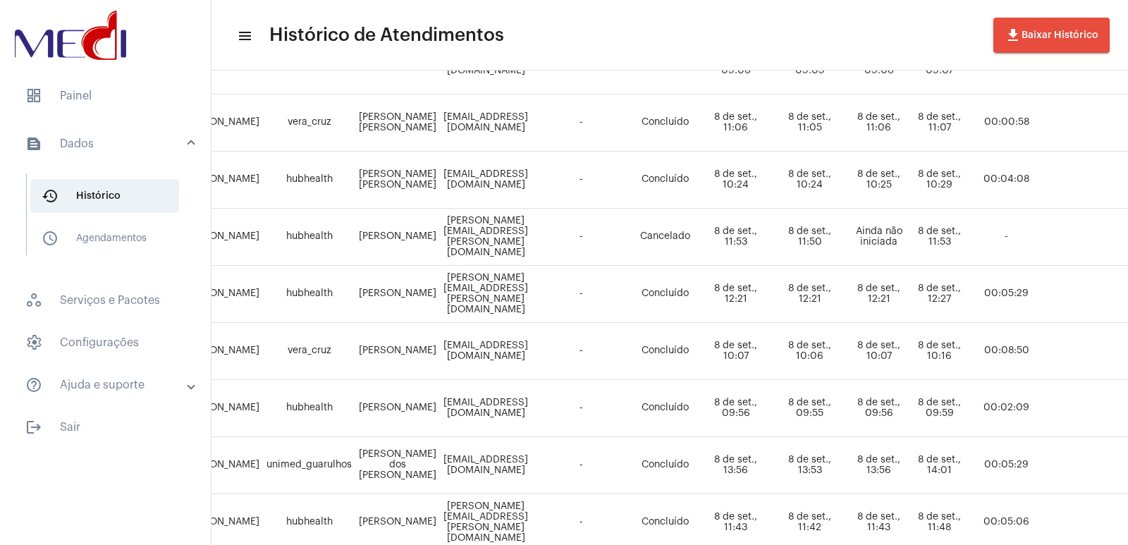
click at [698, 325] on td "Concluído" at bounding box center [665, 351] width 68 height 57
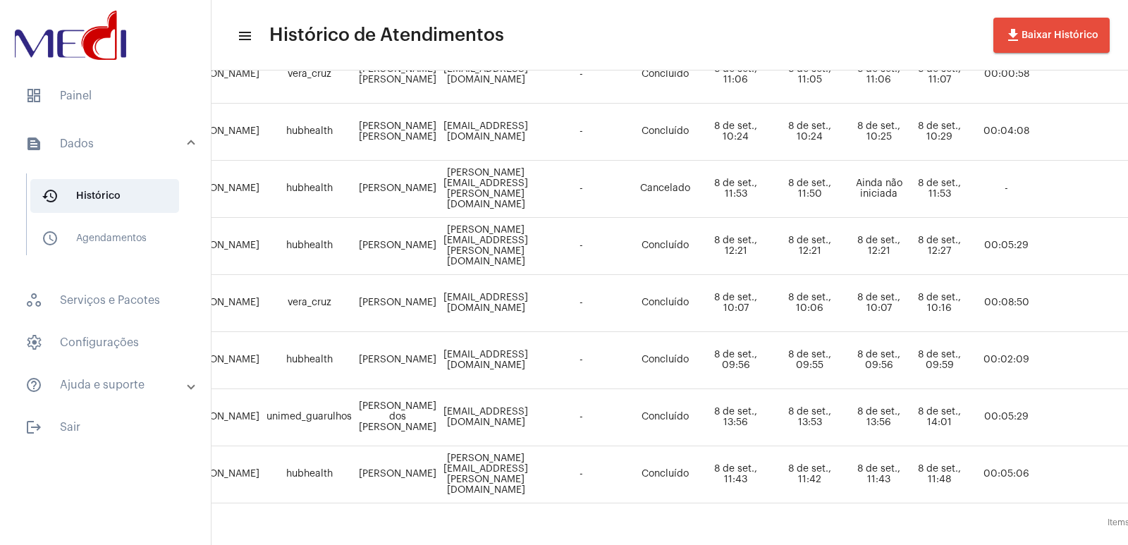
scroll to position [796, 82]
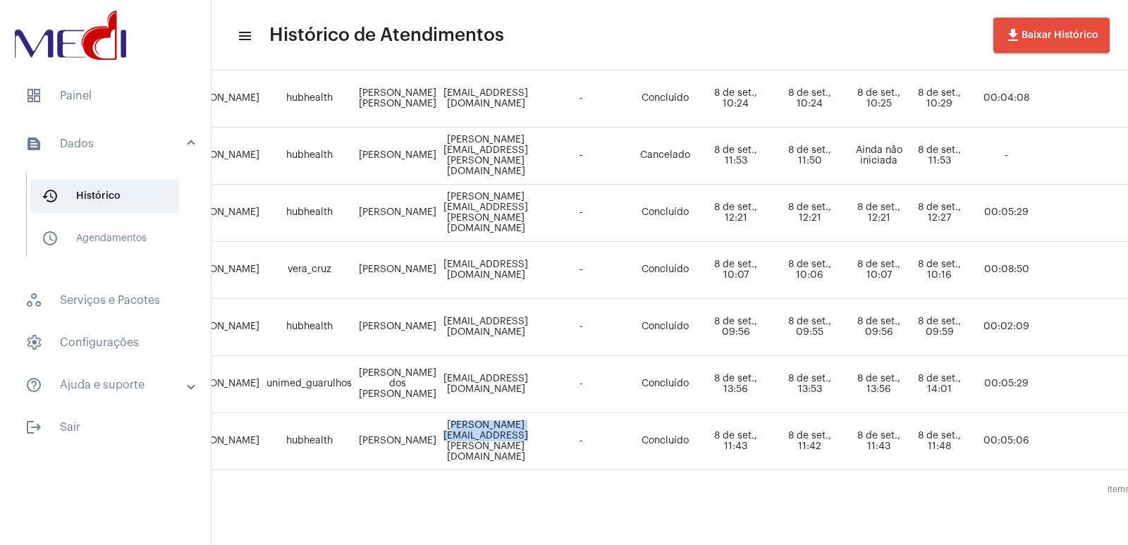
drag, startPoint x: 445, startPoint y: 425, endPoint x: 594, endPoint y: 432, distance: 148.9
click at [531, 432] on td "ana.celia@ariasocial.ong.br" at bounding box center [486, 441] width 92 height 57
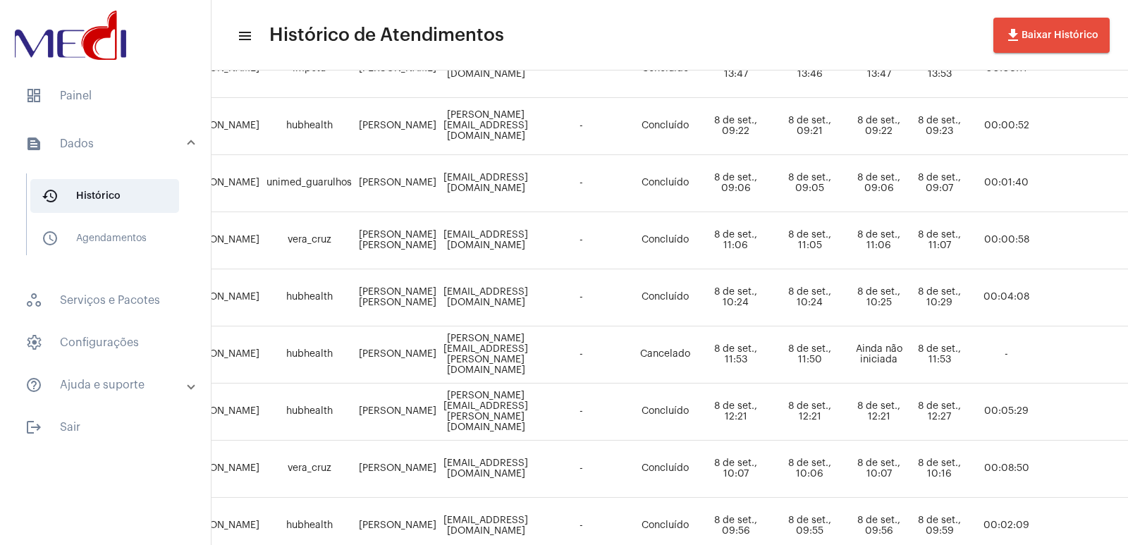
scroll to position [585, 82]
click at [531, 307] on td "Pizzaiolothiago8@gmail.com" at bounding box center [486, 299] width 92 height 57
click at [789, 30] on mat-toolbar-row "menu Histórico de Atendimentos file_download Baixar Histórico" at bounding box center [669, 35] width 916 height 45
click at [113, 79] on span "dashboard Painel" at bounding box center [105, 96] width 183 height 34
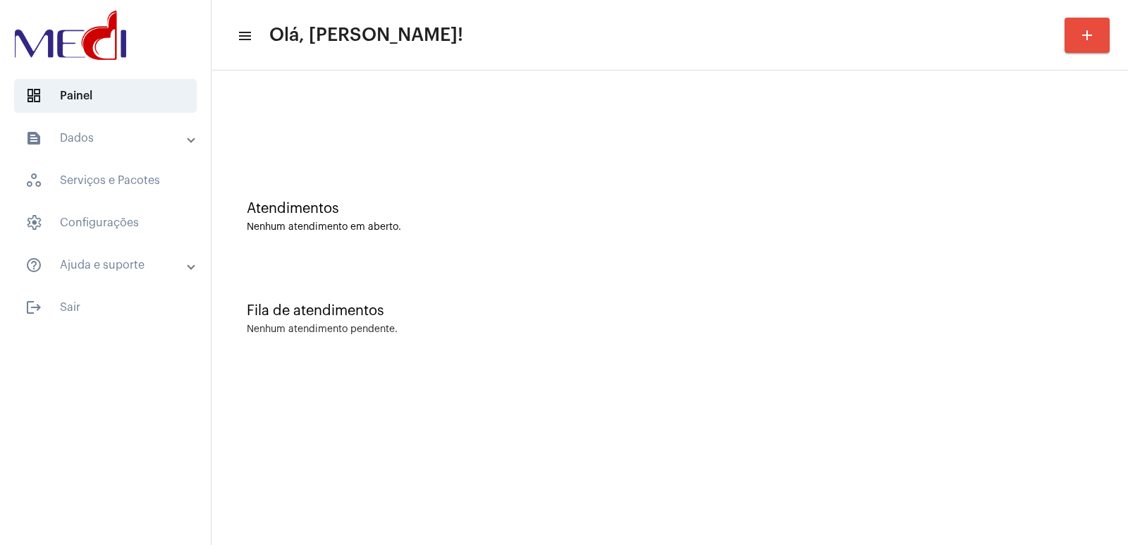
click at [798, 301] on div "Fila de atendimentos Nenhum atendimento pendente." at bounding box center [669, 312] width 902 height 102
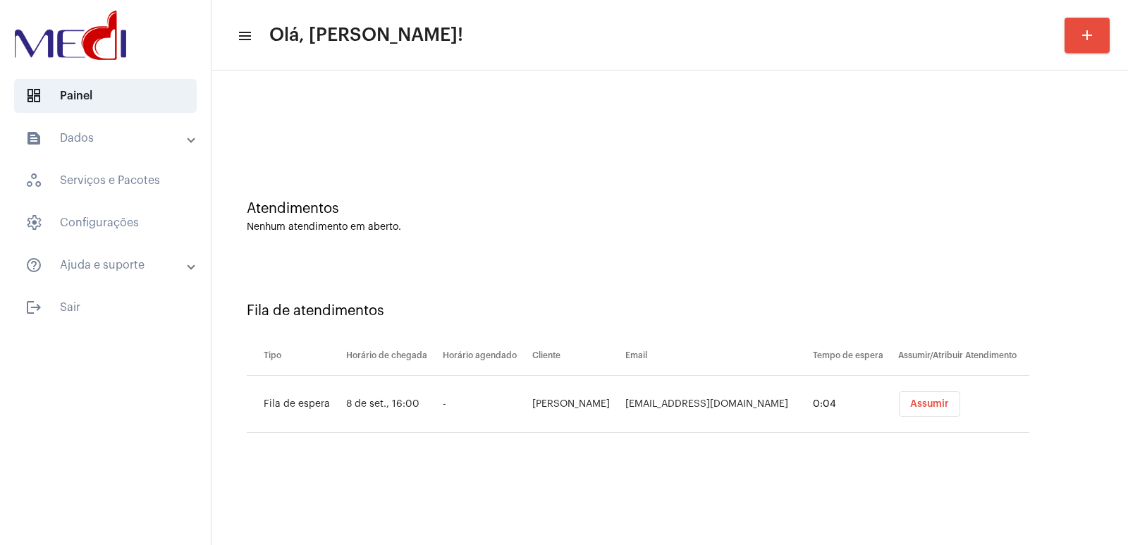
click at [948, 393] on button "Assumir" at bounding box center [929, 403] width 61 height 25
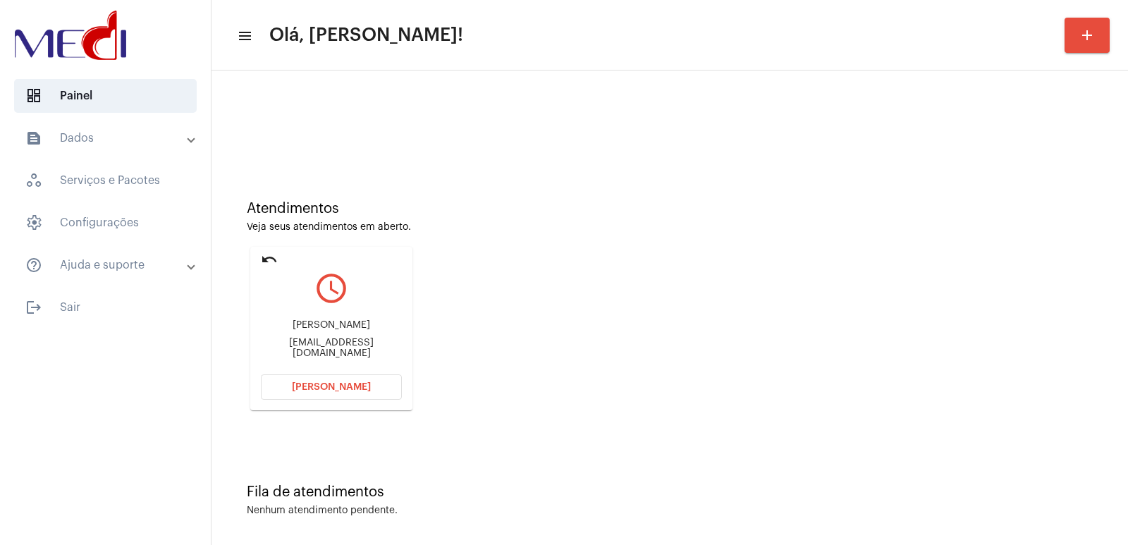
click at [937, 292] on div "Atendimentos Veja seus atendimentos em aberto. undo query_builder [PERSON_NAME]…" at bounding box center [669, 300] width 902 height 283
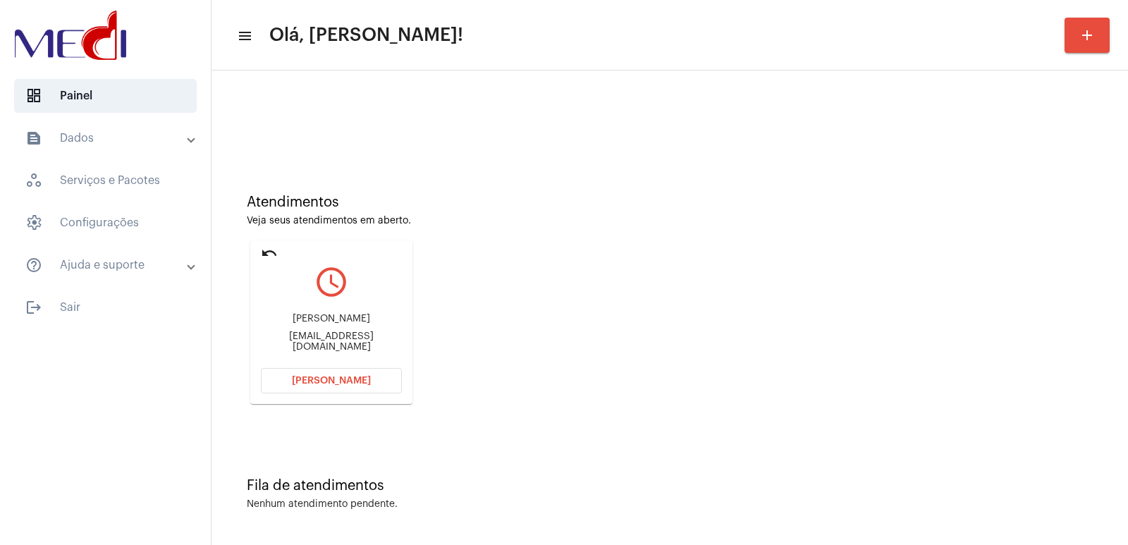
click at [345, 326] on div "[PERSON_NAME] [PERSON_NAME][EMAIL_ADDRESS][PERSON_NAME][DOMAIN_NAME]" at bounding box center [331, 332] width 141 height 63
click at [341, 321] on div "[PERSON_NAME]" at bounding box center [331, 319] width 141 height 11
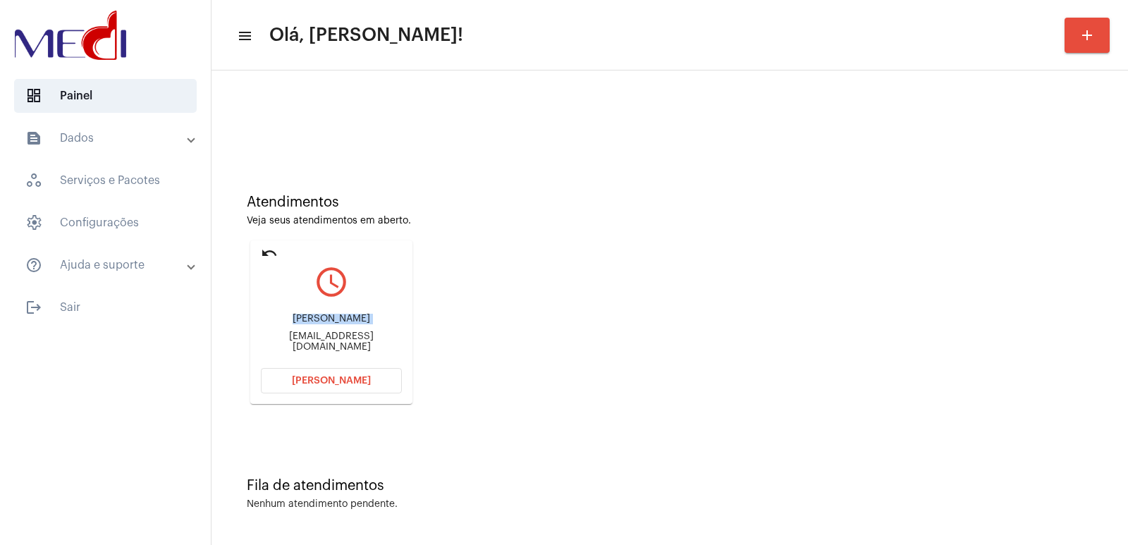
copy div "[PERSON_NAME]"
drag, startPoint x: 385, startPoint y: 345, endPoint x: 283, endPoint y: 338, distance: 101.7
click at [283, 338] on div "[EMAIL_ADDRESS][DOMAIN_NAME]" at bounding box center [331, 341] width 141 height 21
copy div "[EMAIL_ADDRESS][DOMAIN_NAME]"
click at [340, 377] on span "[PERSON_NAME]" at bounding box center [331, 381] width 79 height 10
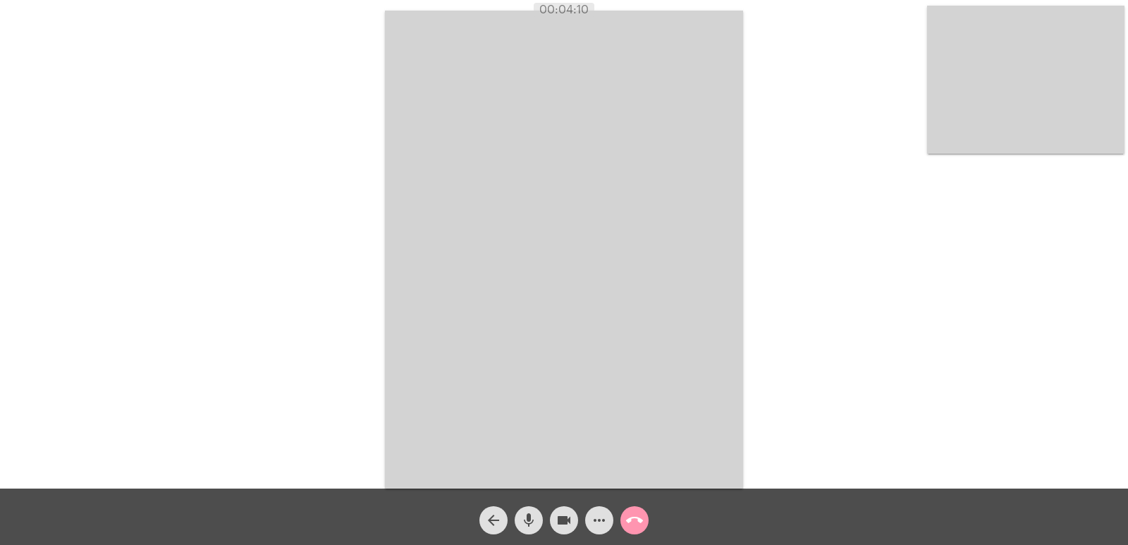
click at [636, 518] on mat-icon "call_end" at bounding box center [634, 520] width 17 height 17
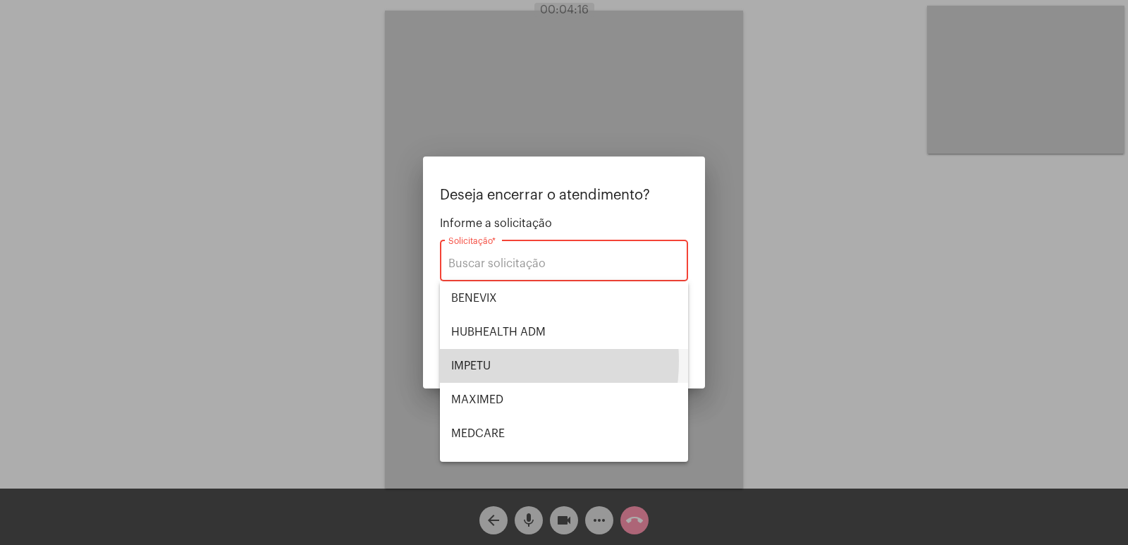
drag, startPoint x: 487, startPoint y: 361, endPoint x: 651, endPoint y: 353, distance: 164.4
click at [487, 364] on span "IMPETU" at bounding box center [564, 366] width 226 height 34
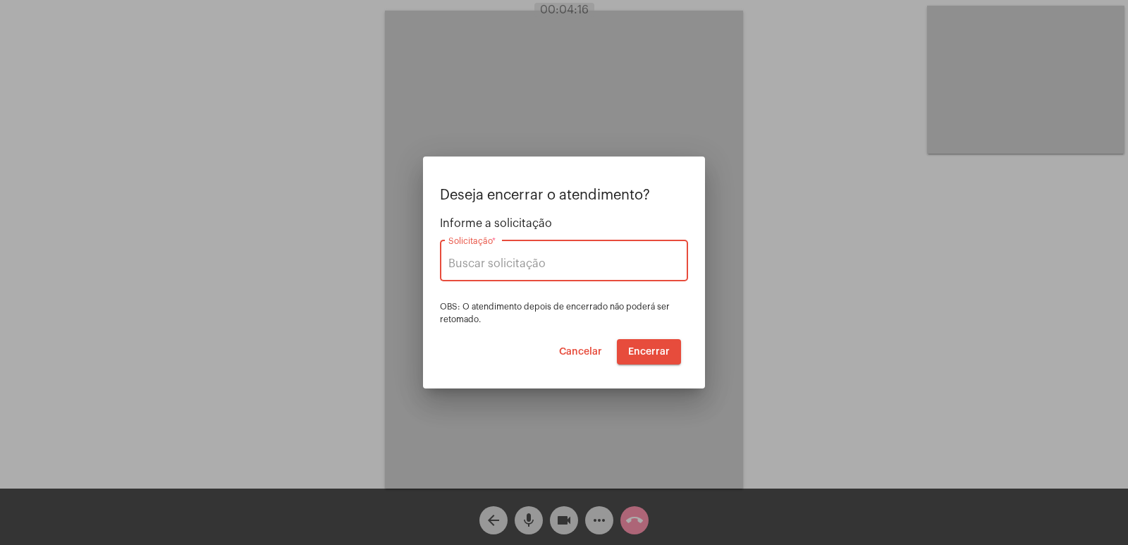
type input "IMPETU"
click at [661, 365] on mat-dialog-container "Deseja encerrar o atendimento? Informe a solicitação IMPETU Solicitação * OBS: …" at bounding box center [564, 272] width 282 height 232
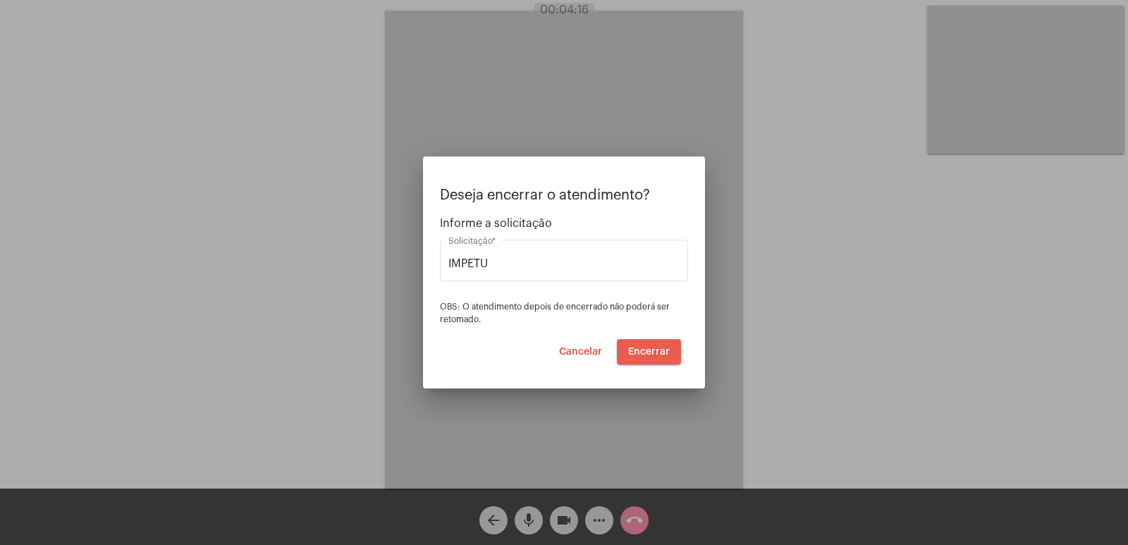
click at [660, 359] on button "Encerrar" at bounding box center [649, 351] width 64 height 25
click at [650, 360] on button "Encerrar" at bounding box center [649, 351] width 64 height 25
click at [655, 352] on span "Encerrar" at bounding box center [649, 352] width 42 height 10
click at [654, 351] on span "Encerrar" at bounding box center [649, 352] width 42 height 10
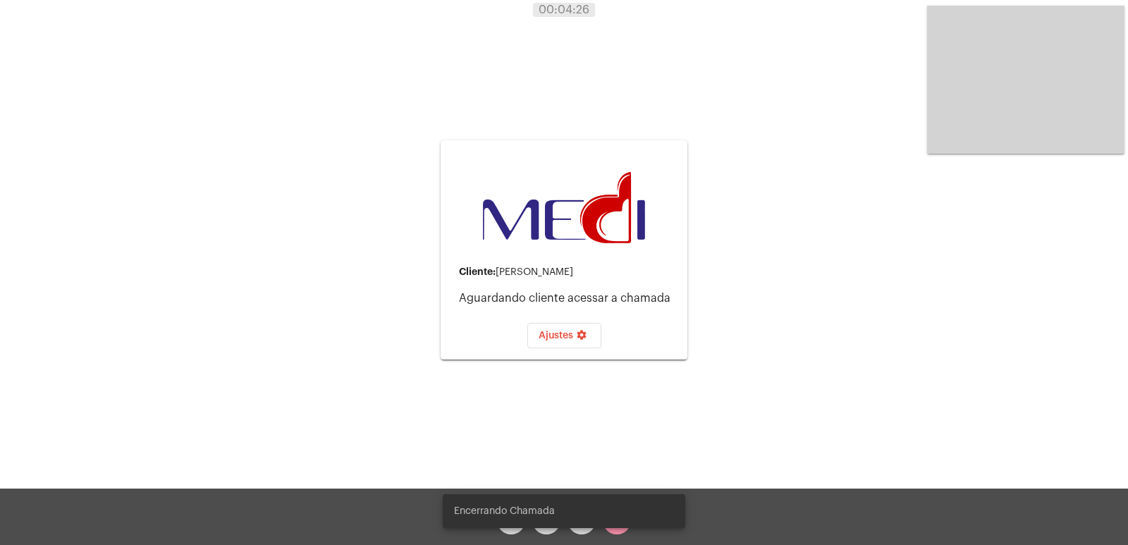
click at [543, 397] on div "Cliente: [PERSON_NAME] Aguardando cliente acessar a chamada Ajustes settings" at bounding box center [563, 249] width 247 height 485
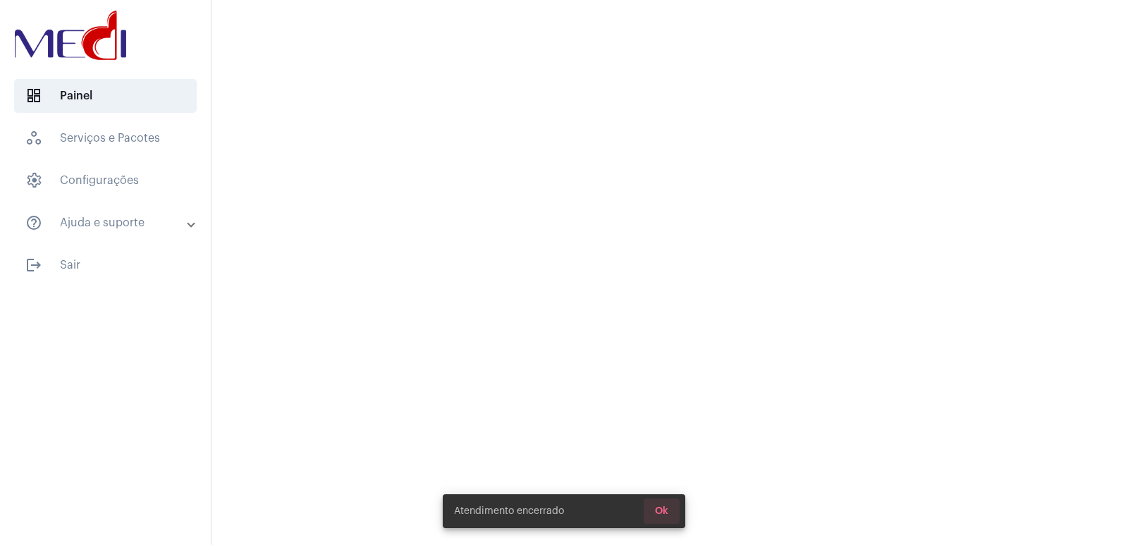
click at [660, 513] on span "Ok" at bounding box center [661, 511] width 13 height 10
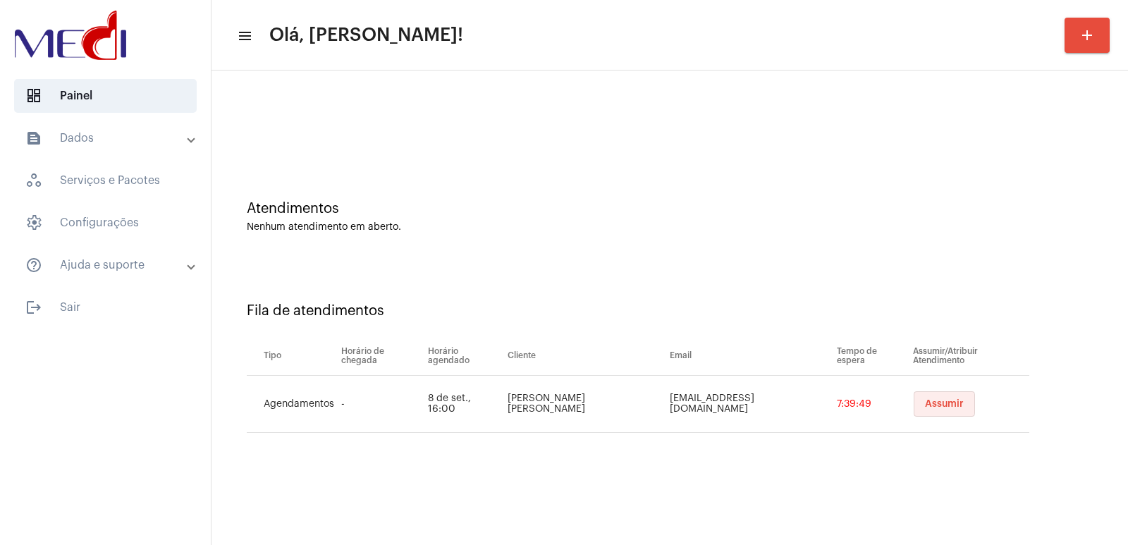
click at [925, 404] on span "Assumir" at bounding box center [944, 404] width 39 height 10
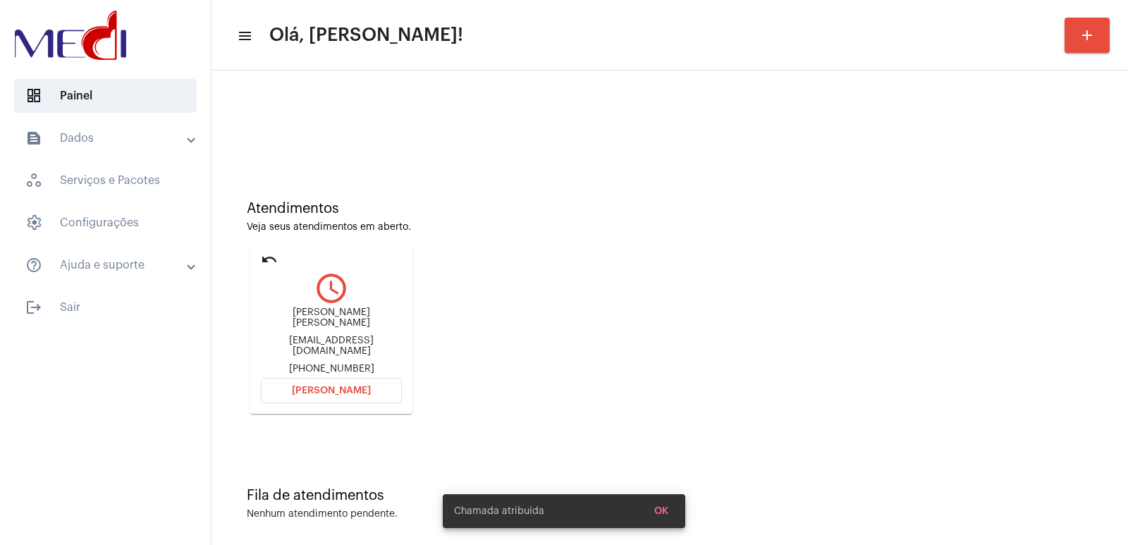
click at [343, 323] on div "[PERSON_NAME] [PERSON_NAME]" at bounding box center [331, 317] width 141 height 21
copy div "[PERSON_NAME] [PERSON_NAME]"
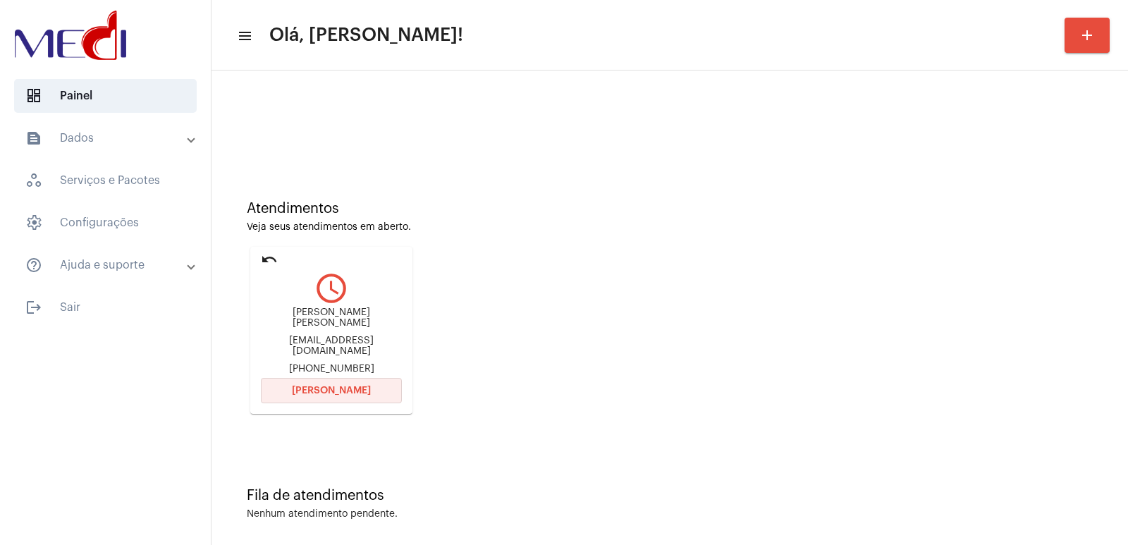
click at [324, 386] on span "[PERSON_NAME]" at bounding box center [331, 391] width 79 height 10
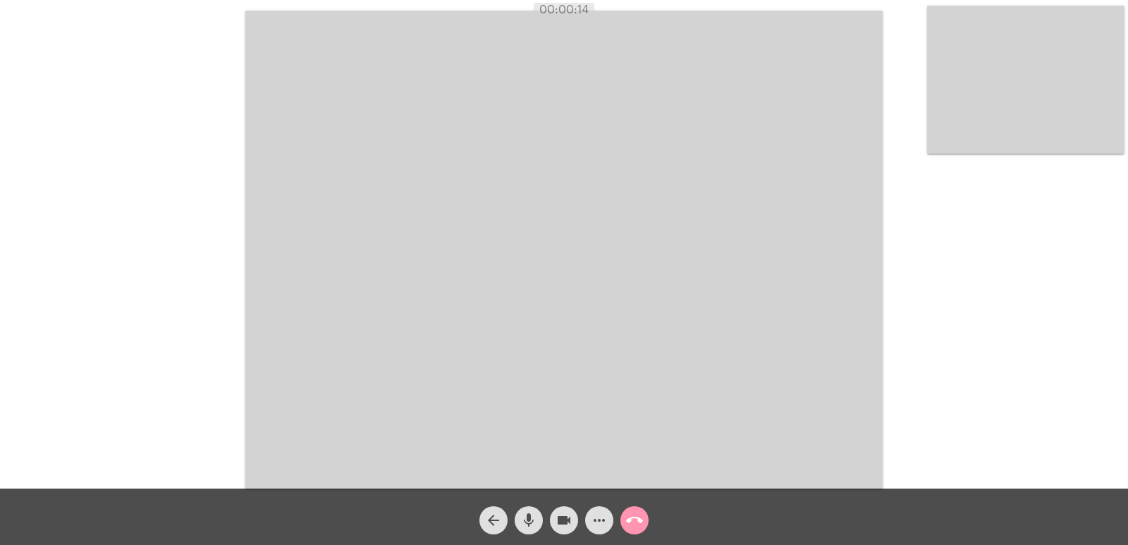
click at [576, 392] on video at bounding box center [563, 250] width 637 height 478
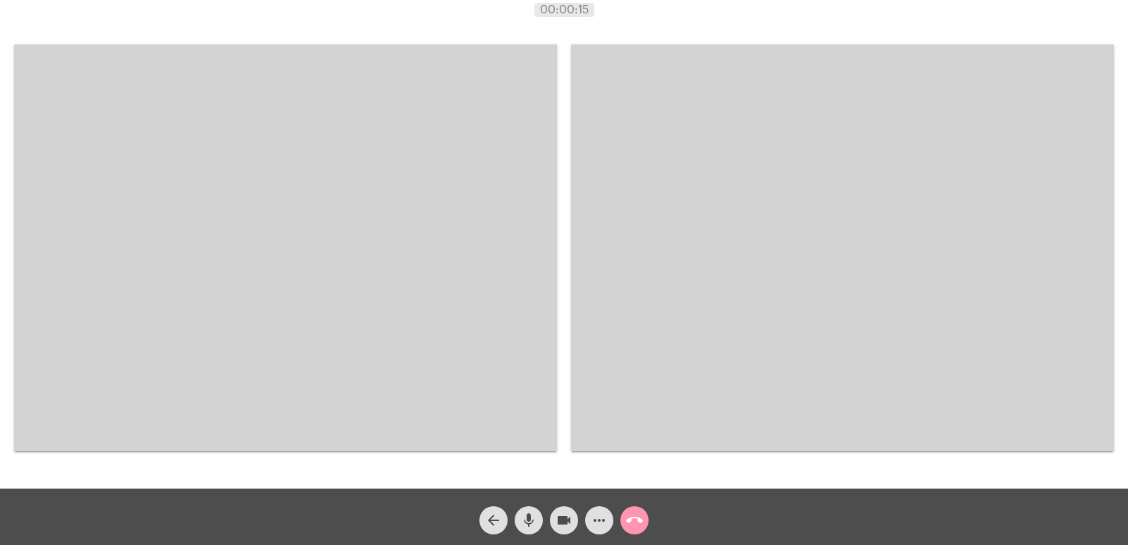
click at [419, 338] on video at bounding box center [285, 247] width 543 height 407
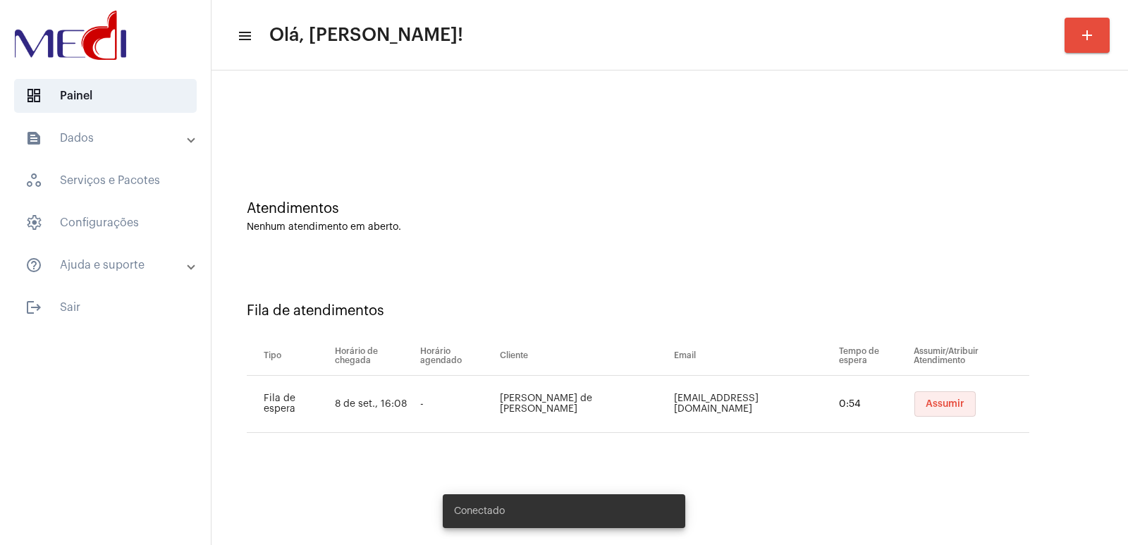
click at [937, 407] on span "Assumir" at bounding box center [944, 404] width 39 height 10
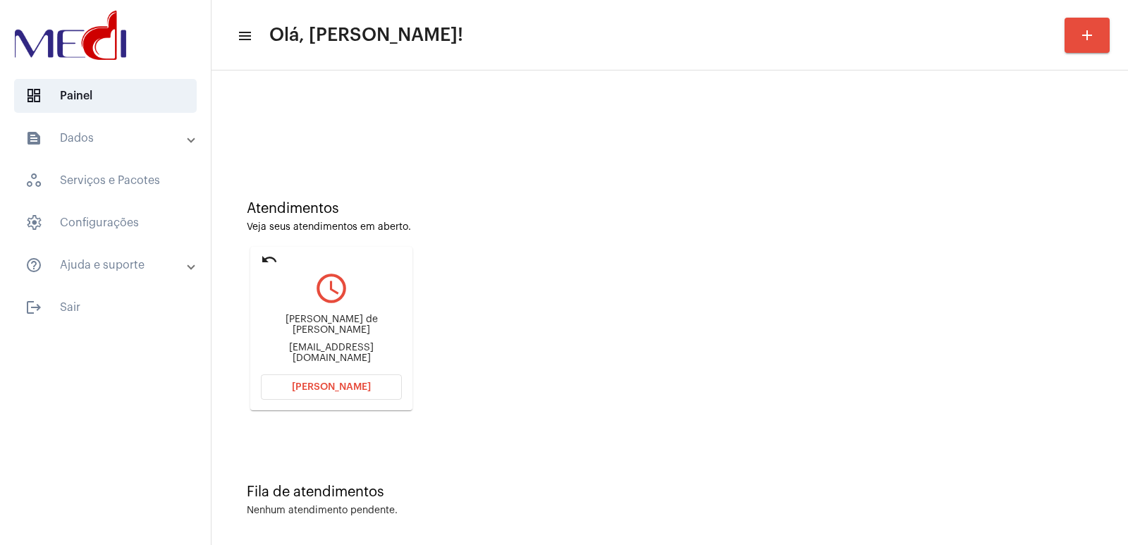
click at [331, 320] on div "[PERSON_NAME] de [PERSON_NAME]" at bounding box center [331, 324] width 141 height 21
copy div "[PERSON_NAME] de [PERSON_NAME]"
click at [464, 194] on div "Atendimentos Veja seus atendimentos em aberto. undo query_builder [PERSON_NAME]…" at bounding box center [669, 300] width 902 height 283
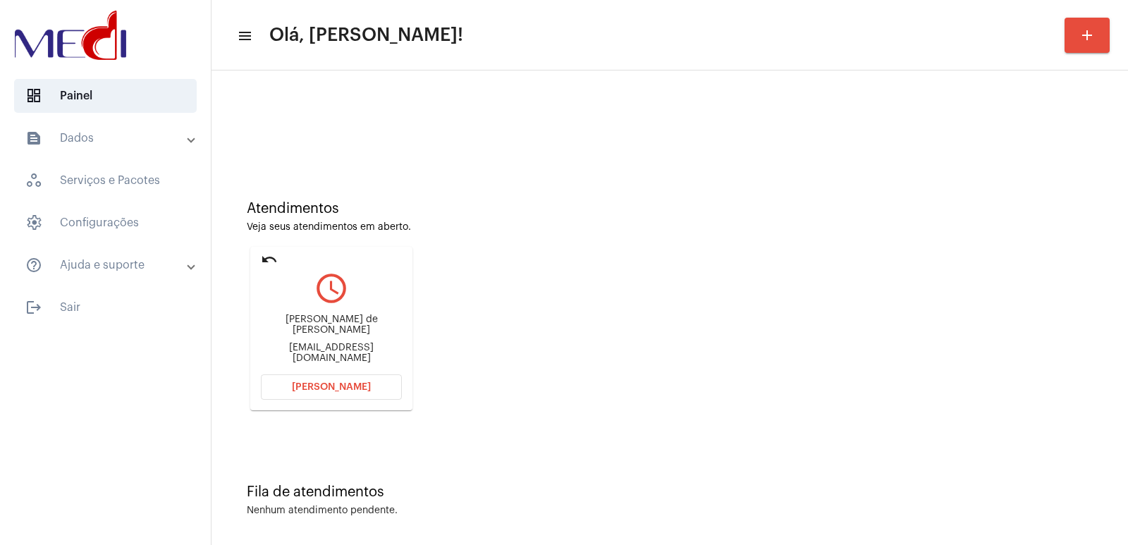
click at [350, 386] on span "[PERSON_NAME]" at bounding box center [331, 387] width 79 height 10
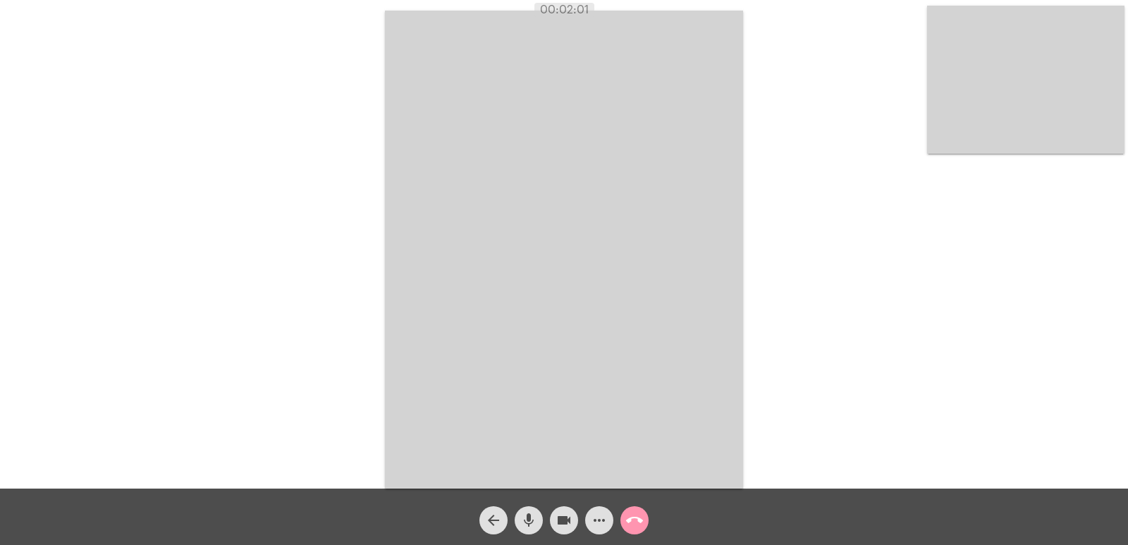
click at [463, 178] on video at bounding box center [564, 250] width 358 height 478
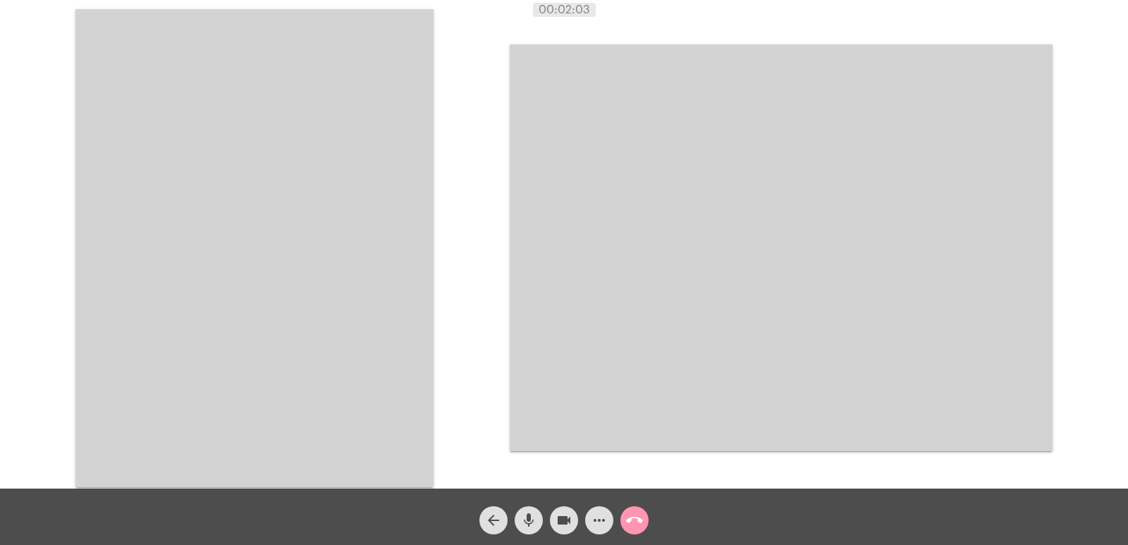
click at [371, 206] on video at bounding box center [254, 248] width 358 height 478
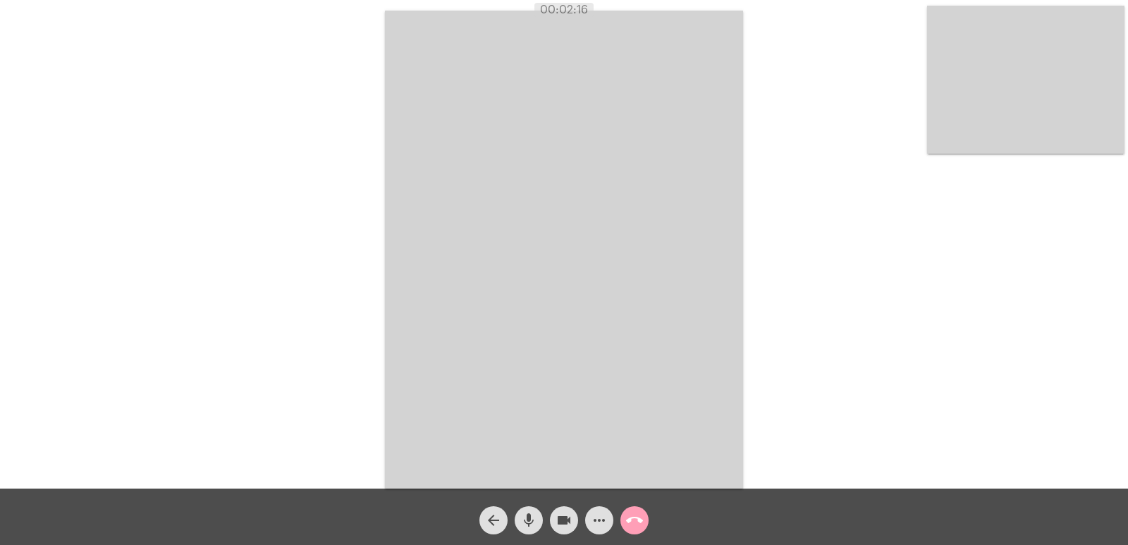
click at [633, 519] on mat-icon "call_end" at bounding box center [634, 520] width 17 height 17
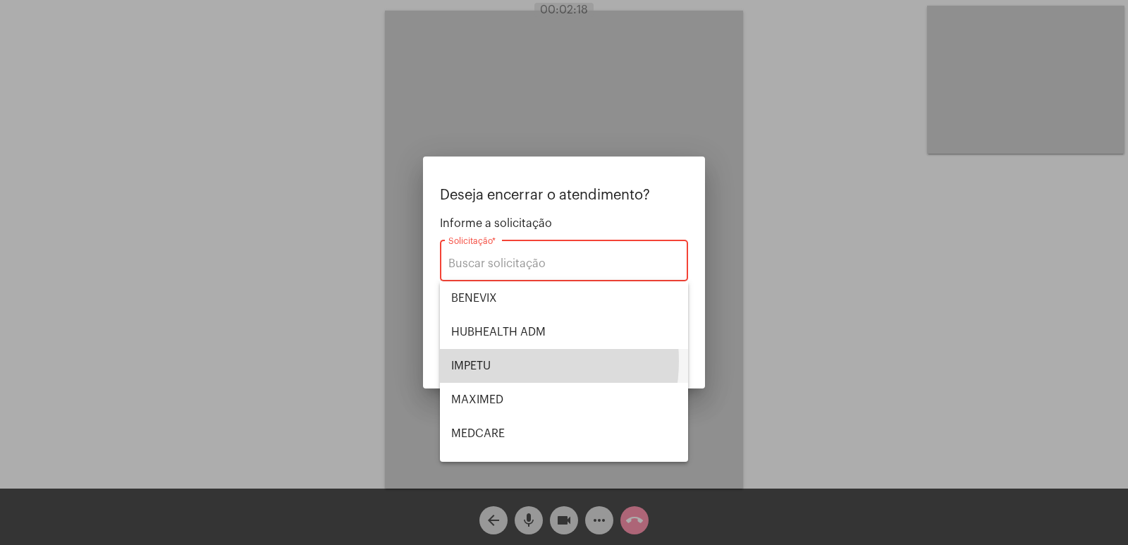
click at [500, 361] on span "IMPETU" at bounding box center [564, 366] width 226 height 34
type input "IMPETU"
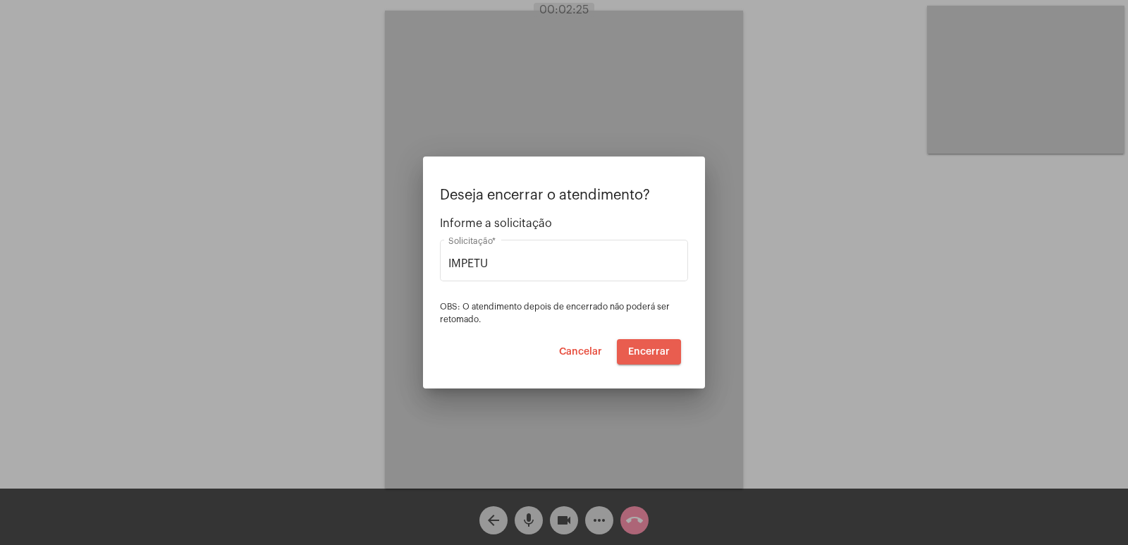
click at [646, 353] on span "Encerrar" at bounding box center [649, 352] width 42 height 10
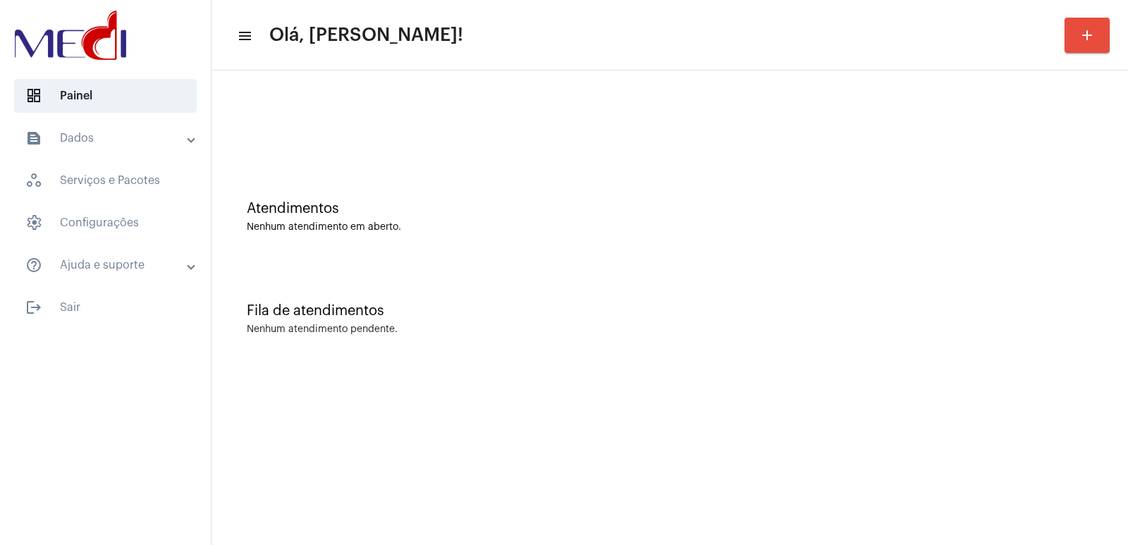
drag, startPoint x: 835, startPoint y: 374, endPoint x: 858, endPoint y: 374, distance: 22.6
click at [848, 374] on mat-sidenav-content "menu Olá, [PERSON_NAME]! add Atendimentos Nenhum atendimento em aberto. Fila de…" at bounding box center [669, 272] width 916 height 545
click at [739, 230] on div "Nenhum atendimento em aberto." at bounding box center [670, 227] width 846 height 11
drag, startPoint x: 915, startPoint y: 355, endPoint x: 326, endPoint y: 311, distance: 590.9
click at [901, 357] on div "Fila de atendimentos Nenhum atendimento pendente." at bounding box center [669, 312] width 902 height 102
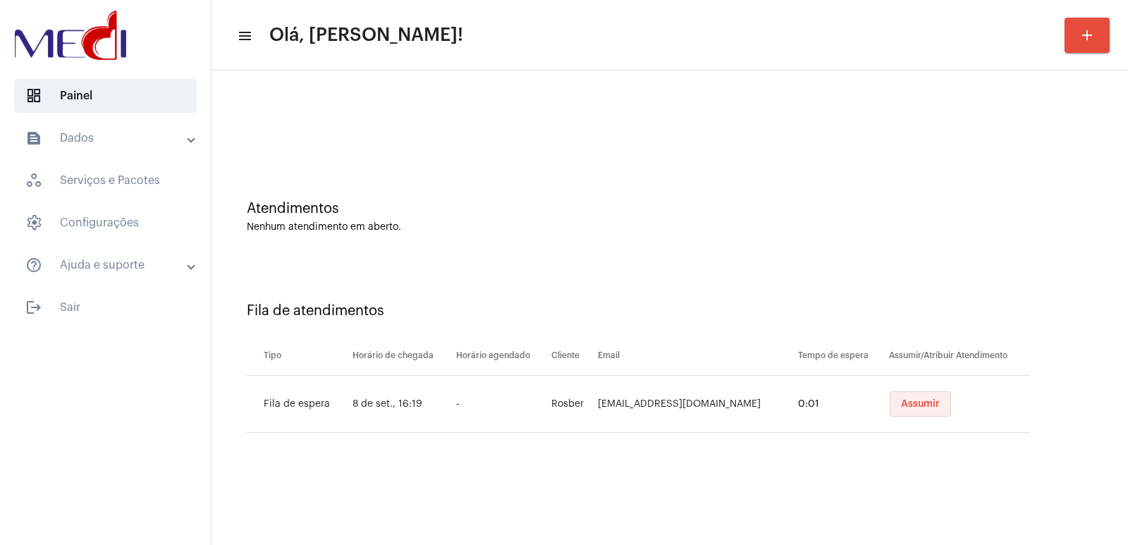
click at [918, 395] on button "Assumir" at bounding box center [919, 403] width 61 height 25
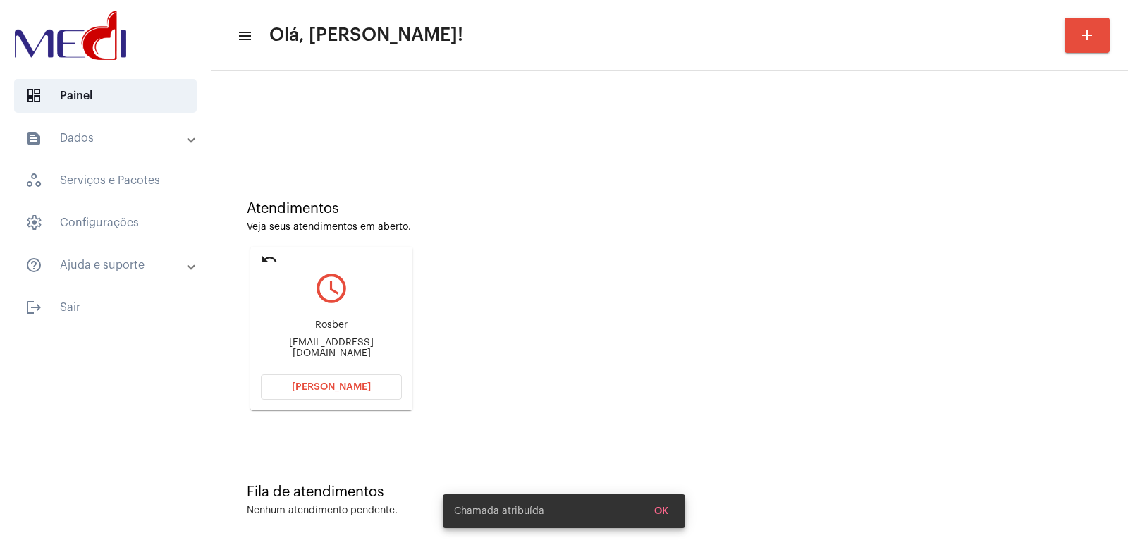
click at [313, 331] on div "Rosber" at bounding box center [331, 325] width 141 height 11
click at [302, 343] on div "[EMAIL_ADDRESS][DOMAIN_NAME]" at bounding box center [331, 348] width 141 height 21
copy mat-card-content "[EMAIL_ADDRESS][DOMAIN_NAME] [PERSON_NAME]"
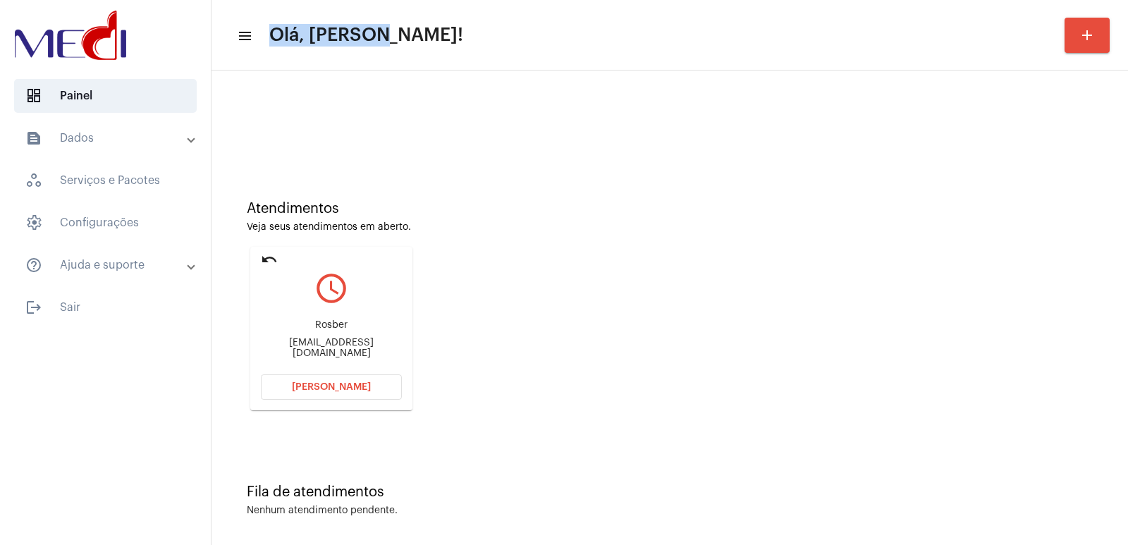
drag, startPoint x: 268, startPoint y: 30, endPoint x: 452, endPoint y: 34, distance: 184.0
click at [452, 34] on mat-toolbar-row "menu Olá, [PERSON_NAME]! add" at bounding box center [669, 35] width 916 height 45
click at [490, 175] on div "Atendimentos Veja seus atendimentos em aberto. undo query_builder Rosber [EMAIL…" at bounding box center [669, 300] width 902 height 283
click at [357, 380] on button "[PERSON_NAME]" at bounding box center [331, 386] width 141 height 25
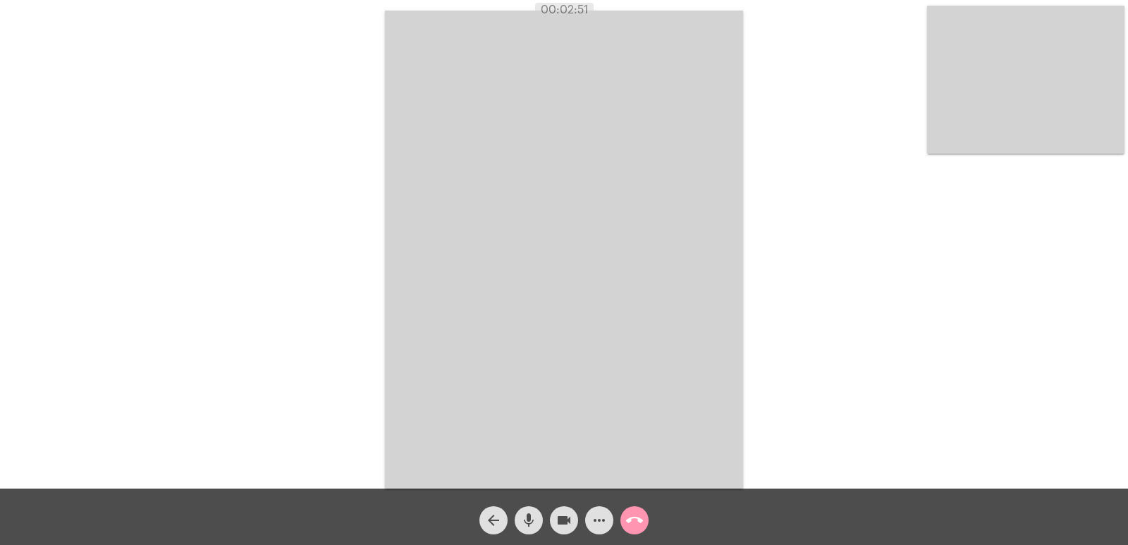
click at [629, 510] on span "call_end" at bounding box center [634, 520] width 17 height 28
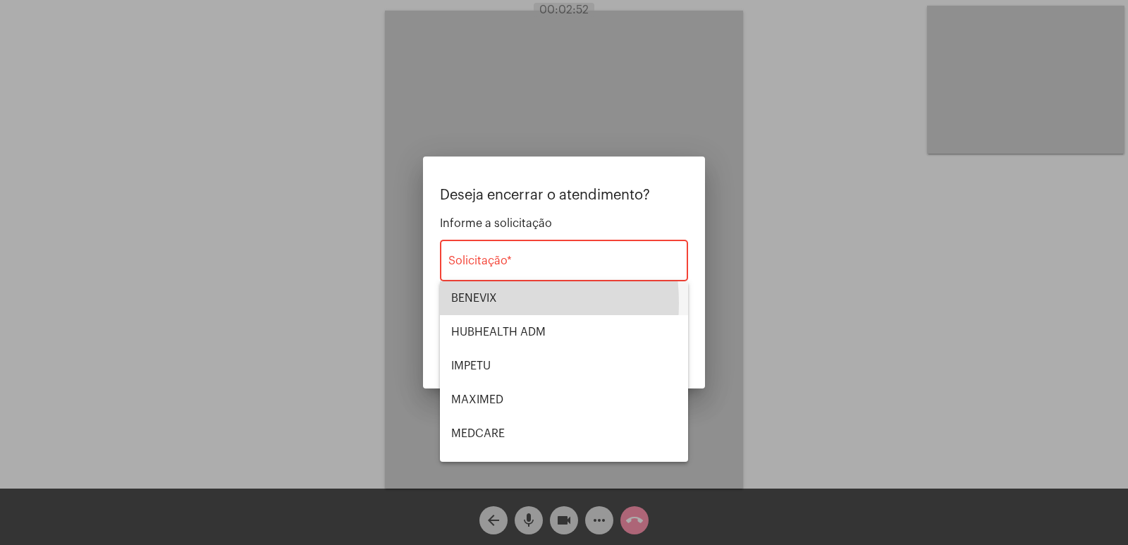
drag, startPoint x: 465, startPoint y: 303, endPoint x: 624, endPoint y: 343, distance: 164.1
click at [471, 305] on span "BENEVIX" at bounding box center [564, 298] width 226 height 34
type input "BENEVIX"
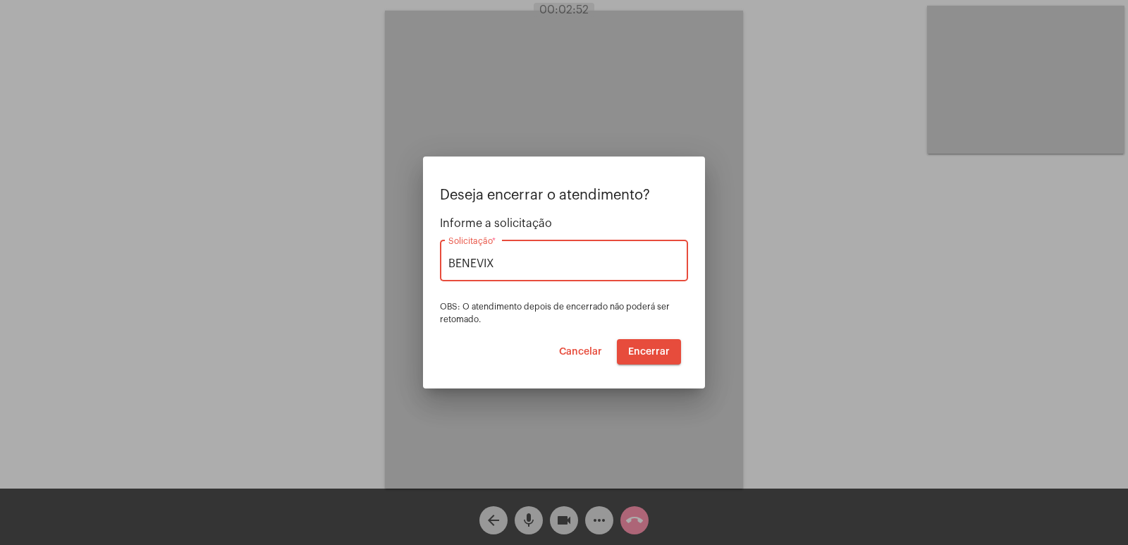
click at [651, 354] on span "Encerrar" at bounding box center [649, 352] width 42 height 10
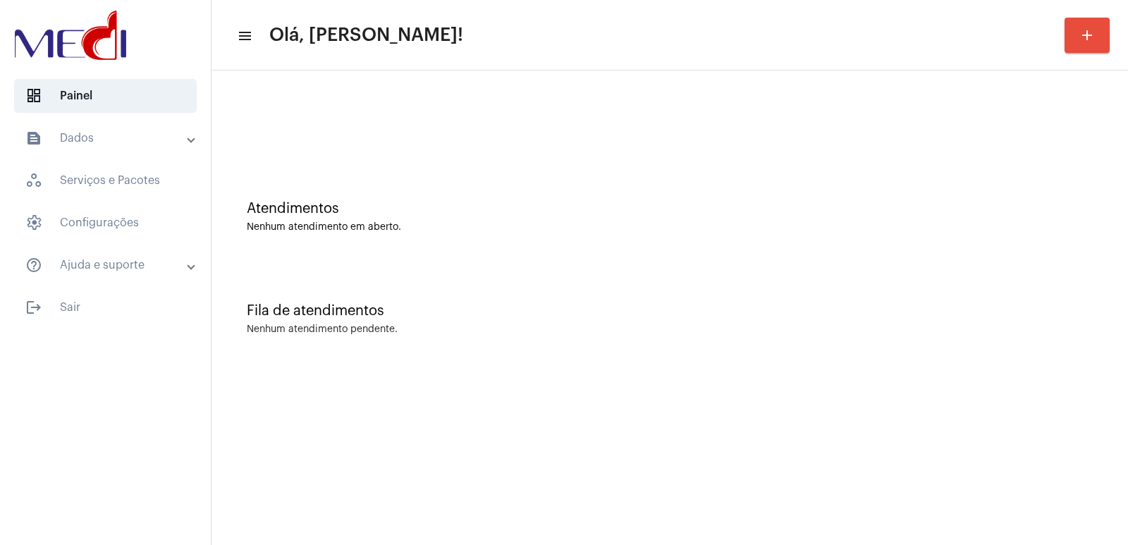
drag, startPoint x: 709, startPoint y: 233, endPoint x: 617, endPoint y: 73, distance: 184.1
click at [617, 73] on div "Atendimentos Nenhum atendimento em aberto. Fila de atendimentos Nenhum atendime…" at bounding box center [669, 220] width 916 height 300
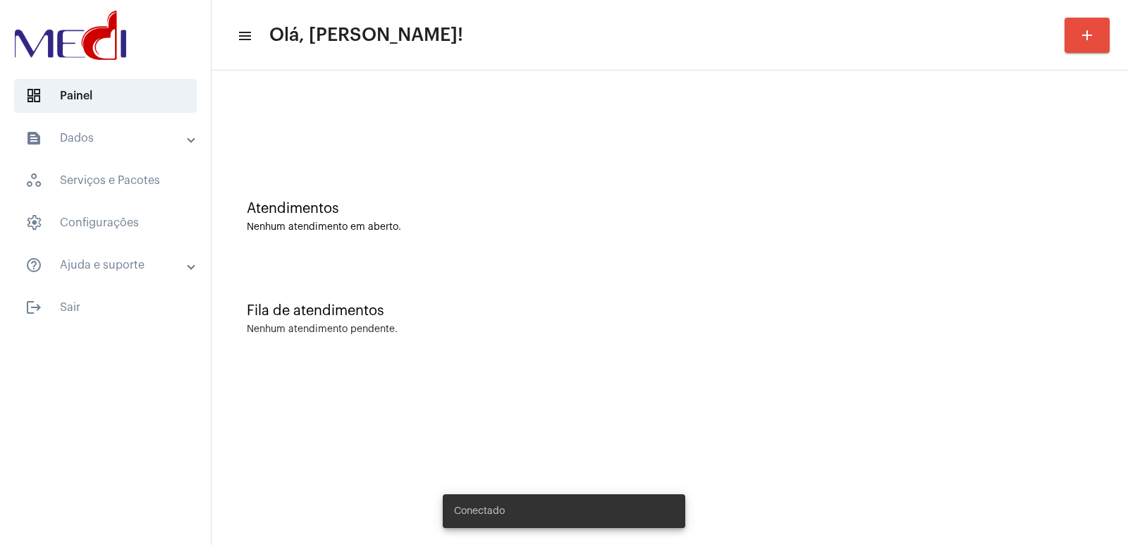
drag, startPoint x: 0, startPoint y: 0, endPoint x: 839, endPoint y: 452, distance: 953.6
click at [830, 455] on mat-sidenav-content "menu Olá, [PERSON_NAME]! add Atendimentos Nenhum atendimento em aberto. Fila de…" at bounding box center [669, 272] width 916 height 545
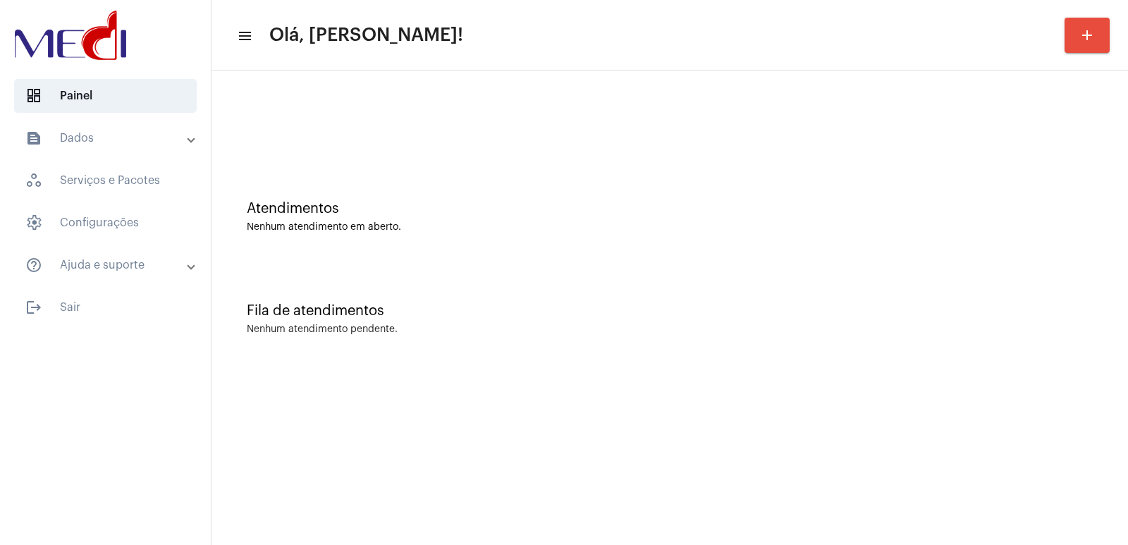
click at [786, 376] on mat-sidenav-content "menu Olá, [PERSON_NAME]! add Atendimentos Nenhum atendimento em aberto. Fila de…" at bounding box center [669, 272] width 916 height 545
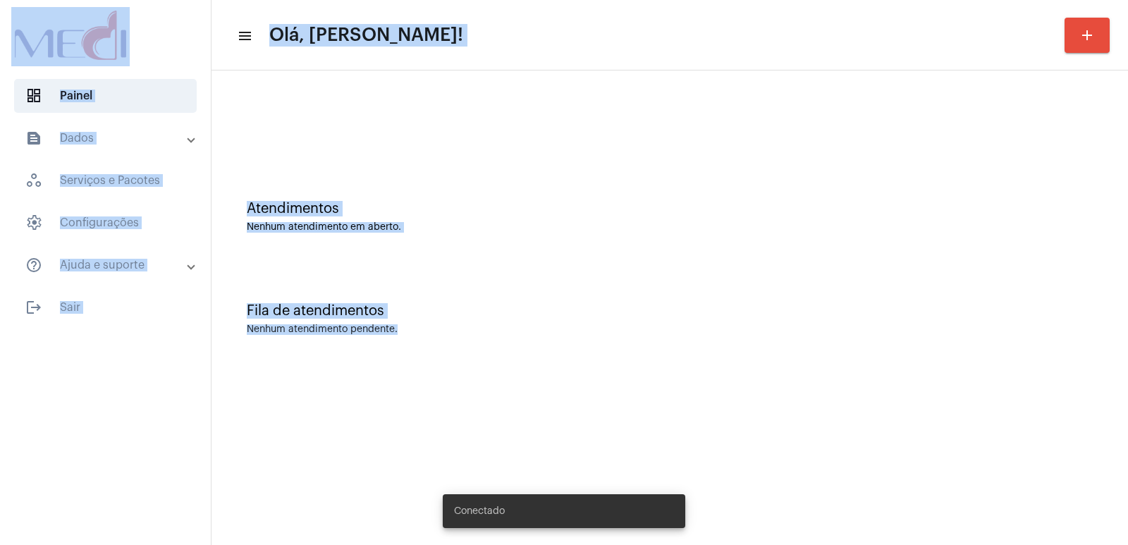
drag, startPoint x: 200, startPoint y: 99, endPoint x: 732, endPoint y: 455, distance: 639.6
click at [732, 455] on mat-sidenav-container "dashboard Painel text_snippet_outlined Dados history_outlined Histórico schedul…" at bounding box center [564, 272] width 1128 height 545
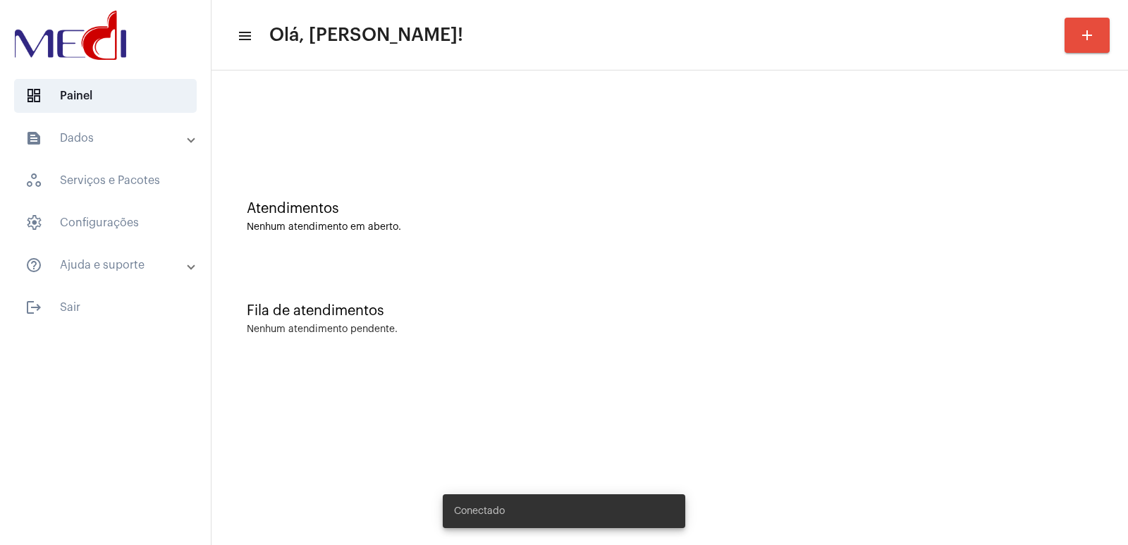
drag, startPoint x: 727, startPoint y: 452, endPoint x: 624, endPoint y: 405, distance: 112.6
click at [722, 450] on mat-sidenav-content "menu Olá, [PERSON_NAME]! add Atendimentos Nenhum atendimento em aberto. Fila de…" at bounding box center [669, 272] width 916 height 545
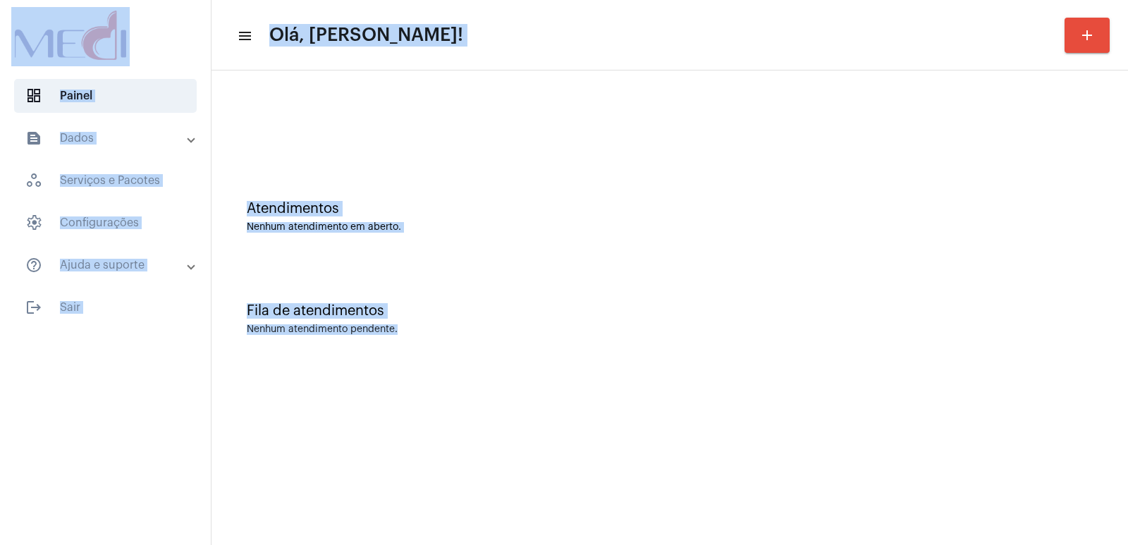
drag, startPoint x: 8, startPoint y: 13, endPoint x: 444, endPoint y: 333, distance: 540.9
click at [444, 333] on mat-sidenav-container "dashboard Painel text_snippet_outlined Dados history_outlined Histórico schedul…" at bounding box center [564, 272] width 1128 height 545
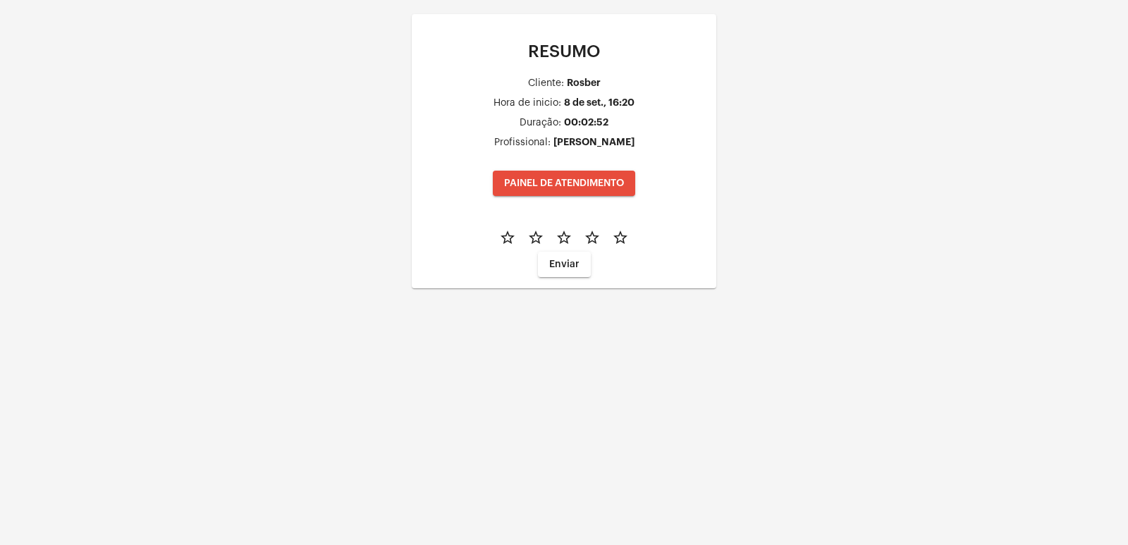
click at [563, 253] on button "Enviar" at bounding box center [564, 264] width 53 height 25
